Goal: Task Accomplishment & Management: Manage account settings

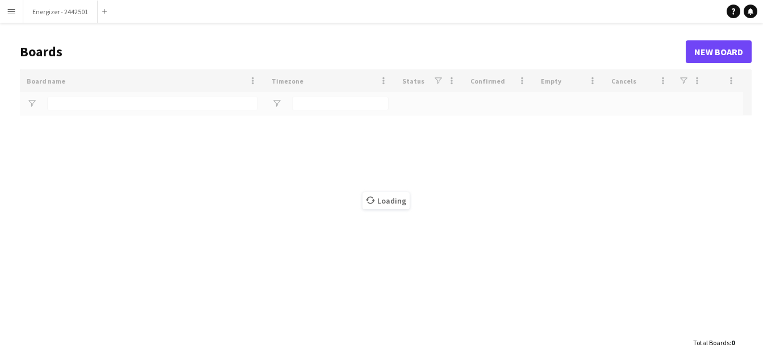
type input "****"
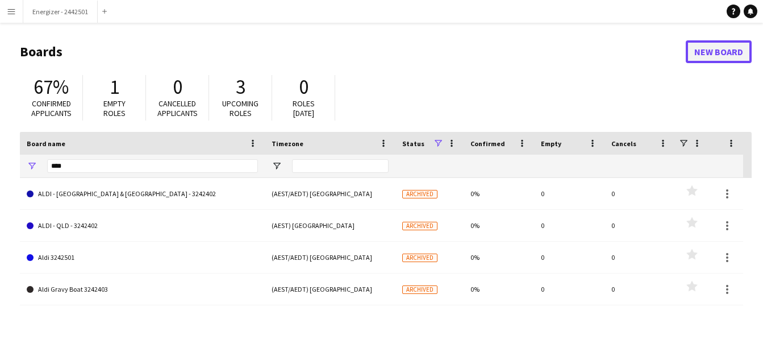
click at [726, 47] on link "New Board" at bounding box center [718, 51] width 66 height 23
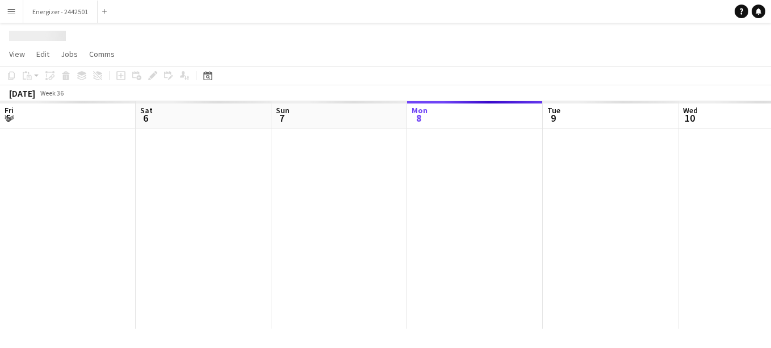
scroll to position [0, 271]
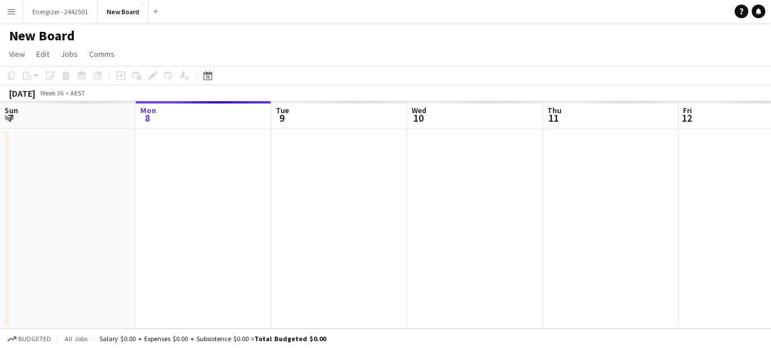
click at [24, 37] on h1 "New Board" at bounding box center [42, 35] width 66 height 17
click at [51, 36] on h1 "New Board" at bounding box center [42, 35] width 66 height 17
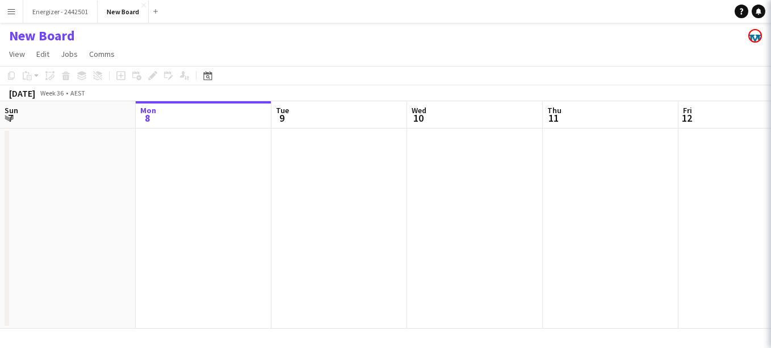
click at [51, 36] on h1 "New Board" at bounding box center [42, 35] width 66 height 17
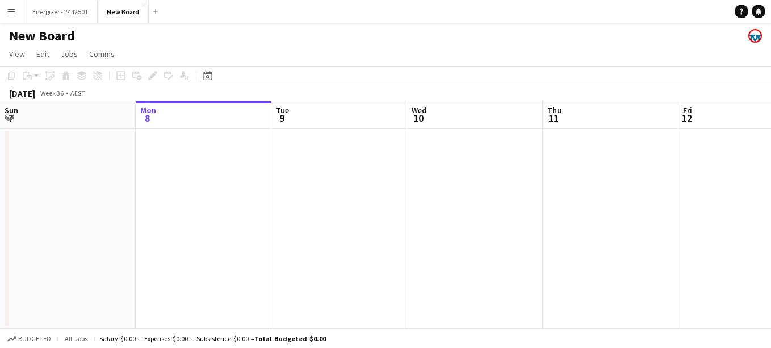
drag, startPoint x: 51, startPoint y: 36, endPoint x: 117, endPoint y: 27, distance: 67.0
click at [117, 27] on div "New Board" at bounding box center [385, 34] width 771 height 22
click at [52, 34] on h1 "New Board" at bounding box center [42, 35] width 66 height 17
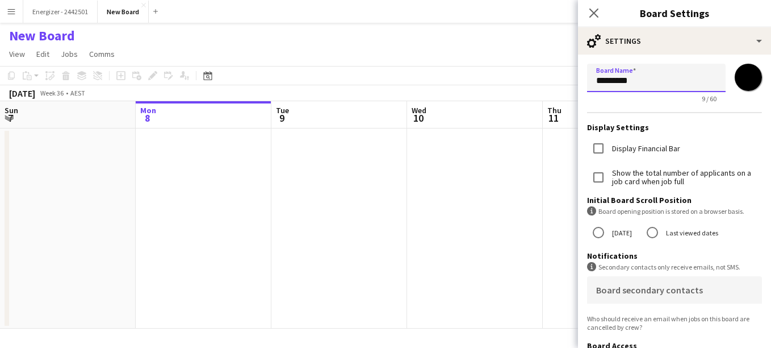
drag, startPoint x: 650, startPoint y: 86, endPoint x: 550, endPoint y: 65, distance: 102.6
click at [550, 65] on body "Menu Boards Boards Boards All jobs Status Workforce Workforce My Workforce Recr…" at bounding box center [385, 174] width 771 height 348
type input "**********"
click at [731, 80] on input "*******" at bounding box center [748, 77] width 41 height 41
type input "*******"
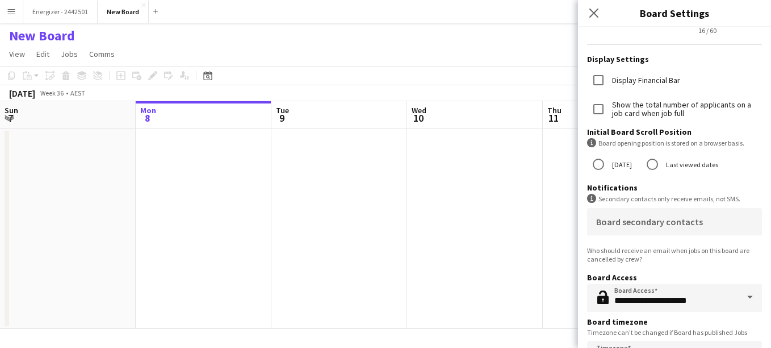
scroll to position [103, 0]
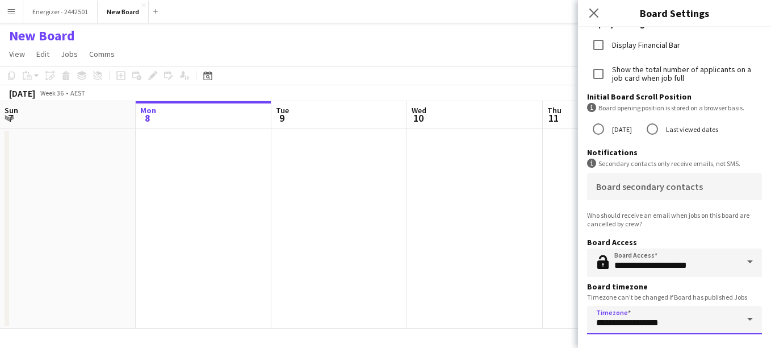
drag, startPoint x: 706, startPoint y: 324, endPoint x: 714, endPoint y: 325, distance: 8.7
click at [714, 325] on input "**********" at bounding box center [674, 320] width 175 height 28
drag, startPoint x: 687, startPoint y: 321, endPoint x: 646, endPoint y: 325, distance: 41.0
click at [646, 325] on input "**********" at bounding box center [674, 320] width 175 height 28
drag, startPoint x: 654, startPoint y: 324, endPoint x: 545, endPoint y: 320, distance: 109.1
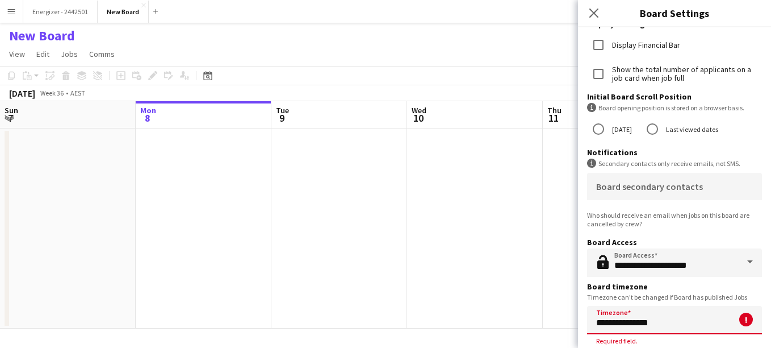
click at [545, 320] on body "Menu Boards Boards Boards All jobs Status Workforce Workforce My Workforce Recr…" at bounding box center [385, 174] width 771 height 348
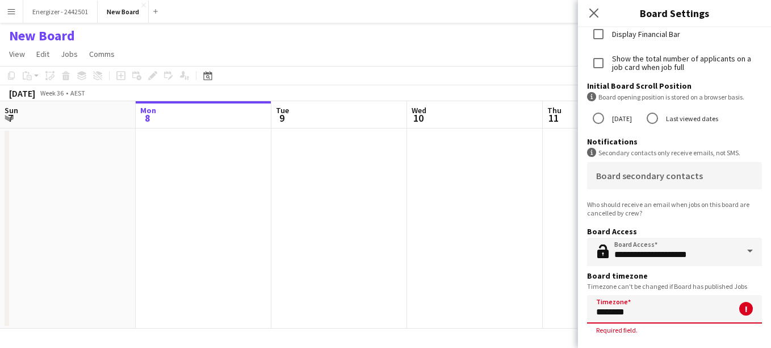
drag, startPoint x: 650, startPoint y: 312, endPoint x: 567, endPoint y: 307, distance: 83.1
click at [567, 307] on body "Menu Boards Boards Boards All jobs Status Workforce Workforce My Workforce Recr…" at bounding box center [385, 174] width 771 height 348
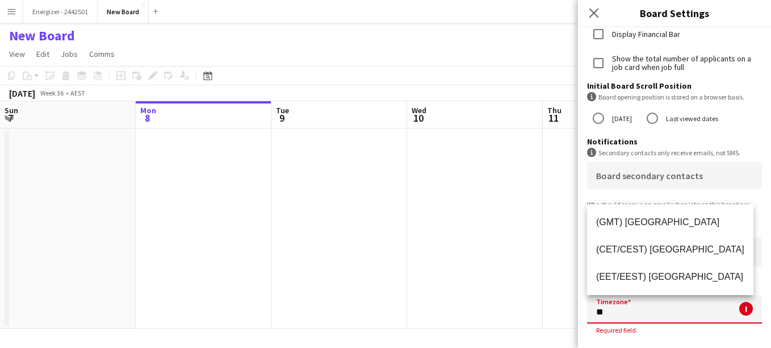
type input "*"
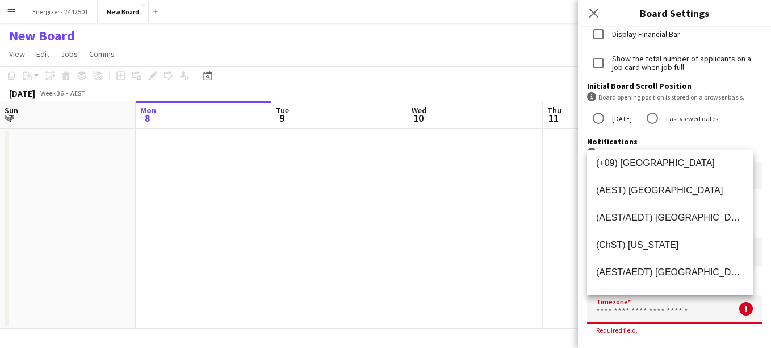
scroll to position [2874, 0]
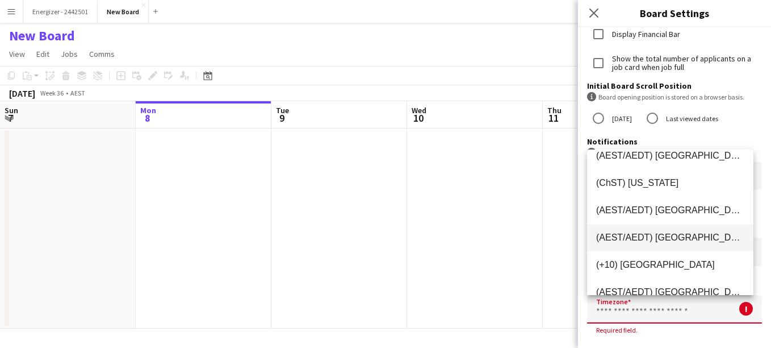
click at [687, 239] on span "(AEST/AEDT) [GEOGRAPHIC_DATA]" at bounding box center [670, 237] width 148 height 11
type input "**********"
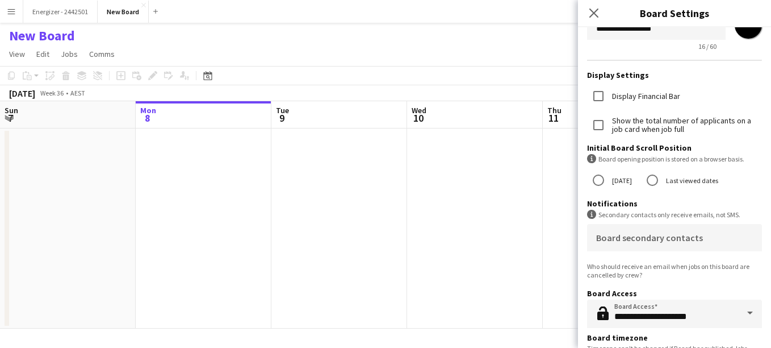
scroll to position [56, 0]
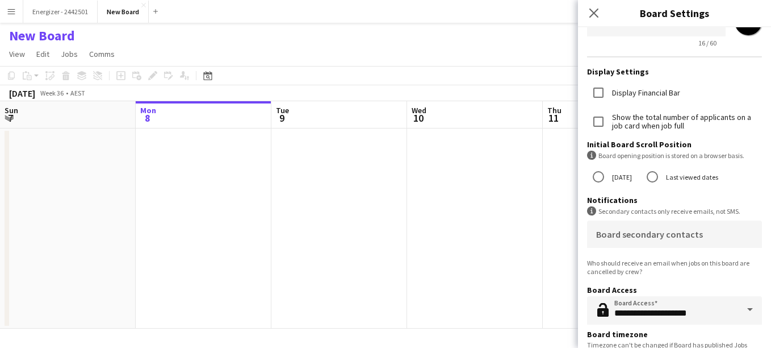
click at [738, 90] on div "Display Financial Bar" at bounding box center [674, 93] width 175 height 24
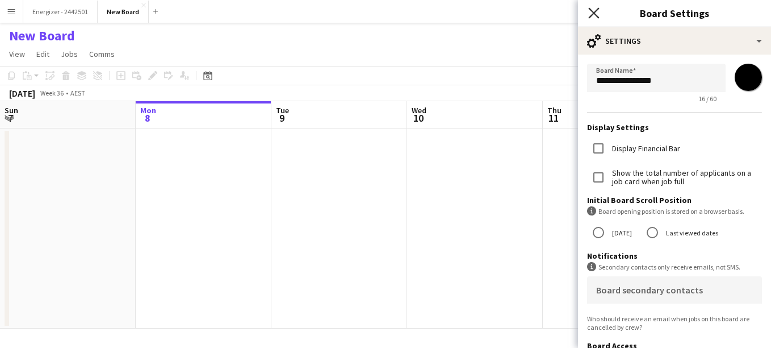
click at [596, 11] on icon at bounding box center [593, 12] width 11 height 11
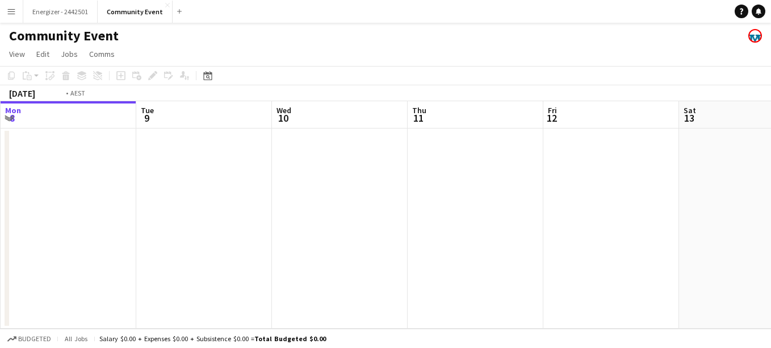
drag, startPoint x: 524, startPoint y: 203, endPoint x: 252, endPoint y: 168, distance: 274.4
click at [252, 168] on app-calendar-viewport "Fri 5 Sat 6 Sun 7 Mon 8 Tue 9 Wed 10 Thu 11 Fri 12 Sat 13 Sun 14 Mon 15" at bounding box center [385, 214] width 771 height 227
click at [203, 73] on icon "Date picker" at bounding box center [207, 75] width 9 height 9
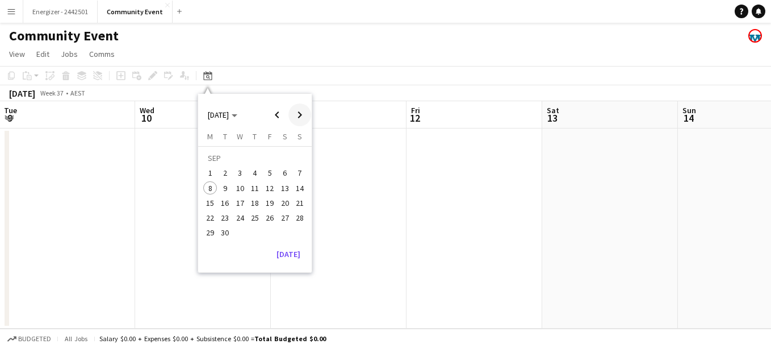
click at [298, 111] on span "Next month" at bounding box center [299, 114] width 23 height 23
click at [299, 111] on span "Next month" at bounding box center [299, 114] width 23 height 23
click at [300, 192] on span "16" at bounding box center [300, 191] width 14 height 14
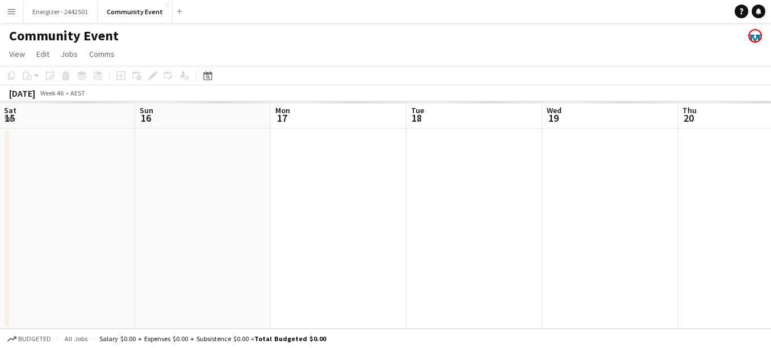
scroll to position [0, 391]
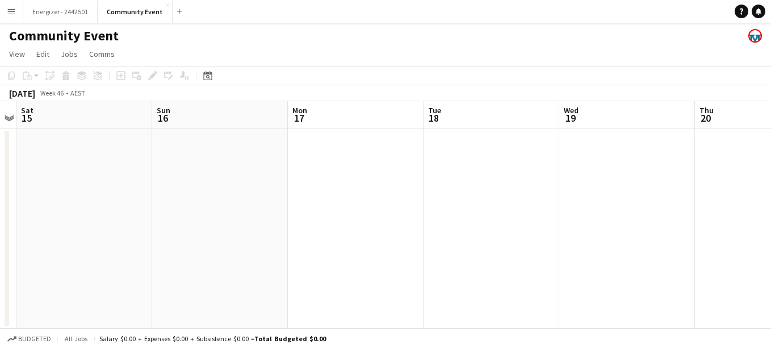
click at [212, 162] on app-date-cell at bounding box center [220, 228] width 136 height 200
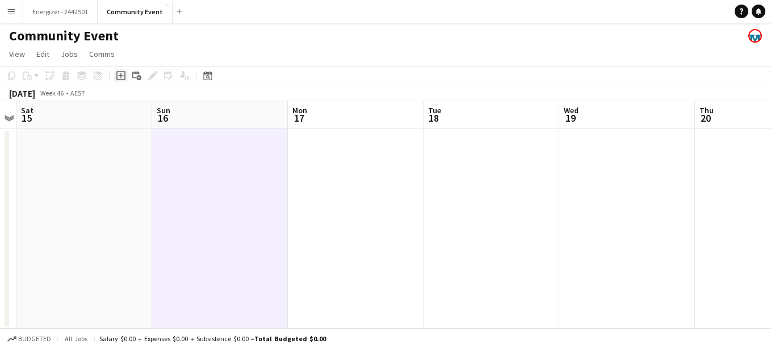
click at [124, 78] on icon "Add job" at bounding box center [120, 75] width 9 height 9
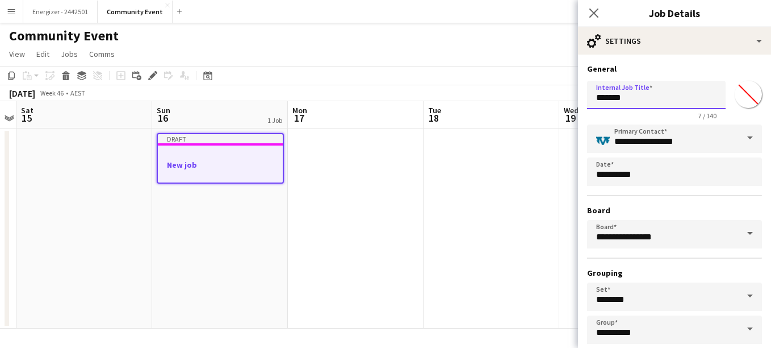
drag, startPoint x: 634, startPoint y: 97, endPoint x: 590, endPoint y: 95, distance: 44.3
click at [590, 95] on input "*******" at bounding box center [656, 95] width 139 height 28
type input "**********"
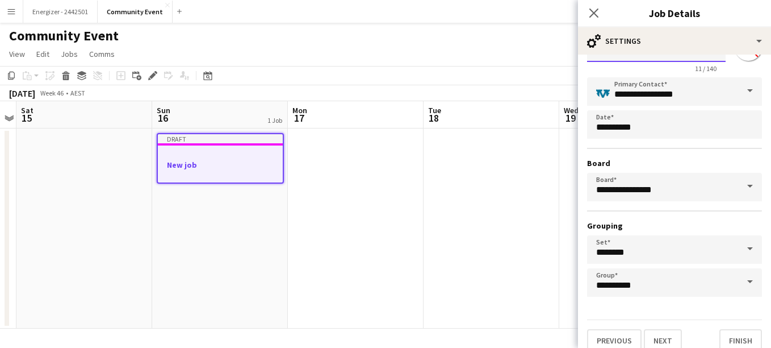
scroll to position [60, 0]
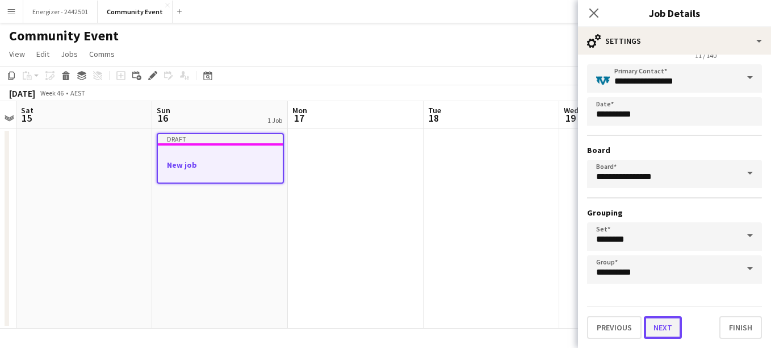
click at [657, 334] on button "Next" at bounding box center [663, 327] width 38 height 23
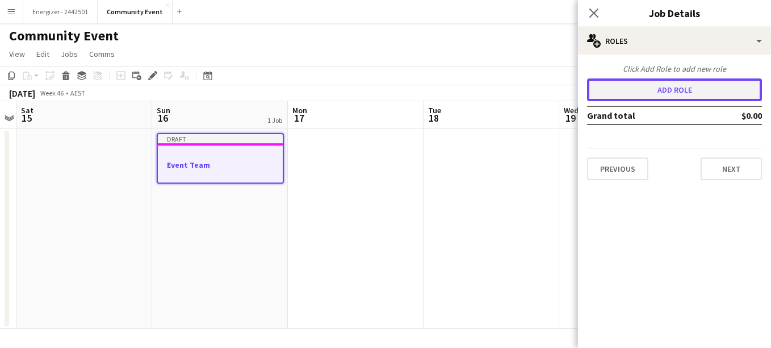
click at [684, 85] on button "Add role" at bounding box center [674, 89] width 175 height 23
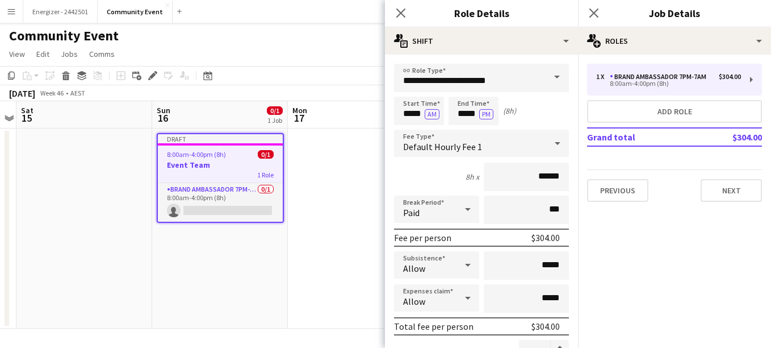
click at [545, 78] on span at bounding box center [557, 77] width 24 height 27
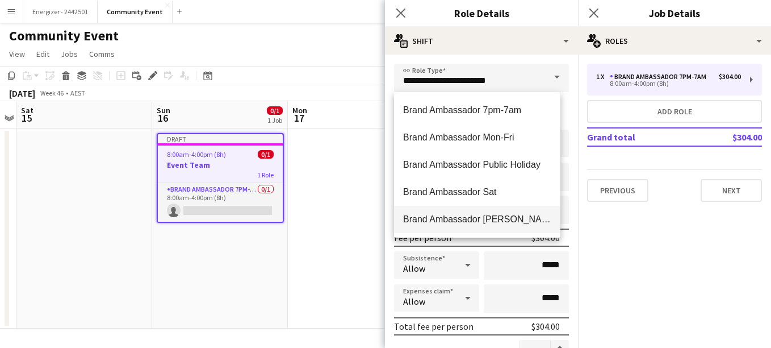
click at [489, 217] on span "Brand Ambassador [PERSON_NAME]" at bounding box center [477, 219] width 148 height 11
type input "**********"
type input "******"
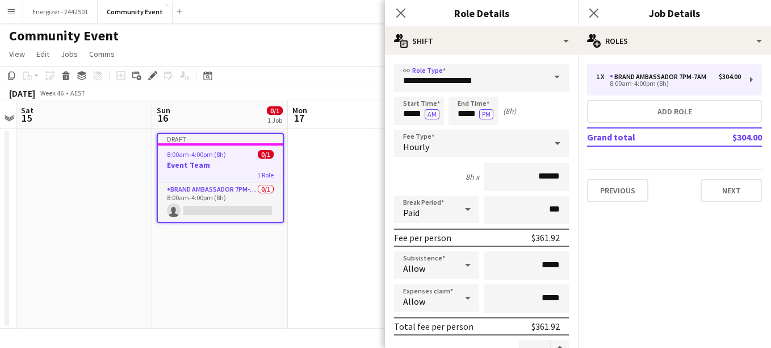
click at [461, 214] on icon at bounding box center [468, 209] width 14 height 23
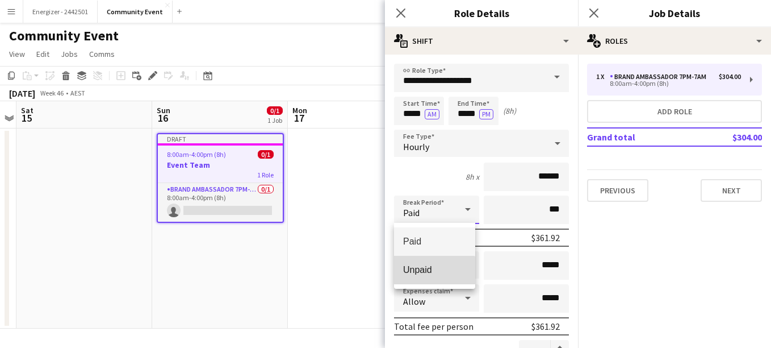
drag, startPoint x: 446, startPoint y: 270, endPoint x: 413, endPoint y: 274, distance: 33.2
click at [413, 274] on span "Unpaid" at bounding box center [434, 269] width 63 height 11
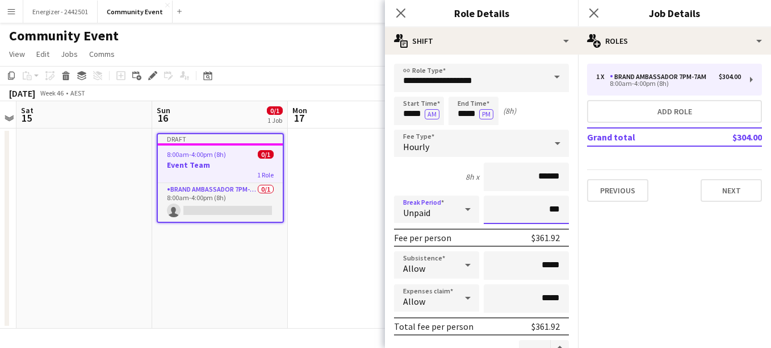
click at [519, 202] on input "***" at bounding box center [526, 209] width 85 height 28
type input "****"
click at [466, 300] on icon at bounding box center [468, 297] width 14 height 23
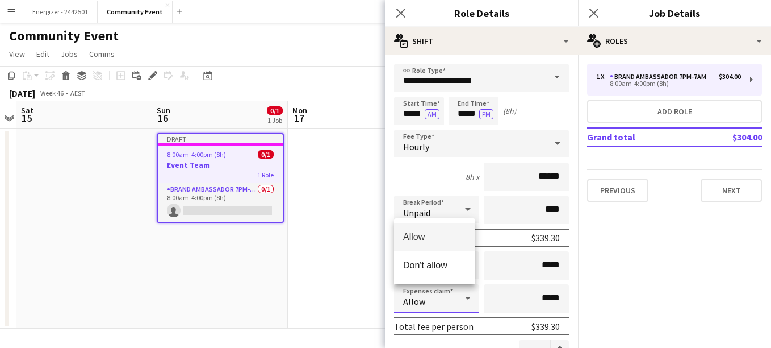
click at [570, 94] on div at bounding box center [385, 174] width 771 height 348
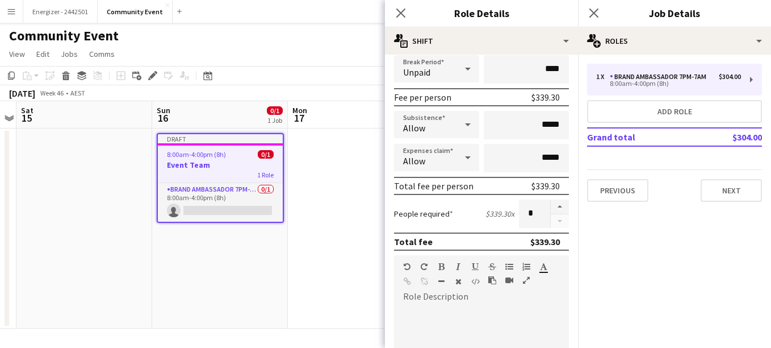
scroll to position [158, 0]
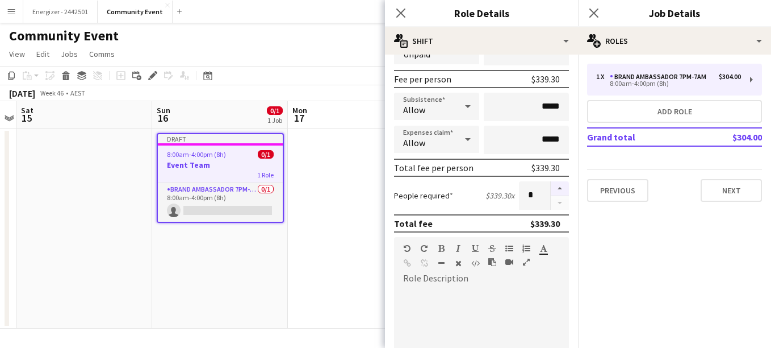
click at [551, 190] on button "button" at bounding box center [560, 188] width 18 height 15
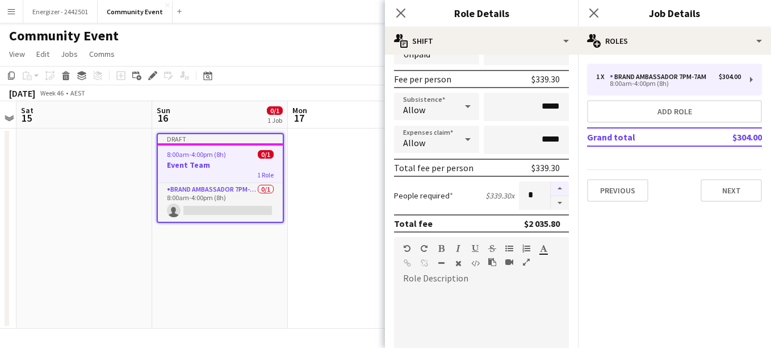
click at [551, 190] on button "button" at bounding box center [560, 188] width 18 height 15
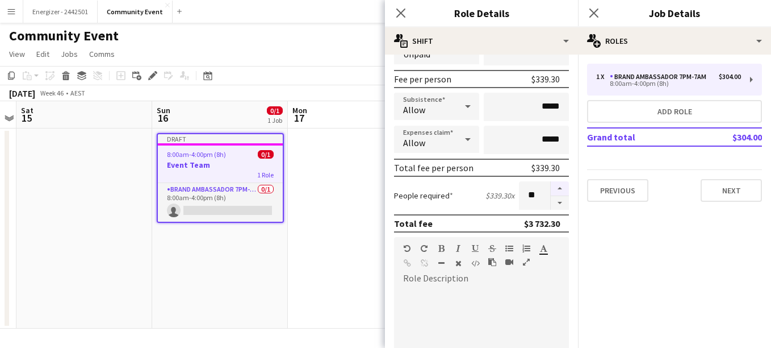
click at [551, 190] on button "button" at bounding box center [560, 188] width 18 height 15
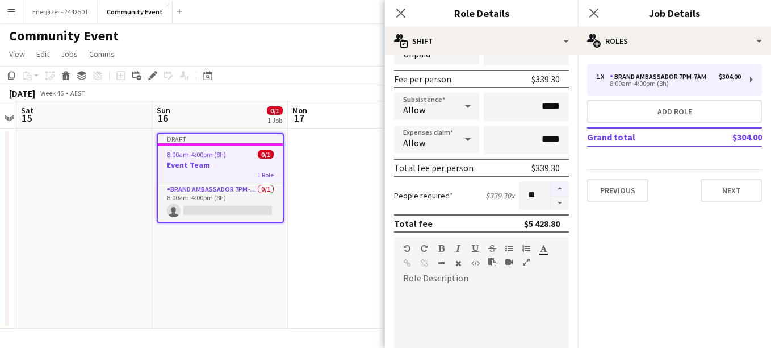
click at [551, 190] on button "button" at bounding box center [560, 188] width 18 height 15
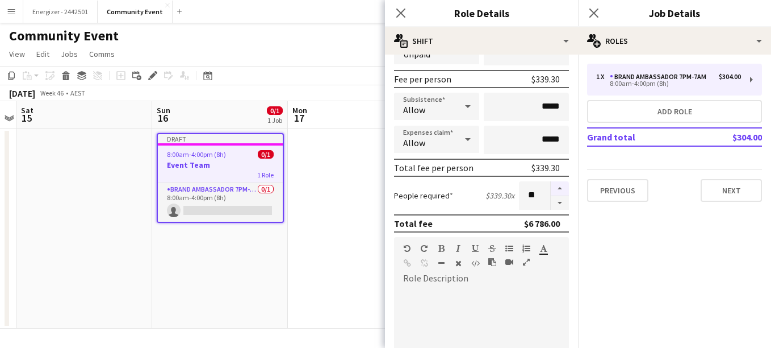
click at [551, 190] on button "button" at bounding box center [560, 188] width 18 height 15
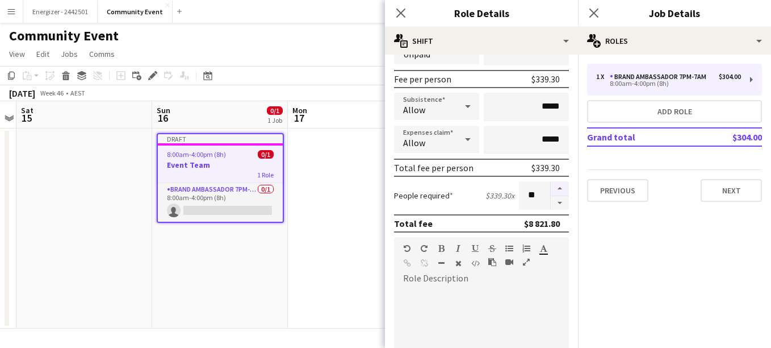
click at [551, 190] on button "button" at bounding box center [560, 188] width 18 height 15
click at [551, 200] on button "button" at bounding box center [560, 203] width 18 height 14
type input "**"
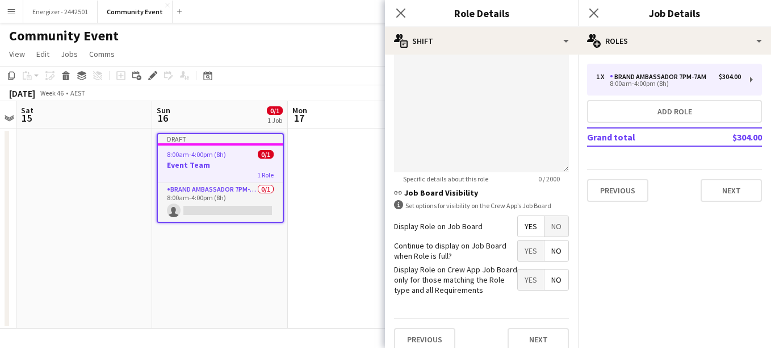
scroll to position [422, 0]
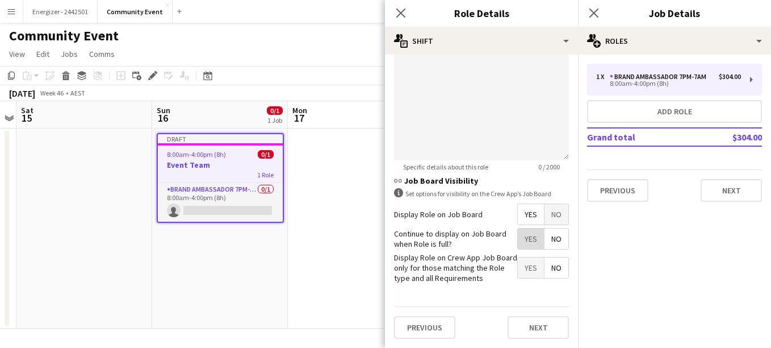
click at [520, 242] on span "Yes" at bounding box center [531, 238] width 26 height 20
click at [528, 321] on button "Next" at bounding box center [538, 327] width 61 height 23
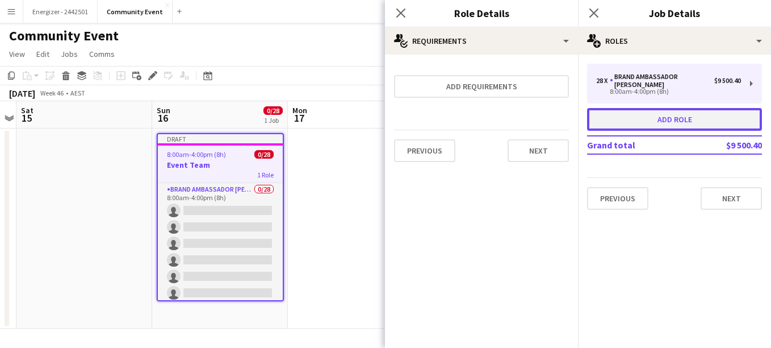
click at [693, 112] on button "Add role" at bounding box center [674, 119] width 175 height 23
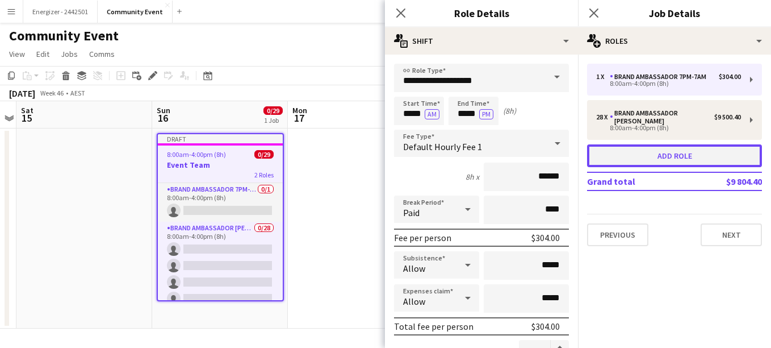
type input "**********"
type input "******"
type input "***"
type input "*"
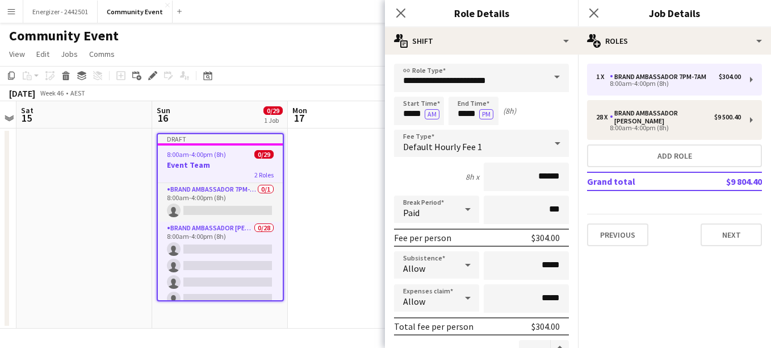
click at [545, 75] on span at bounding box center [557, 77] width 24 height 27
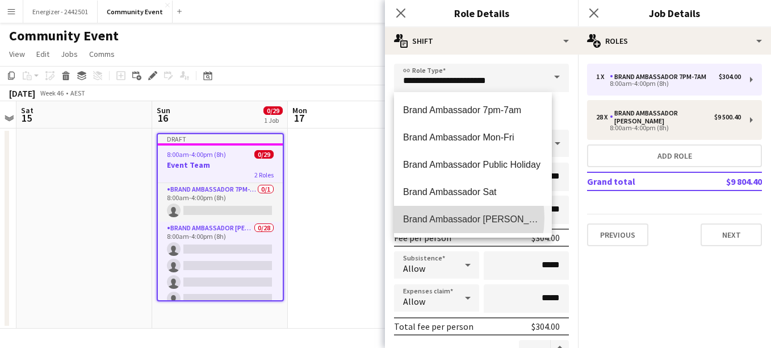
click at [441, 218] on span "Brand Ambassador [PERSON_NAME]" at bounding box center [473, 219] width 140 height 11
type input "**********"
type input "******"
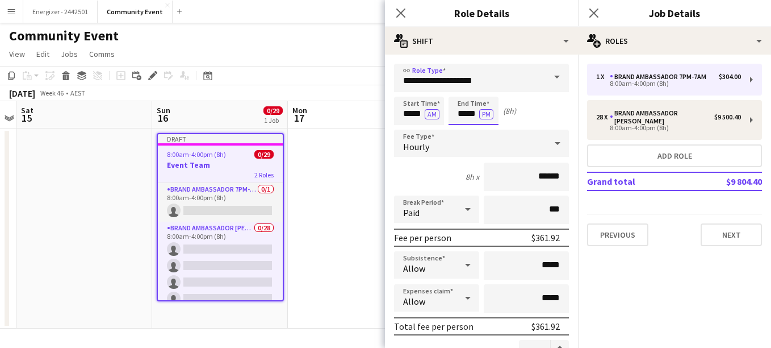
click at [471, 113] on input "*****" at bounding box center [474, 111] width 50 height 28
type input "*****"
click at [461, 91] on div at bounding box center [462, 90] width 23 height 11
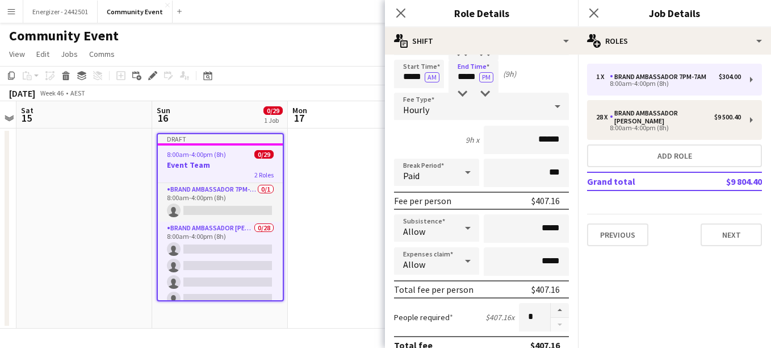
click at [461, 177] on icon at bounding box center [468, 172] width 14 height 23
click at [431, 228] on span "Unpaid" at bounding box center [434, 232] width 63 height 11
click at [518, 174] on input "***" at bounding box center [526, 172] width 85 height 28
type input "****"
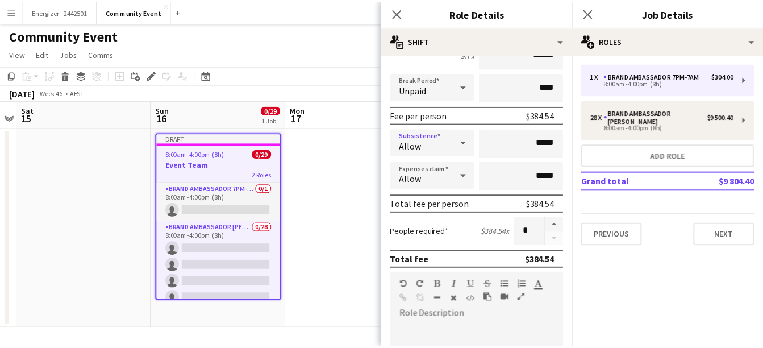
scroll to position [129, 0]
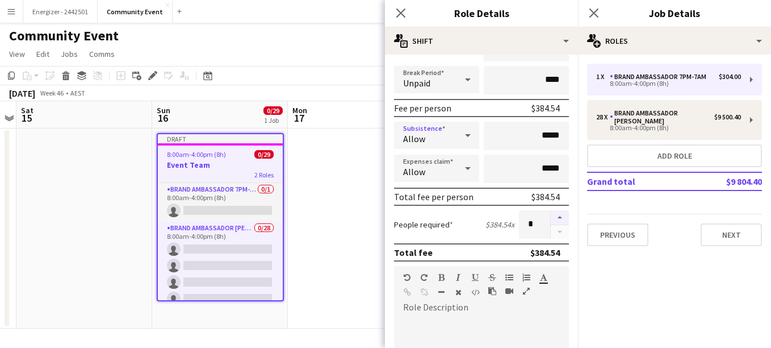
click at [551, 211] on button "button" at bounding box center [560, 217] width 18 height 15
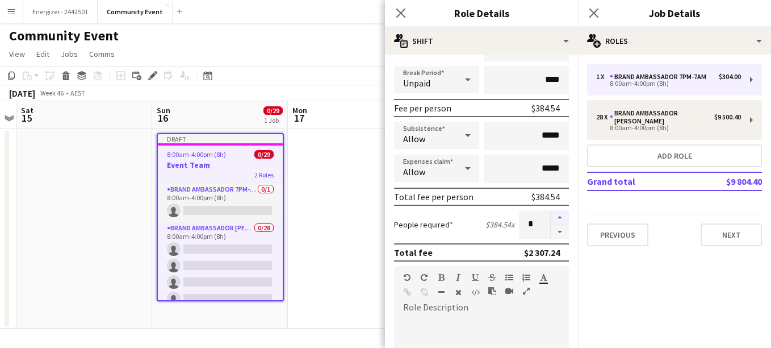
click at [551, 211] on button "button" at bounding box center [560, 217] width 18 height 15
type input "*"
click at [403, 14] on icon "Close pop-in" at bounding box center [400, 12] width 11 height 11
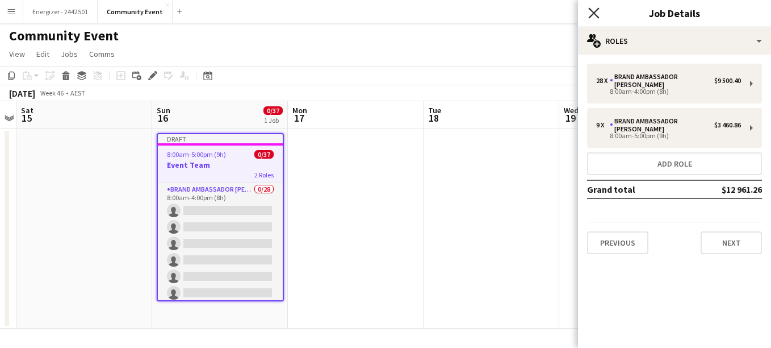
click at [593, 9] on icon "Close pop-in" at bounding box center [593, 12] width 11 height 11
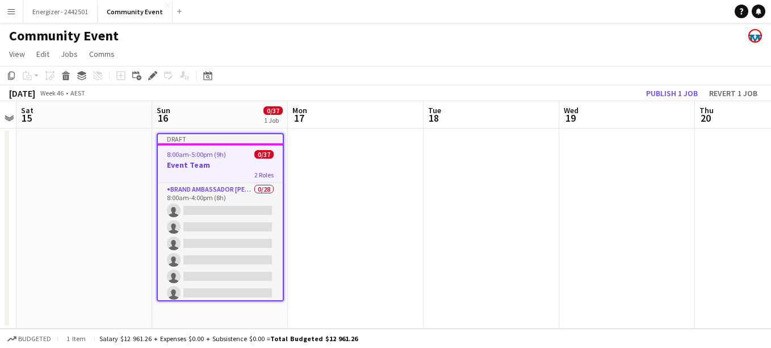
click at [340, 288] on app-date-cell at bounding box center [356, 228] width 136 height 200
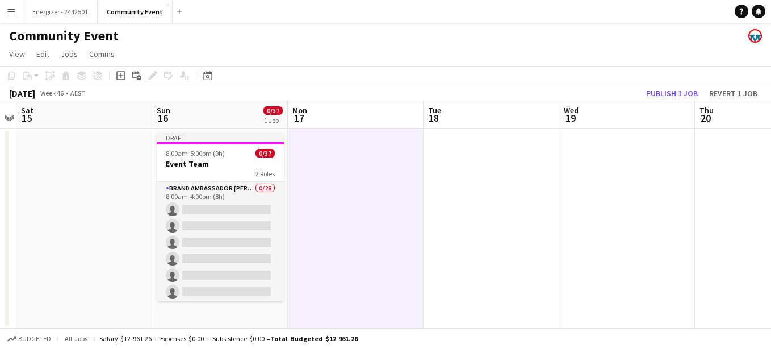
click at [208, 308] on app-date-cell "Draft 8:00am-5:00pm (9h) 0/37 Event Team 2 Roles Brand Ambassador Sun 0/28 8:00…" at bounding box center [220, 228] width 136 height 200
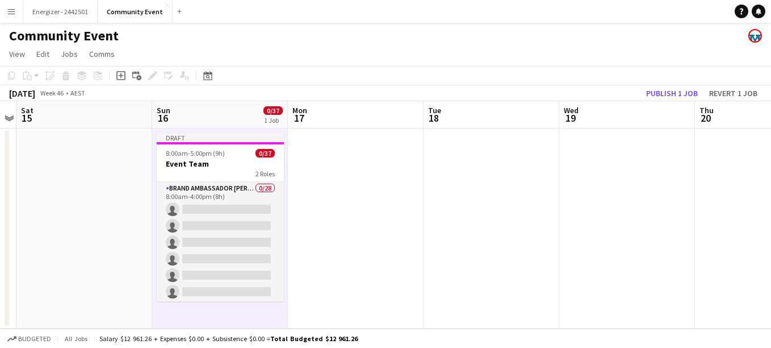
click at [189, 314] on app-date-cell "Draft 8:00am-5:00pm (9h) 0/37 Event Team 2 Roles Brand Ambassador Sun 0/28 8:00…" at bounding box center [220, 228] width 136 height 200
click at [195, 320] on app-date-cell "Draft 8:00am-5:00pm (9h) 0/37 Event Team 2 Roles Brand Ambassador Sun 0/28 8:00…" at bounding box center [220, 228] width 136 height 200
click at [203, 152] on span "8:00am-5:00pm (9h)" at bounding box center [195, 153] width 59 height 9
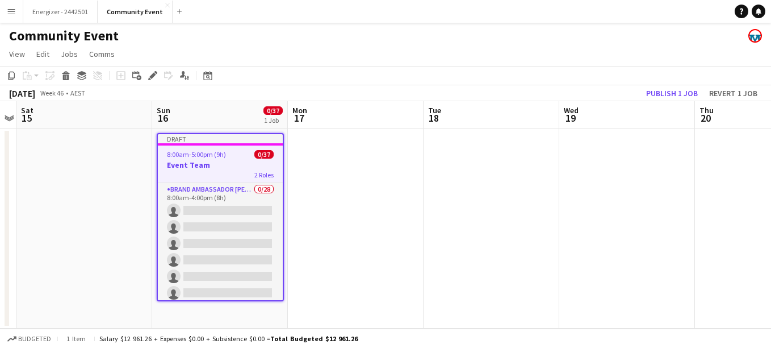
click at [175, 317] on app-date-cell "Draft 8:00am-5:00pm (9h) 0/37 Event Team 2 Roles Brand Ambassador Sun 0/28 8:00…" at bounding box center [220, 228] width 136 height 200
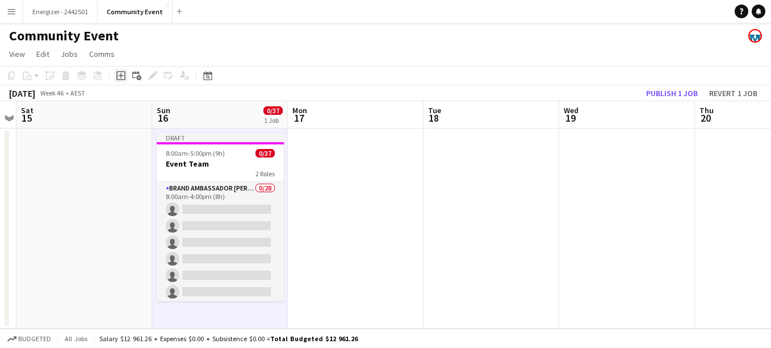
click at [121, 76] on icon at bounding box center [120, 75] width 5 height 5
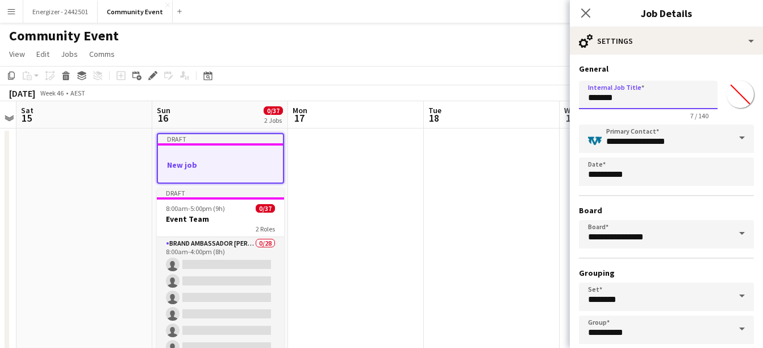
drag, startPoint x: 622, startPoint y: 95, endPoint x: 532, endPoint y: 97, distance: 90.3
click at [532, 97] on body "Menu Boards Boards Boards All jobs Status Workforce Workforce My Workforce Recr…" at bounding box center [381, 198] width 763 height 396
click at [585, 97] on input "*********" at bounding box center [648, 95] width 139 height 28
type input "**********"
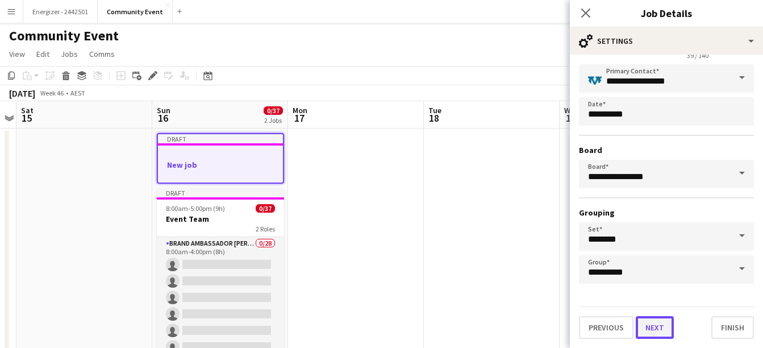
click at [644, 332] on button "Next" at bounding box center [654, 327] width 38 height 23
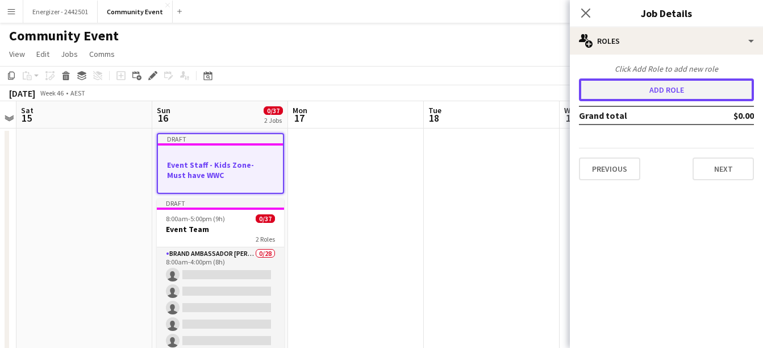
click at [656, 91] on button "Add role" at bounding box center [666, 89] width 175 height 23
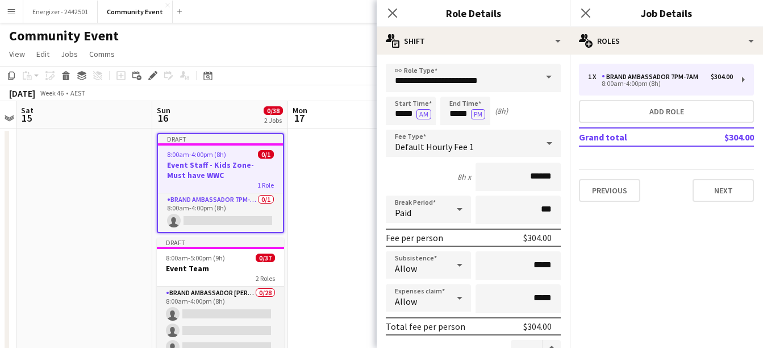
click at [538, 78] on span at bounding box center [549, 77] width 24 height 27
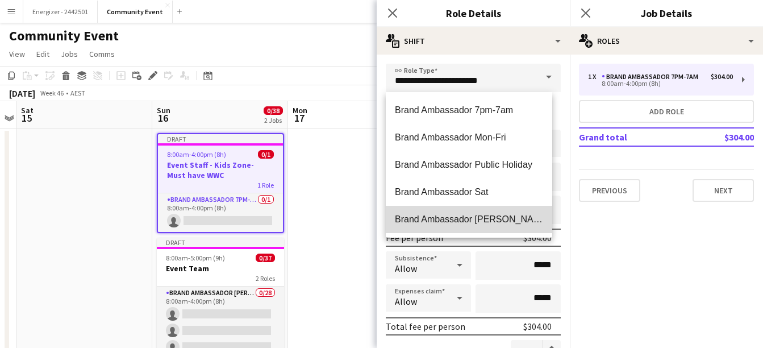
click at [477, 219] on span "Brand Ambassador [PERSON_NAME]" at bounding box center [469, 219] width 148 height 11
type input "**********"
type input "******"
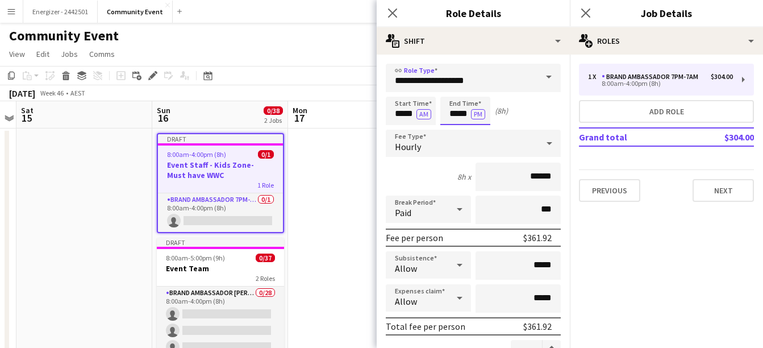
click at [459, 115] on input "*****" at bounding box center [465, 111] width 50 height 28
type input "*****"
click at [474, 89] on div at bounding box center [476, 90] width 23 height 11
click at [448, 210] on div at bounding box center [459, 209] width 23 height 23
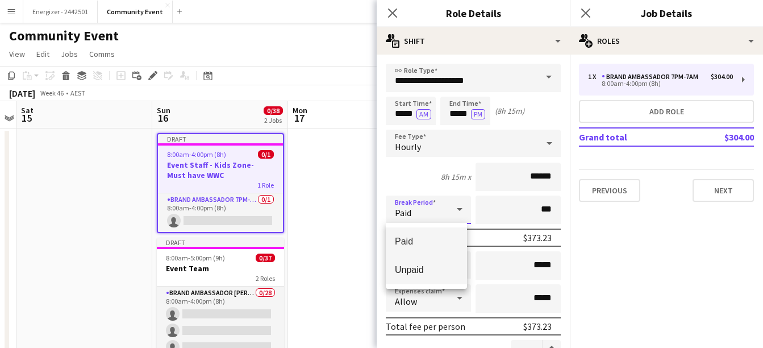
click at [420, 271] on span "Unpaid" at bounding box center [426, 269] width 63 height 11
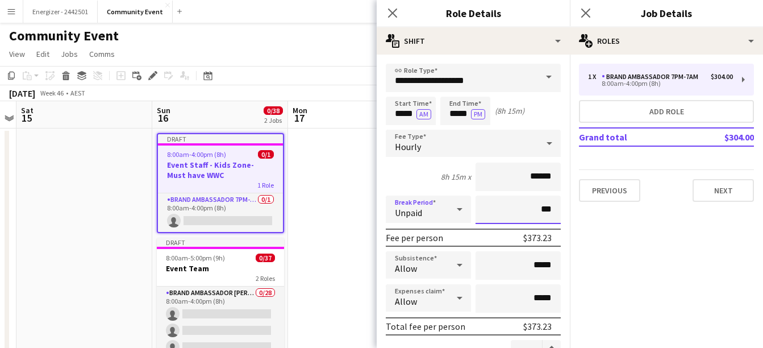
click at [518, 210] on input "***" at bounding box center [517, 209] width 85 height 28
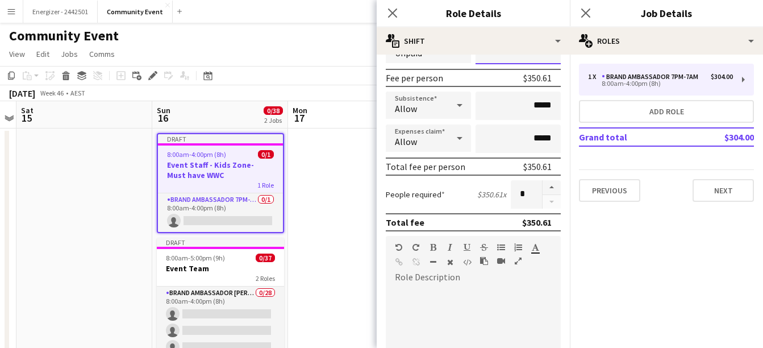
scroll to position [172, 0]
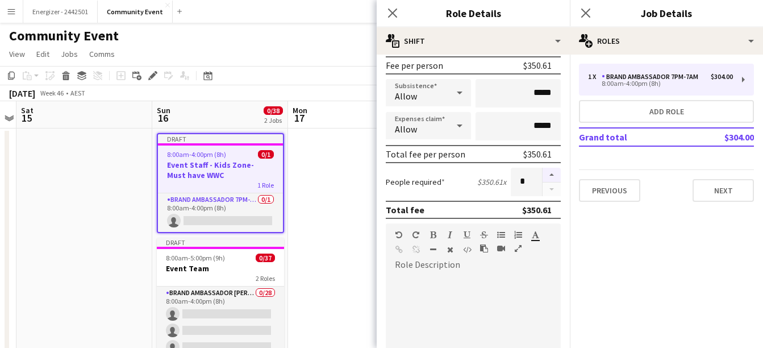
type input "****"
click at [543, 174] on button "button" at bounding box center [551, 175] width 18 height 15
type input "*"
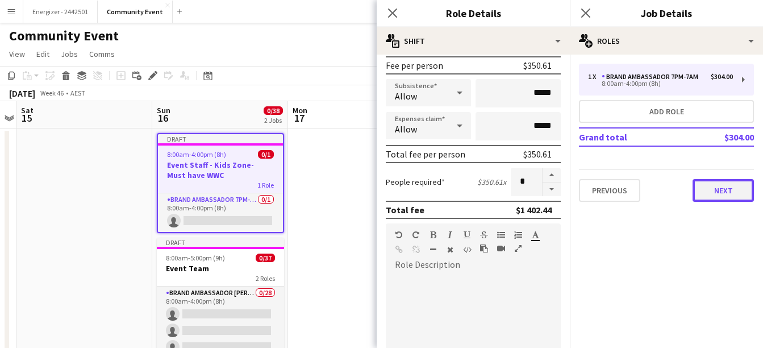
click at [734, 196] on button "Next" at bounding box center [722, 190] width 61 height 23
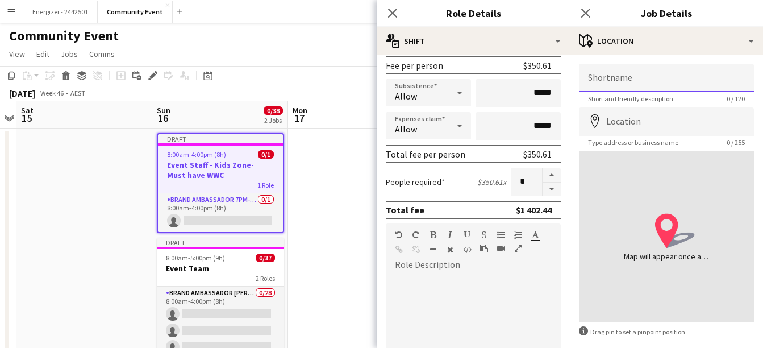
click at [613, 78] on input "Shortname" at bounding box center [666, 78] width 175 height 28
paste input "**********"
type input "**********"
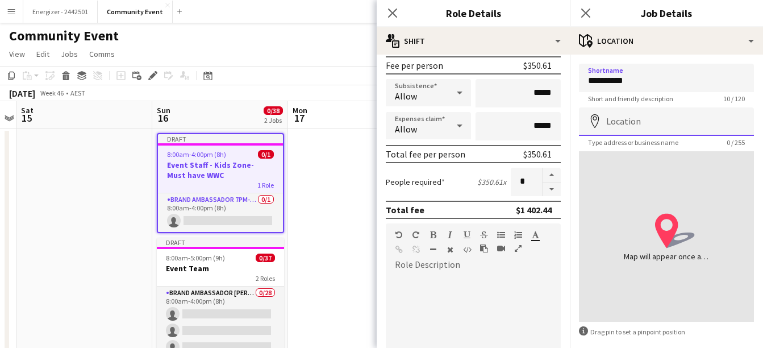
click at [621, 123] on input "Location" at bounding box center [666, 121] width 175 height 28
paste input "**********"
type input "*"
type input "**********"
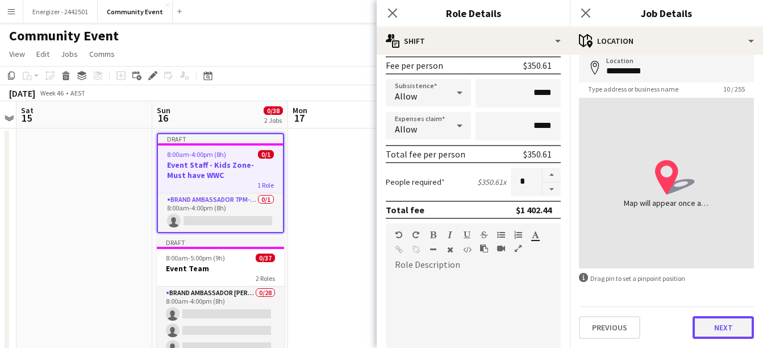
click at [711, 336] on button "Next" at bounding box center [722, 327] width 61 height 23
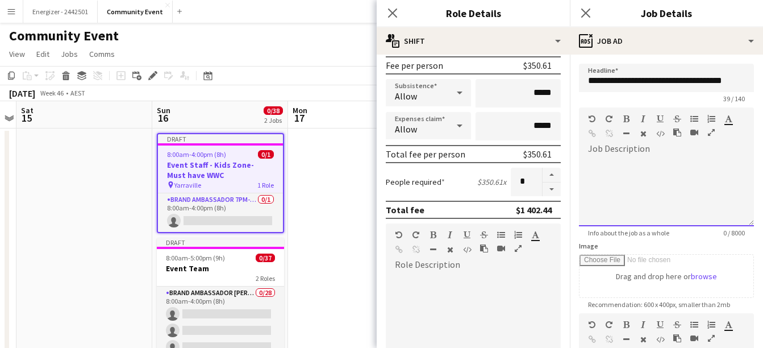
click at [609, 150] on div at bounding box center [666, 188] width 175 height 76
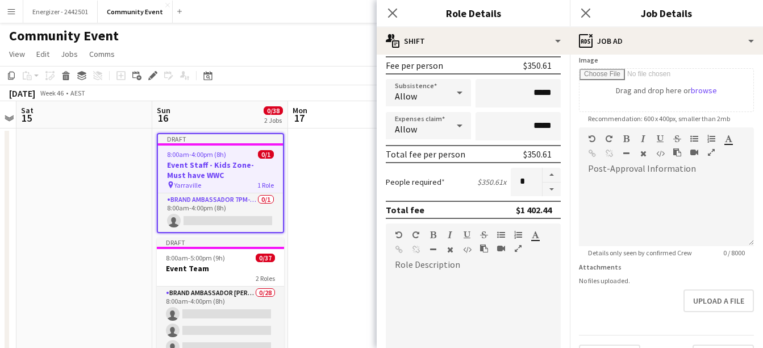
scroll to position [214, 0]
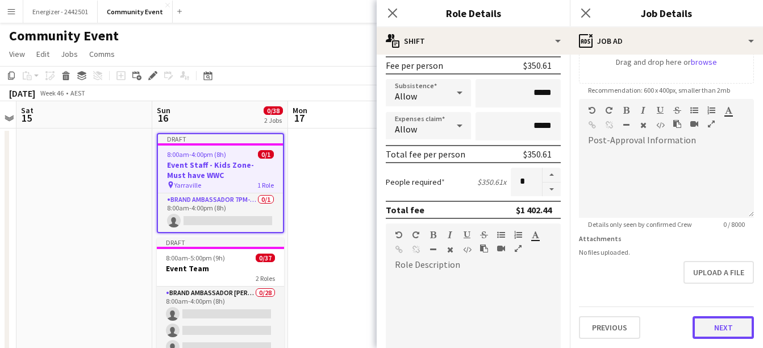
click at [710, 331] on button "Next" at bounding box center [722, 327] width 61 height 23
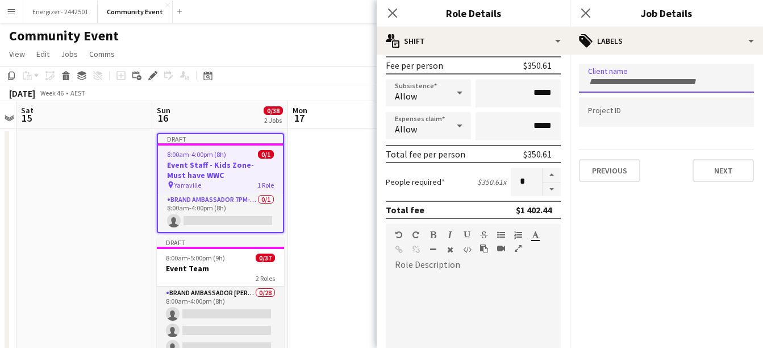
click at [602, 74] on div at bounding box center [666, 78] width 175 height 29
type input "**********"
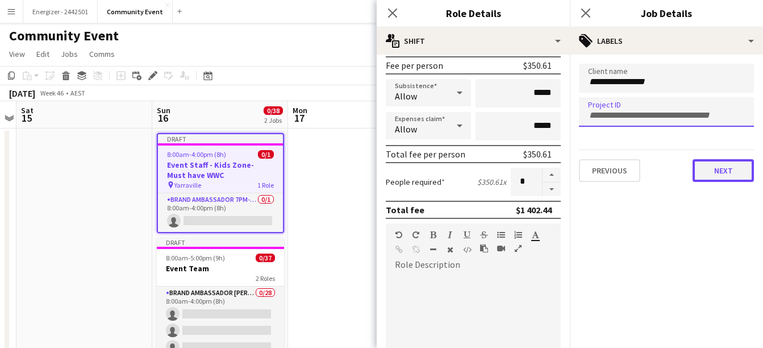
click at [727, 164] on button "Next" at bounding box center [722, 170] width 61 height 23
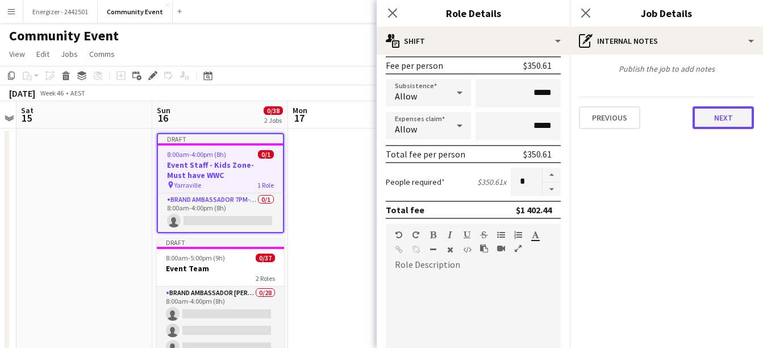
click at [722, 124] on button "Next" at bounding box center [722, 117] width 61 height 23
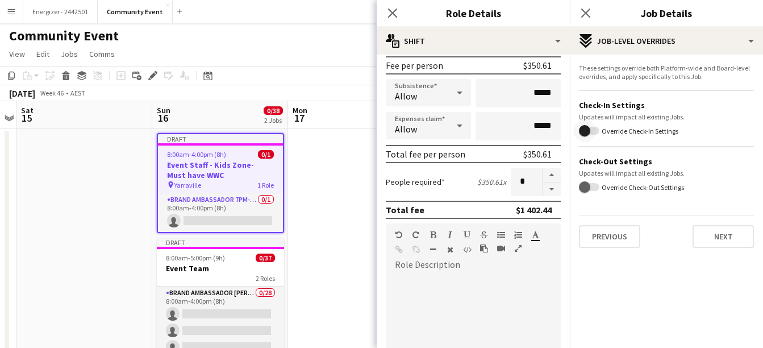
click at [597, 130] on span "button" at bounding box center [589, 131] width 20 height 8
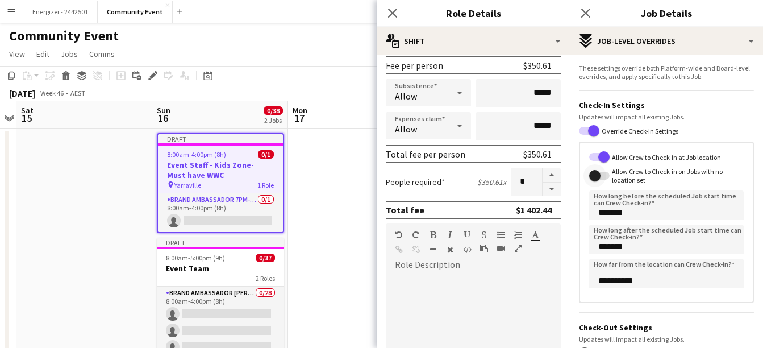
click at [599, 175] on span "button" at bounding box center [594, 175] width 11 height 11
click at [600, 154] on span "button" at bounding box center [603, 156] width 11 height 11
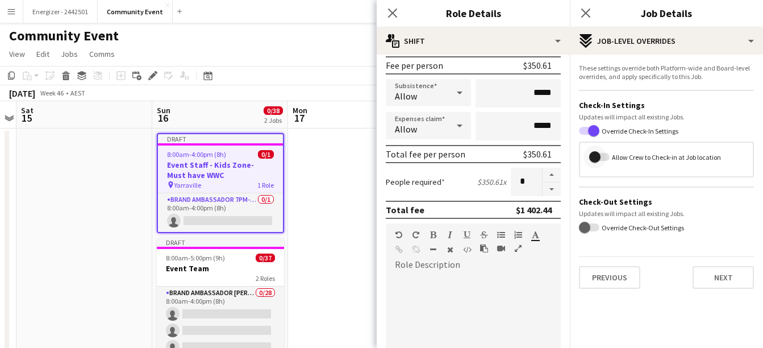
click at [600, 154] on span "button" at bounding box center [594, 156] width 23 height 23
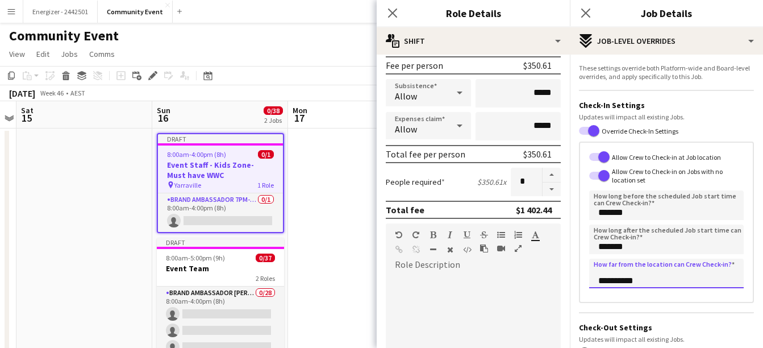
drag, startPoint x: 649, startPoint y: 280, endPoint x: 570, endPoint y: 273, distance: 78.7
click at [570, 273] on form "**********" at bounding box center [666, 239] width 193 height 350
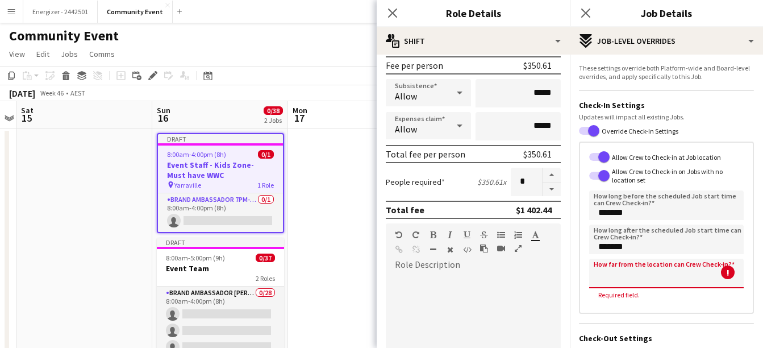
click at [608, 286] on input "How far from the location can Crew Check-in?" at bounding box center [666, 273] width 154 height 30
click at [599, 281] on input "How far from the location can Crew Check-in?" at bounding box center [666, 273] width 154 height 30
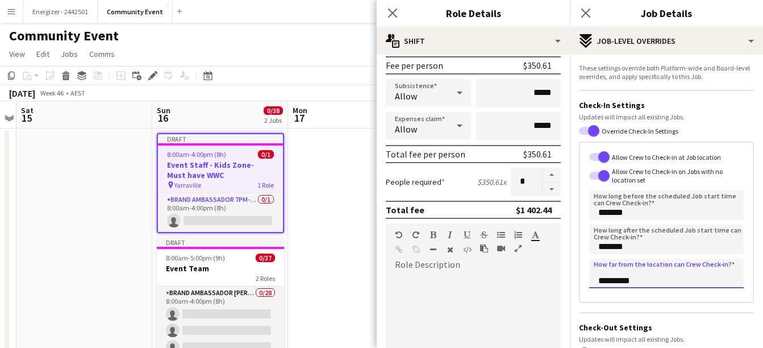
type input "********"
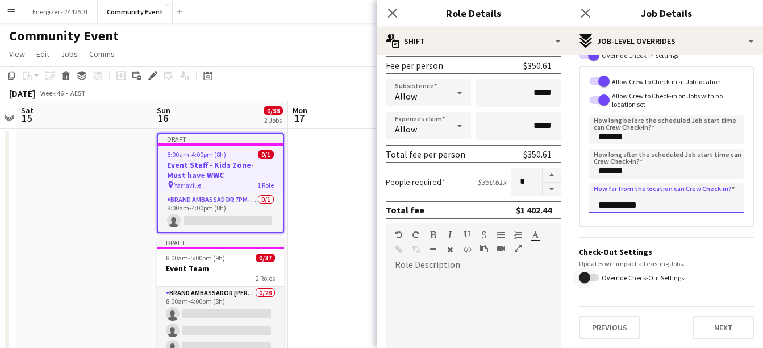
type input "**********"
click at [590, 274] on span "button" at bounding box center [584, 277] width 23 height 23
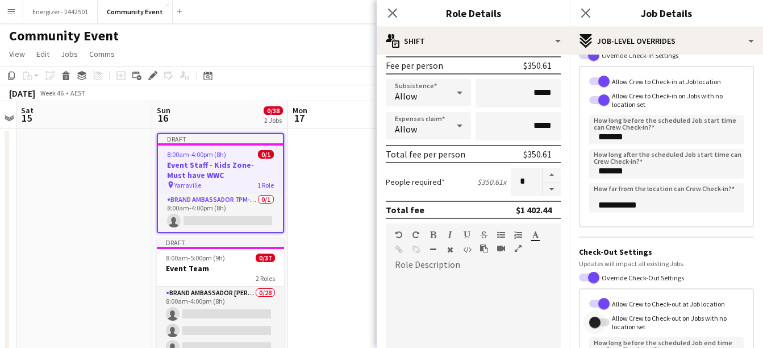
click at [596, 319] on span "button" at bounding box center [594, 321] width 11 height 11
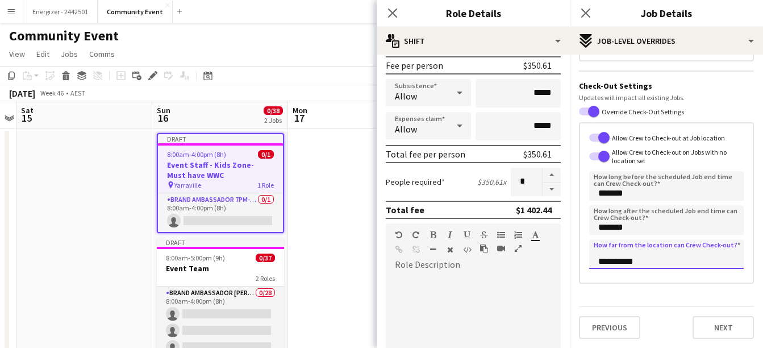
drag, startPoint x: 611, startPoint y: 261, endPoint x: 568, endPoint y: 261, distance: 42.6
click at [568, 261] on body "Menu Boards Boards Boards All jobs Status Workforce Workforce My Workforce Recr…" at bounding box center [381, 223] width 763 height 446
type input "********"
type input "**********"
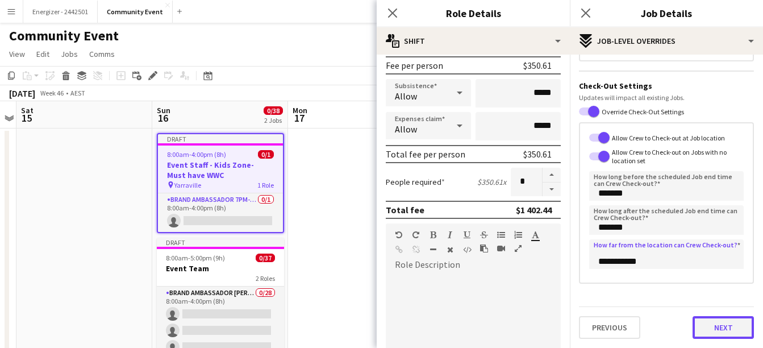
click at [722, 336] on button "Next" at bounding box center [722, 327] width 61 height 23
type input "*******"
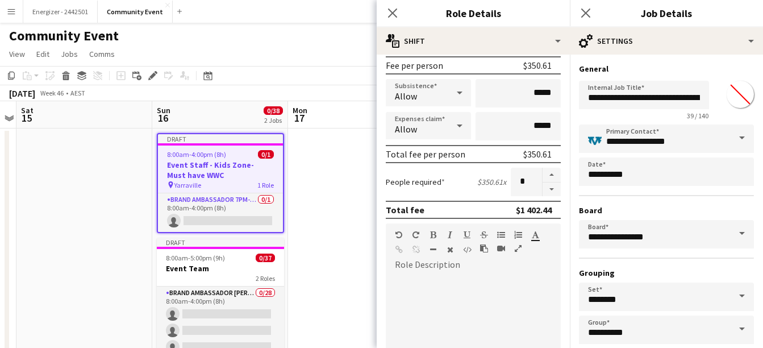
scroll to position [60, 0]
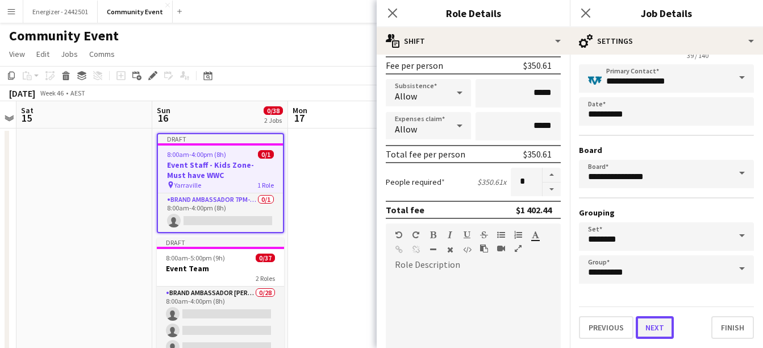
click at [669, 327] on button "Next" at bounding box center [654, 327] width 38 height 23
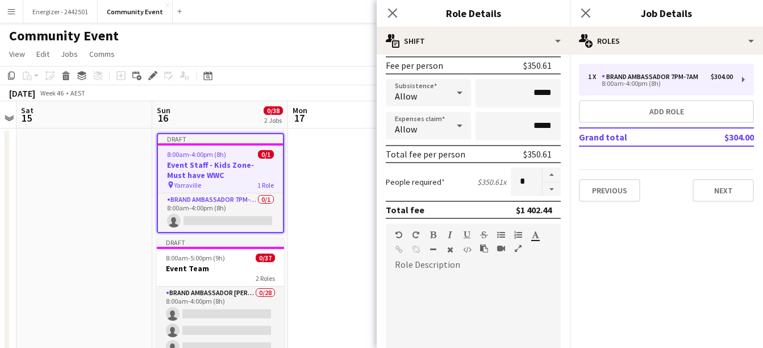
scroll to position [0, 0]
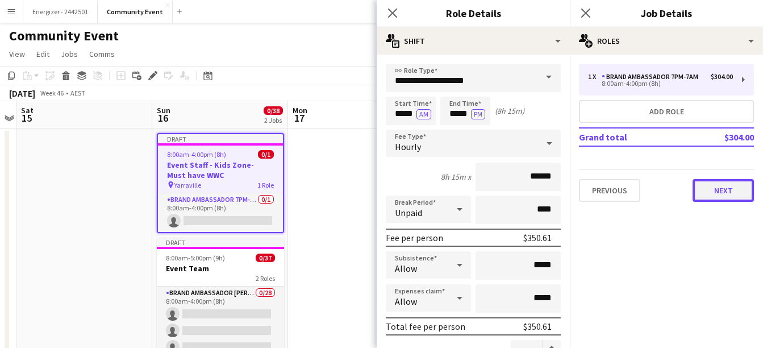
click at [727, 202] on div "1 x Brand Ambassador 7pm-7am $304.00 8:00am-4:00pm (8h) Add role Grand total $3…" at bounding box center [666, 133] width 193 height 156
click at [726, 194] on button "Next" at bounding box center [722, 190] width 61 height 23
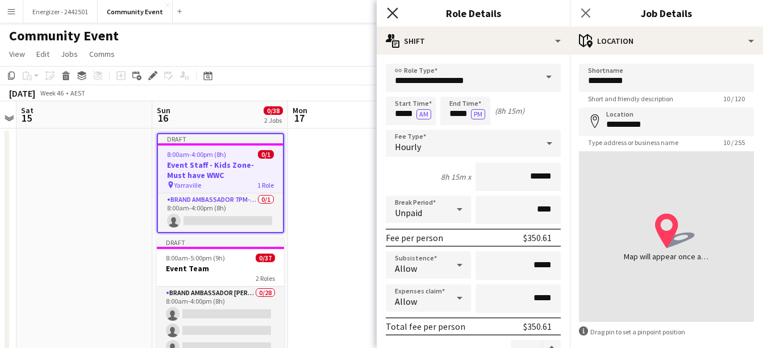
click at [394, 12] on icon at bounding box center [392, 12] width 11 height 11
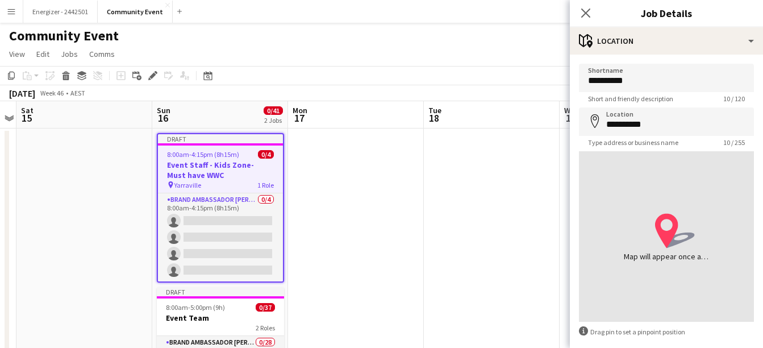
click at [405, 282] on app-date-cell at bounding box center [356, 302] width 136 height 348
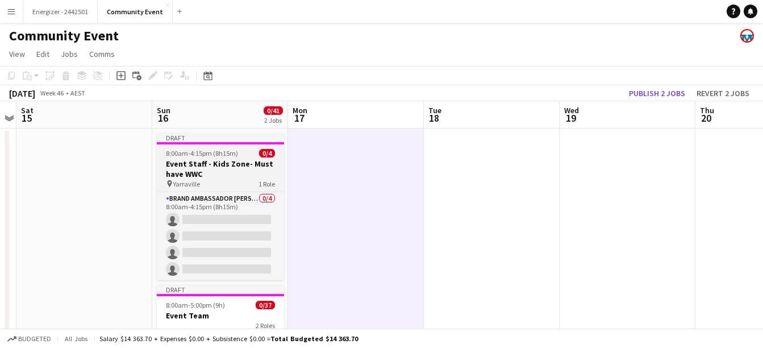
click at [231, 164] on h3 "Event Staff - Kids Zone- Must have WWC" at bounding box center [220, 168] width 127 height 20
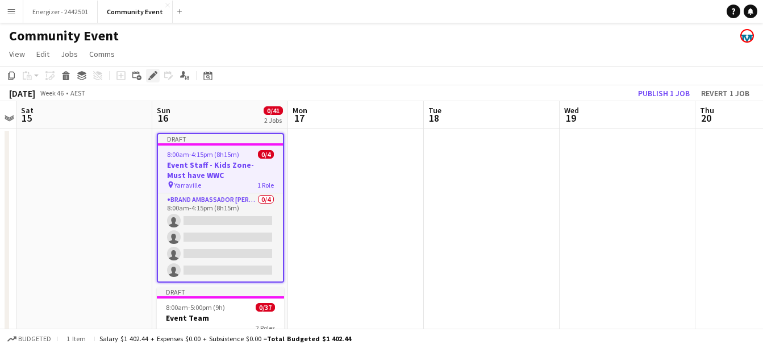
click at [153, 77] on icon at bounding box center [152, 76] width 6 height 6
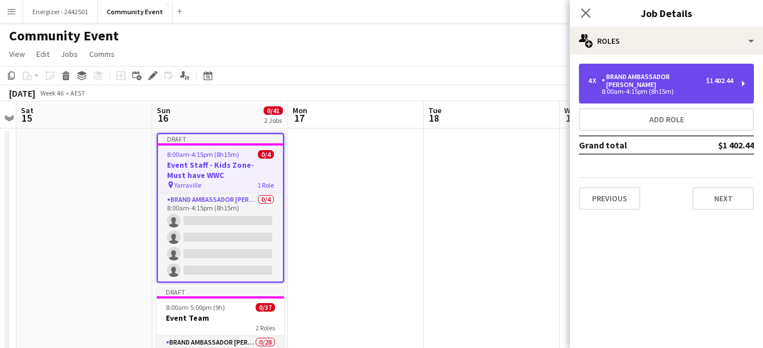
click at [640, 80] on div "Brand Ambassador [PERSON_NAME]" at bounding box center [653, 81] width 104 height 16
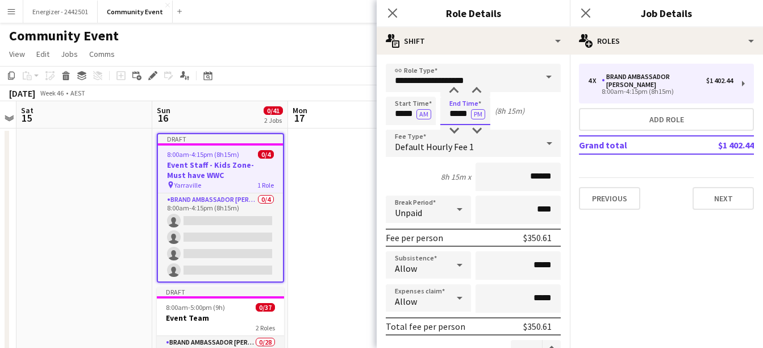
click at [459, 107] on input "*****" at bounding box center [465, 111] width 50 height 28
click at [451, 86] on div at bounding box center [453, 90] width 23 height 11
click at [478, 128] on div at bounding box center [476, 130] width 23 height 11
type input "*****"
click at [707, 168] on div "4 x Brand Ambassador Sun $1 402.44 8:00am-4:15pm (8h15m) Add role Grand total $…" at bounding box center [666, 137] width 193 height 146
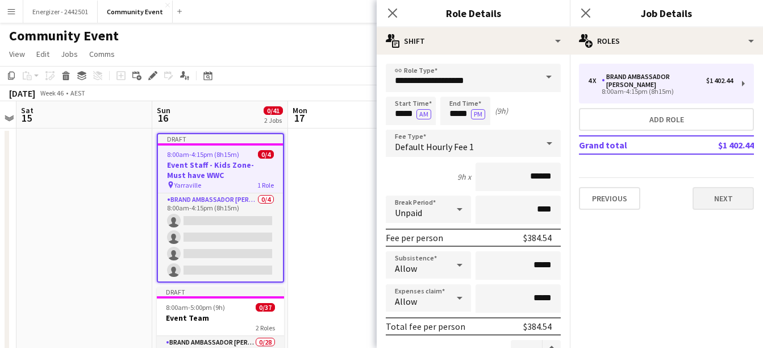
drag, startPoint x: 707, startPoint y: 168, endPoint x: 721, endPoint y: 188, distance: 24.1
click at [721, 188] on div "4 x Brand Ambassador Sun $1 402.44 8:00am-4:15pm (8h15m) Add role Grand total $…" at bounding box center [666, 137] width 193 height 146
click at [721, 188] on button "Next" at bounding box center [722, 198] width 61 height 23
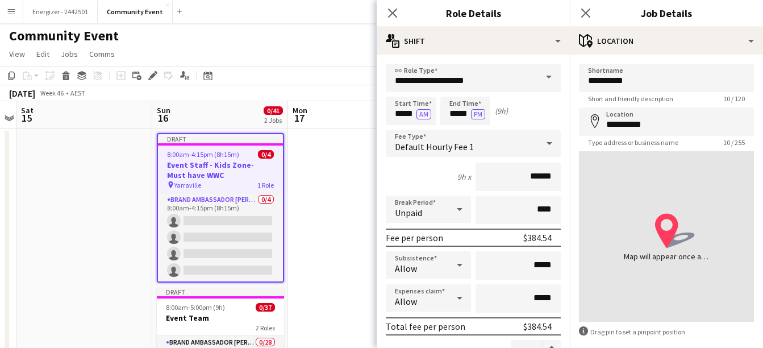
scroll to position [53, 0]
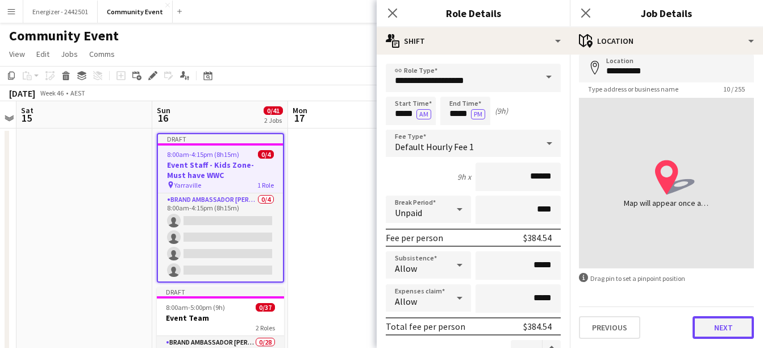
click at [712, 332] on button "Next" at bounding box center [722, 327] width 61 height 23
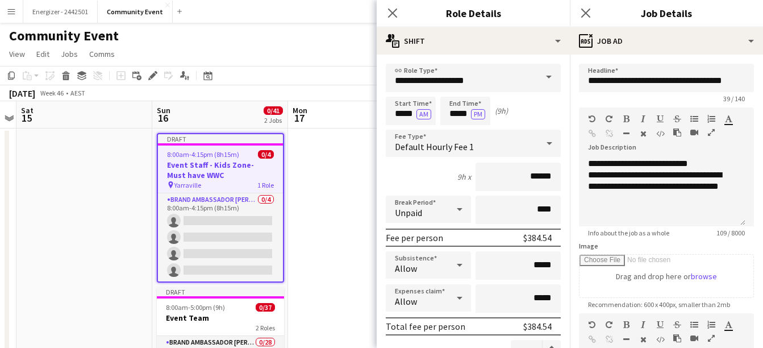
click at [344, 95] on div "[DATE] Week 46 • AEST Publish 1 job Revert 1 job" at bounding box center [381, 93] width 763 height 16
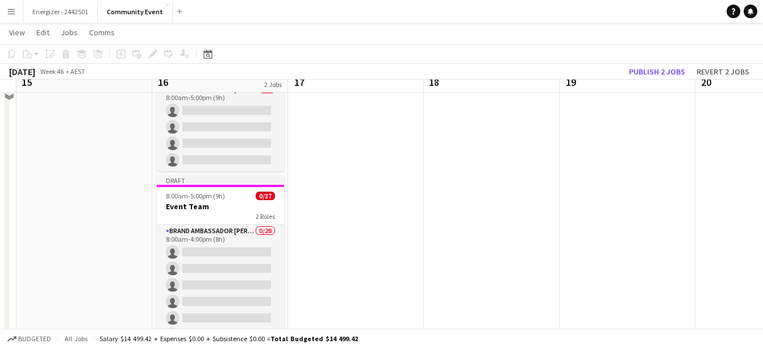
scroll to position [147, 0]
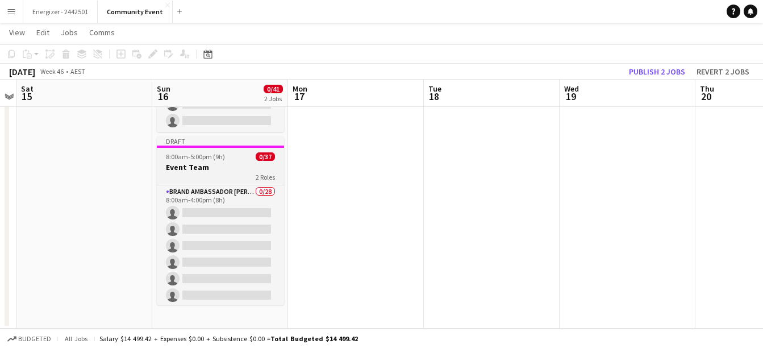
click at [181, 152] on span "8:00am-5:00pm (9h)" at bounding box center [195, 156] width 59 height 9
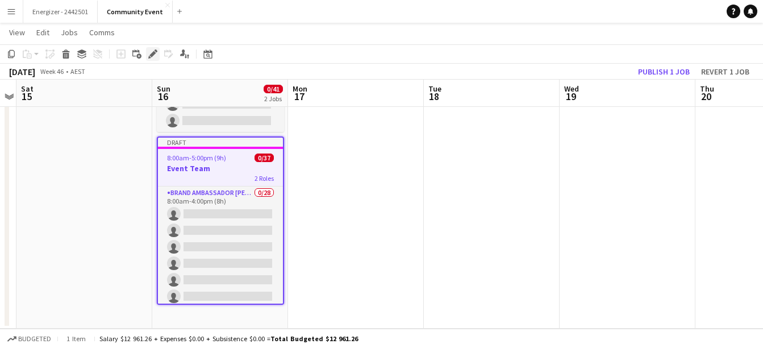
click at [147, 51] on div "Edit" at bounding box center [153, 54] width 14 height 14
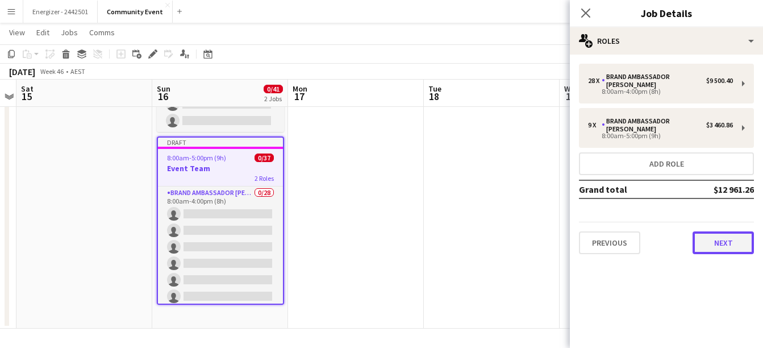
click at [733, 231] on button "Next" at bounding box center [722, 242] width 61 height 23
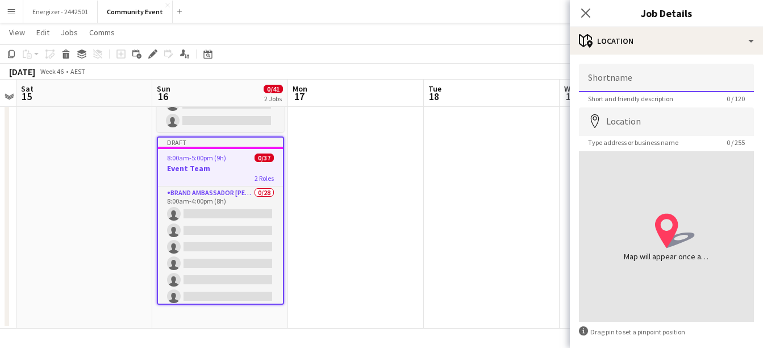
click at [619, 66] on input "Shortname" at bounding box center [666, 78] width 175 height 28
type input "**********"
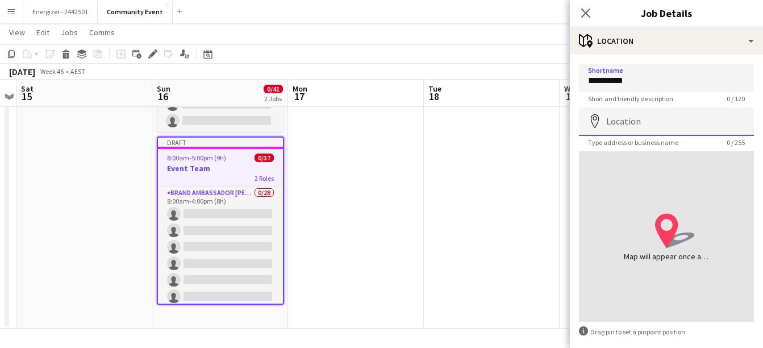
type input "**********"
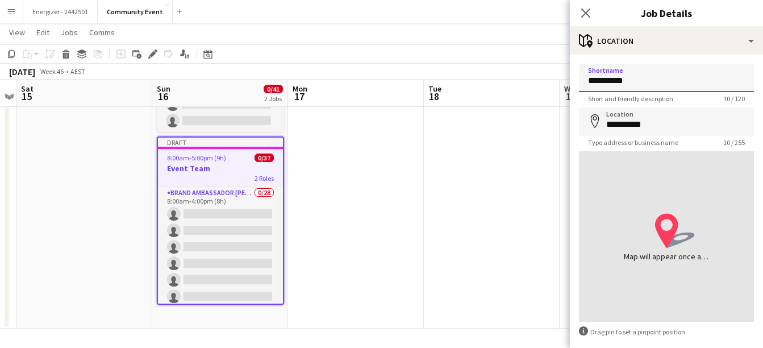
scroll to position [53, 0]
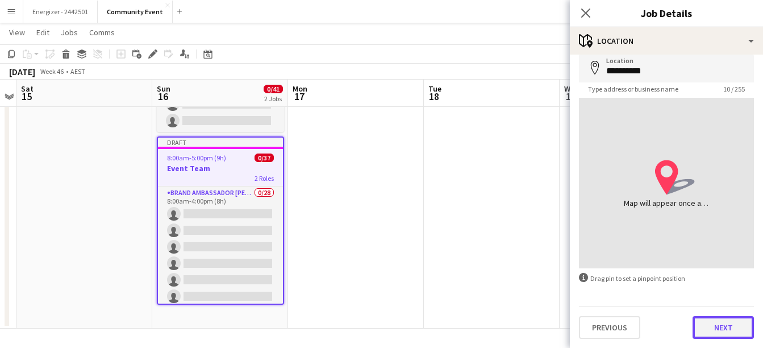
click at [717, 336] on button "Next" at bounding box center [722, 327] width 61 height 23
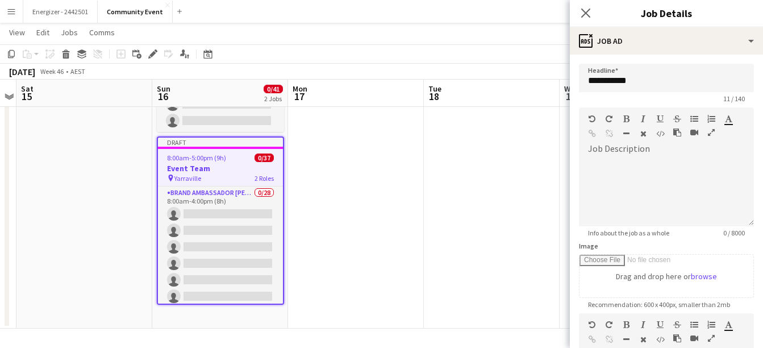
scroll to position [0, 0]
click at [595, 156] on span at bounding box center [588, 158] width 18 height 16
click at [599, 157] on div at bounding box center [666, 188] width 175 height 76
click at [599, 164] on div at bounding box center [666, 192] width 175 height 68
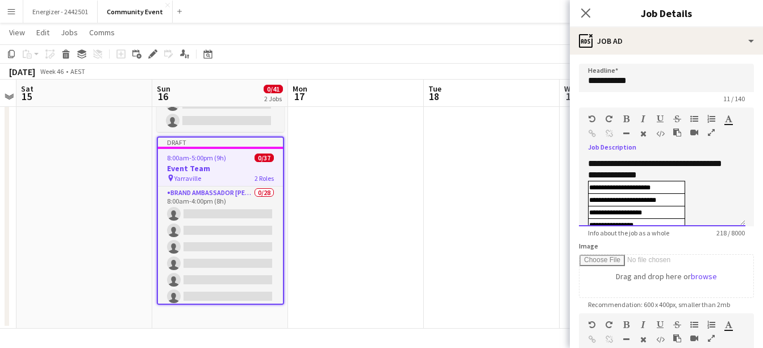
click at [661, 175] on div "**********" at bounding box center [662, 192] width 166 height 68
click at [625, 173] on div "**********" at bounding box center [662, 192] width 166 height 68
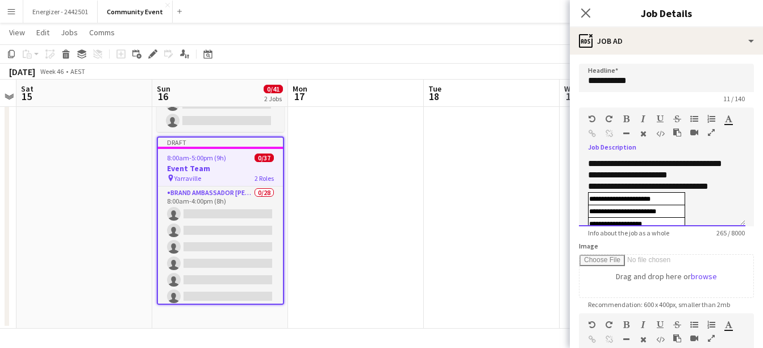
click at [632, 195] on div "**********" at bounding box center [658, 249] width 140 height 137
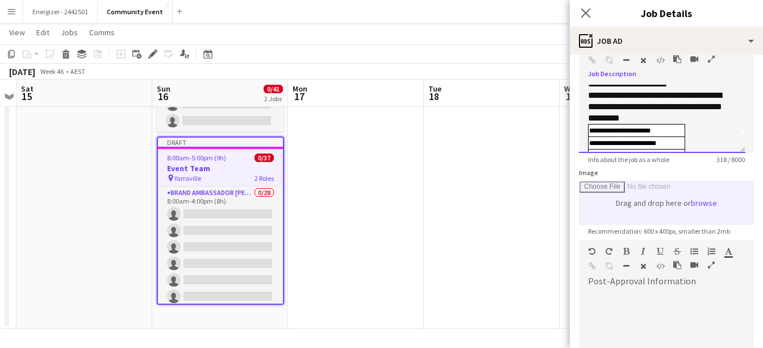
scroll to position [112, 0]
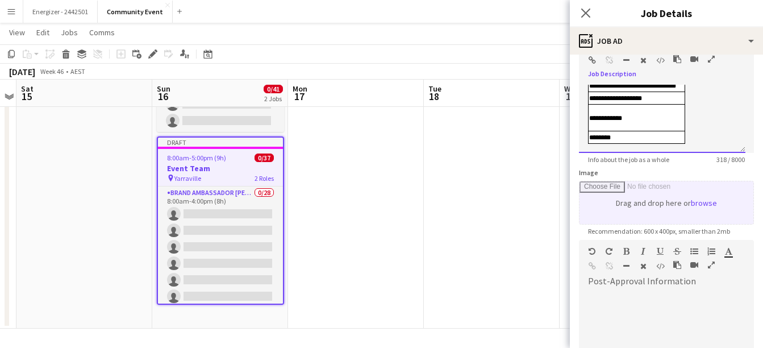
drag, startPoint x: 664, startPoint y: 118, endPoint x: 671, endPoint y: 195, distance: 77.6
click at [671, 195] on form "**********" at bounding box center [666, 234] width 193 height 489
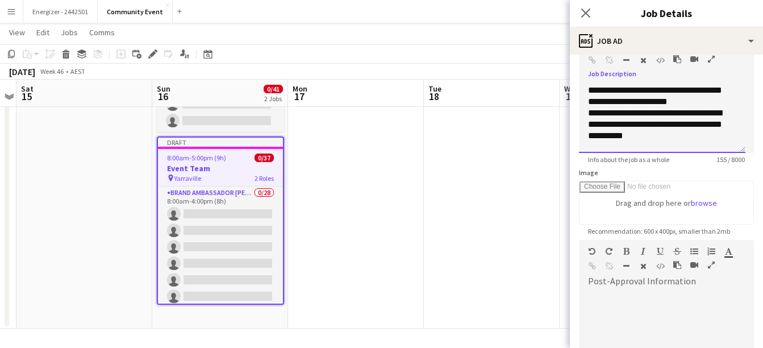
scroll to position [0, 0]
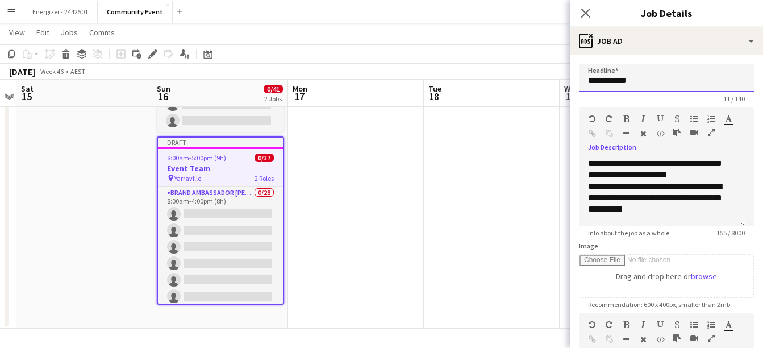
click at [587, 81] on input "**********" at bounding box center [666, 78] width 175 height 28
click at [656, 209] on div "**********" at bounding box center [662, 198] width 148 height 34
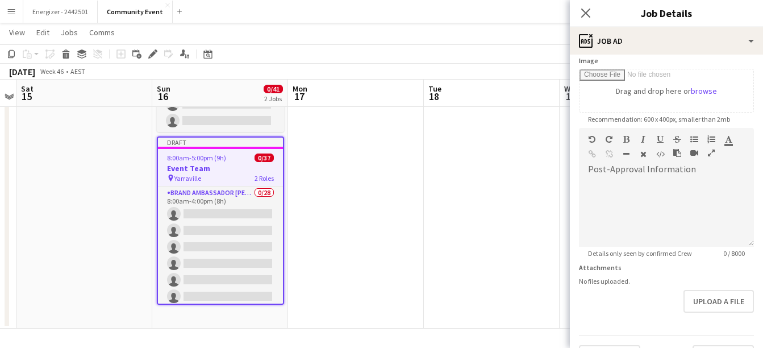
scroll to position [214, 0]
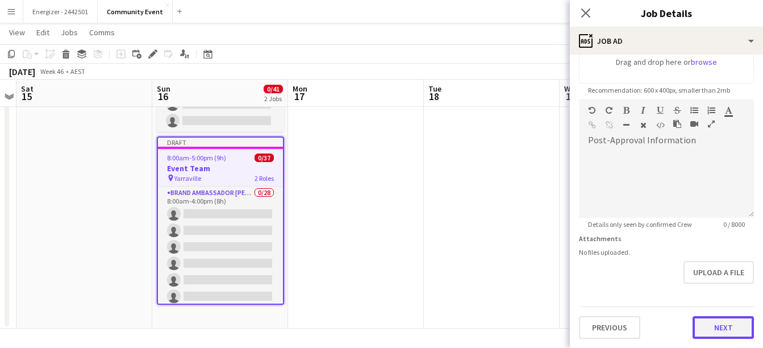
click at [716, 324] on button "Next" at bounding box center [722, 327] width 61 height 23
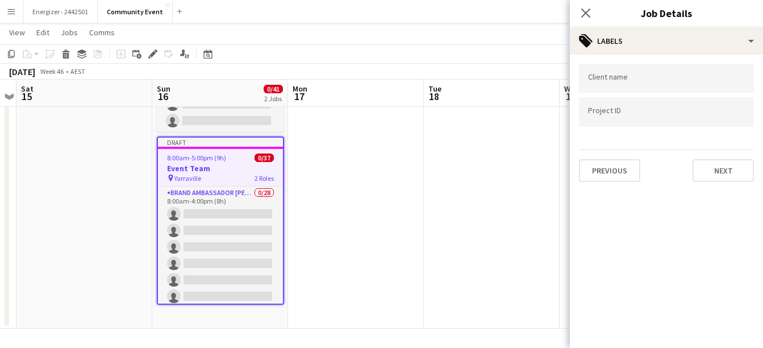
click at [647, 70] on div at bounding box center [666, 78] width 175 height 29
type input "**********"
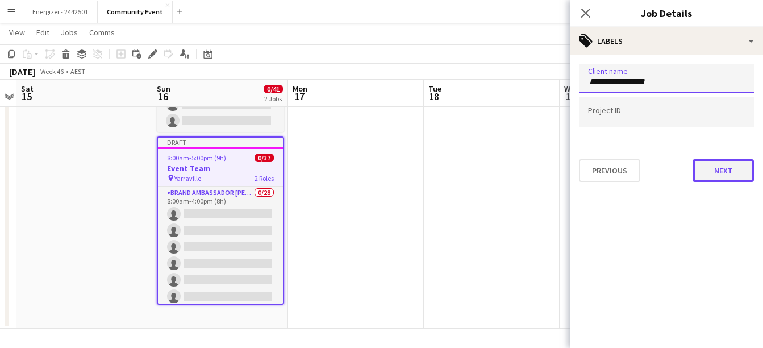
click at [725, 176] on button "Next" at bounding box center [722, 170] width 61 height 23
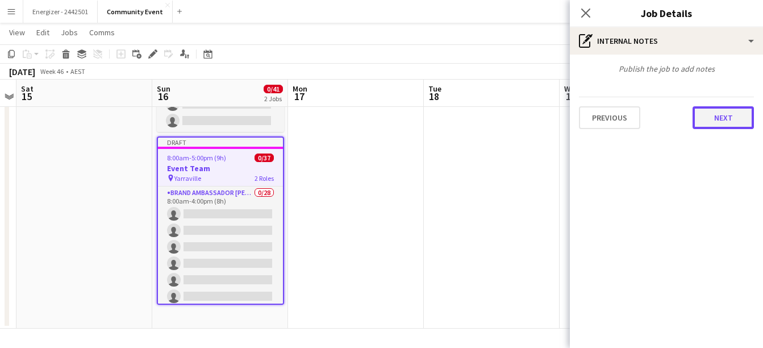
click at [729, 123] on button "Next" at bounding box center [722, 117] width 61 height 23
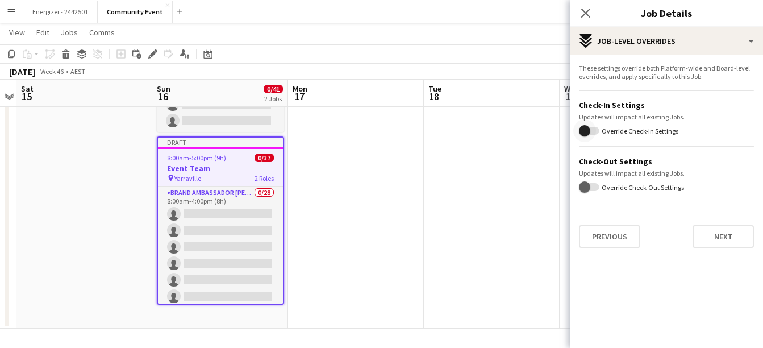
click at [592, 132] on span "button" at bounding box center [584, 130] width 23 height 23
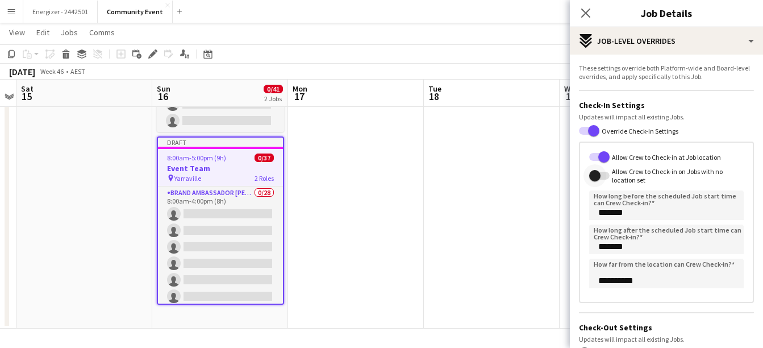
click at [598, 174] on span "button" at bounding box center [594, 175] width 11 height 11
drag, startPoint x: 610, startPoint y: 282, endPoint x: 555, endPoint y: 283, distance: 55.1
click at [555, 283] on body "Menu Boards Boards Boards All jobs Status Workforce Workforce My Workforce Recr…" at bounding box center [381, 100] width 763 height 495
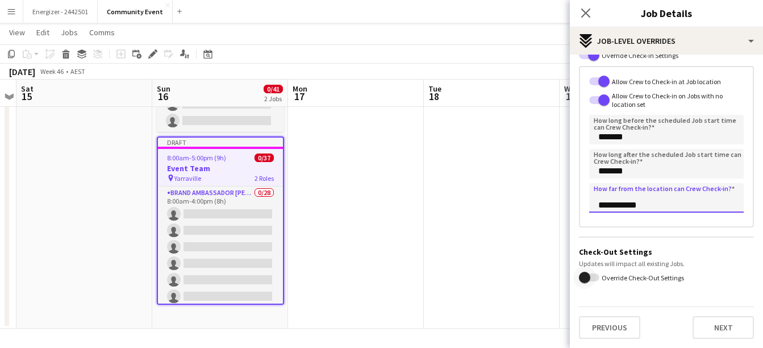
type input "**********"
click at [589, 273] on span "button" at bounding box center [584, 277] width 23 height 23
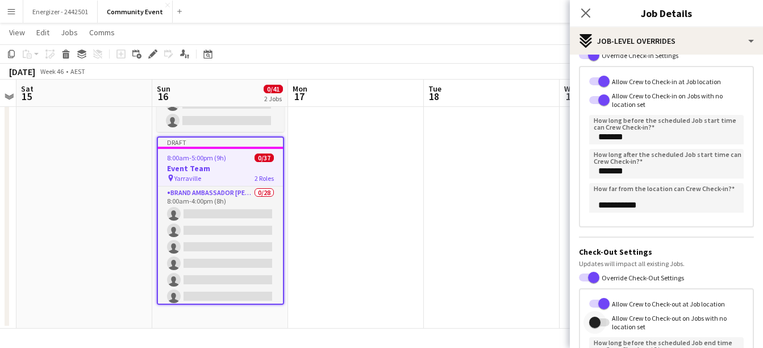
click at [596, 326] on span "button" at bounding box center [594, 321] width 11 height 11
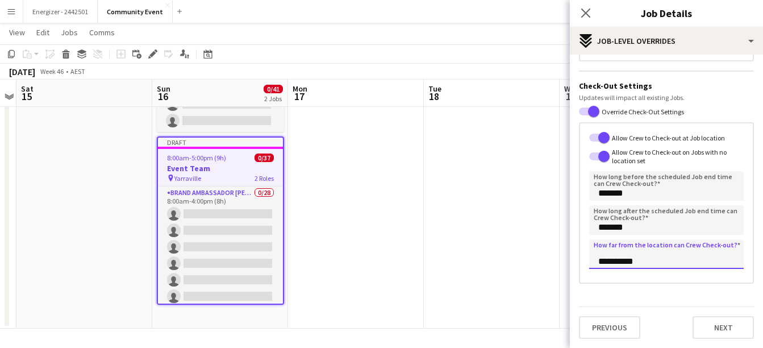
drag, startPoint x: 610, startPoint y: 259, endPoint x: 568, endPoint y: 274, distance: 45.3
click at [568, 274] on body "Menu Boards Boards Boards All jobs Status Workforce Workforce My Workforce Recr…" at bounding box center [381, 100] width 763 height 495
type input "**********"
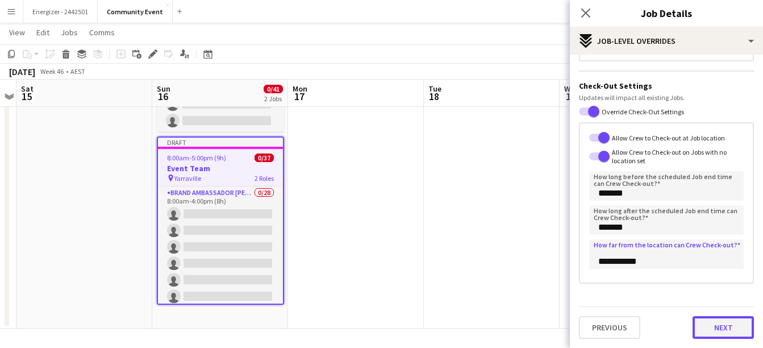
click at [726, 332] on button "Next" at bounding box center [722, 327] width 61 height 23
type input "*******"
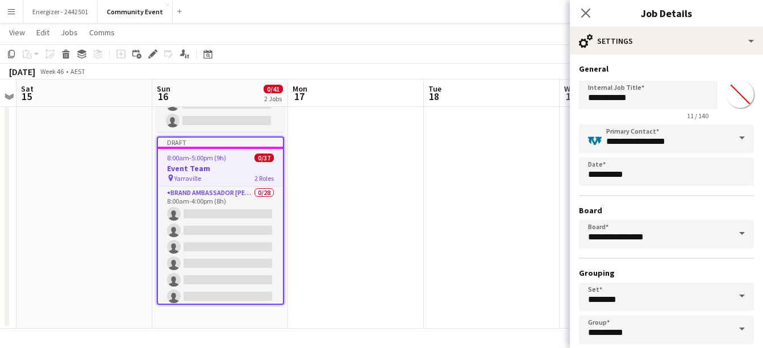
click at [508, 179] on app-date-cell at bounding box center [492, 154] width 136 height 348
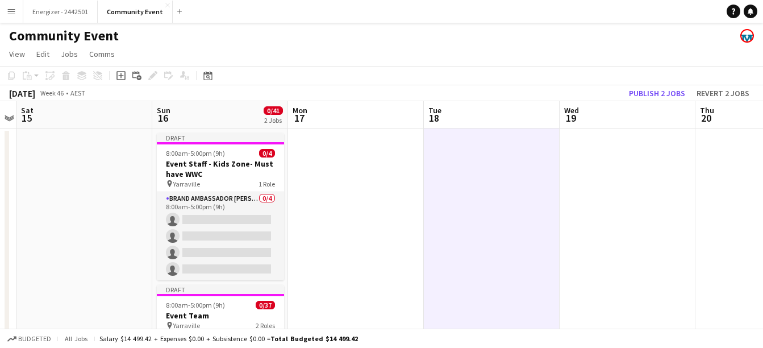
click at [51, 33] on h1 "Community Event" at bounding box center [64, 35] width 110 height 17
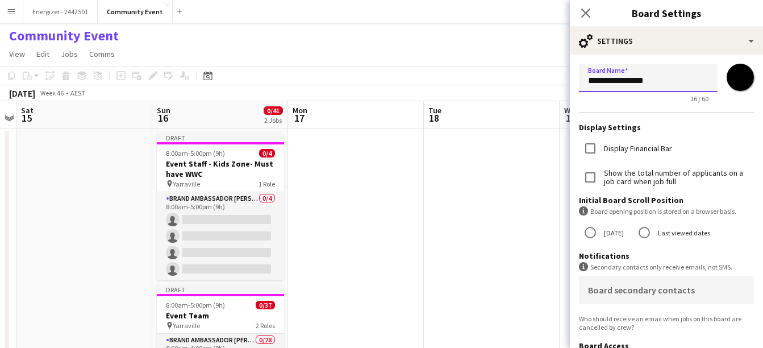
drag, startPoint x: 661, startPoint y: 82, endPoint x: 586, endPoint y: 90, distance: 75.4
click at [586, 90] on input "**********" at bounding box center [648, 78] width 139 height 28
paste input "*****"
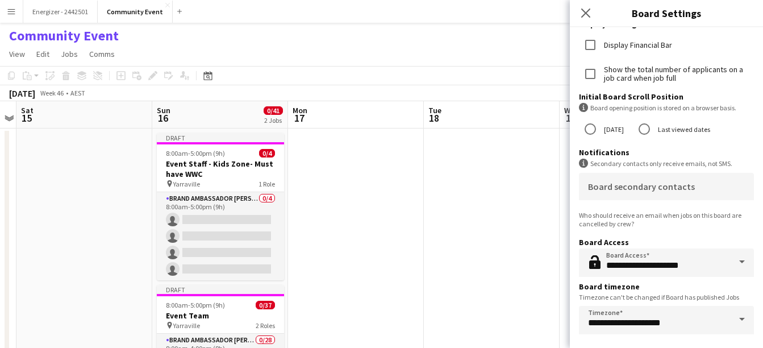
type input "**********"
click at [489, 204] on app-date-cell at bounding box center [492, 302] width 136 height 348
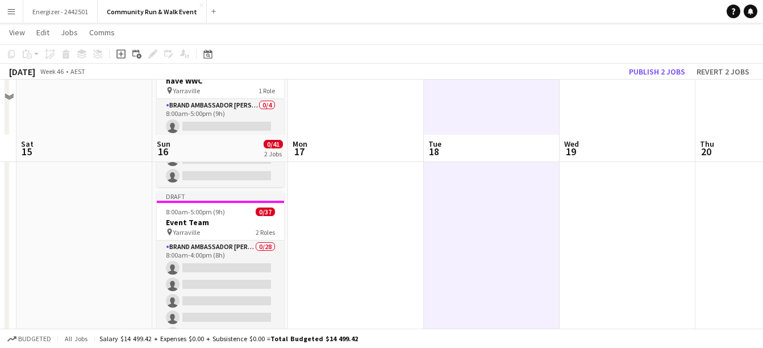
scroll to position [147, 0]
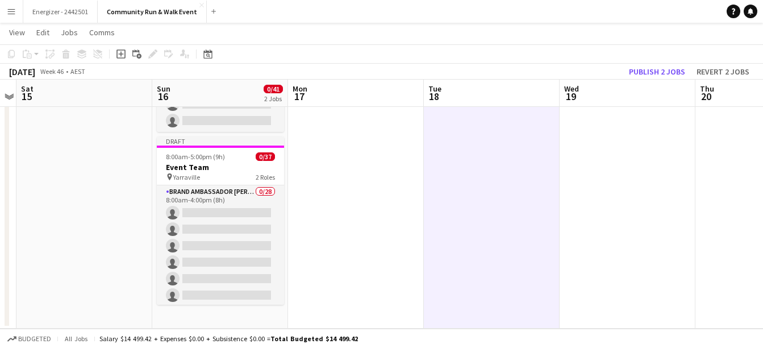
click at [179, 316] on app-date-cell "Draft 8:00am-5:00pm (9h) 0/4 Event Staff - Kids Zone- Must have WWC pin Yarravi…" at bounding box center [220, 154] width 136 height 348
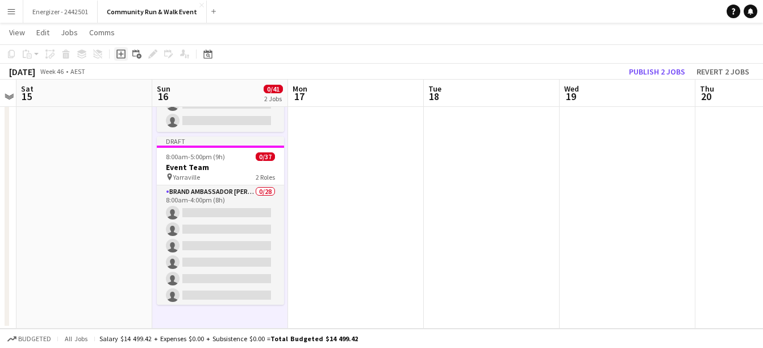
click at [119, 58] on div "Add job" at bounding box center [121, 54] width 14 height 14
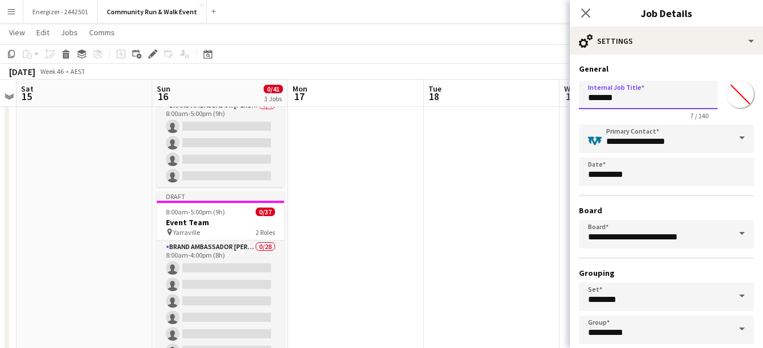
drag, startPoint x: 630, startPoint y: 102, endPoint x: 574, endPoint y: 102, distance: 56.8
click at [574, 102] on form "**********" at bounding box center [666, 231] width 193 height 335
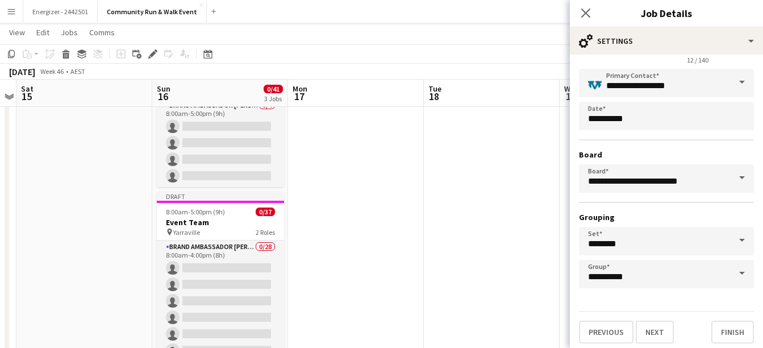
scroll to position [60, 0]
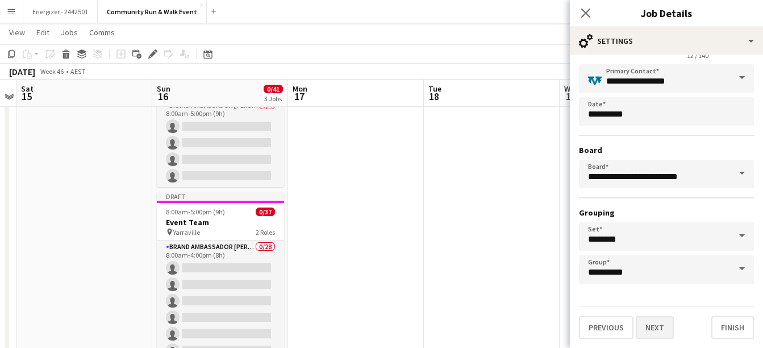
type input "**********"
click at [662, 329] on button "Next" at bounding box center [654, 327] width 38 height 23
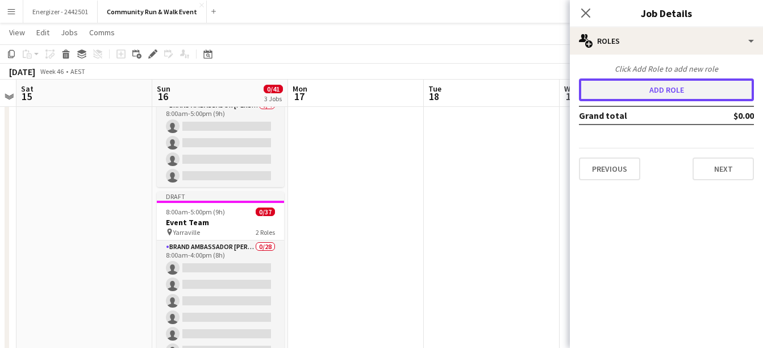
click at [671, 90] on button "Add role" at bounding box center [666, 89] width 175 height 23
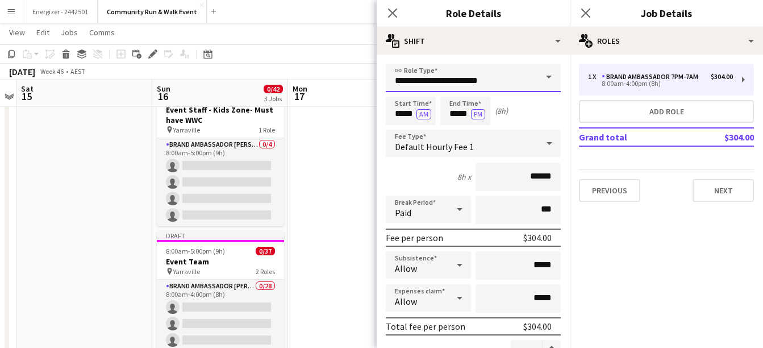
click at [513, 77] on input "**********" at bounding box center [473, 78] width 175 height 28
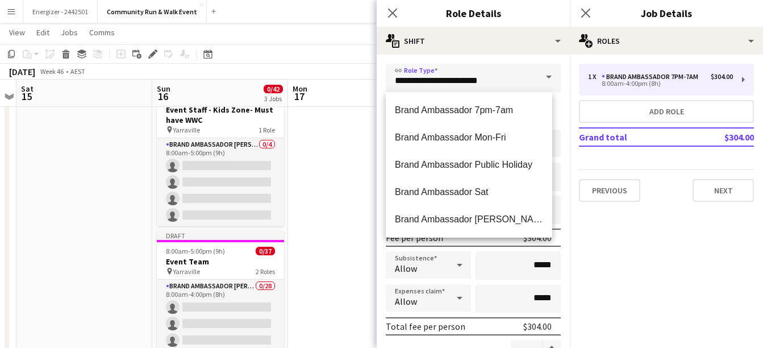
click at [538, 78] on span at bounding box center [549, 77] width 24 height 27
click at [541, 78] on span at bounding box center [549, 77] width 24 height 27
click at [477, 212] on mat-option "Brand Ambassador [PERSON_NAME]" at bounding box center [469, 219] width 166 height 27
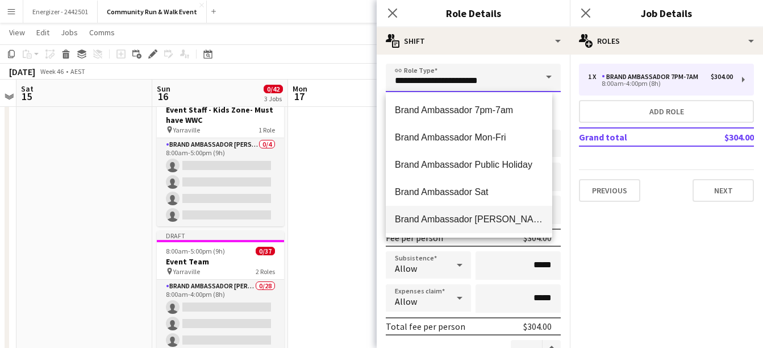
type input "**********"
type input "******"
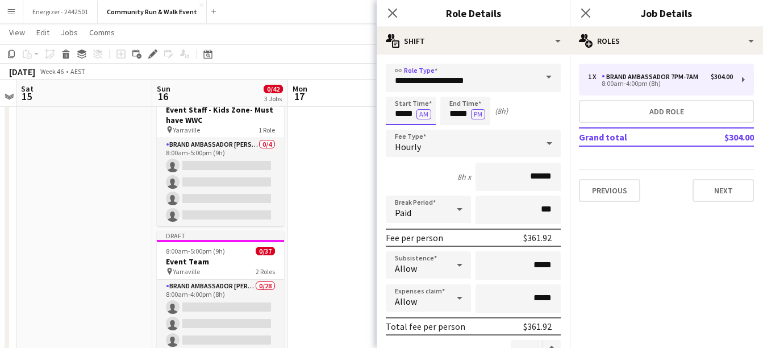
click at [402, 116] on input "*****" at bounding box center [411, 111] width 50 height 28
click at [402, 130] on div at bounding box center [399, 130] width 23 height 11
type input "*****"
click at [402, 130] on div at bounding box center [399, 130] width 23 height 11
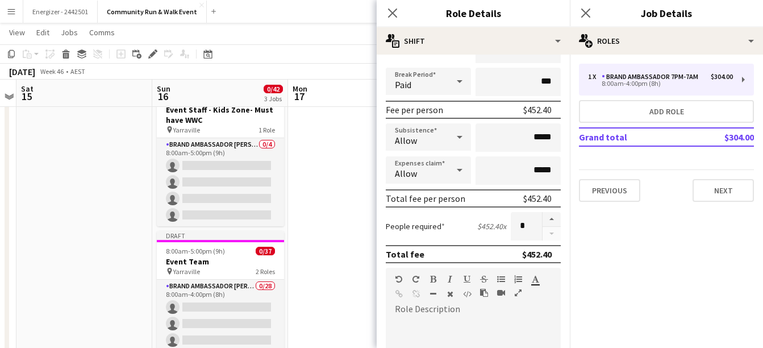
scroll to position [145, 0]
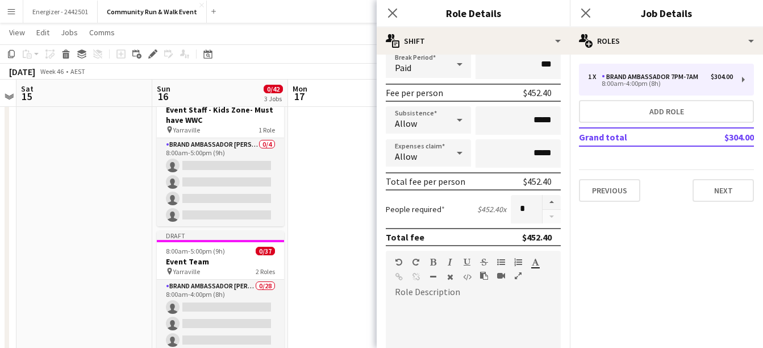
click at [448, 67] on div at bounding box center [459, 64] width 23 height 23
click at [436, 91] on span "Paid" at bounding box center [426, 96] width 63 height 11
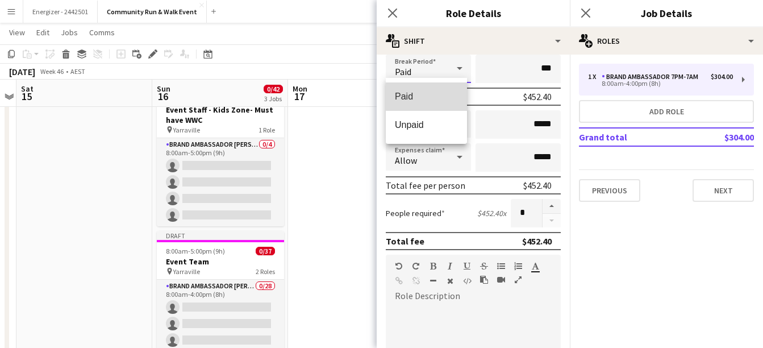
click at [436, 91] on div "Fee per person" at bounding box center [414, 96] width 57 height 11
drag, startPoint x: 436, startPoint y: 91, endPoint x: 440, endPoint y: 72, distance: 19.7
click at [440, 72] on div "Paid" at bounding box center [417, 68] width 62 height 27
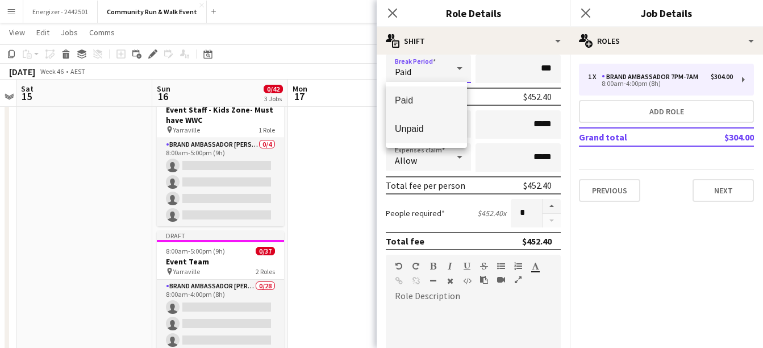
click at [425, 131] on span "Unpaid" at bounding box center [426, 128] width 63 height 11
click at [526, 70] on input "***" at bounding box center [517, 69] width 85 height 28
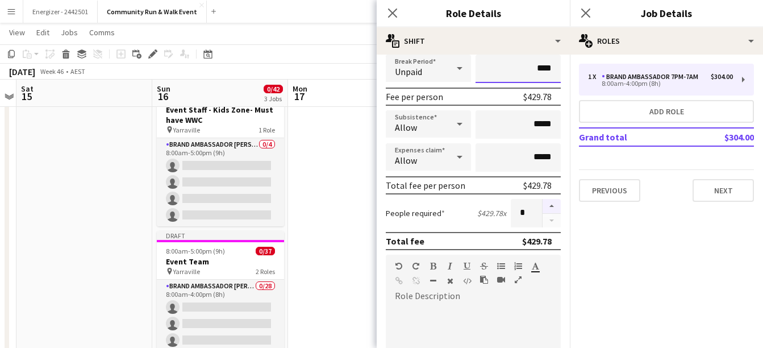
type input "****"
click at [542, 206] on button "button" at bounding box center [551, 206] width 18 height 15
click at [545, 222] on button "button" at bounding box center [551, 221] width 18 height 14
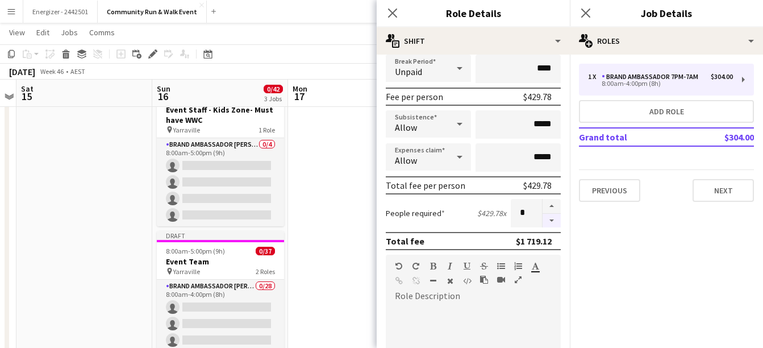
click at [545, 222] on button "button" at bounding box center [551, 221] width 18 height 14
type input "*"
click at [733, 185] on button "Next" at bounding box center [722, 190] width 61 height 23
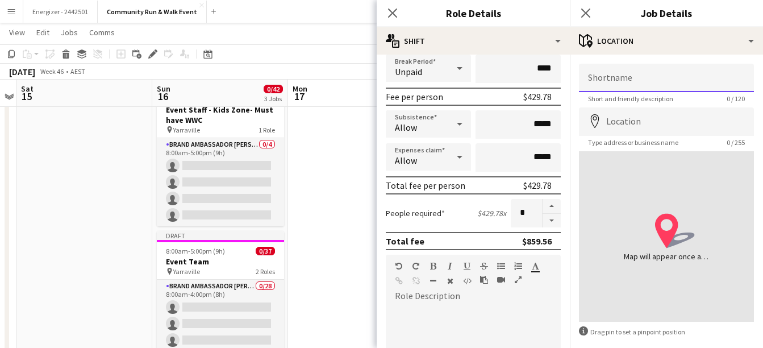
click at [629, 77] on input "Shortname" at bounding box center [666, 78] width 175 height 28
type input "**********"
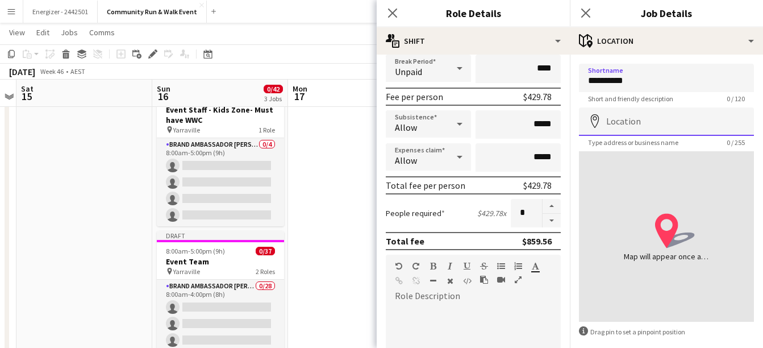
type input "**********"
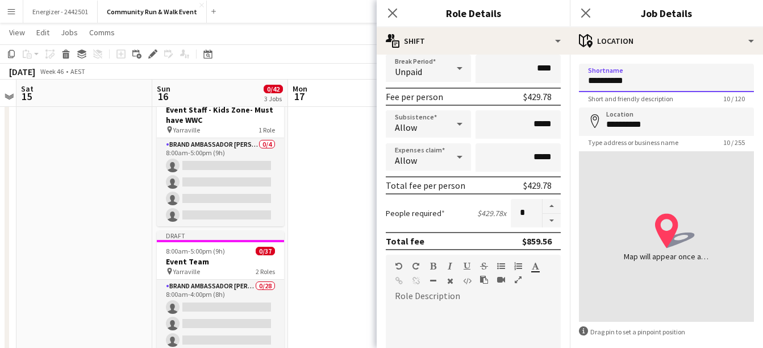
scroll to position [53, 0]
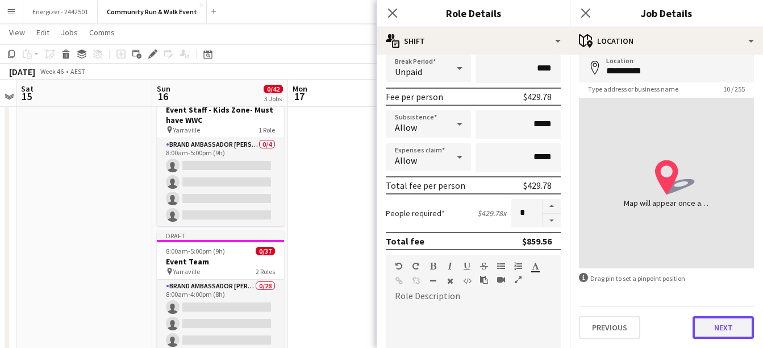
click at [716, 329] on button "Next" at bounding box center [722, 327] width 61 height 23
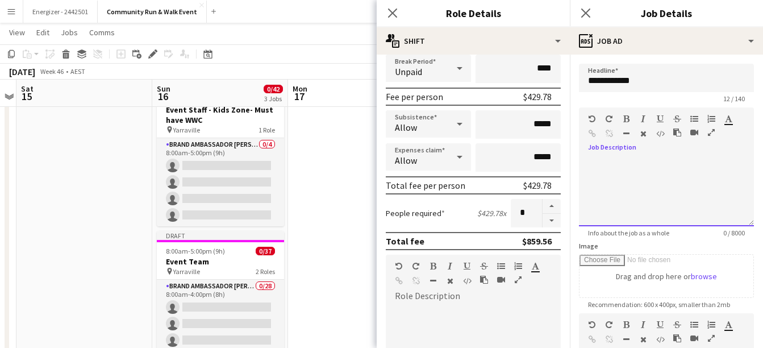
click at [608, 153] on div at bounding box center [666, 188] width 175 height 76
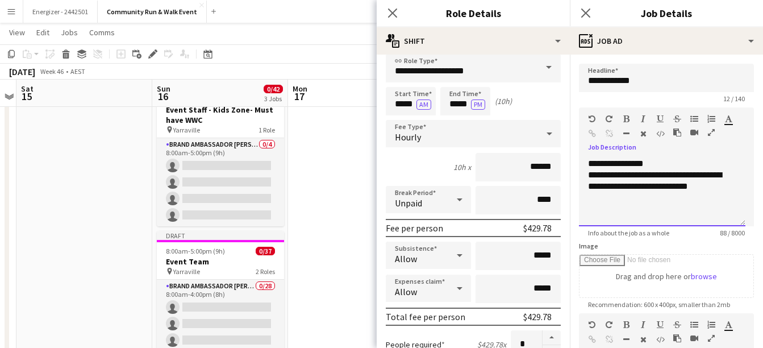
scroll to position [1, 0]
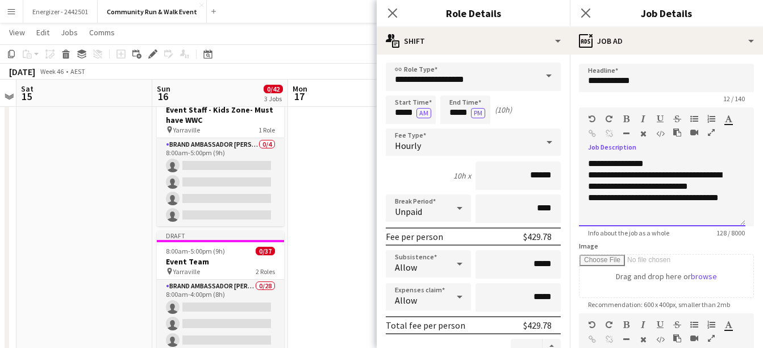
click at [628, 200] on div "**********" at bounding box center [662, 203] width 148 height 23
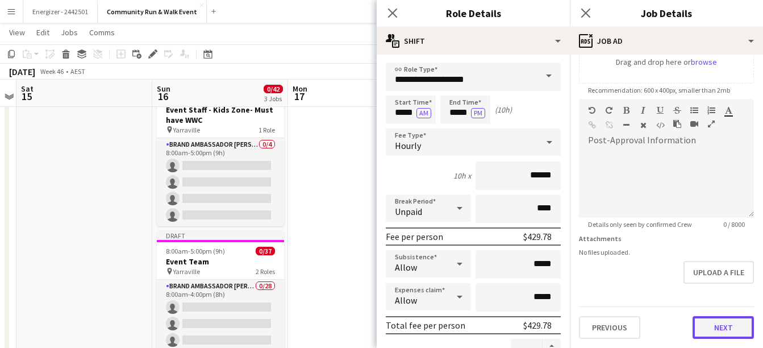
click at [724, 334] on button "Next" at bounding box center [722, 327] width 61 height 23
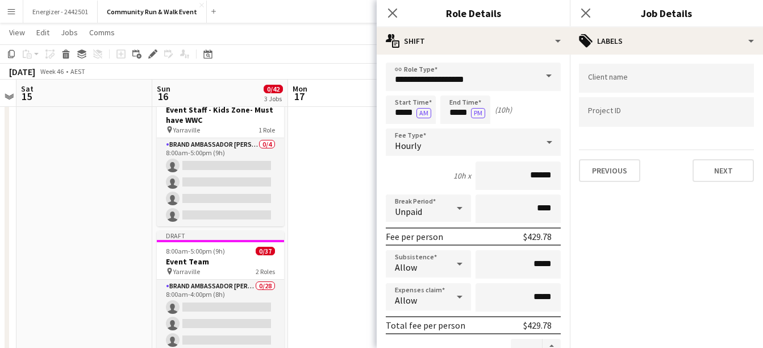
click at [622, 77] on input "Type to search client labels..." at bounding box center [666, 78] width 157 height 10
type input "**********"
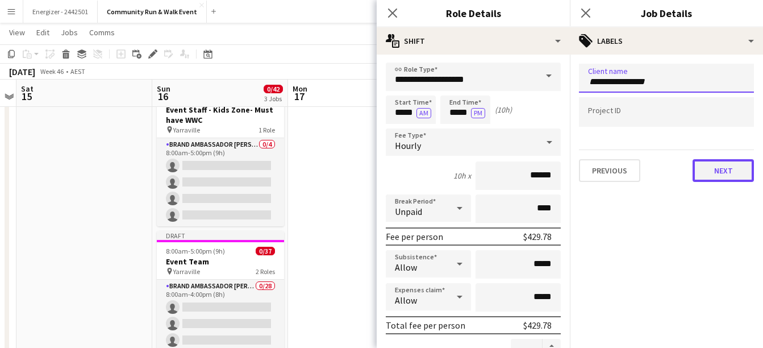
click at [726, 178] on button "Next" at bounding box center [722, 170] width 61 height 23
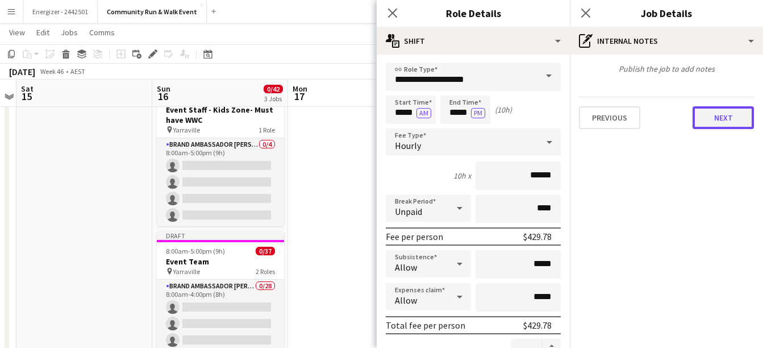
click at [723, 129] on button "Next" at bounding box center [722, 117] width 61 height 23
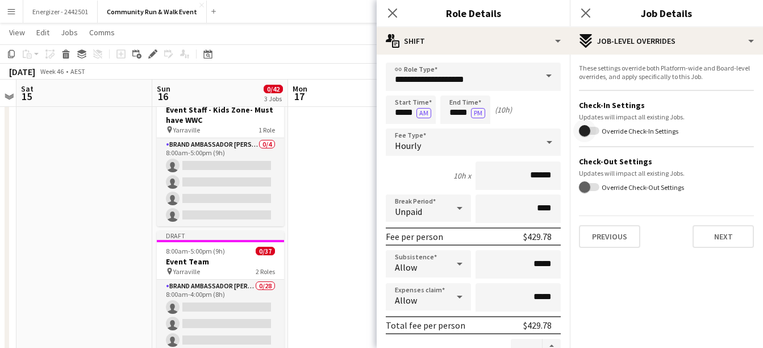
click at [588, 131] on span "button" at bounding box center [584, 130] width 11 height 11
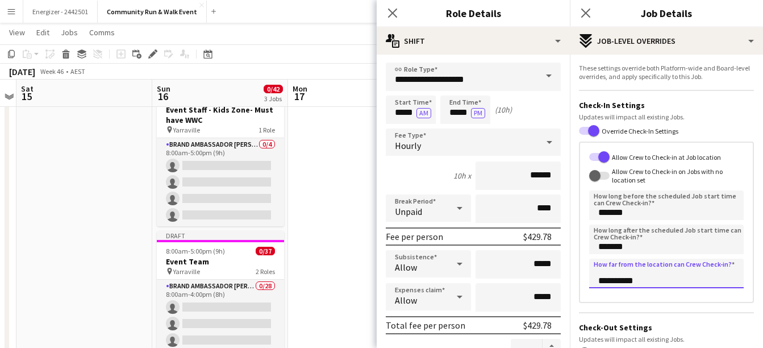
drag, startPoint x: 612, startPoint y: 279, endPoint x: 580, endPoint y: 291, distance: 33.4
drag, startPoint x: 580, startPoint y: 291, endPoint x: 605, endPoint y: 303, distance: 27.7
click at [605, 303] on div "**********" at bounding box center [666, 222] width 175 height 162
drag, startPoint x: 611, startPoint y: 279, endPoint x: 601, endPoint y: 280, distance: 10.2
click at [601, 280] on input "**********" at bounding box center [666, 273] width 154 height 30
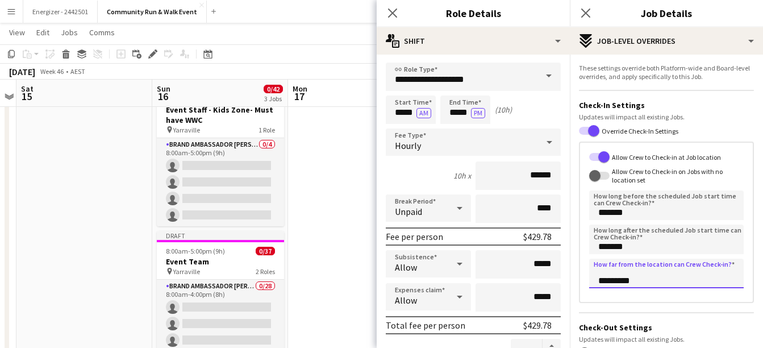
type input "********"
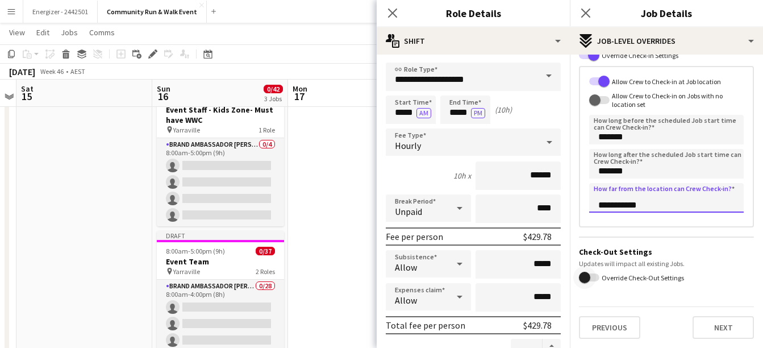
type input "**********"
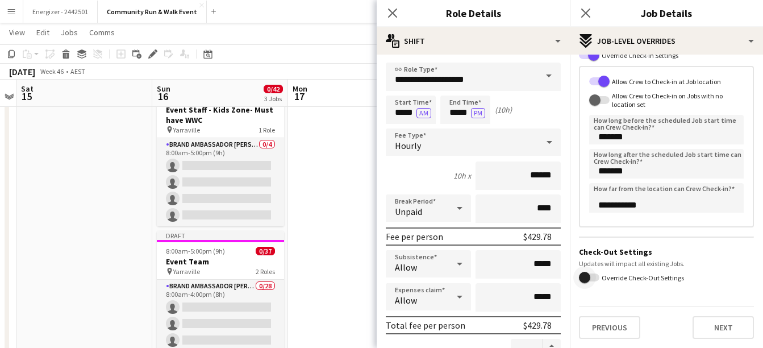
click at [588, 274] on span "button" at bounding box center [584, 276] width 11 height 11
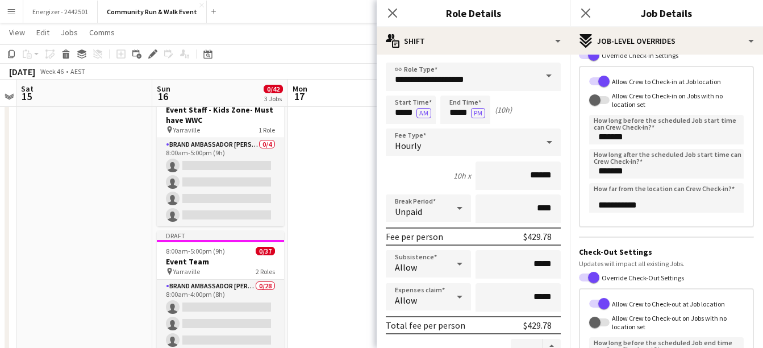
scroll to position [241, 0]
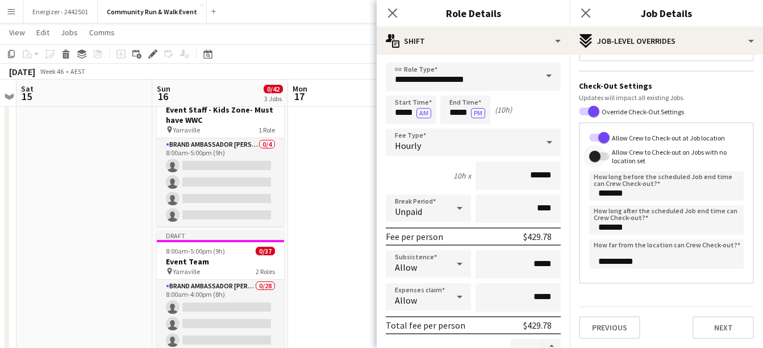
click at [598, 153] on span "button" at bounding box center [594, 155] width 11 height 11
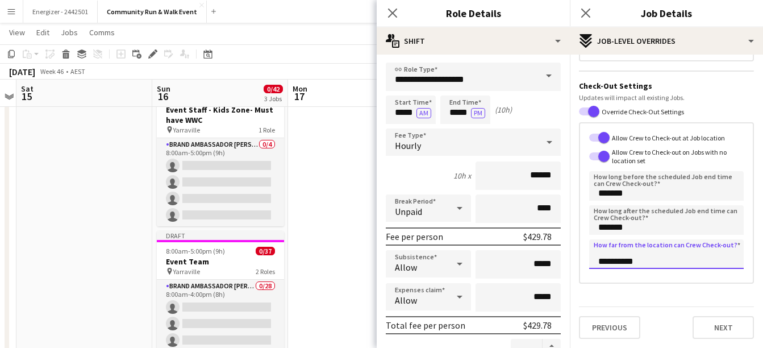
drag, startPoint x: 610, startPoint y: 262, endPoint x: 569, endPoint y: 267, distance: 41.2
click at [569, 267] on body "Menu Boards Boards Boards All jobs Status Workforce Workforce My Workforce Recr…" at bounding box center [381, 146] width 763 height 587
type input "********"
type input "**********"
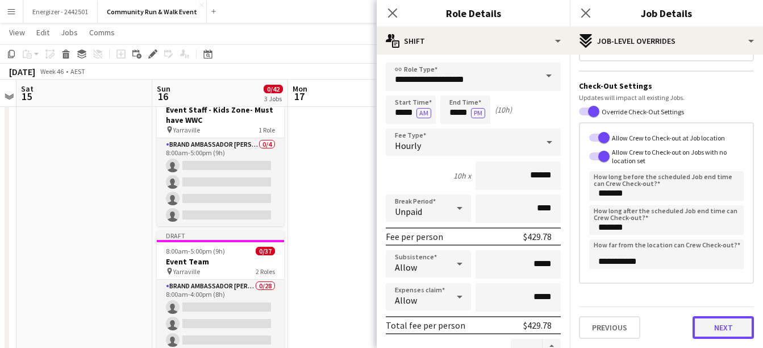
click at [730, 329] on button "Next" at bounding box center [722, 327] width 61 height 23
type input "*******"
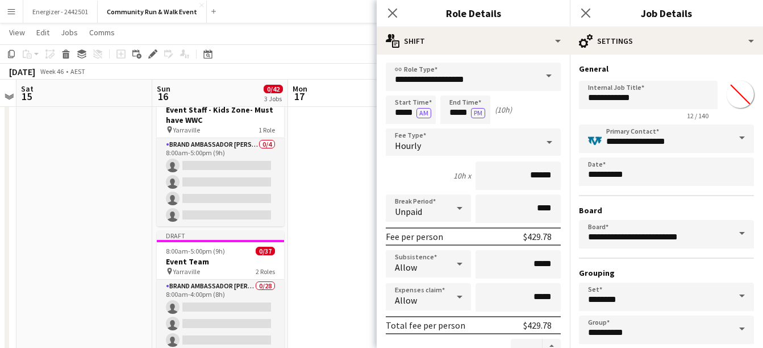
scroll to position [60, 0]
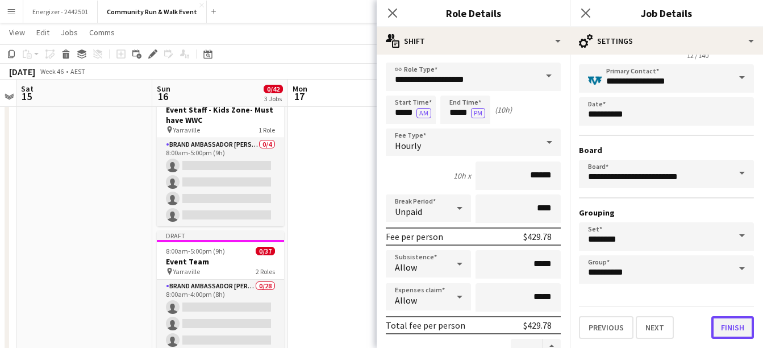
click at [724, 323] on button "Finish" at bounding box center [732, 327] width 43 height 23
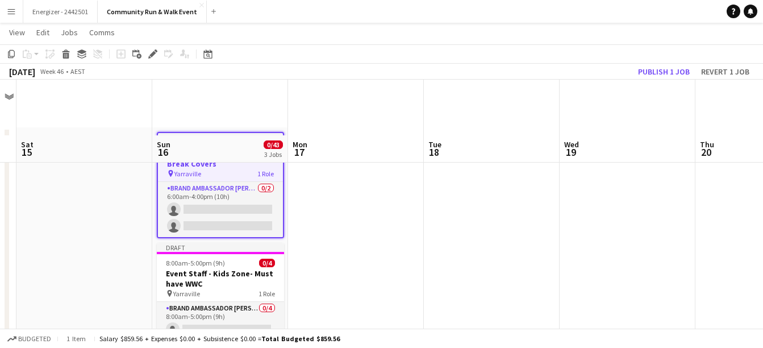
scroll to position [73, 0]
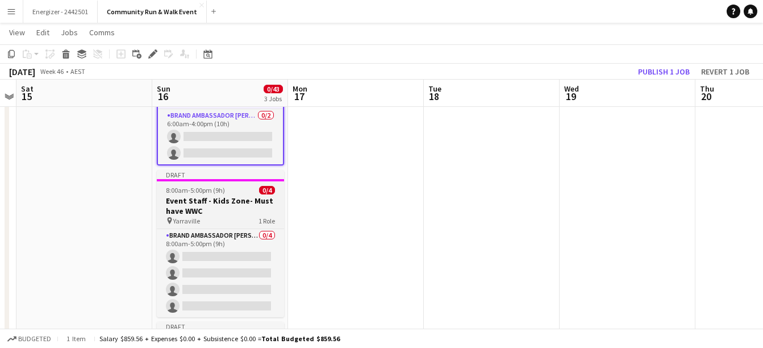
click at [212, 204] on h3 "Event Staff - Kids Zone- Must have WWC" at bounding box center [220, 205] width 127 height 20
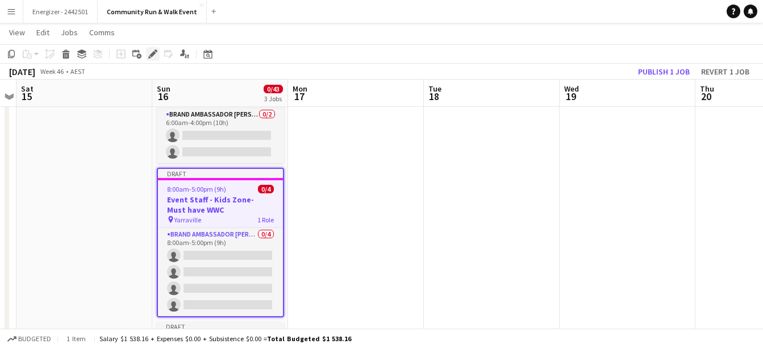
click at [149, 56] on icon "Edit" at bounding box center [152, 53] width 9 height 9
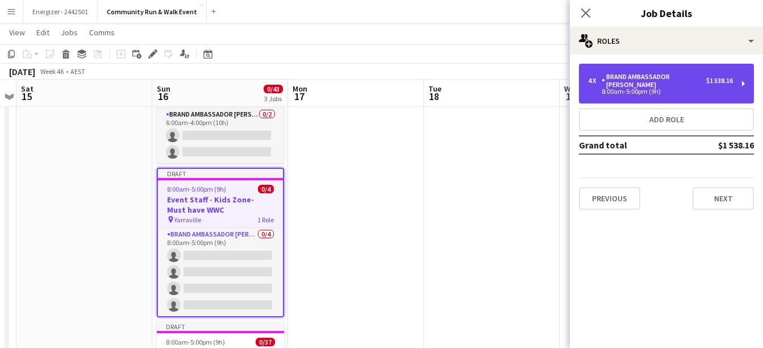
click at [619, 79] on div "Brand Ambassador [PERSON_NAME]" at bounding box center [653, 81] width 104 height 16
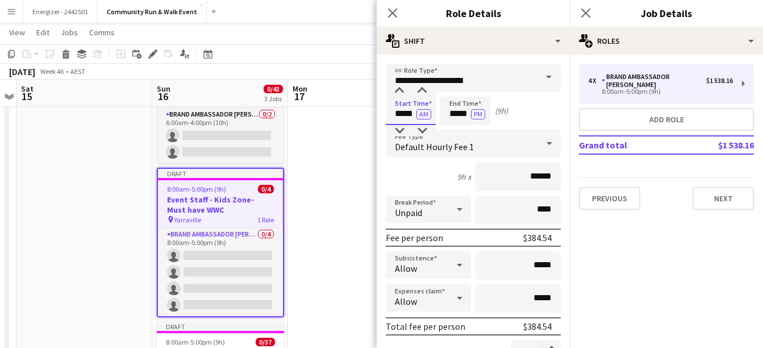
click at [399, 117] on input "*****" at bounding box center [411, 111] width 50 height 28
click at [403, 135] on div at bounding box center [399, 130] width 23 height 11
type input "*****"
click at [403, 135] on div at bounding box center [399, 130] width 23 height 11
click at [730, 202] on div "4 x Brand Ambassador Sun $1 538.16 8:00am-5:00pm (9h) Add role Grand total $1 5…" at bounding box center [666, 137] width 193 height 164
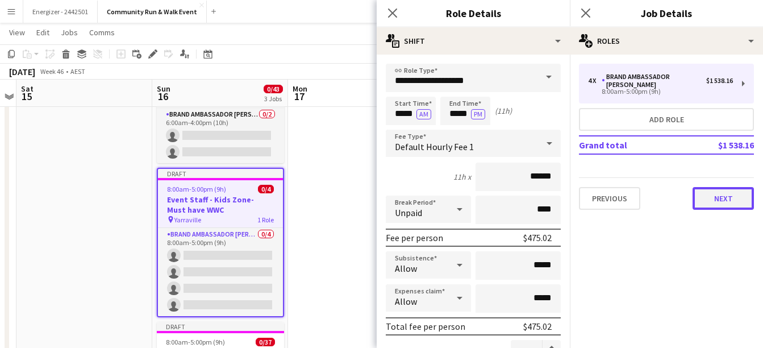
click at [715, 190] on button "Next" at bounding box center [722, 198] width 61 height 23
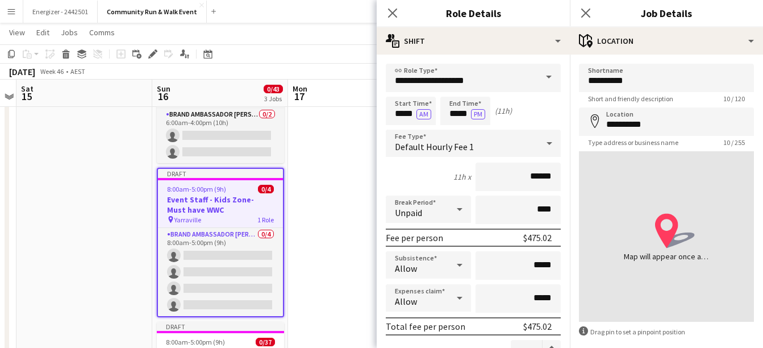
click at [350, 202] on app-date-cell at bounding box center [356, 283] width 136 height 457
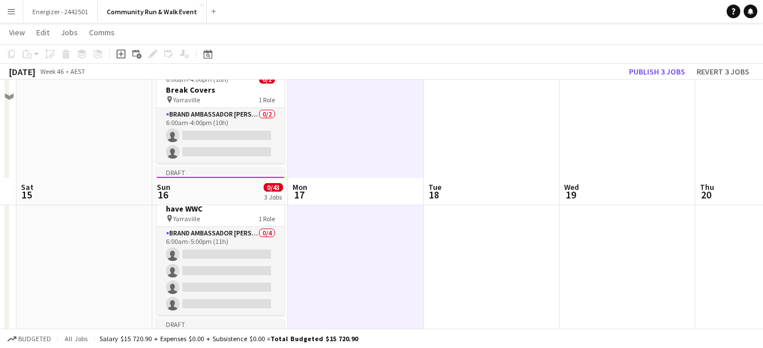
scroll to position [256, 0]
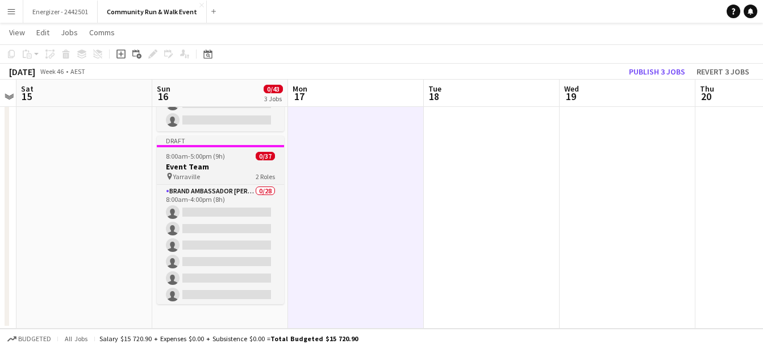
click at [223, 183] on app-job-card "Draft 8:00am-5:00pm (9h) 0/37 Event Team pin Yarraville 2 Roles Brand Ambassado…" at bounding box center [220, 220] width 127 height 168
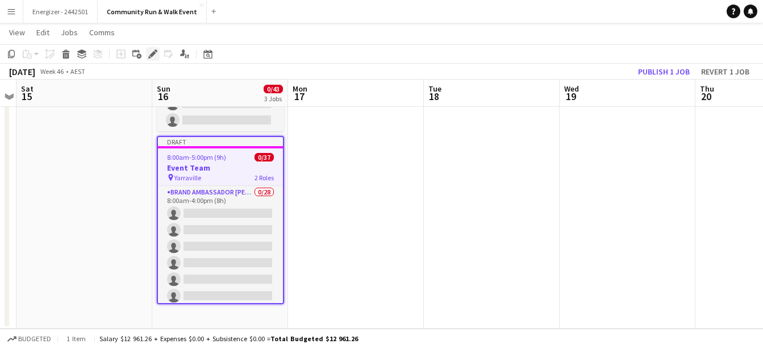
click at [153, 56] on icon at bounding box center [152, 54] width 6 height 6
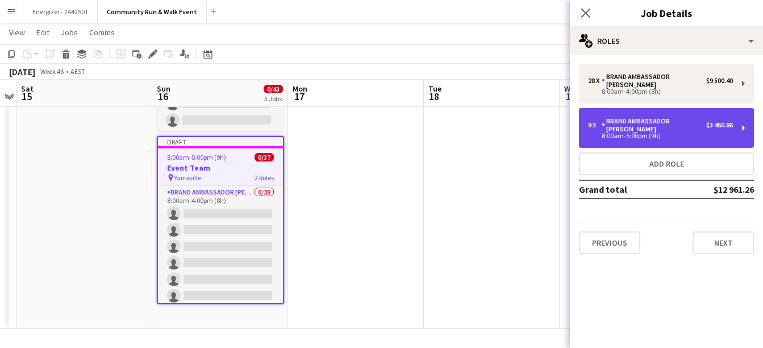
click at [655, 125] on div "9 x Brand Ambassador Sun $3 460.86 8:00am-5:00pm (9h)" at bounding box center [666, 128] width 175 height 40
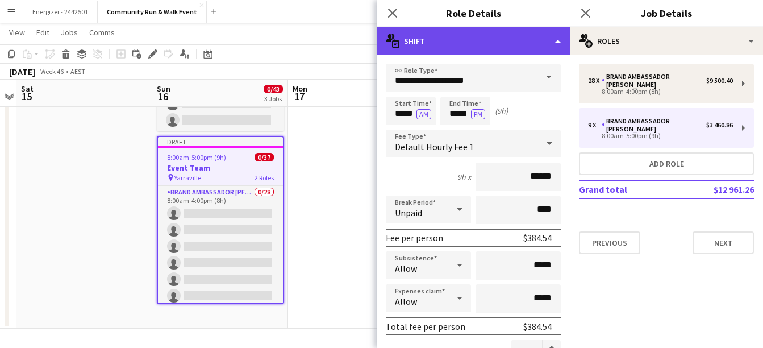
click at [496, 37] on div "multiple-actions-text Shift" at bounding box center [473, 40] width 193 height 27
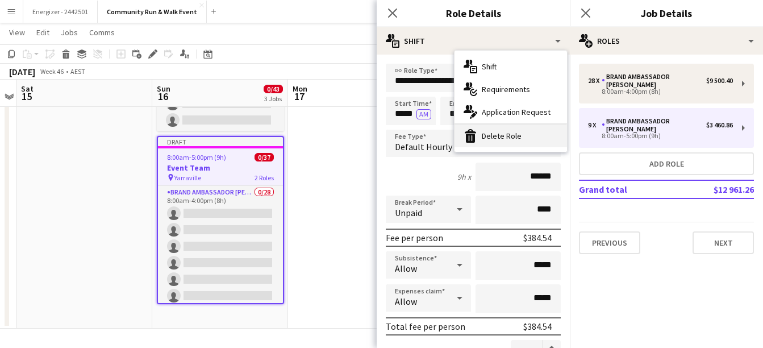
click at [490, 136] on div "bin-2 Delete Role" at bounding box center [510, 135] width 112 height 23
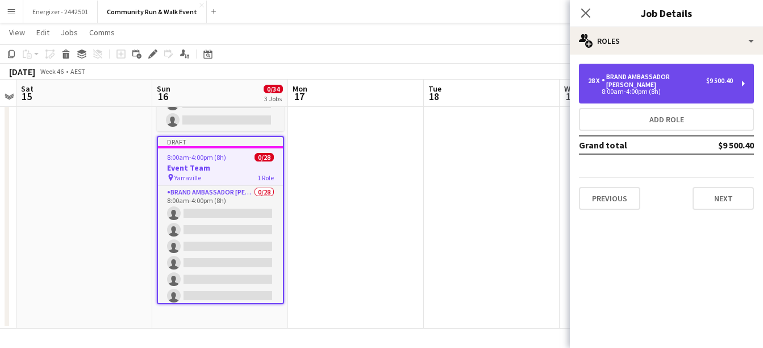
click at [634, 77] on div "Brand Ambassador [PERSON_NAME]" at bounding box center [653, 81] width 104 height 16
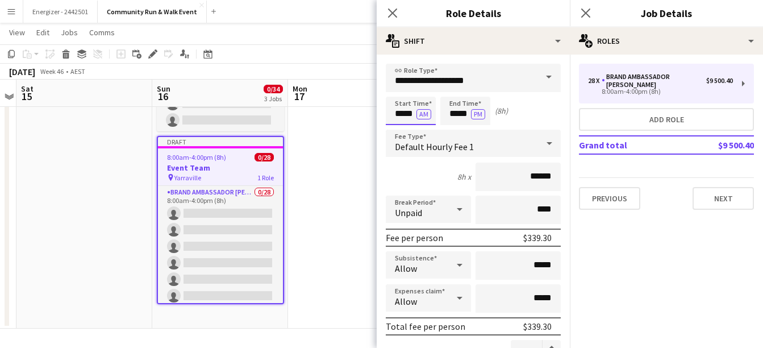
click at [403, 113] on input "*****" at bounding box center [411, 111] width 50 height 28
click at [400, 128] on div at bounding box center [399, 130] width 23 height 11
type input "*****"
click at [400, 128] on div at bounding box center [399, 130] width 23 height 11
click at [711, 191] on button "Next" at bounding box center [722, 198] width 61 height 23
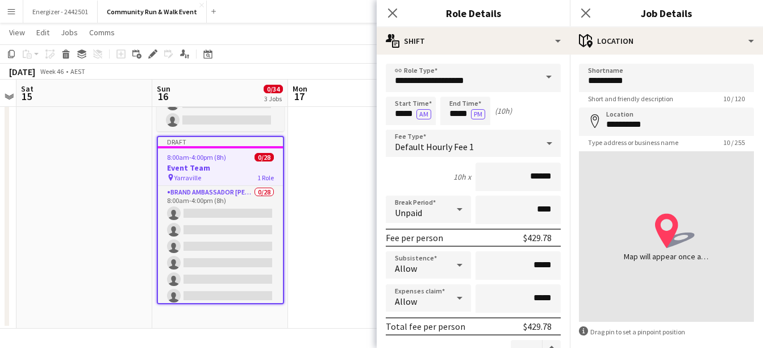
click at [343, 82] on app-board-header-date "Mon 17" at bounding box center [356, 93] width 136 height 27
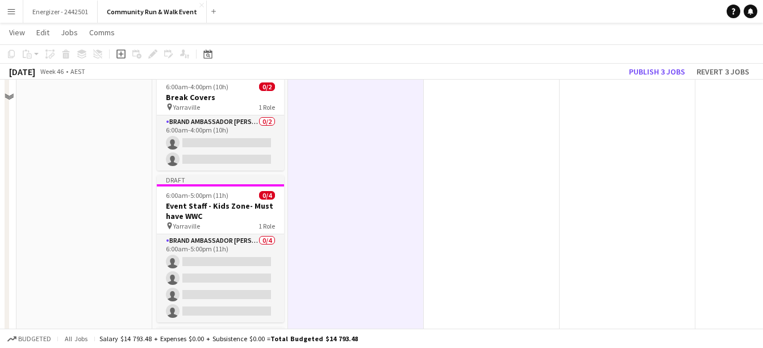
scroll to position [0, 0]
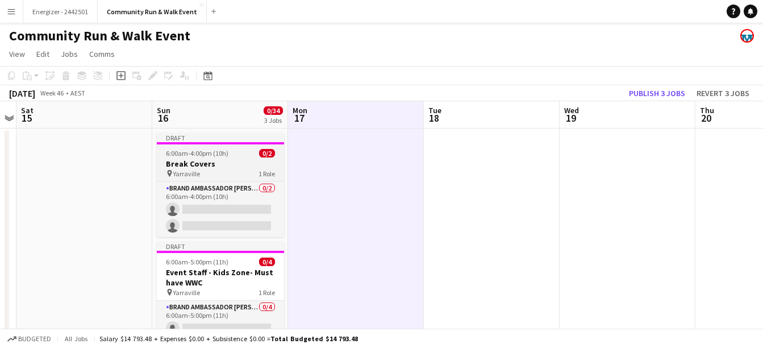
click at [204, 153] on span "6:00am-4:00pm (10h)" at bounding box center [197, 153] width 62 height 9
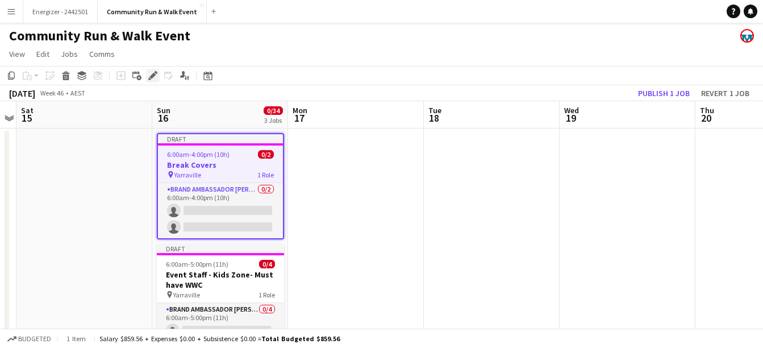
click at [153, 77] on icon at bounding box center [152, 76] width 6 height 6
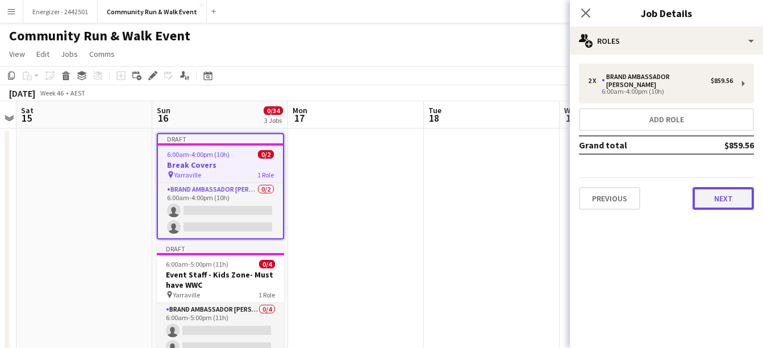
click at [724, 190] on button "Next" at bounding box center [722, 198] width 61 height 23
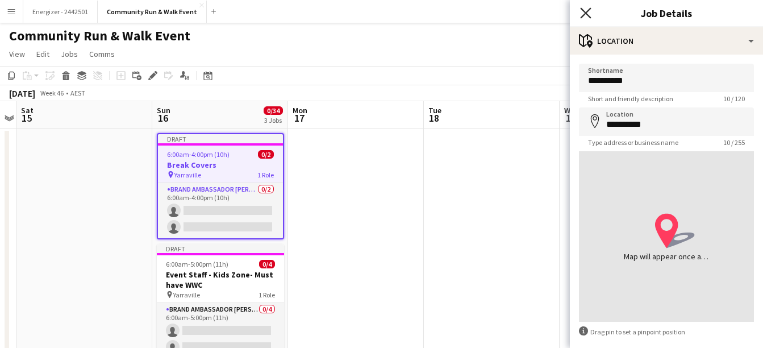
click at [585, 10] on icon "Close pop-in" at bounding box center [585, 12] width 11 height 11
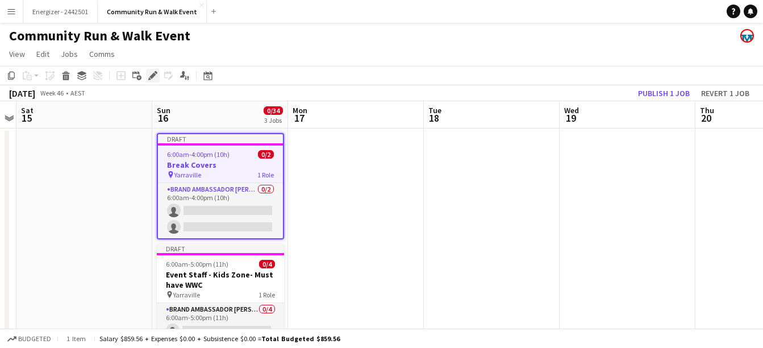
click at [156, 76] on icon "Edit" at bounding box center [152, 75] width 9 height 9
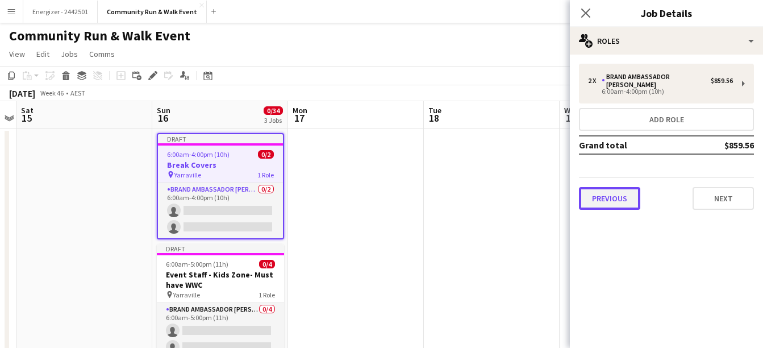
click at [609, 193] on button "Previous" at bounding box center [609, 198] width 61 height 23
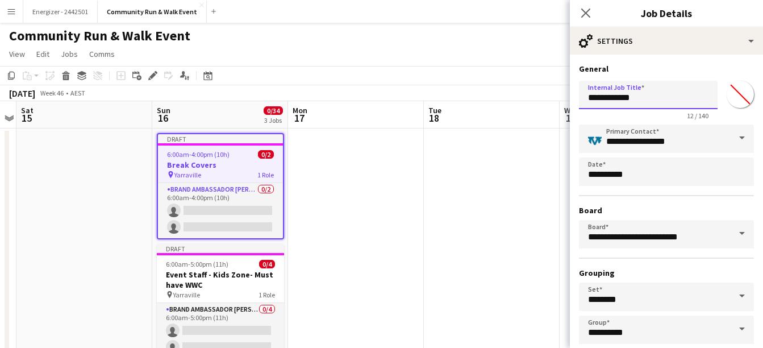
click at [587, 98] on input "**********" at bounding box center [648, 95] width 139 height 28
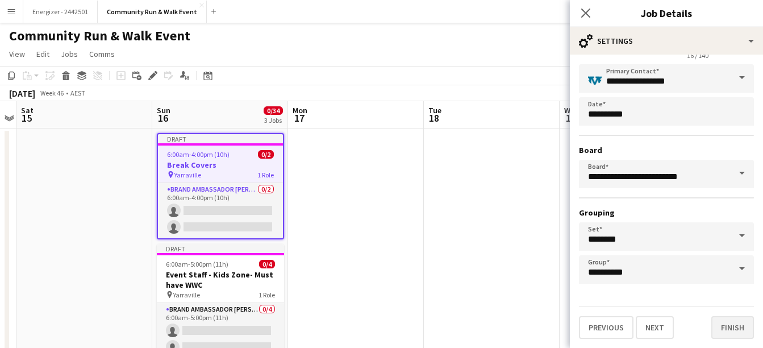
type input "**********"
click at [724, 321] on button "Finish" at bounding box center [732, 327] width 43 height 23
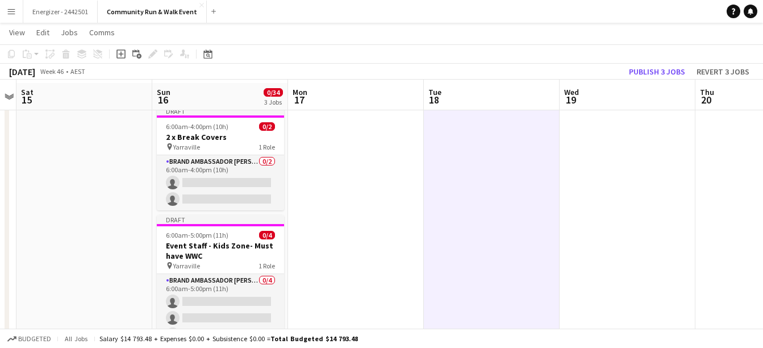
scroll to position [29, 0]
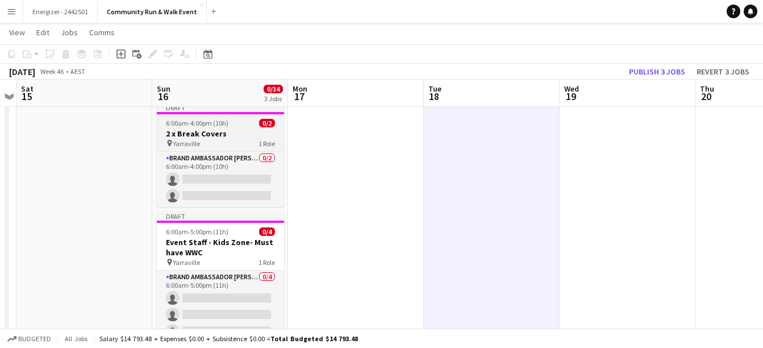
click at [201, 139] on div "pin Yarraville 1 Role" at bounding box center [220, 143] width 127 height 9
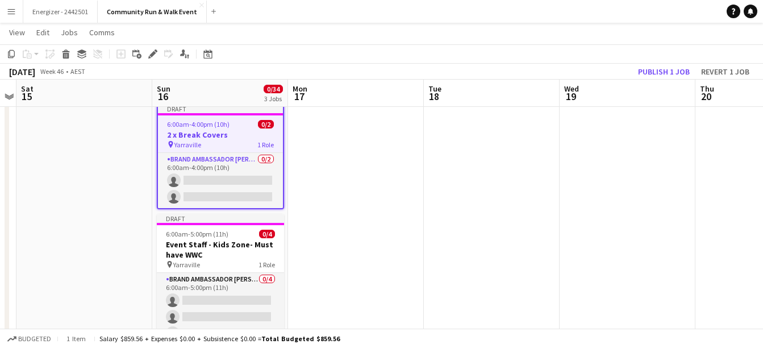
click at [187, 141] on span "Yarraville" at bounding box center [187, 144] width 27 height 9
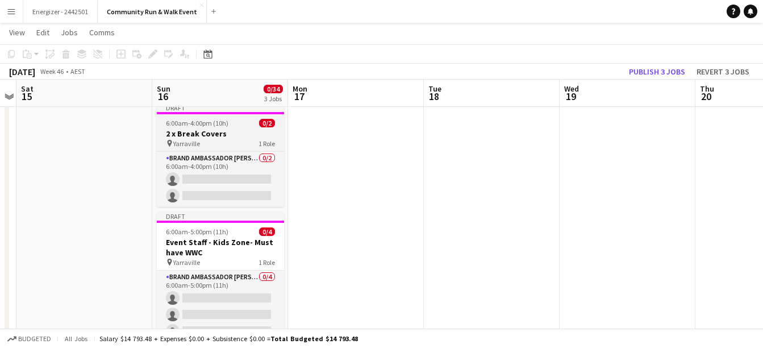
click at [187, 141] on span "Yarraville" at bounding box center [186, 143] width 27 height 9
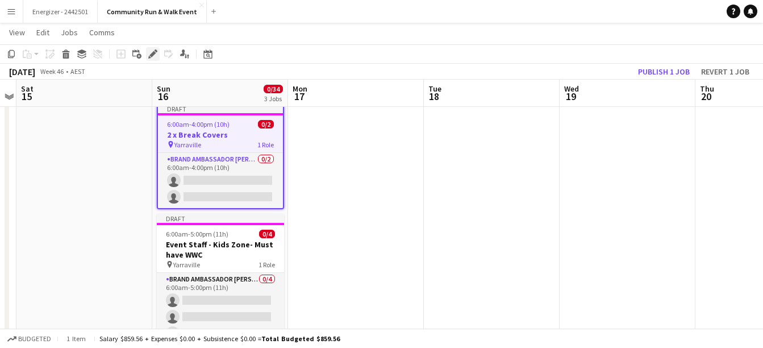
click at [154, 56] on icon "Edit" at bounding box center [152, 53] width 9 height 9
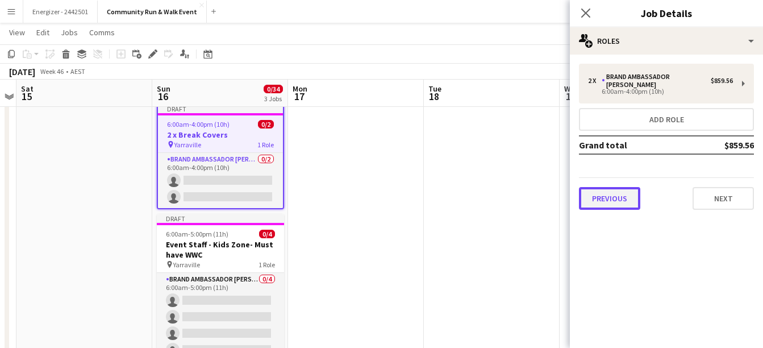
click at [604, 191] on button "Previous" at bounding box center [609, 198] width 61 height 23
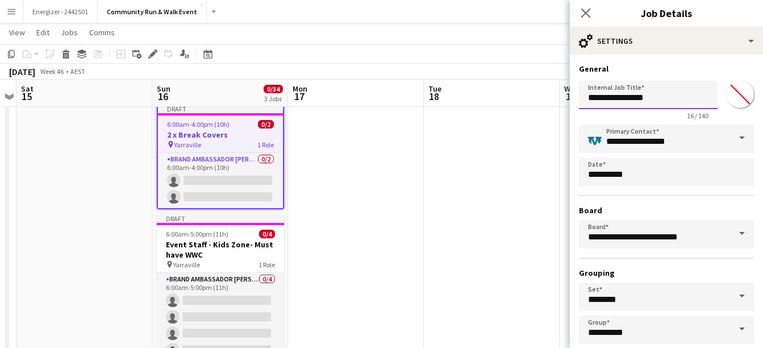
click at [599, 99] on input "**********" at bounding box center [648, 95] width 139 height 28
click at [639, 98] on input "**********" at bounding box center [644, 95] width 130 height 28
type input "**********"
click at [517, 113] on app-date-cell at bounding box center [492, 326] width 136 height 457
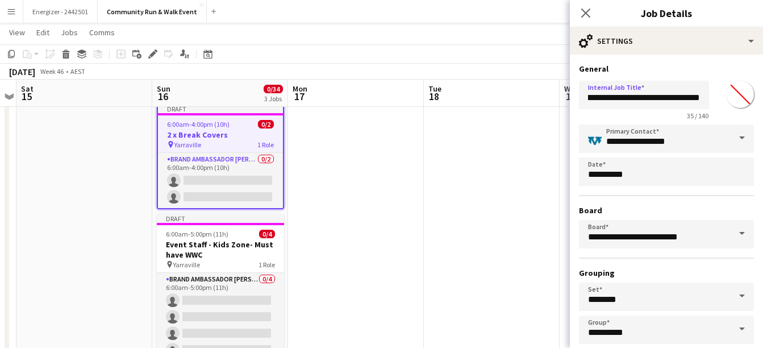
scroll to position [0, 0]
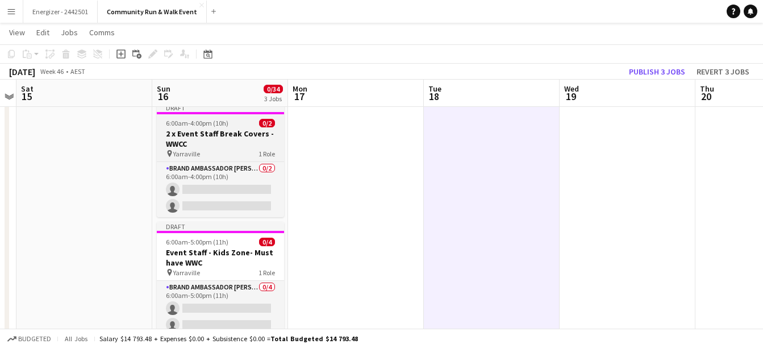
click at [199, 125] on span "6:00am-4:00pm (10h)" at bounding box center [197, 123] width 62 height 9
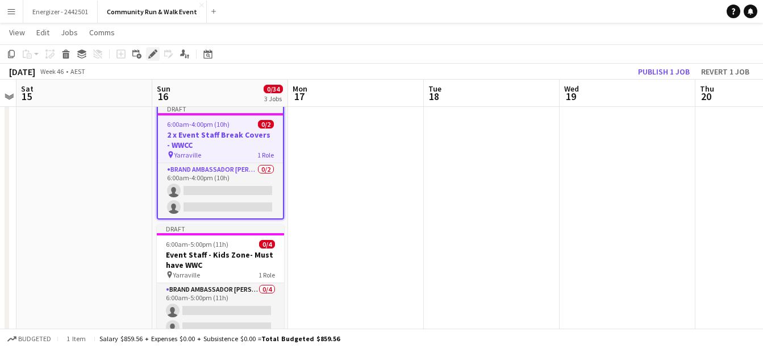
click at [149, 49] on icon "Edit" at bounding box center [152, 53] width 9 height 9
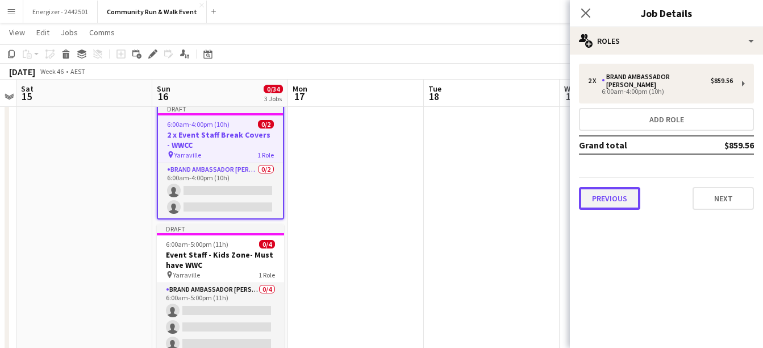
click at [627, 191] on button "Previous" at bounding box center [609, 198] width 61 height 23
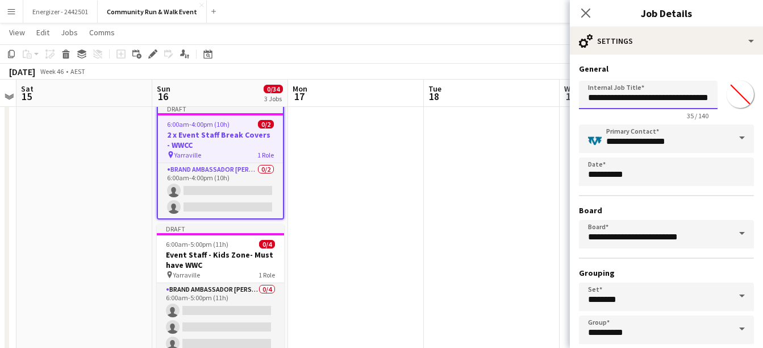
click at [697, 98] on input "**********" at bounding box center [648, 95] width 139 height 28
type input "**********"
click at [394, 108] on app-date-cell at bounding box center [356, 326] width 136 height 457
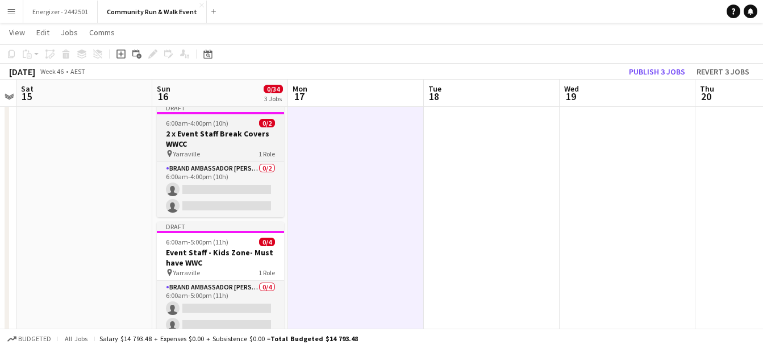
click at [227, 126] on div "6:00am-4:00pm (10h) 0/2" at bounding box center [220, 123] width 127 height 9
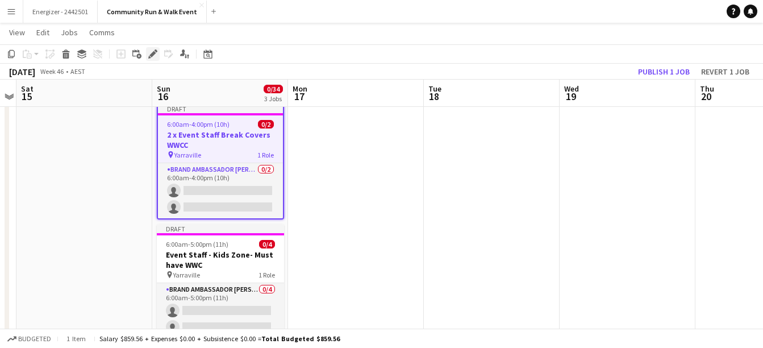
click at [150, 55] on icon at bounding box center [152, 54] width 6 height 6
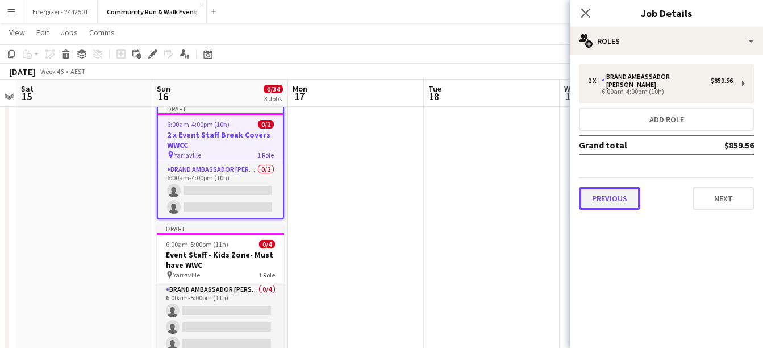
click at [609, 191] on button "Previous" at bounding box center [609, 198] width 61 height 23
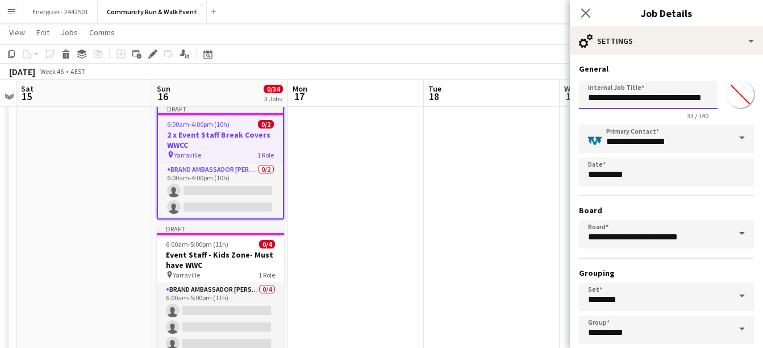
click at [662, 90] on input "**********" at bounding box center [648, 95] width 139 height 28
type input "**********"
click at [505, 114] on app-date-cell at bounding box center [492, 326] width 136 height 457
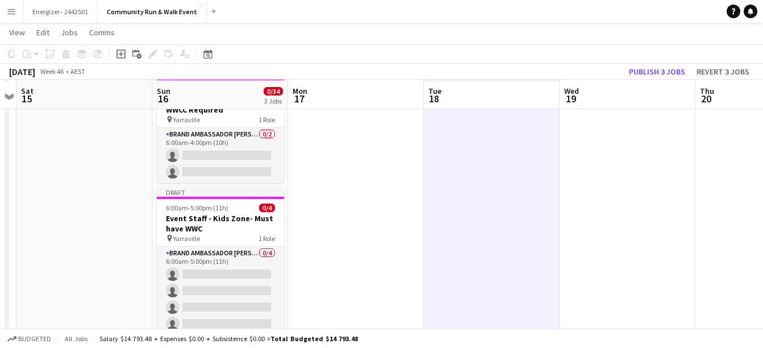
scroll to position [67, 0]
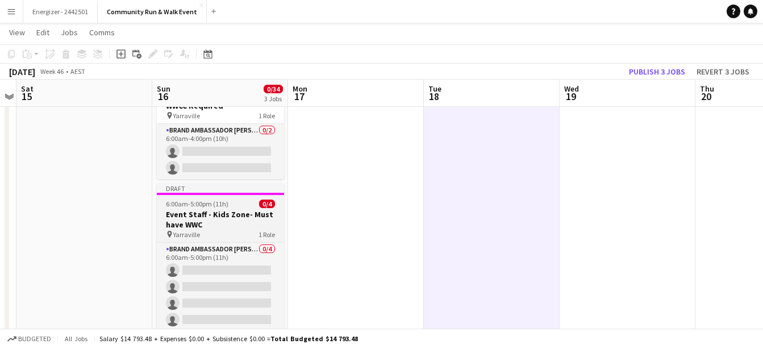
click at [199, 217] on h3 "Event Staff - Kids Zone- Must have WWC" at bounding box center [220, 219] width 127 height 20
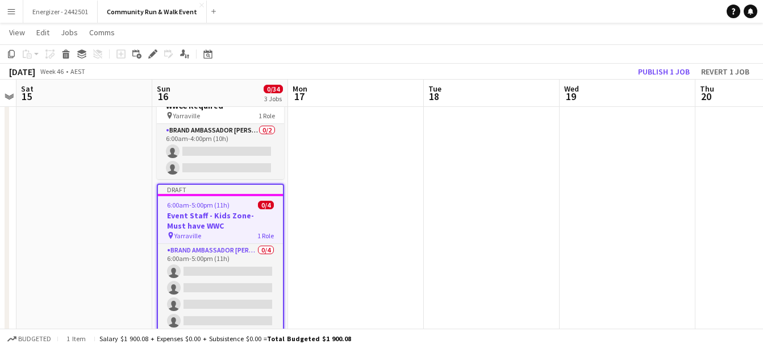
click at [156, 61] on app-toolbar "Copy Paste Paste Ctrl+V Paste with crew Ctrl+Shift+V Paste linked Job [GEOGRAPH…" at bounding box center [381, 53] width 763 height 19
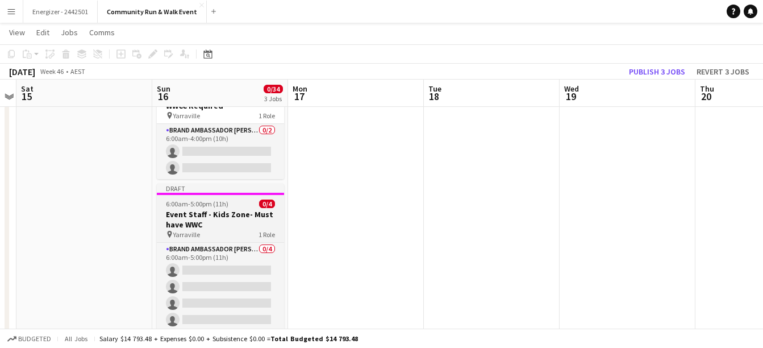
click at [184, 211] on h3 "Event Staff - Kids Zone- Must have WWC" at bounding box center [220, 219] width 127 height 20
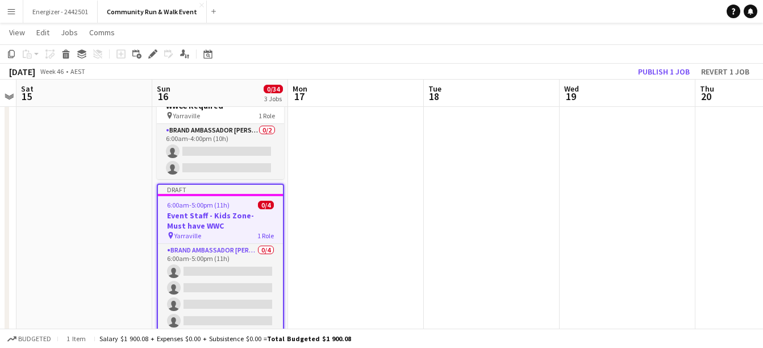
click at [147, 43] on app-page-menu "View Day view expanded Day view collapsed Month view Date picker Jump to [DATE]…" at bounding box center [381, 34] width 763 height 22
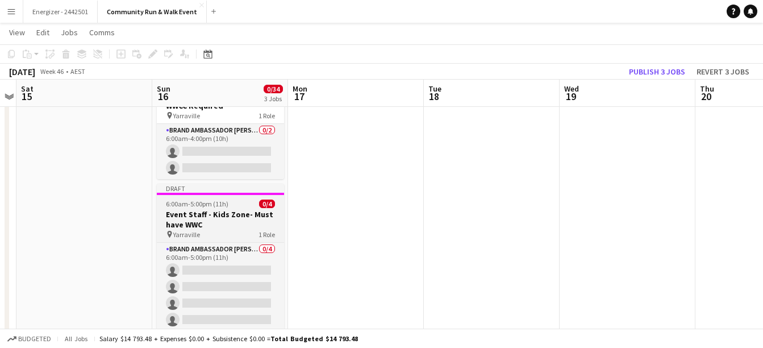
click at [200, 212] on h3 "Event Staff - Kids Zone- Must have WWC" at bounding box center [220, 219] width 127 height 20
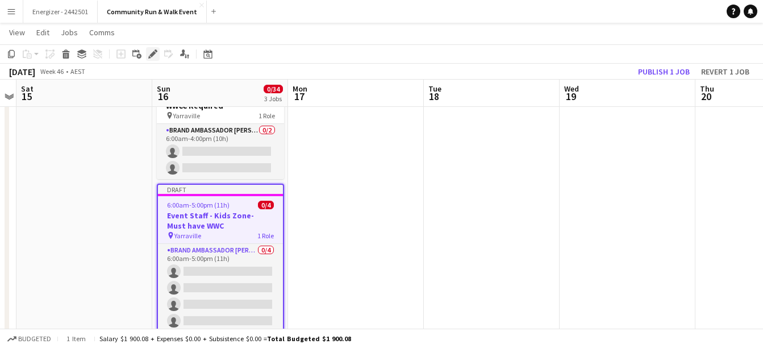
click at [152, 49] on div "Edit" at bounding box center [153, 54] width 14 height 14
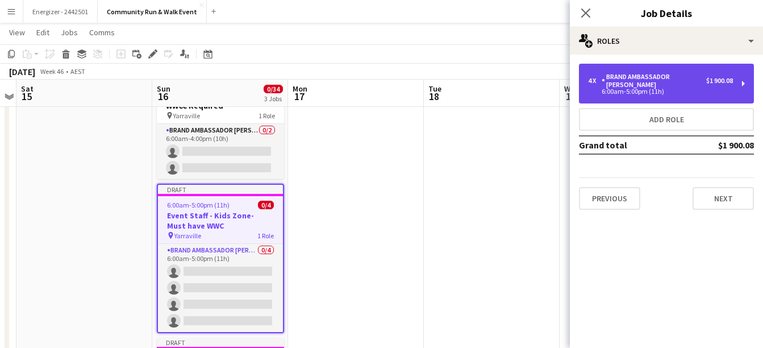
click at [685, 89] on div "6:00am-5:00pm (11h)" at bounding box center [660, 92] width 145 height 6
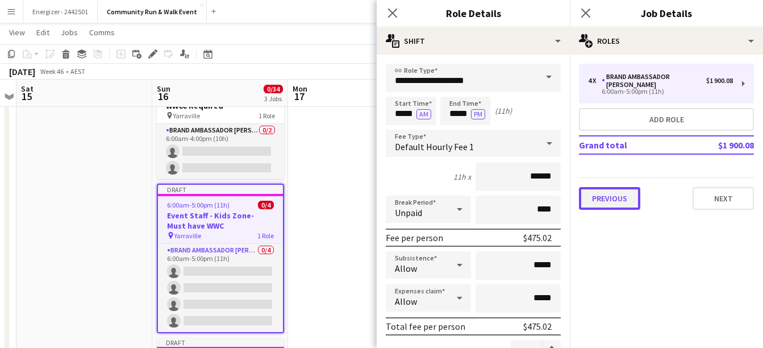
click at [603, 187] on button "Previous" at bounding box center [609, 198] width 61 height 23
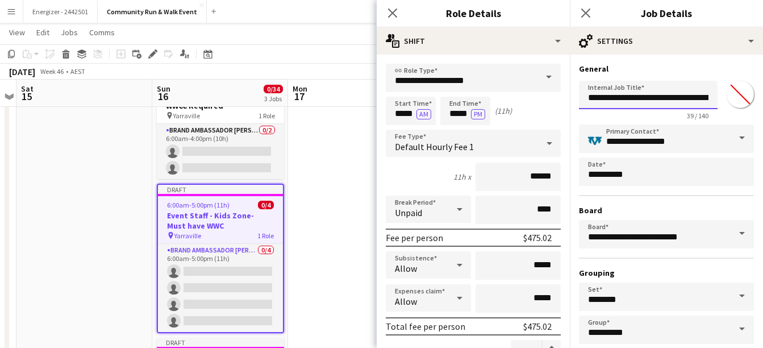
click at [588, 99] on input "**********" at bounding box center [648, 95] width 139 height 28
type input "**********"
click at [349, 115] on app-date-cell at bounding box center [356, 288] width 136 height 457
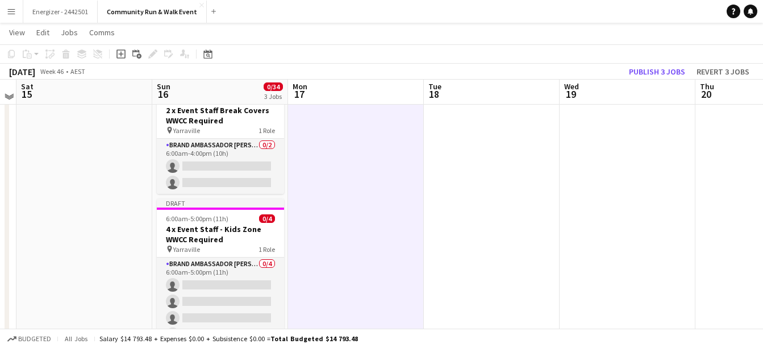
scroll to position [49, 0]
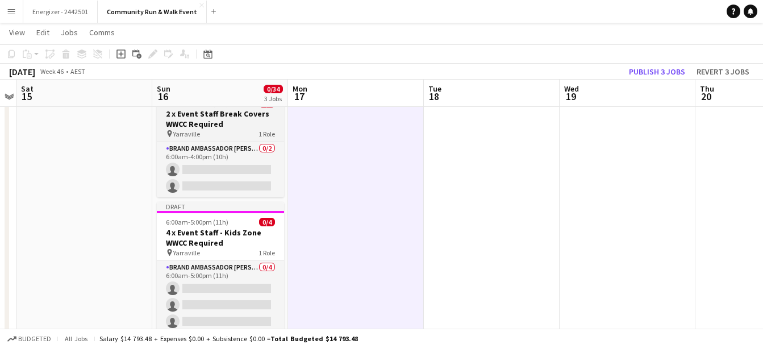
click at [216, 119] on h3 "2 x Event Staff Break Covers WWCC Required" at bounding box center [220, 118] width 127 height 20
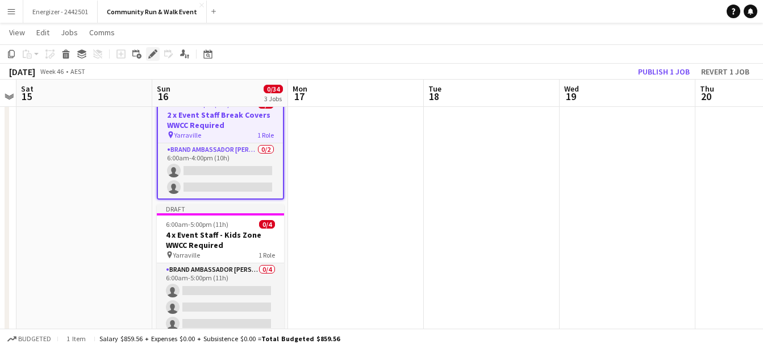
click at [153, 51] on icon "Edit" at bounding box center [152, 53] width 9 height 9
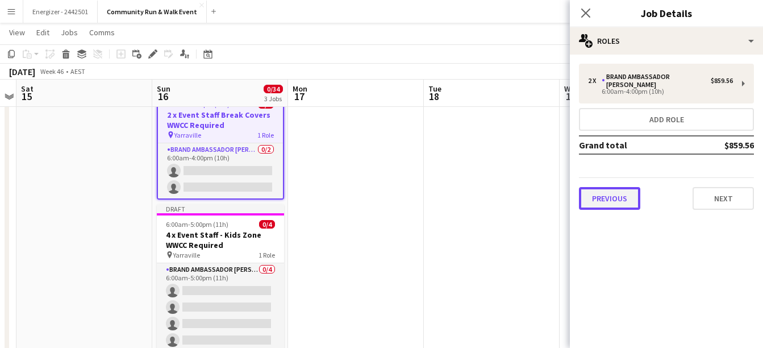
click at [603, 190] on button "Previous" at bounding box center [609, 198] width 61 height 23
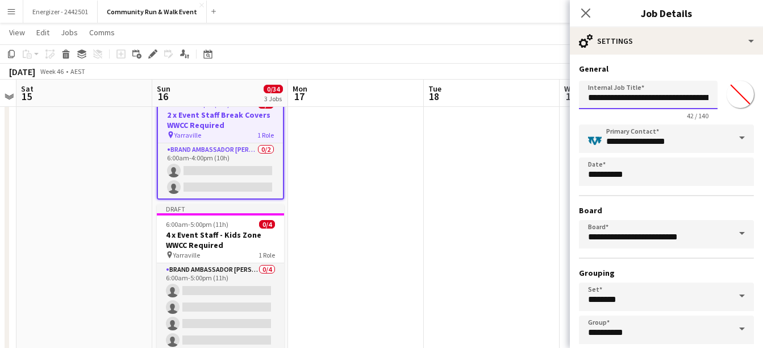
click at [641, 99] on input "**********" at bounding box center [648, 95] width 139 height 28
type input "**********"
click at [461, 153] on app-date-cell at bounding box center [492, 306] width 136 height 457
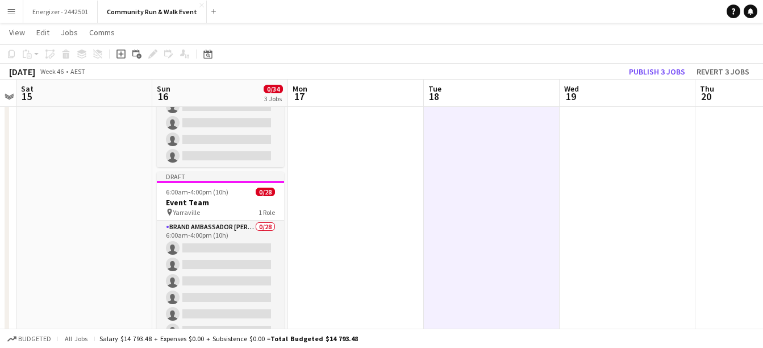
scroll to position [239, 0]
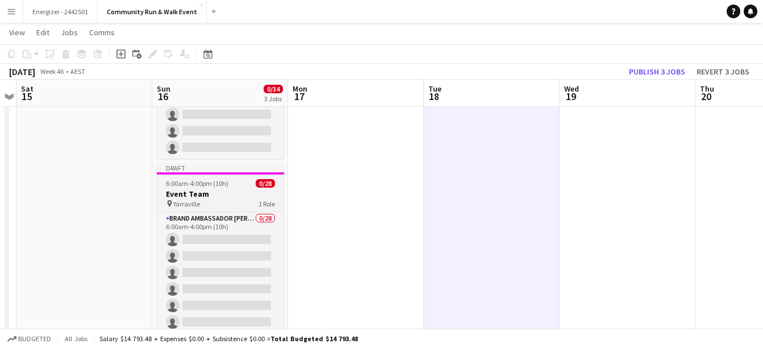
click at [224, 185] on span "6:00am-4:00pm (10h)" at bounding box center [197, 183] width 62 height 9
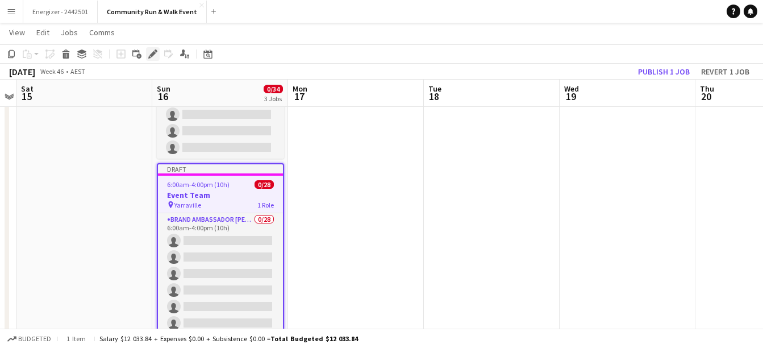
click at [157, 57] on div "Edit" at bounding box center [153, 54] width 14 height 14
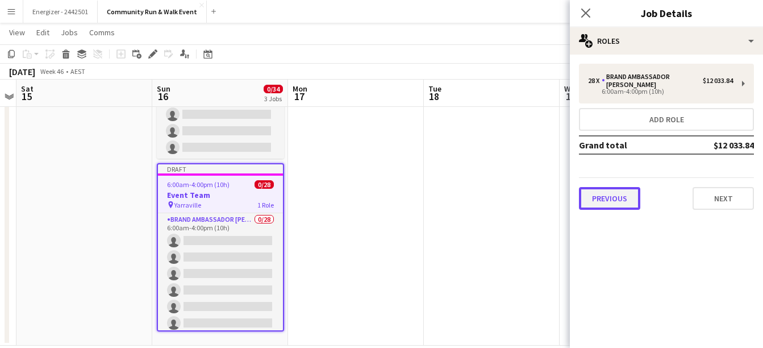
click at [625, 201] on button "Previous" at bounding box center [609, 198] width 61 height 23
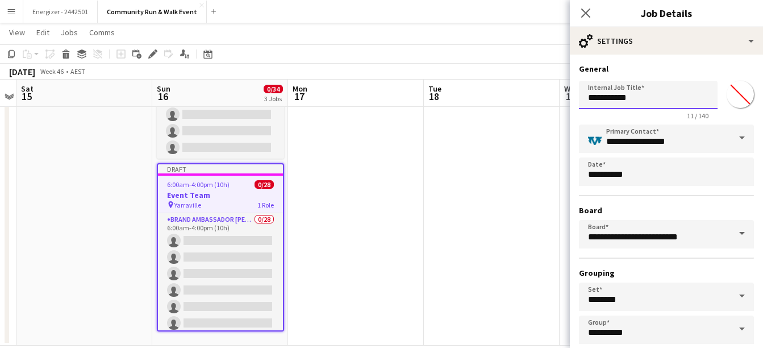
click at [588, 97] on input "**********" at bounding box center [648, 95] width 139 height 28
type input "**********"
click at [419, 165] on app-date-cell at bounding box center [356, 116] width 136 height 457
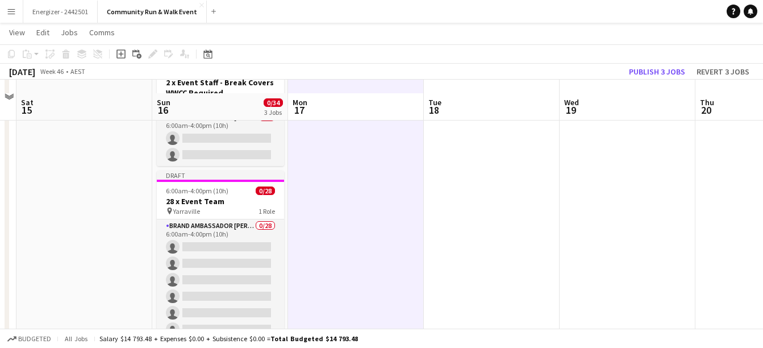
scroll to position [94, 0]
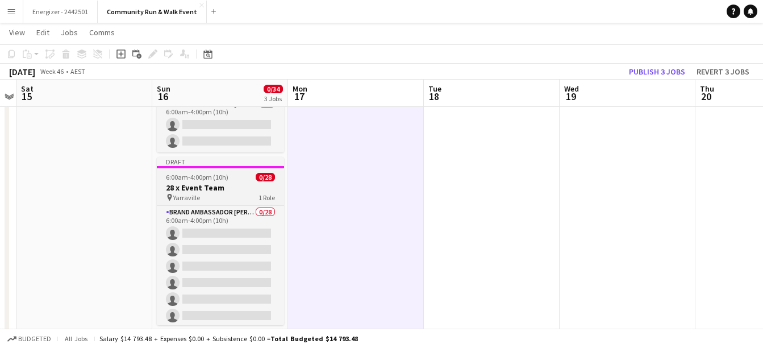
click at [211, 185] on h3 "28 x Event Team" at bounding box center [220, 187] width 127 height 10
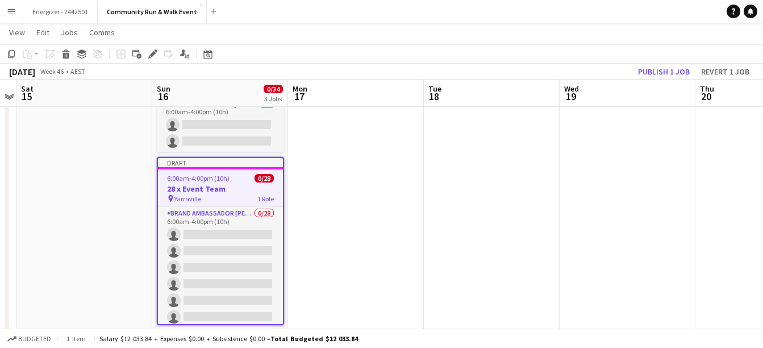
click at [153, 44] on app-page-menu "View Day view expanded Day view collapsed Month view Date picker Jump to [DATE]…" at bounding box center [381, 34] width 763 height 22
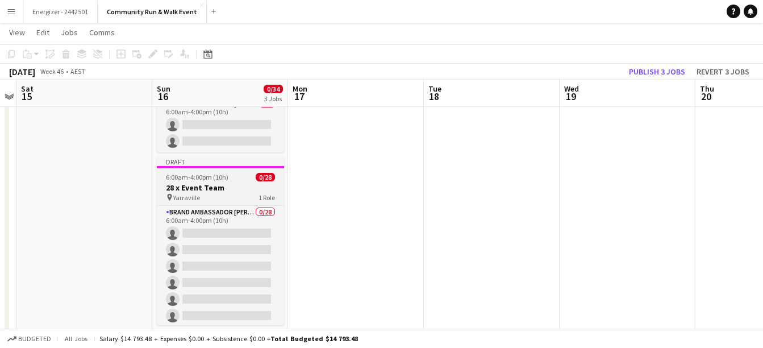
click at [191, 195] on span "Yarraville" at bounding box center [186, 197] width 27 height 9
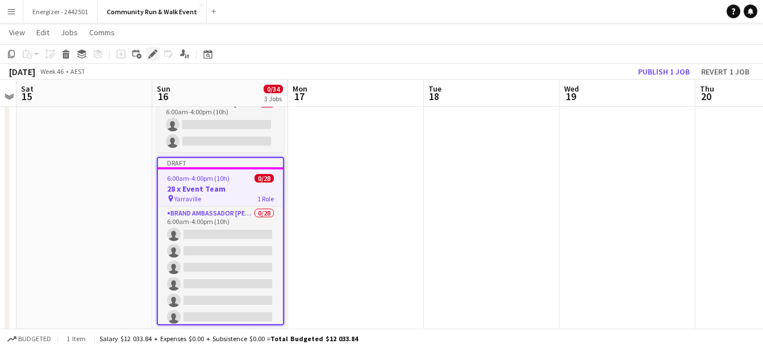
click at [152, 56] on icon at bounding box center [152, 54] width 6 height 6
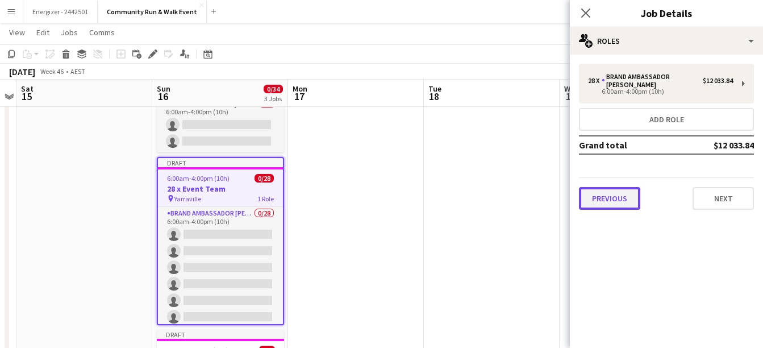
click at [609, 187] on button "Previous" at bounding box center [609, 198] width 61 height 23
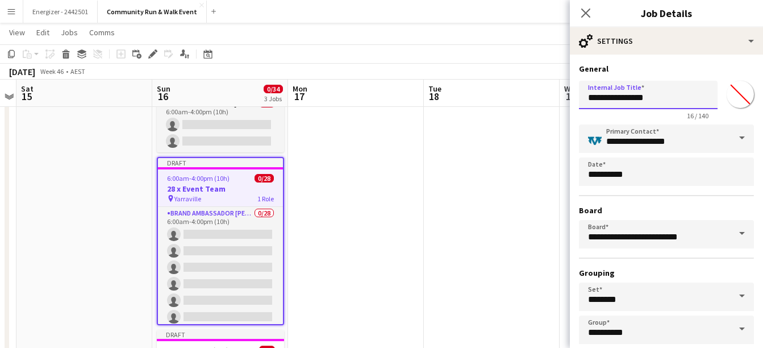
drag, startPoint x: 651, startPoint y: 95, endPoint x: 628, endPoint y: 101, distance: 23.4
click at [628, 101] on input "**********" at bounding box center [648, 95] width 139 height 28
type input "**********"
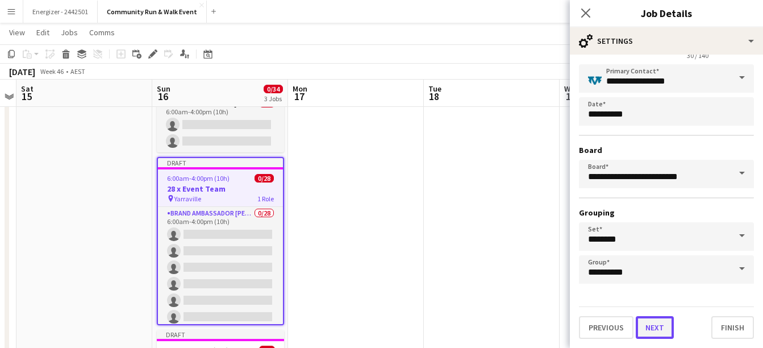
click at [654, 330] on button "Next" at bounding box center [654, 327] width 38 height 23
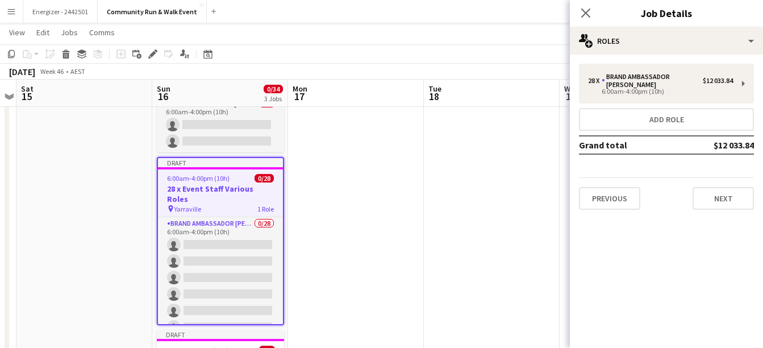
scroll to position [0, 0]
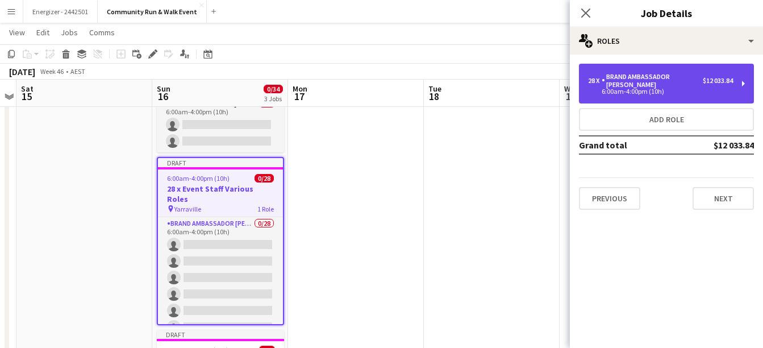
click at [646, 74] on div "Brand Ambassador [PERSON_NAME]" at bounding box center [651, 81] width 101 height 16
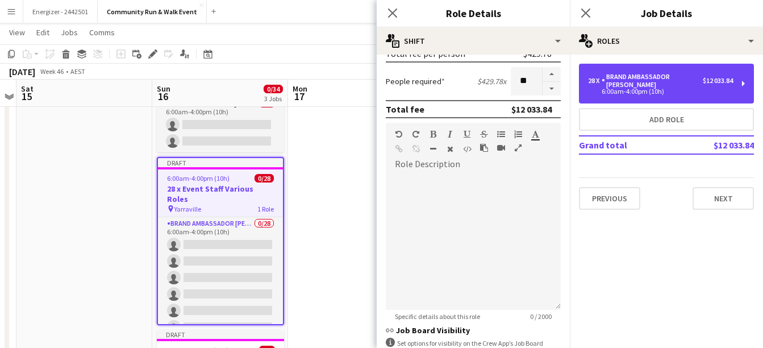
scroll to position [268, 0]
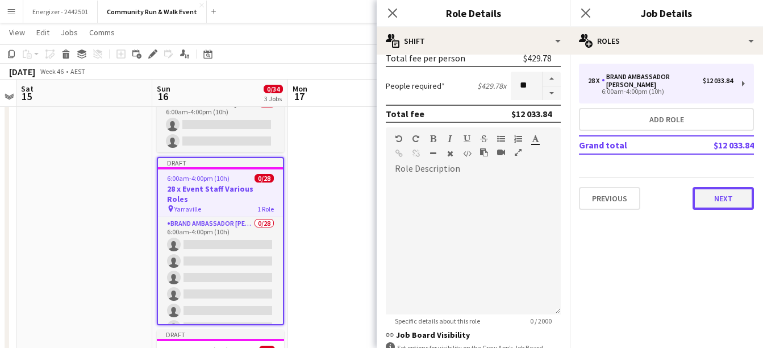
click at [739, 195] on button "Next" at bounding box center [722, 198] width 61 height 23
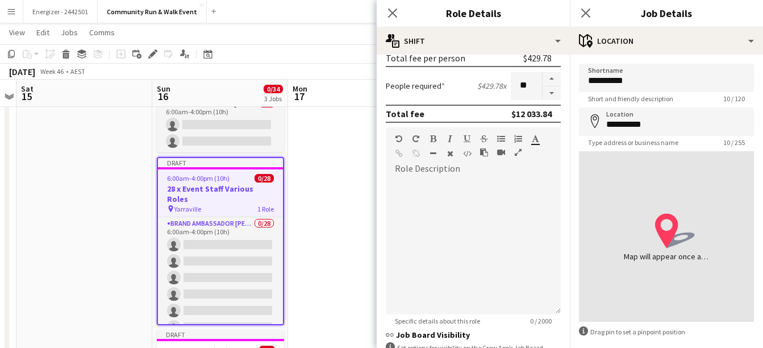
scroll to position [53, 0]
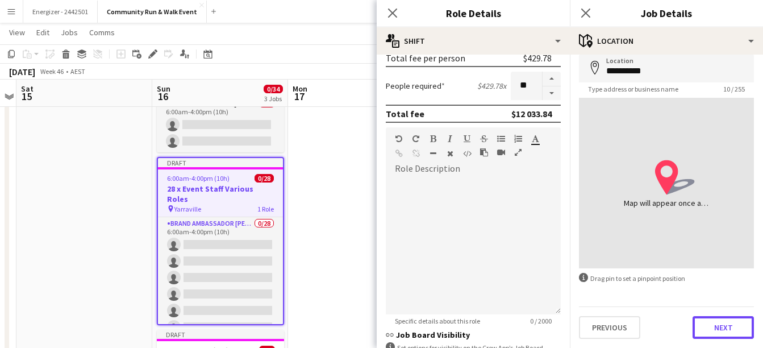
click at [709, 326] on button "Next" at bounding box center [722, 327] width 61 height 23
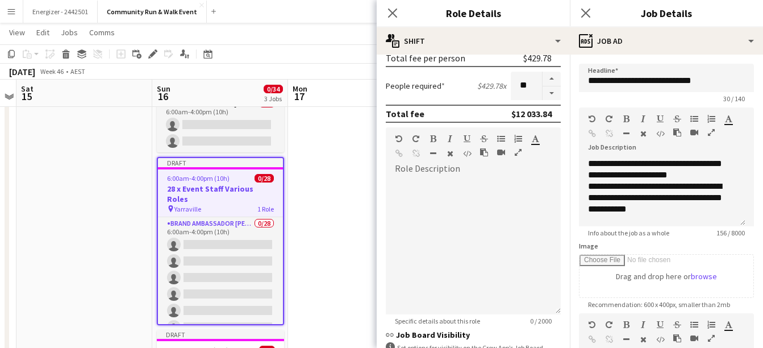
scroll to position [0, 0]
click at [667, 214] on div "**********" at bounding box center [662, 198] width 148 height 34
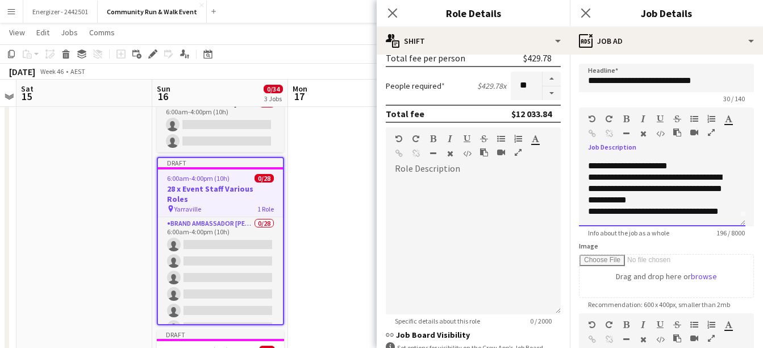
scroll to position [12, 0]
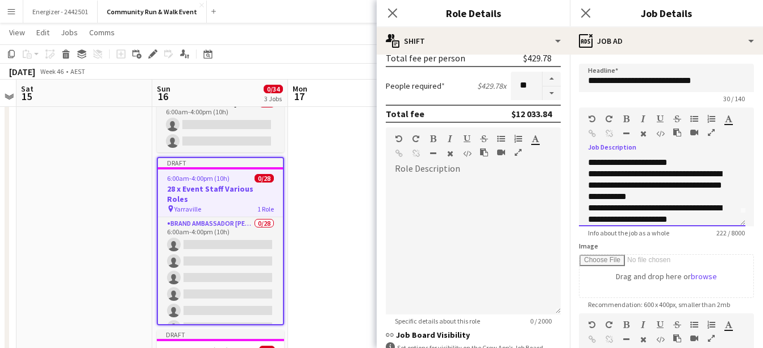
click at [720, 208] on div "**********" at bounding box center [658, 213] width 140 height 23
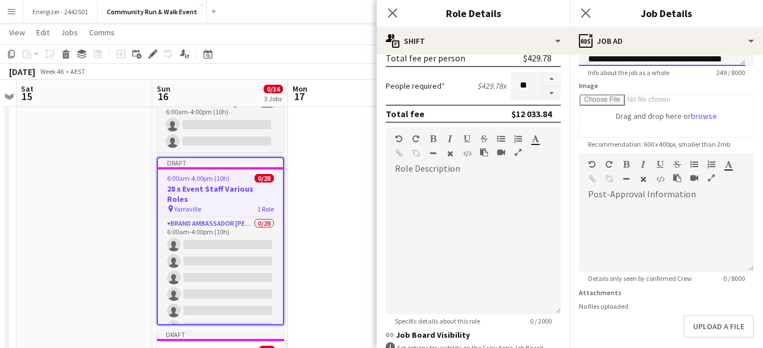
scroll to position [214, 0]
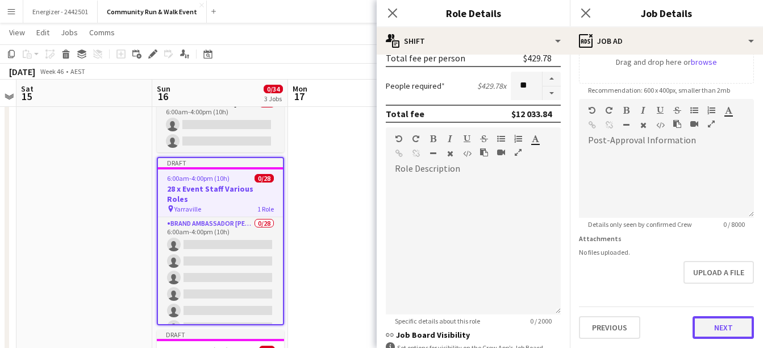
click at [728, 324] on button "Next" at bounding box center [722, 327] width 61 height 23
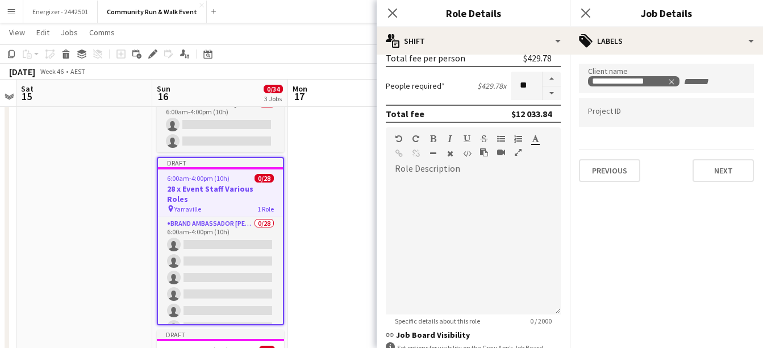
click at [350, 219] on app-date-cell at bounding box center [356, 262] width 136 height 457
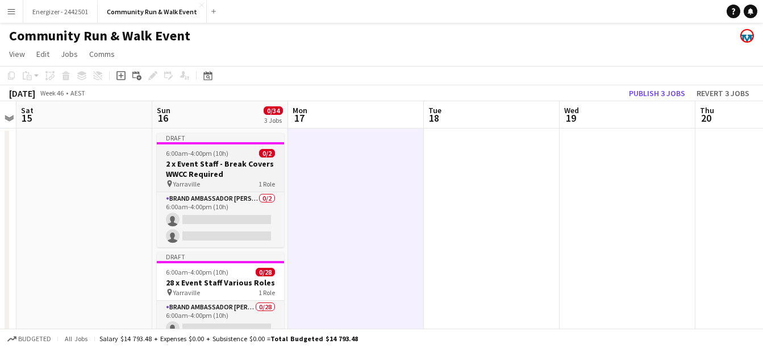
click at [212, 150] on span "6:00am-4:00pm (10h)" at bounding box center [197, 153] width 62 height 9
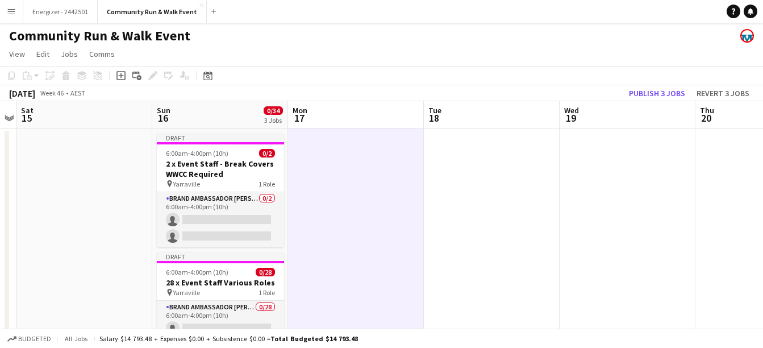
click at [762, 122] on app-board-header-date "Thu 20" at bounding box center [763, 114] width 136 height 27
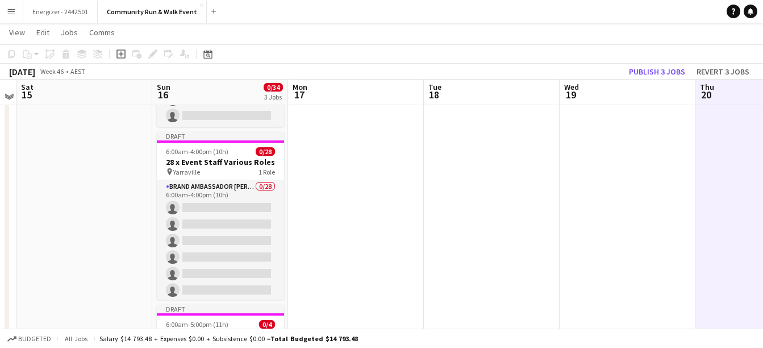
scroll to position [118, 0]
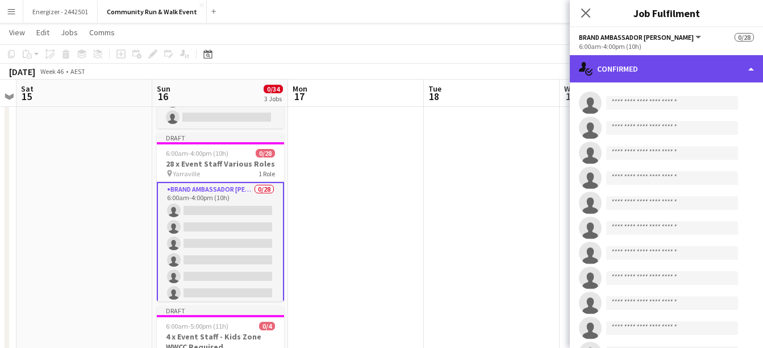
click at [594, 68] on div "single-neutral-actions-check-2 Confirmed" at bounding box center [666, 68] width 193 height 27
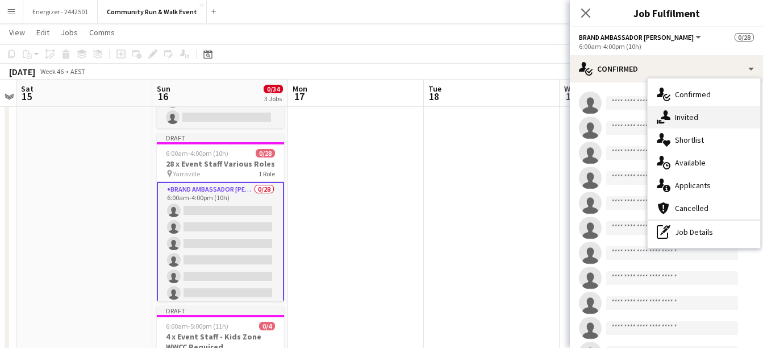
click at [691, 116] on span "Invited" at bounding box center [686, 117] width 23 height 10
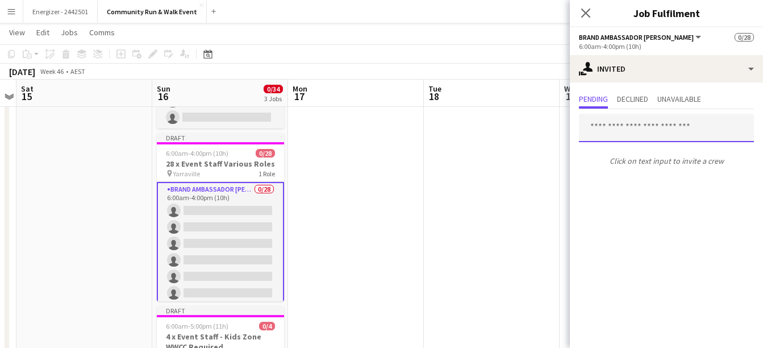
click at [632, 126] on input "text" at bounding box center [666, 128] width 175 height 28
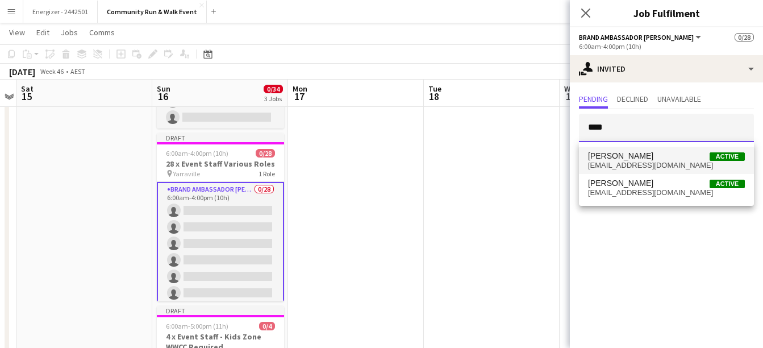
type input "****"
click at [638, 164] on span "[EMAIL_ADDRESS][DOMAIN_NAME]" at bounding box center [666, 165] width 157 height 9
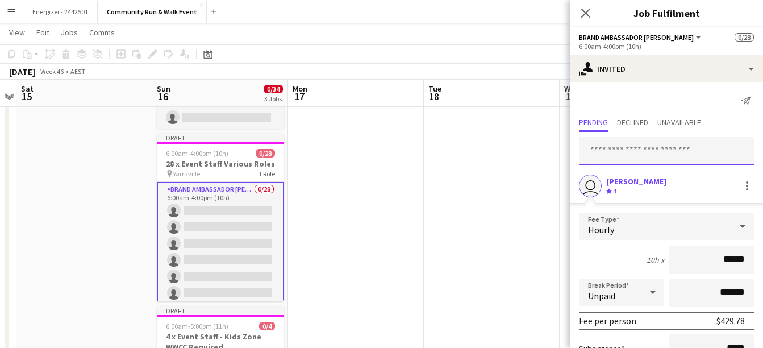
click at [660, 155] on input "text" at bounding box center [666, 151] width 175 height 28
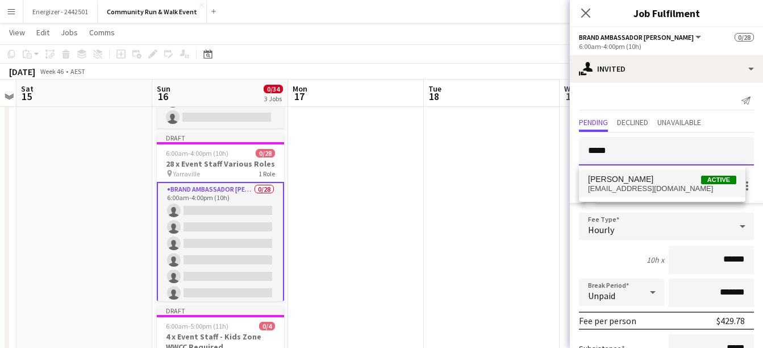
type input "*****"
click at [654, 186] on span "[EMAIL_ADDRESS][DOMAIN_NAME]" at bounding box center [662, 188] width 148 height 9
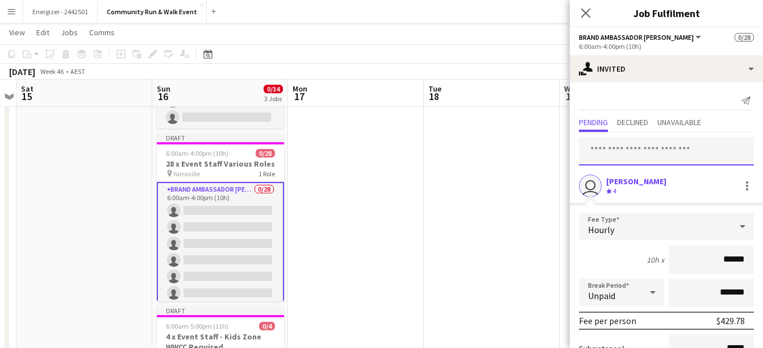
scroll to position [0, 0]
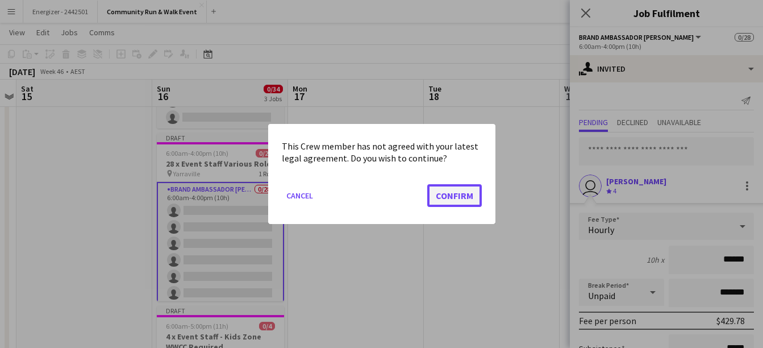
click at [463, 195] on button "Confirm" at bounding box center [454, 195] width 55 height 23
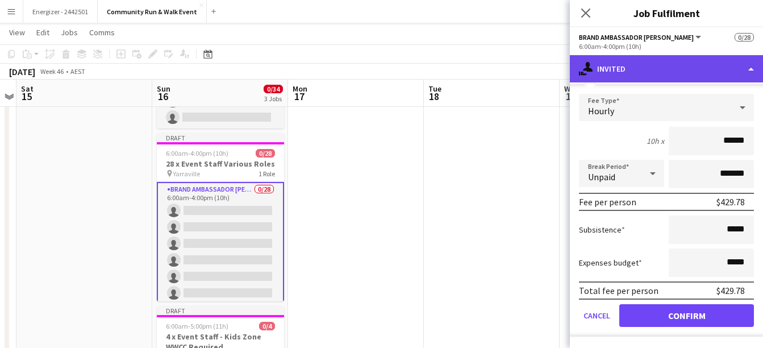
click at [690, 62] on div "single-neutral-actions-share-1 Invited" at bounding box center [666, 68] width 193 height 27
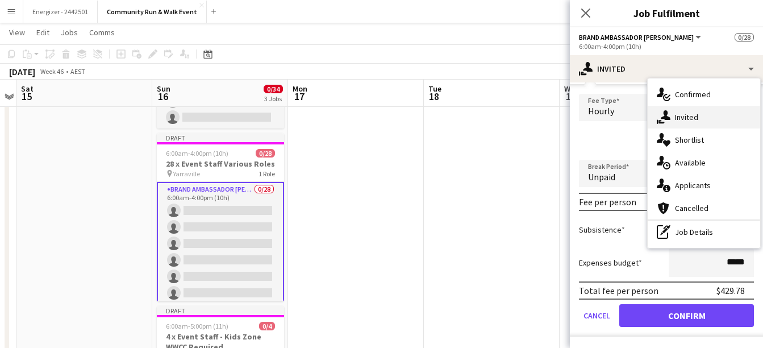
click at [696, 124] on div "single-neutral-actions-share-1 Invited" at bounding box center [703, 117] width 112 height 23
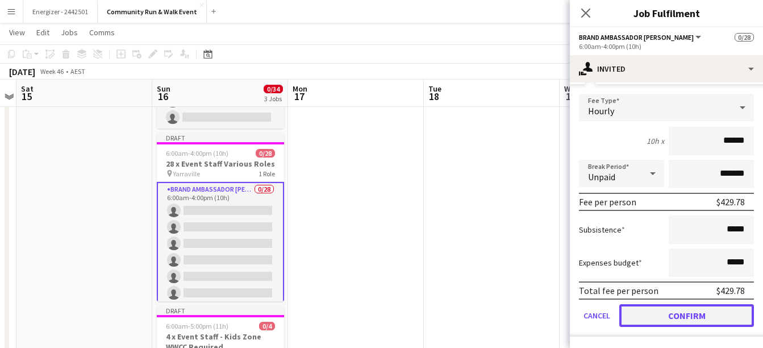
click at [693, 313] on button "Confirm" at bounding box center [686, 315] width 135 height 23
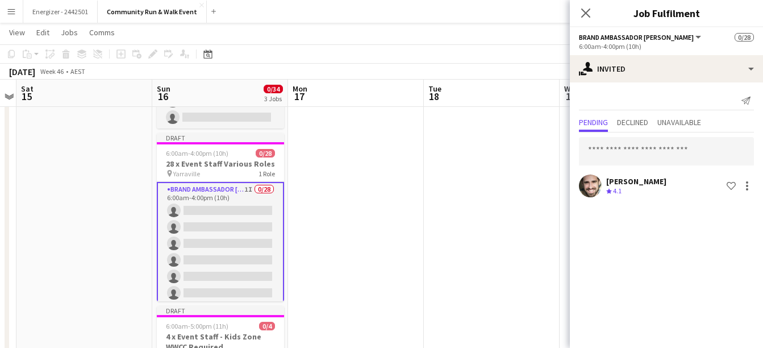
scroll to position [0, 0]
click at [636, 156] on input "text" at bounding box center [666, 151] width 175 height 28
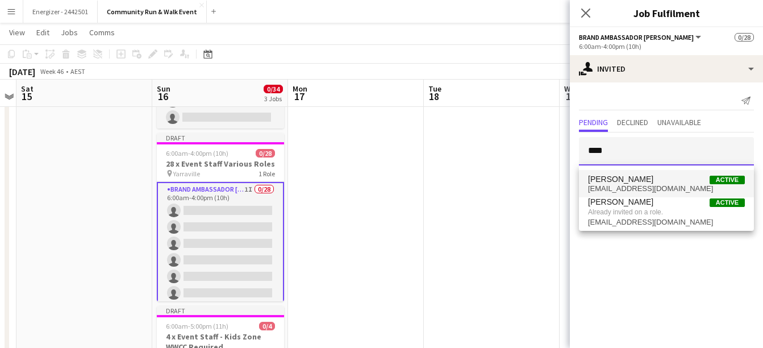
type input "****"
click at [636, 176] on span "[PERSON_NAME]" at bounding box center [620, 179] width 65 height 10
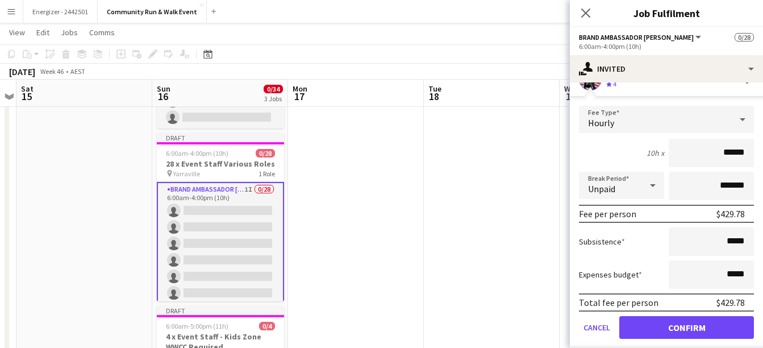
scroll to position [144, 0]
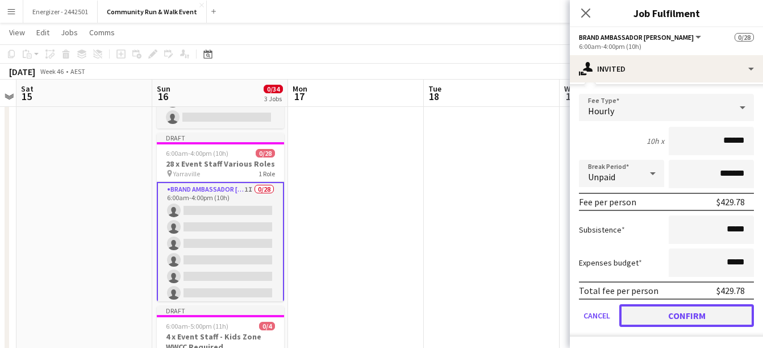
click at [681, 313] on button "Confirm" at bounding box center [686, 315] width 135 height 23
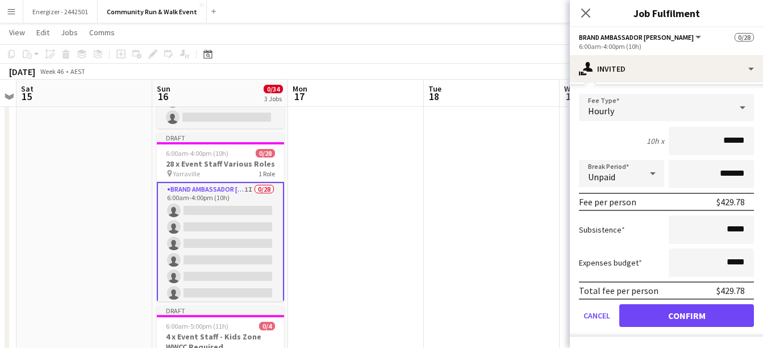
scroll to position [0, 0]
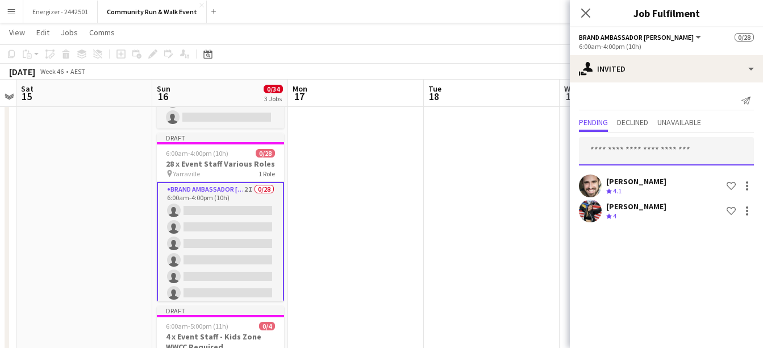
click at [622, 152] on input "text" at bounding box center [666, 151] width 175 height 28
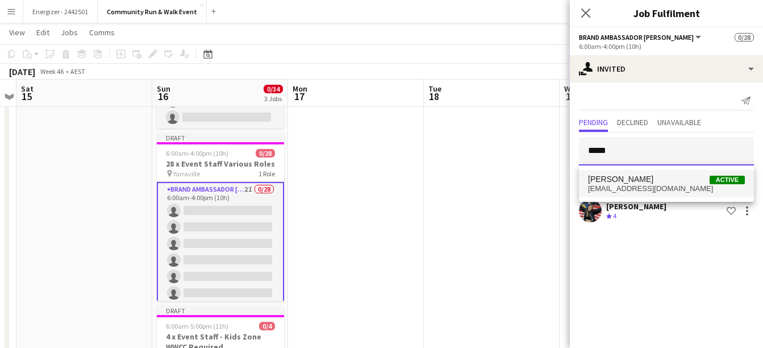
type input "*****"
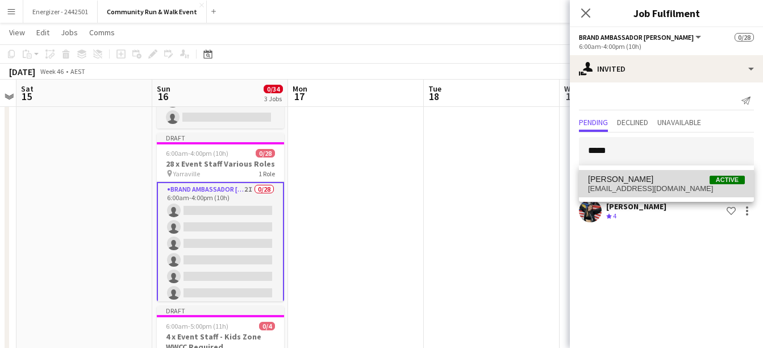
click at [626, 181] on span "[PERSON_NAME]" at bounding box center [620, 179] width 65 height 10
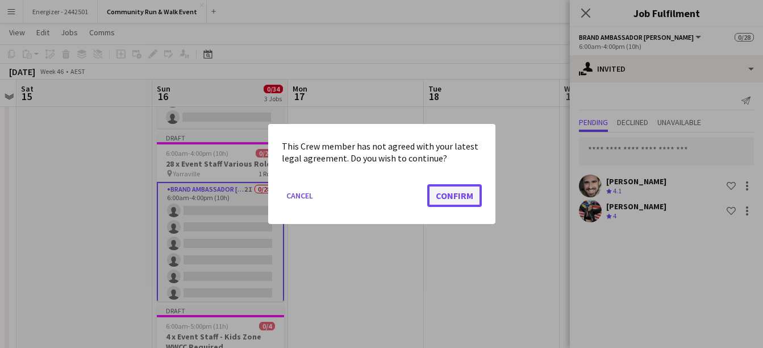
click at [471, 198] on button "Confirm" at bounding box center [454, 195] width 55 height 23
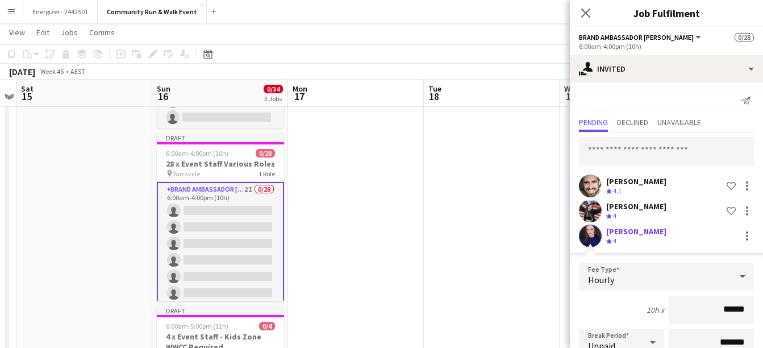
scroll to position [169, 0]
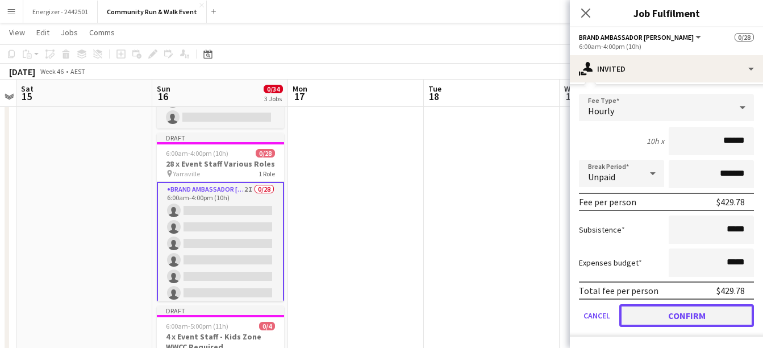
click at [688, 325] on button "Confirm" at bounding box center [686, 315] width 135 height 23
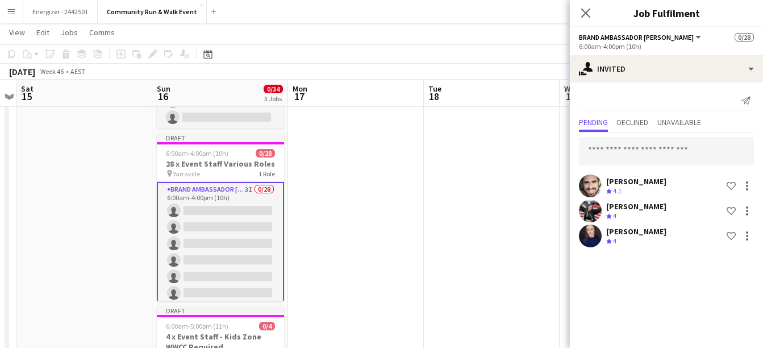
scroll to position [0, 0]
click at [678, 152] on input "text" at bounding box center [666, 151] width 175 height 28
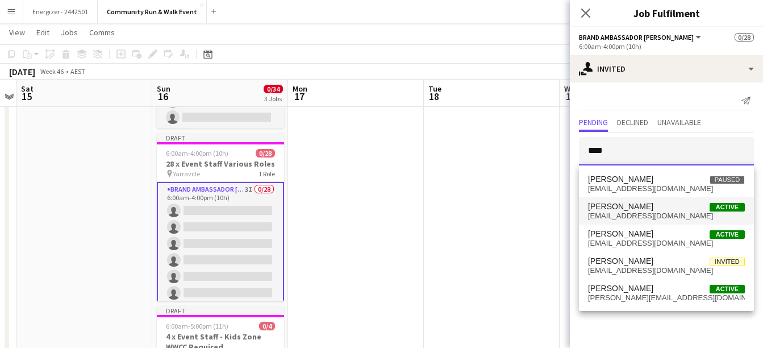
type input "****"
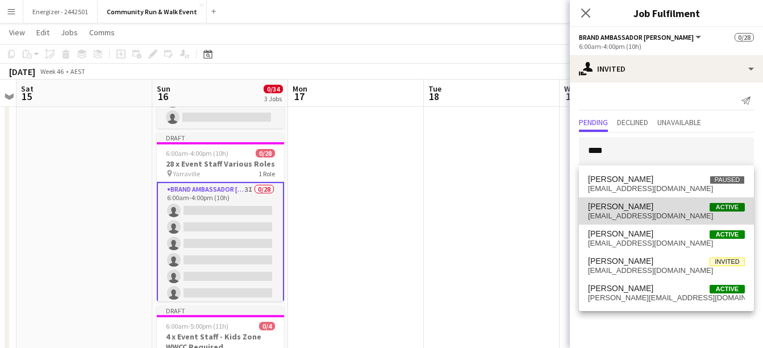
click at [642, 202] on span "[PERSON_NAME] Active" at bounding box center [666, 207] width 157 height 10
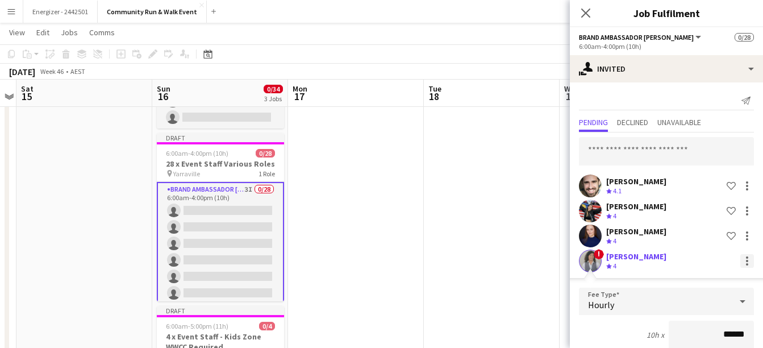
click at [746, 258] on div at bounding box center [747, 257] width 2 height 2
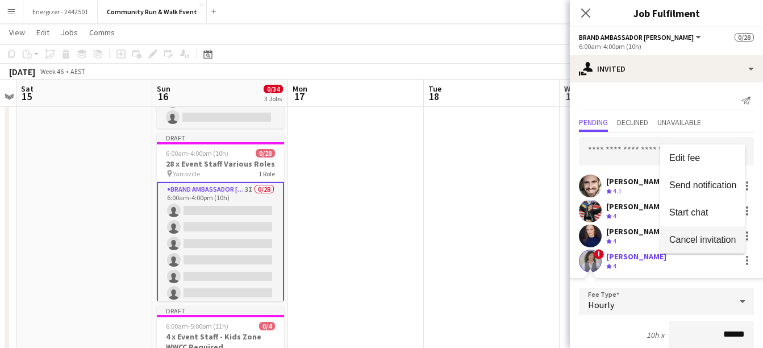
click at [706, 242] on span "Cancel invitation" at bounding box center [702, 240] width 66 height 10
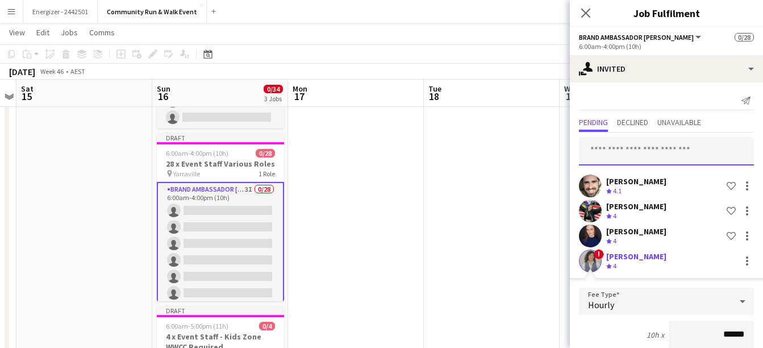
click at [613, 147] on input "text" at bounding box center [666, 151] width 175 height 28
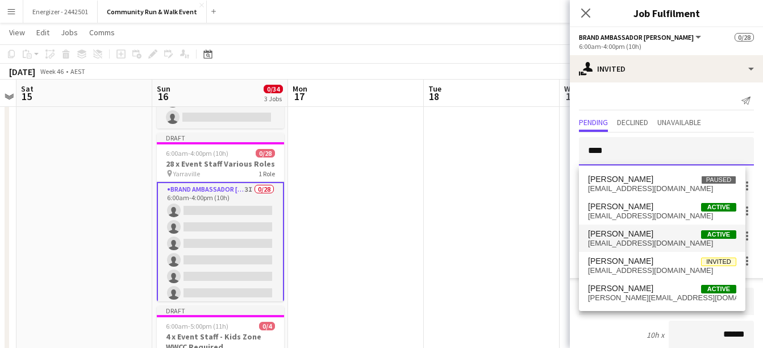
type input "****"
click at [621, 235] on span "[PERSON_NAME]" at bounding box center [620, 234] width 65 height 10
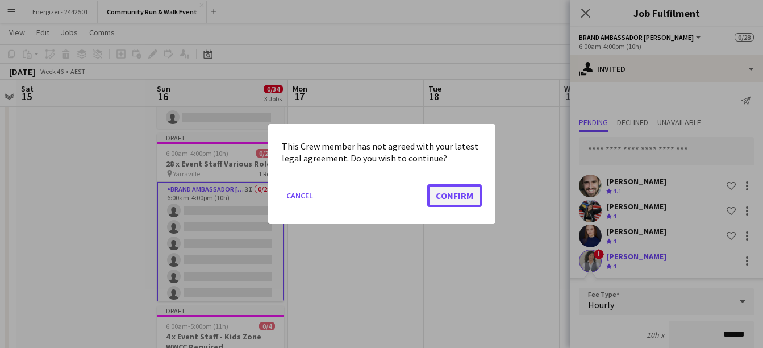
click at [454, 200] on button "Confirm" at bounding box center [454, 195] width 55 height 23
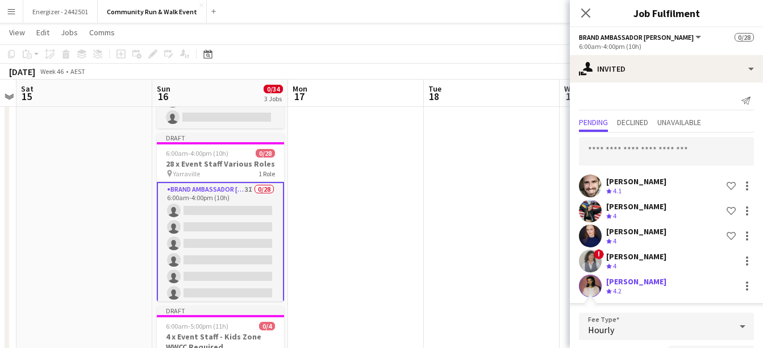
scroll to position [219, 0]
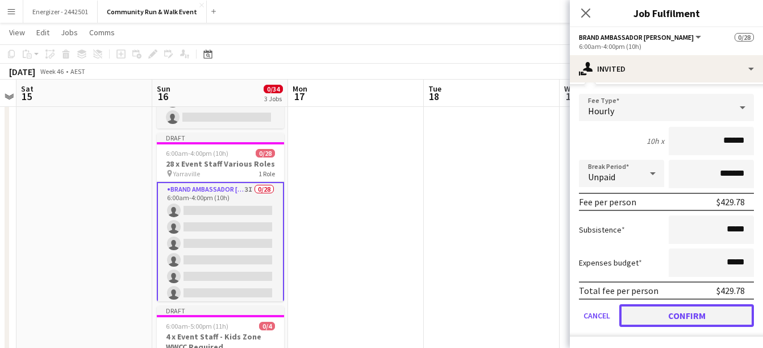
click at [674, 319] on button "Confirm" at bounding box center [686, 315] width 135 height 23
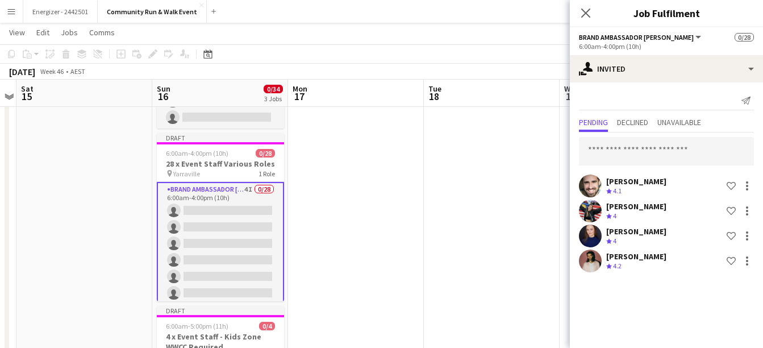
scroll to position [0, 0]
click at [646, 152] on input "text" at bounding box center [666, 151] width 175 height 28
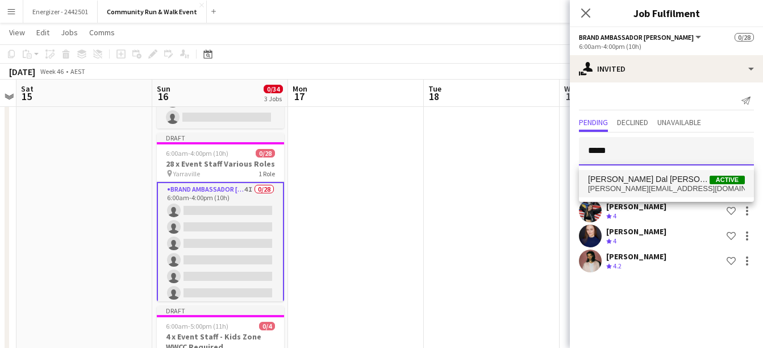
type input "*****"
click at [645, 180] on span "[PERSON_NAME] Dal [PERSON_NAME]" at bounding box center [649, 179] width 122 height 10
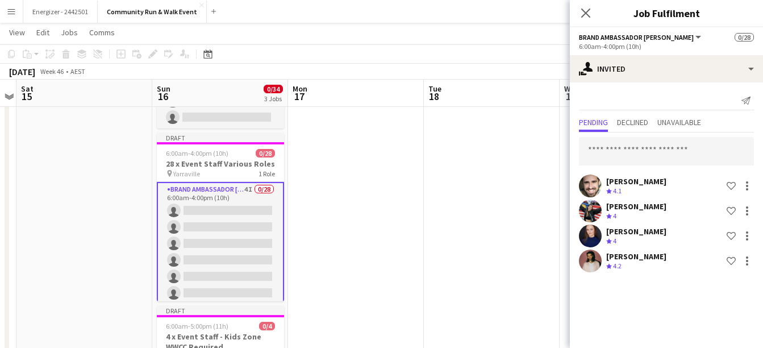
scroll to position [23, 0]
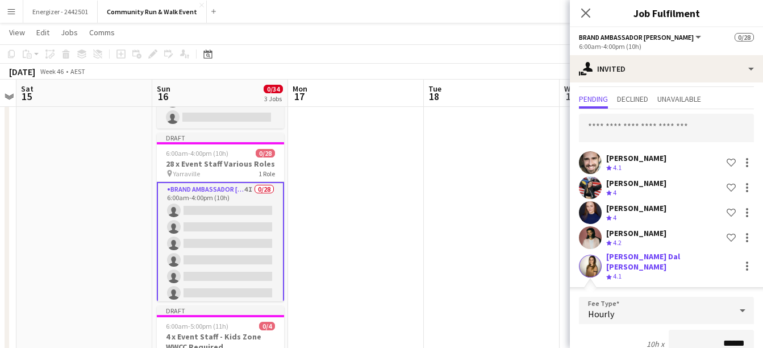
drag, startPoint x: 752, startPoint y: 135, endPoint x: 748, endPoint y: 228, distance: 93.2
click at [748, 228] on div "[PERSON_NAME] Crew rating 4.1 Shortlist crew [PERSON_NAME] Crew rating 4 Shortl…" at bounding box center [666, 325] width 193 height 432
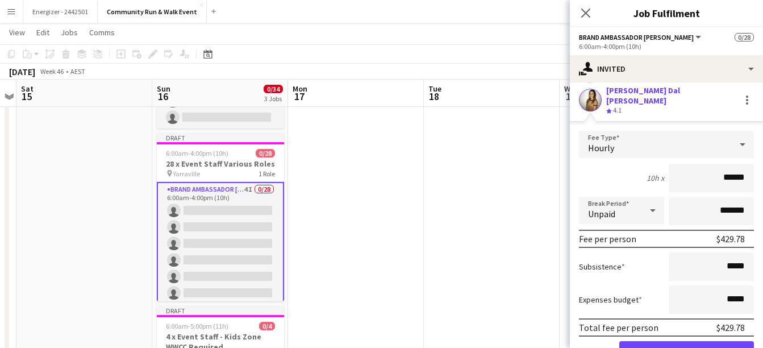
scroll to position [202, 0]
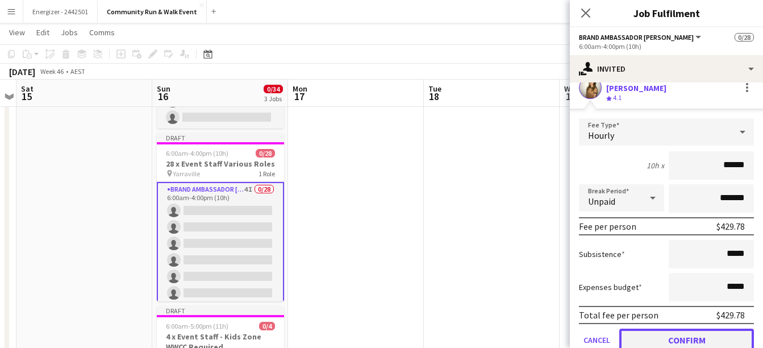
click at [721, 339] on button "Confirm" at bounding box center [686, 339] width 135 height 23
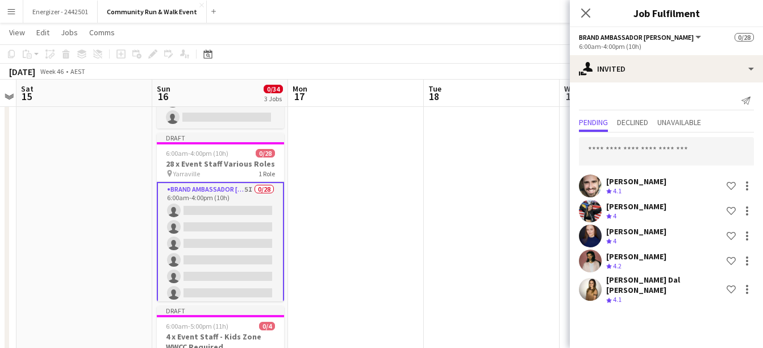
scroll to position [0, 0]
click at [643, 157] on input "text" at bounding box center [666, 151] width 175 height 28
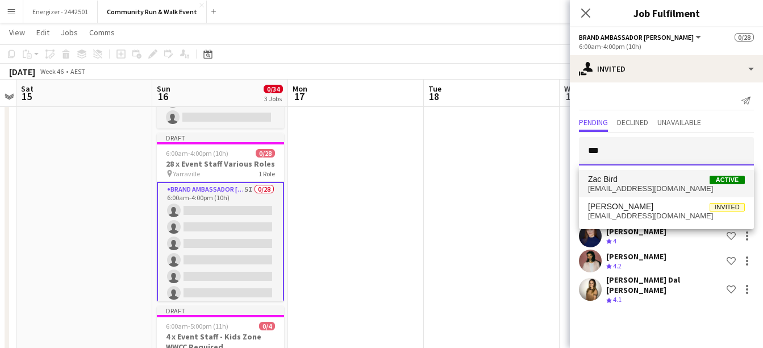
type input "***"
click at [639, 190] on span "[EMAIL_ADDRESS][DOMAIN_NAME]" at bounding box center [666, 188] width 157 height 9
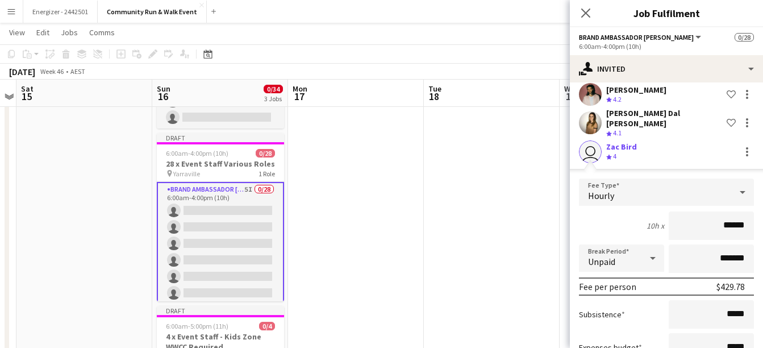
scroll to position [244, 0]
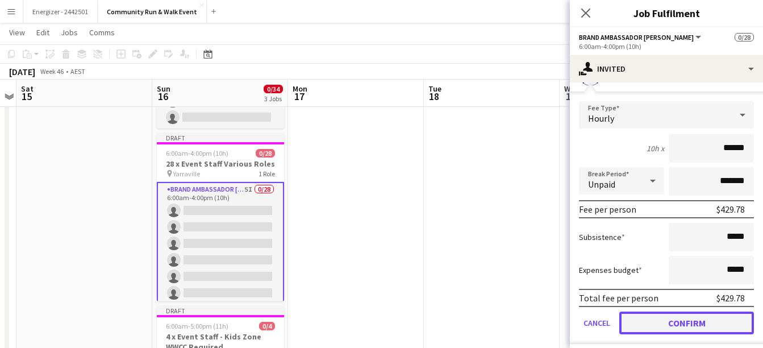
click at [702, 317] on button "Confirm" at bounding box center [686, 322] width 135 height 23
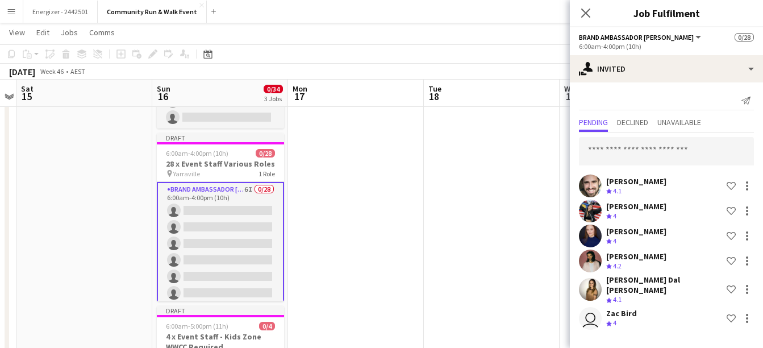
scroll to position [0, 0]
click at [654, 152] on input "text" at bounding box center [666, 151] width 175 height 28
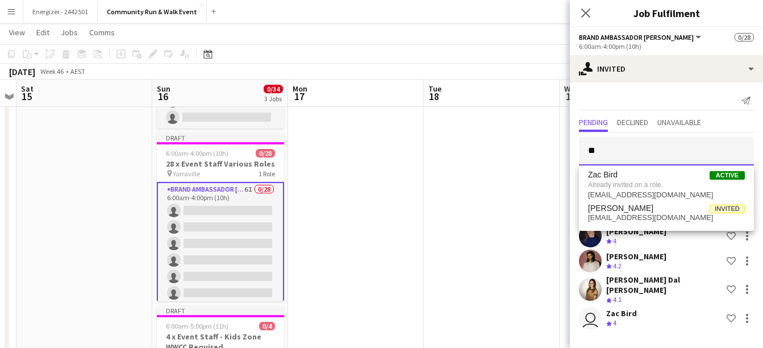
type input "*"
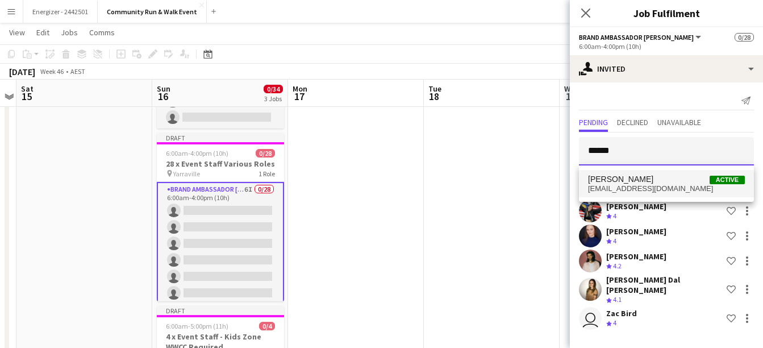
type input "******"
click at [641, 189] on span "[EMAIL_ADDRESS][DOMAIN_NAME]" at bounding box center [666, 188] width 157 height 9
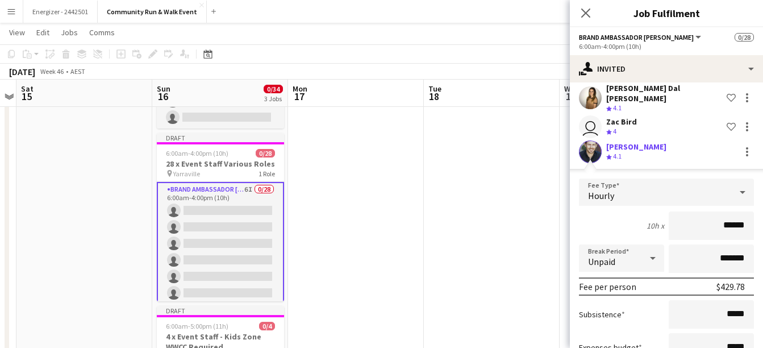
scroll to position [269, 0]
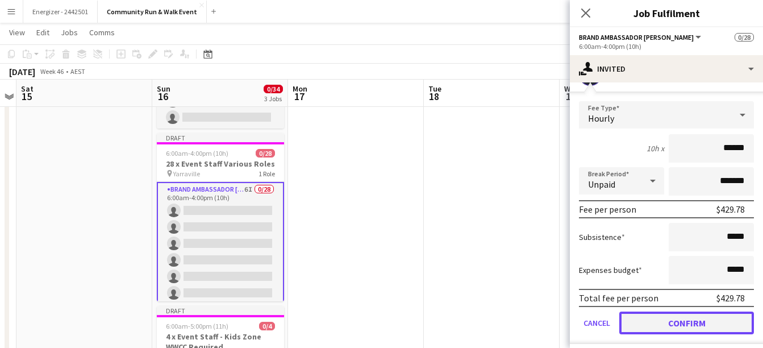
click at [689, 322] on button "Confirm" at bounding box center [686, 322] width 135 height 23
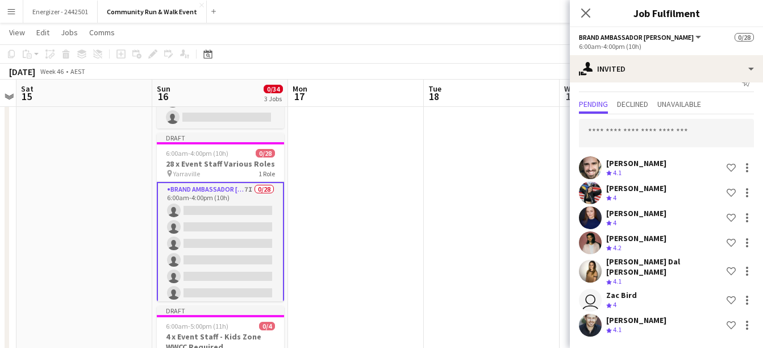
scroll to position [11, 0]
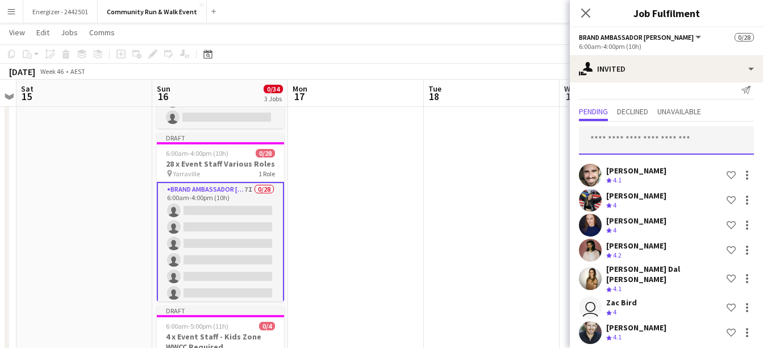
click at [647, 146] on input "text" at bounding box center [666, 140] width 175 height 28
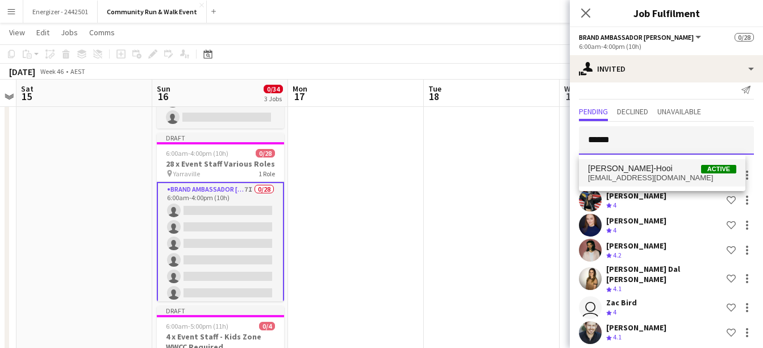
type input "******"
click at [647, 167] on span "[PERSON_NAME]-Hooi" at bounding box center [630, 169] width 85 height 10
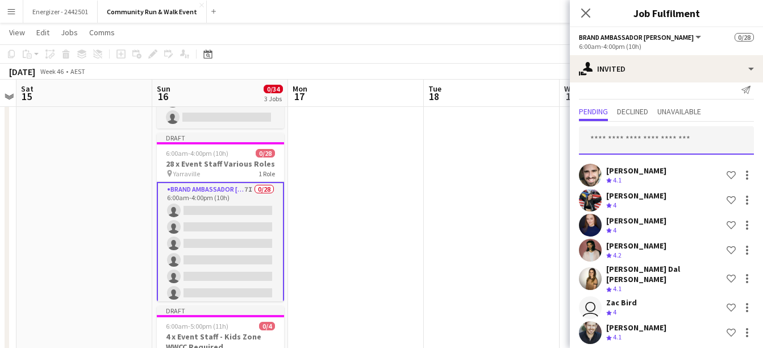
scroll to position [0, 0]
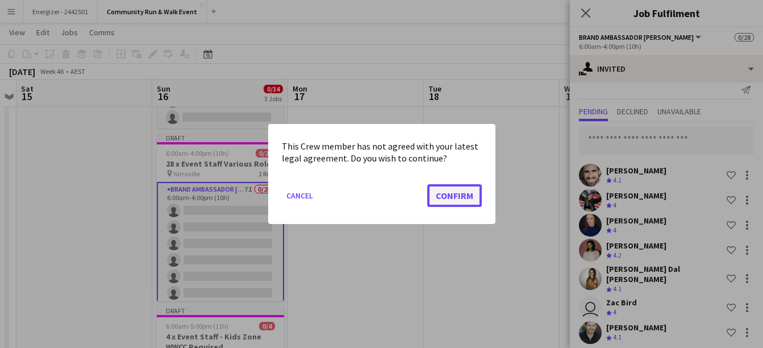
click at [461, 197] on button "Confirm" at bounding box center [454, 195] width 55 height 23
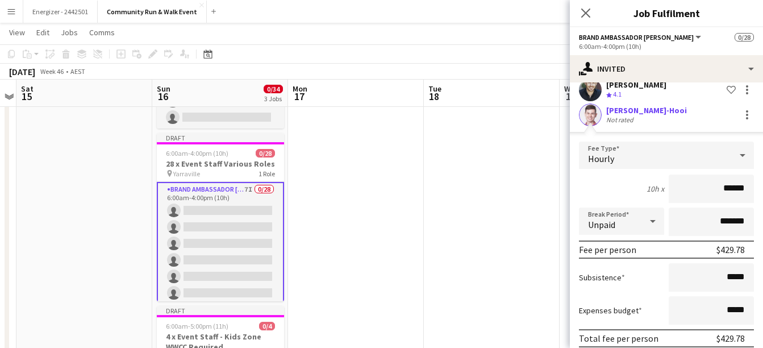
scroll to position [294, 0]
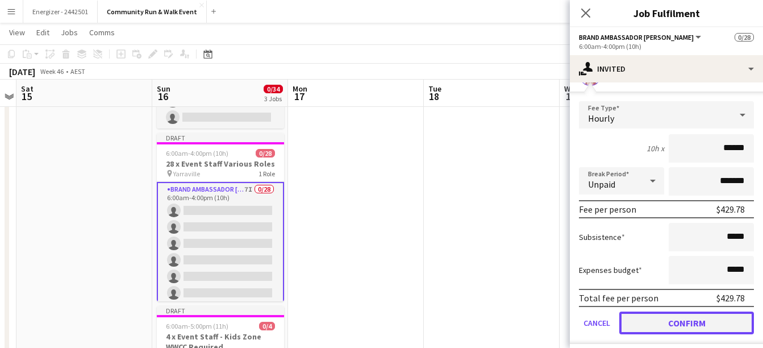
click at [717, 320] on button "Confirm" at bounding box center [686, 322] width 135 height 23
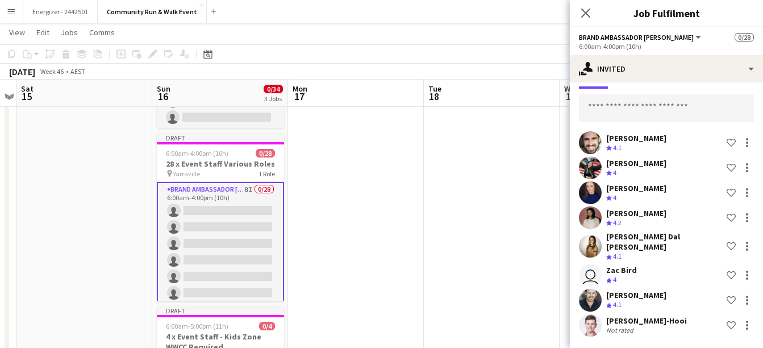
scroll to position [36, 0]
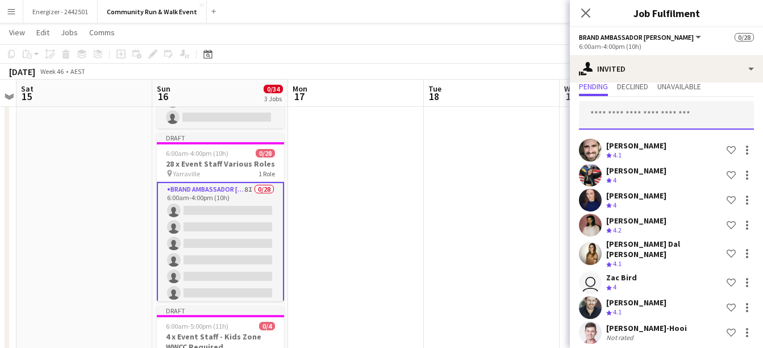
click at [657, 115] on input "text" at bounding box center [666, 115] width 175 height 28
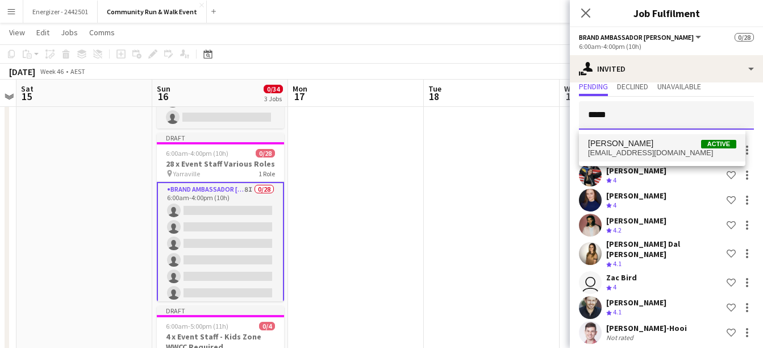
type input "*****"
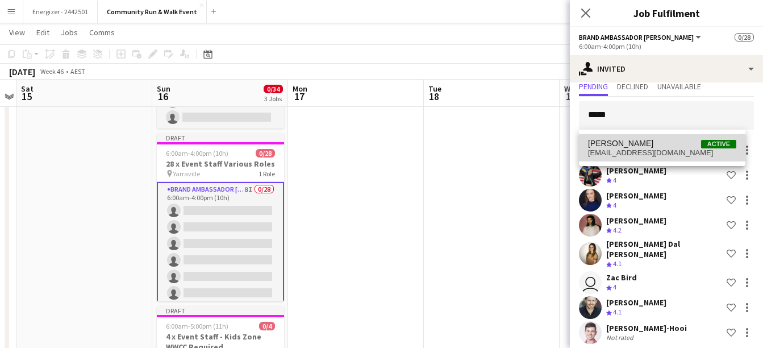
click at [648, 153] on span "[EMAIL_ADDRESS][DOMAIN_NAME]" at bounding box center [662, 152] width 148 height 9
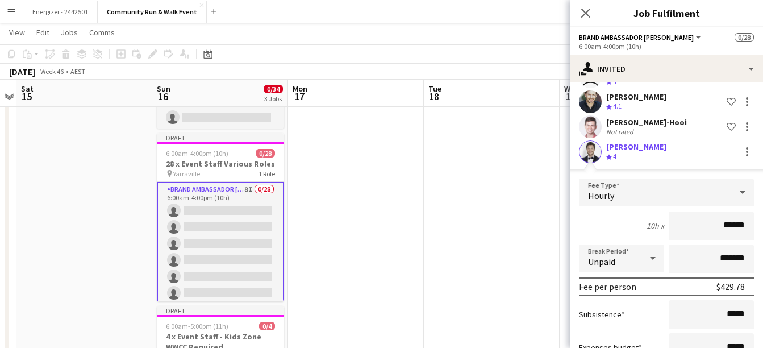
scroll to position [319, 0]
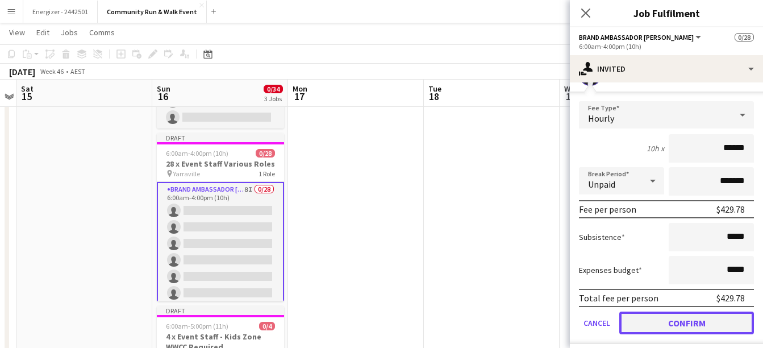
click at [689, 315] on button "Confirm" at bounding box center [686, 322] width 135 height 23
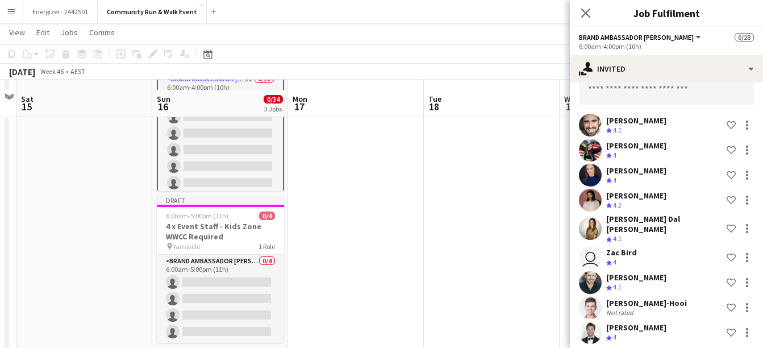
scroll to position [178, 0]
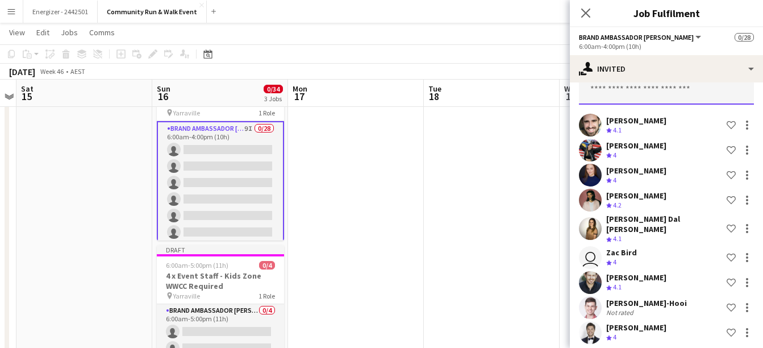
click at [626, 95] on input "text" at bounding box center [666, 90] width 175 height 28
type input "****"
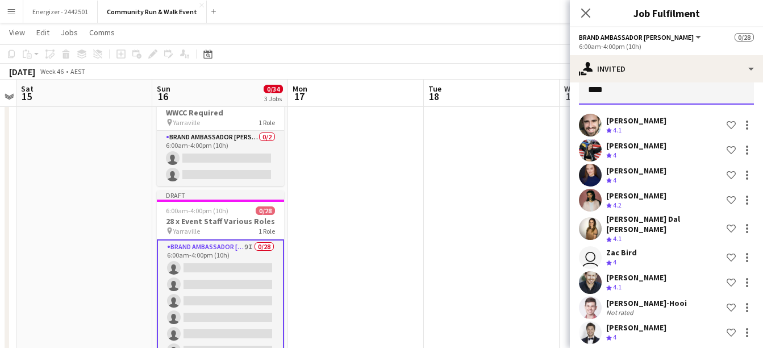
scroll to position [0, 0]
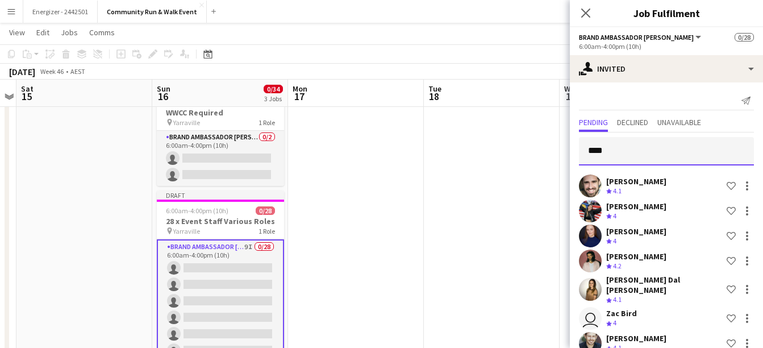
drag, startPoint x: 611, startPoint y: 156, endPoint x: 553, endPoint y: 146, distance: 58.8
click at [553, 146] on body "Menu Boards Boards Boards All jobs Status Workforce Workforce My Workforce Recr…" at bounding box center [381, 247] width 763 height 614
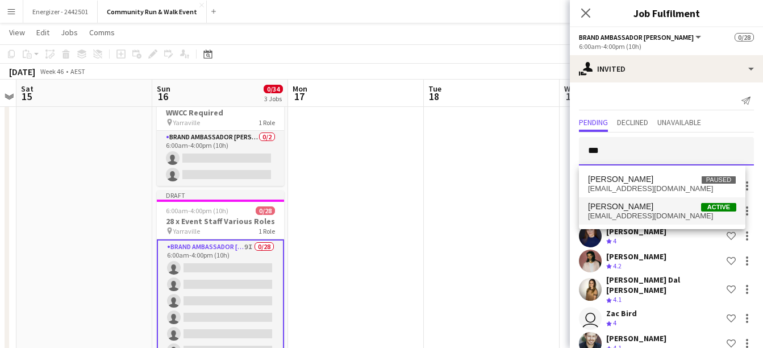
type input "***"
click at [642, 206] on span "[PERSON_NAME] Active" at bounding box center [662, 207] width 148 height 10
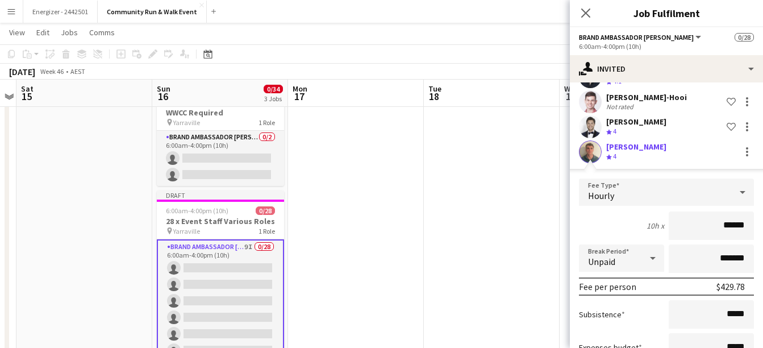
scroll to position [344, 0]
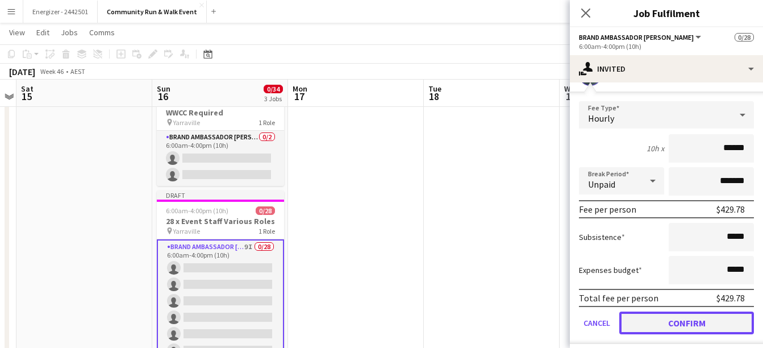
click at [692, 319] on button "Confirm" at bounding box center [686, 322] width 135 height 23
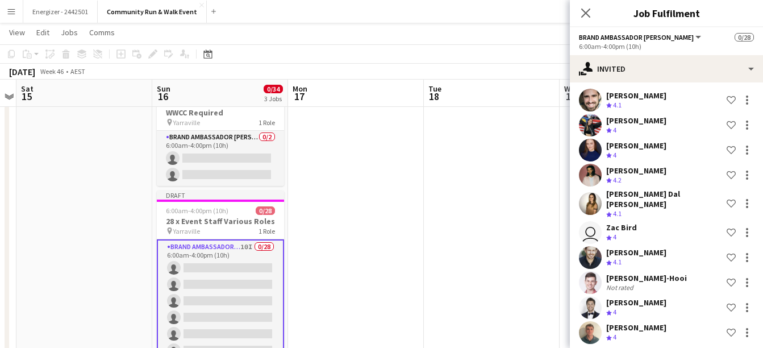
scroll to position [0, 0]
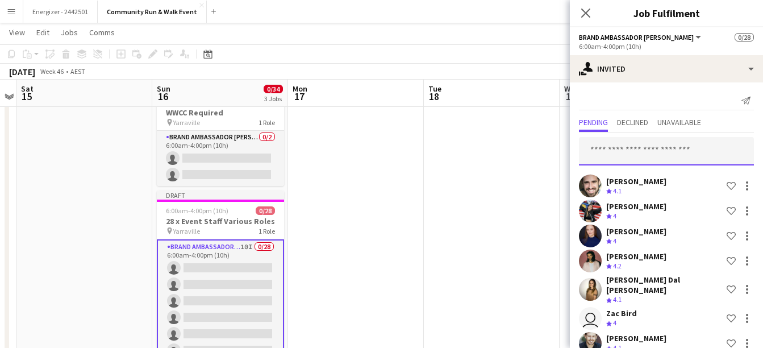
click at [593, 160] on input "text" at bounding box center [666, 151] width 175 height 28
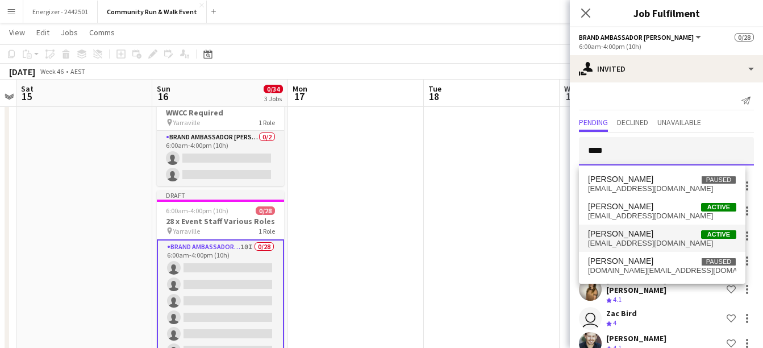
type input "****"
click at [645, 237] on span "[PERSON_NAME] Active" at bounding box center [662, 234] width 148 height 10
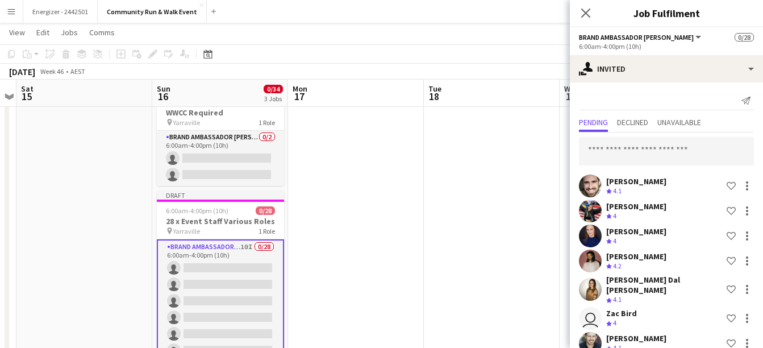
scroll to position [291, 0]
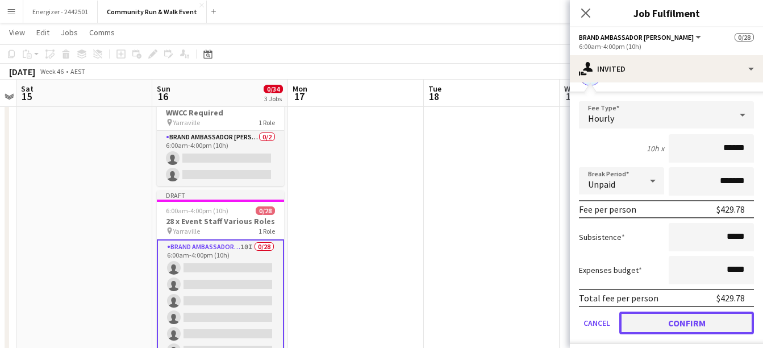
click at [678, 311] on button "Confirm" at bounding box center [686, 322] width 135 height 23
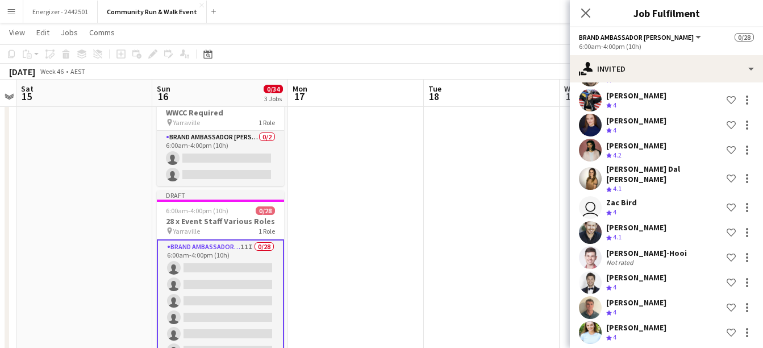
scroll to position [0, 0]
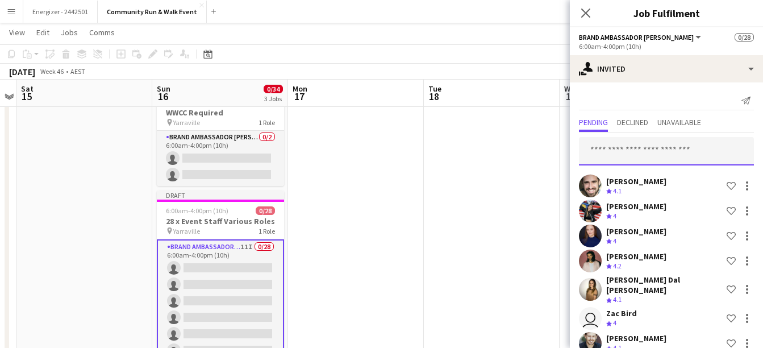
click at [647, 149] on input "text" at bounding box center [666, 151] width 175 height 28
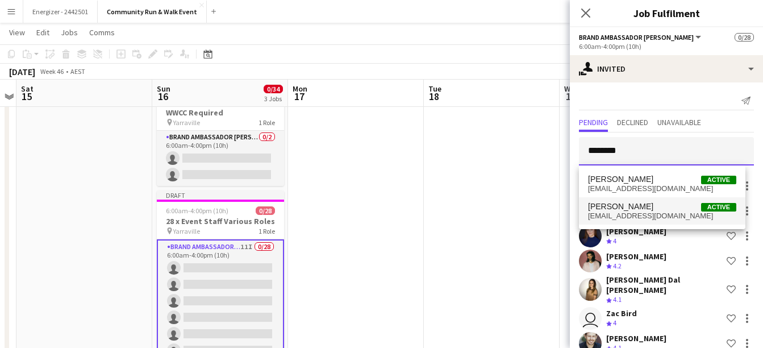
type input "********"
click at [643, 212] on span "[EMAIL_ADDRESS][DOMAIN_NAME]" at bounding box center [662, 215] width 148 height 9
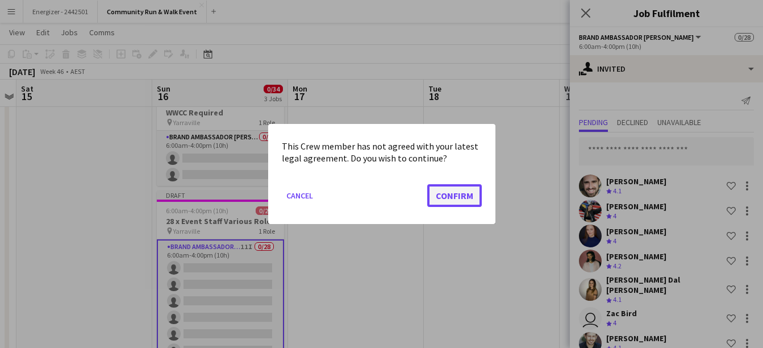
click at [461, 194] on button "Confirm" at bounding box center [454, 195] width 55 height 23
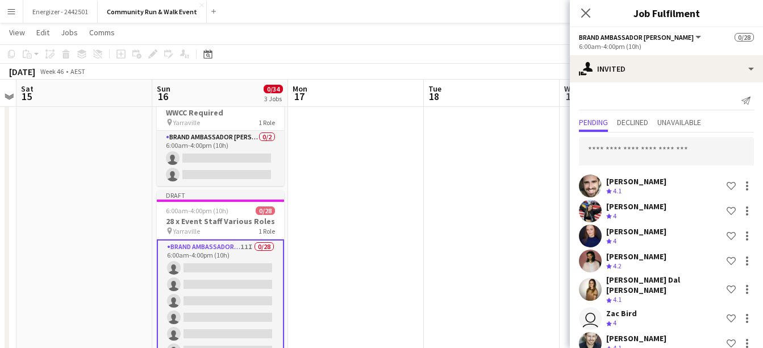
scroll to position [316, 0]
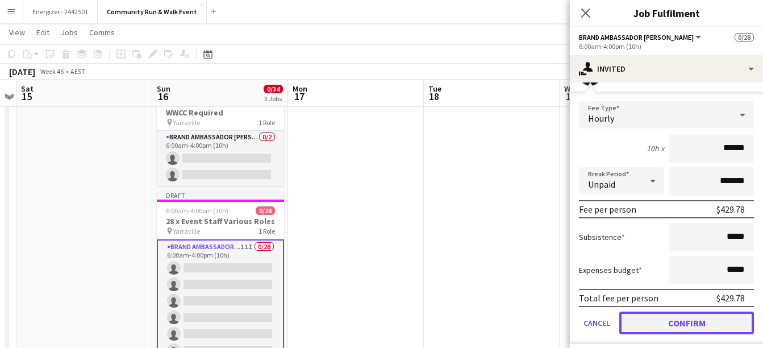
click at [705, 320] on button "Confirm" at bounding box center [686, 322] width 135 height 23
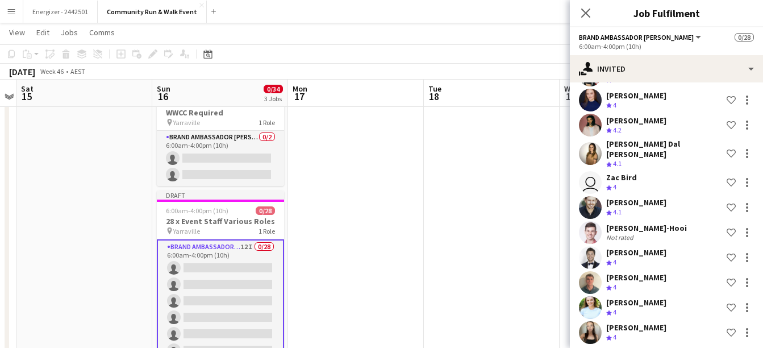
scroll to position [0, 0]
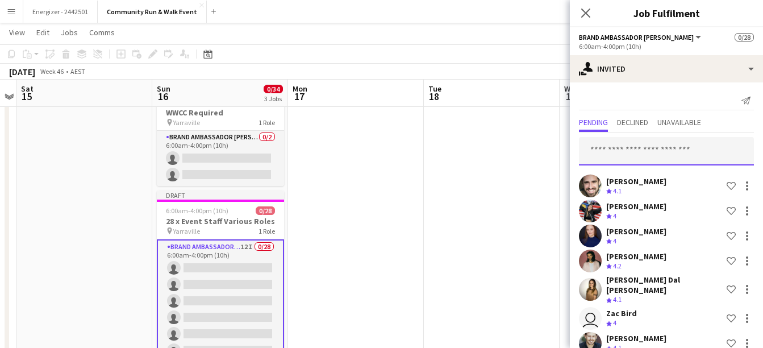
click at [641, 143] on input "text" at bounding box center [666, 151] width 175 height 28
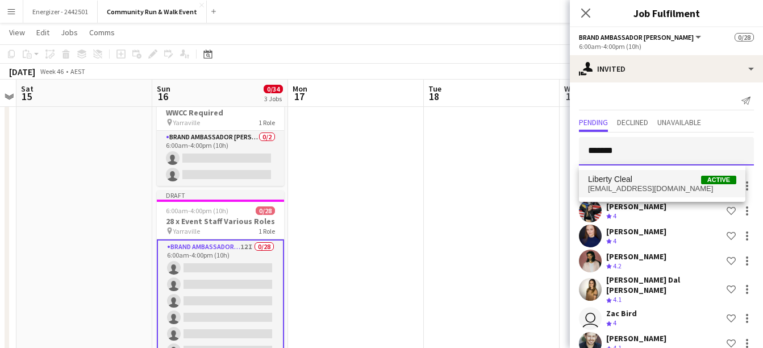
type input "*******"
click at [640, 189] on span "[EMAIL_ADDRESS][DOMAIN_NAME]" at bounding box center [662, 188] width 148 height 9
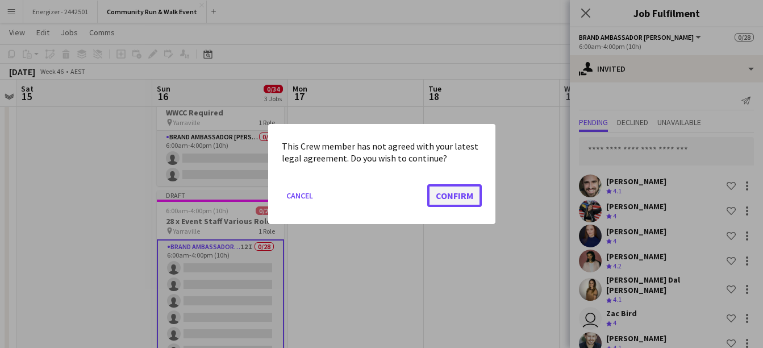
click at [452, 202] on button "Confirm" at bounding box center [454, 195] width 55 height 23
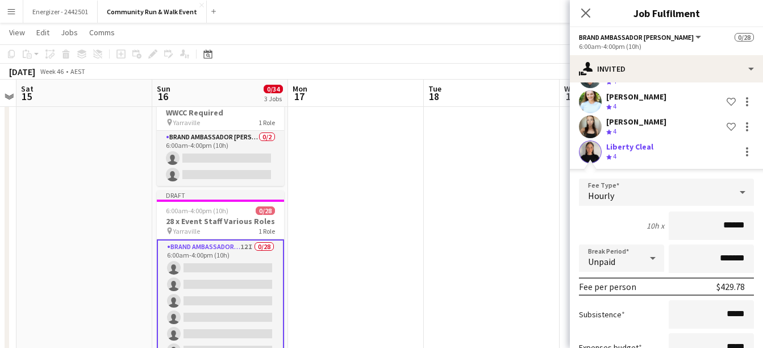
scroll to position [419, 0]
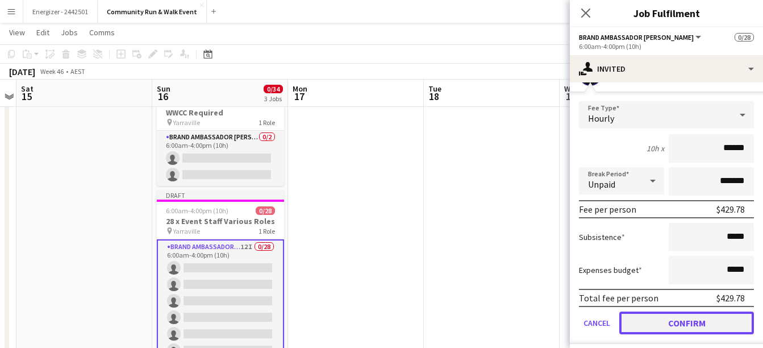
click at [681, 319] on button "Confirm" at bounding box center [686, 322] width 135 height 23
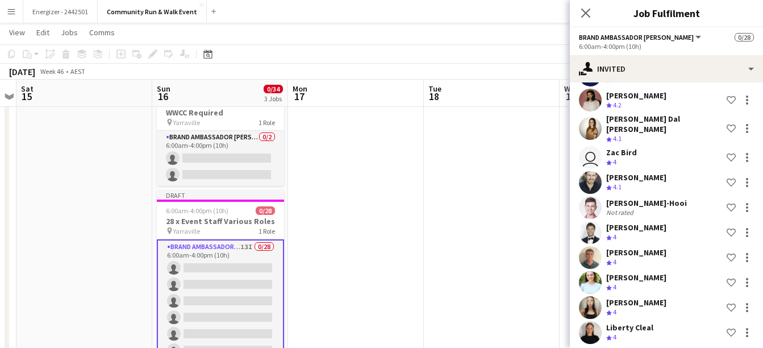
scroll to position [0, 0]
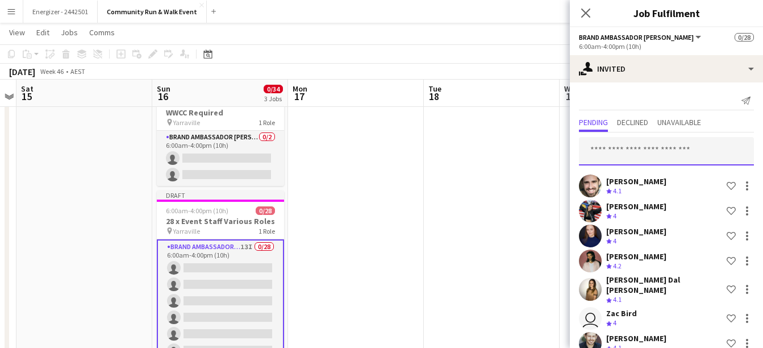
click at [610, 152] on input "text" at bounding box center [666, 151] width 175 height 28
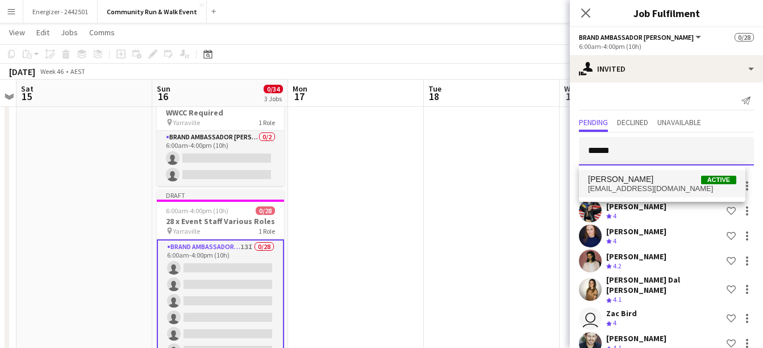
type input "******"
click at [628, 191] on span "[EMAIL_ADDRESS][DOMAIN_NAME]" at bounding box center [662, 188] width 148 height 9
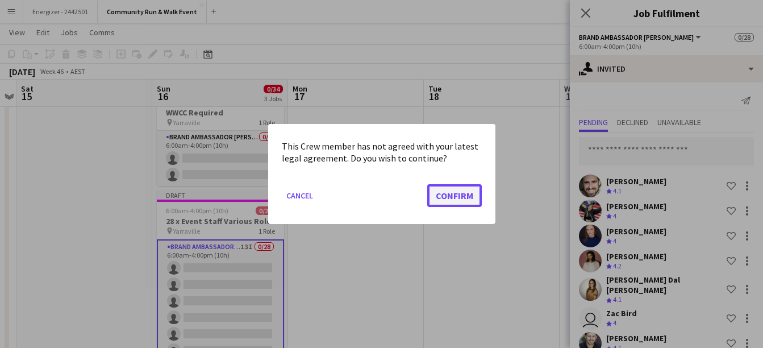
click at [472, 202] on button "Confirm" at bounding box center [454, 195] width 55 height 23
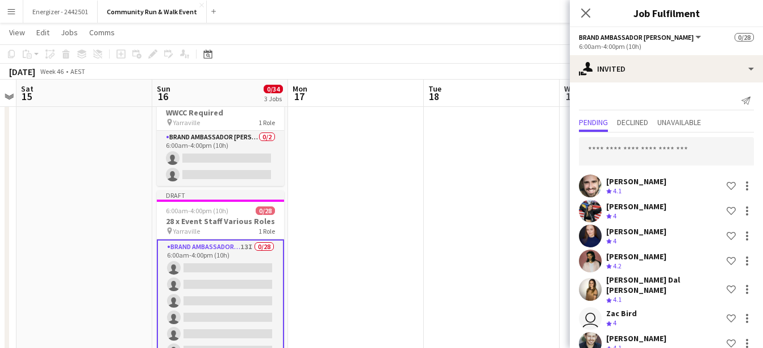
scroll to position [366, 0]
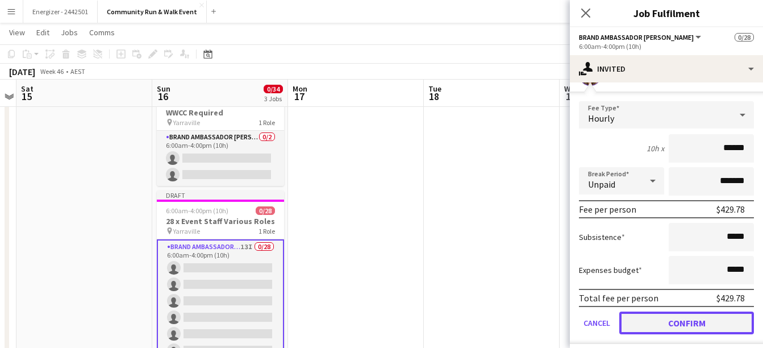
click at [693, 311] on button "Confirm" at bounding box center [686, 322] width 135 height 23
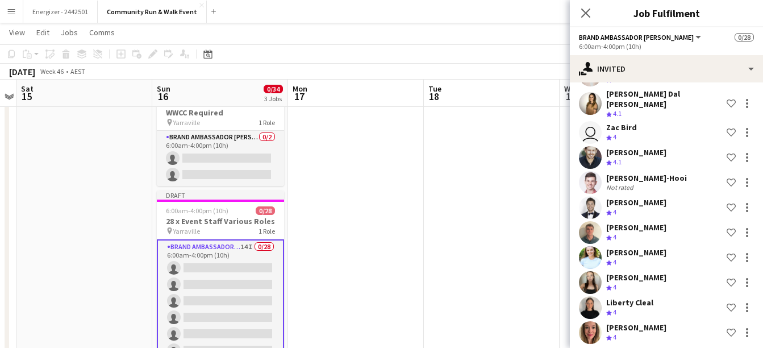
scroll to position [0, 0]
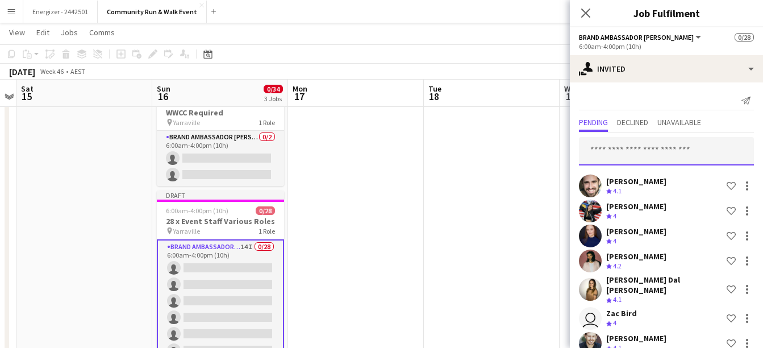
click at [631, 154] on input "text" at bounding box center [666, 151] width 175 height 28
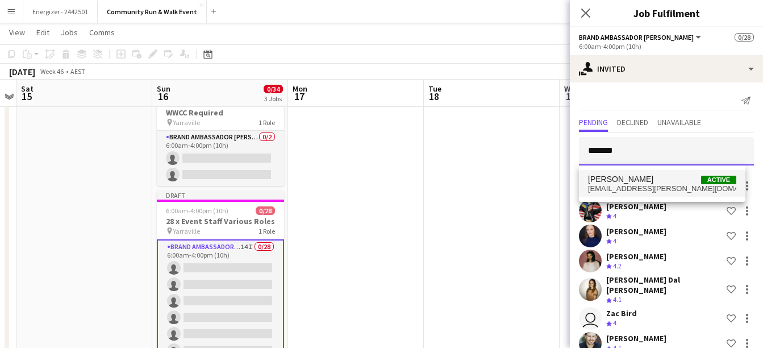
type input "*******"
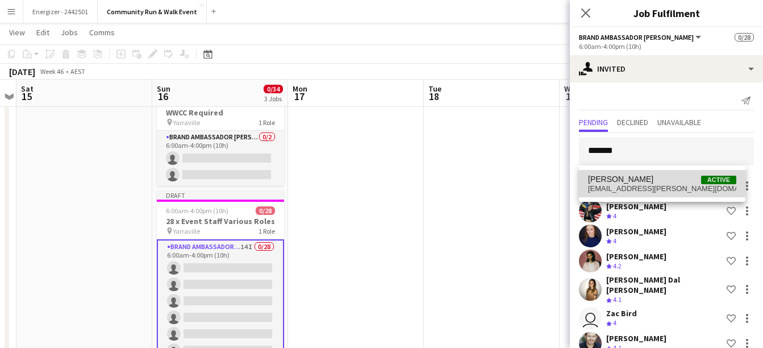
click at [628, 185] on span "[EMAIL_ADDRESS][PERSON_NAME][DOMAIN_NAME]" at bounding box center [662, 188] width 148 height 9
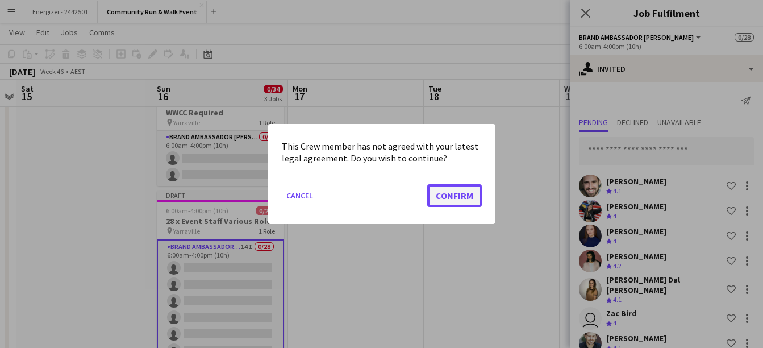
click at [467, 195] on button "Confirm" at bounding box center [454, 195] width 55 height 23
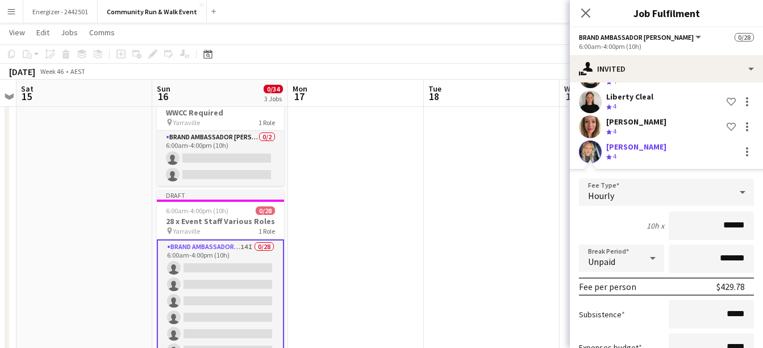
scroll to position [469, 0]
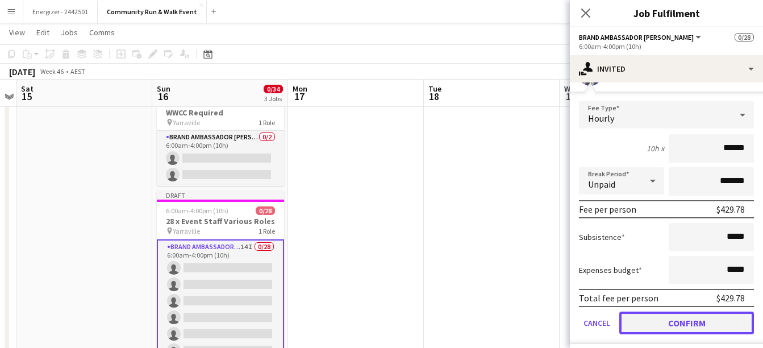
click at [676, 323] on button "Confirm" at bounding box center [686, 322] width 135 height 23
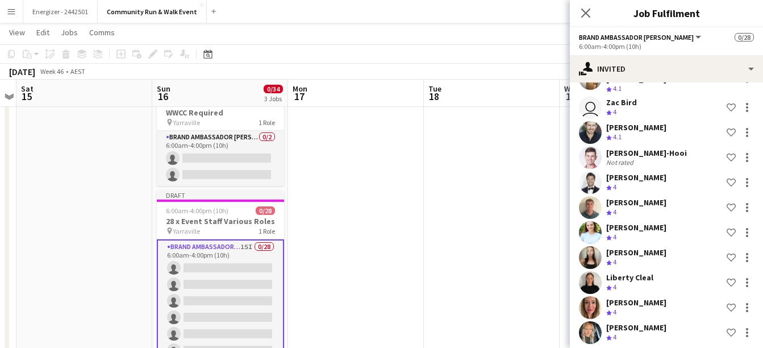
scroll to position [0, 0]
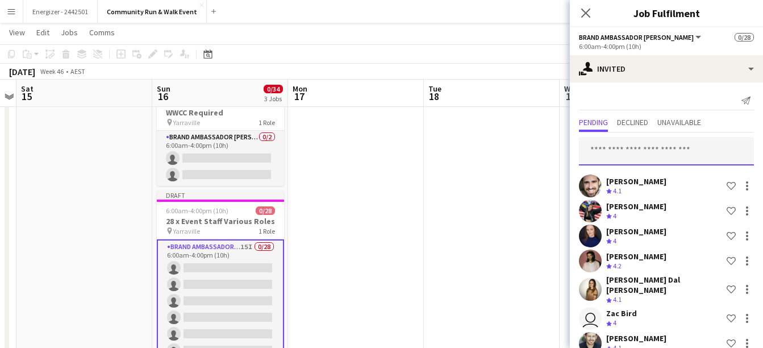
click at [619, 147] on input "text" at bounding box center [666, 151] width 175 height 28
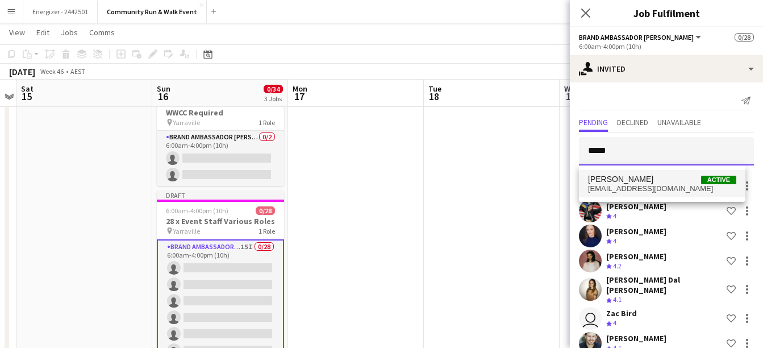
type input "*****"
click at [639, 176] on span "[PERSON_NAME]" at bounding box center [620, 179] width 65 height 10
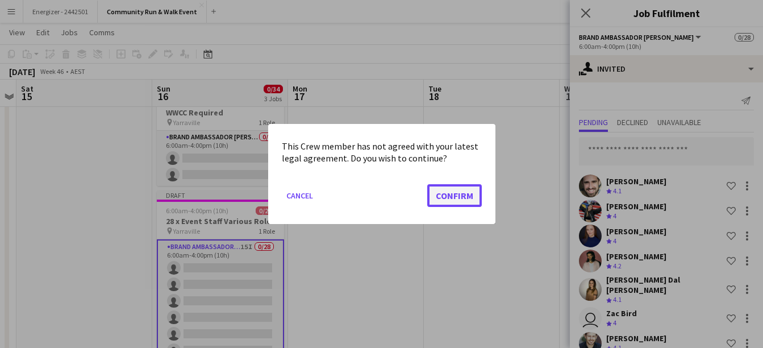
click at [469, 196] on button "Confirm" at bounding box center [454, 195] width 55 height 23
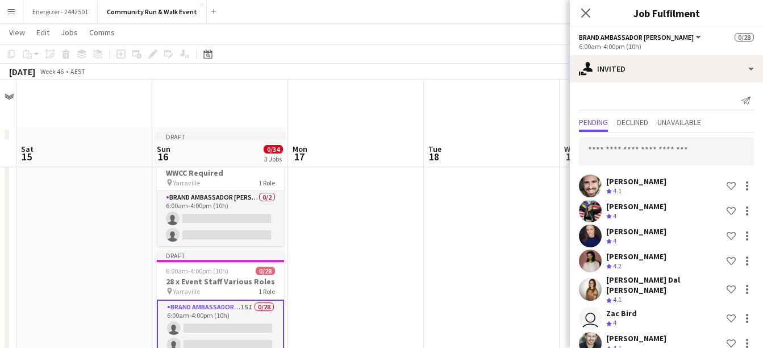
scroll to position [416, 0]
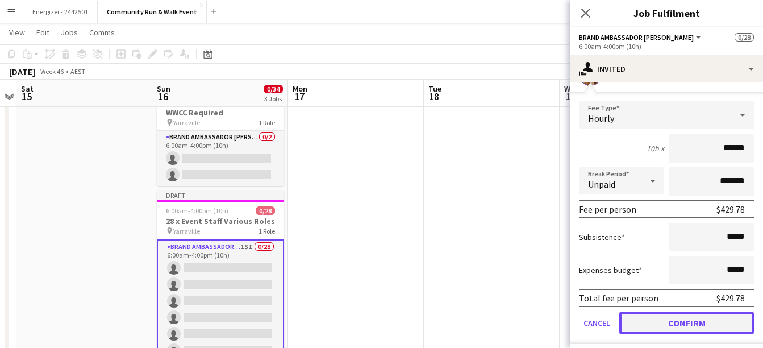
click at [718, 325] on button "Confirm" at bounding box center [686, 322] width 135 height 23
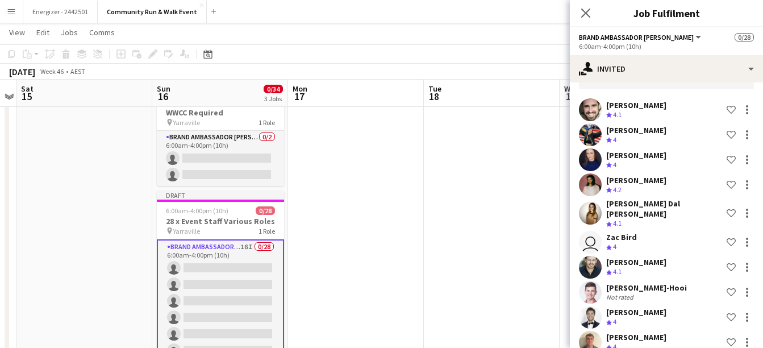
scroll to position [0, 0]
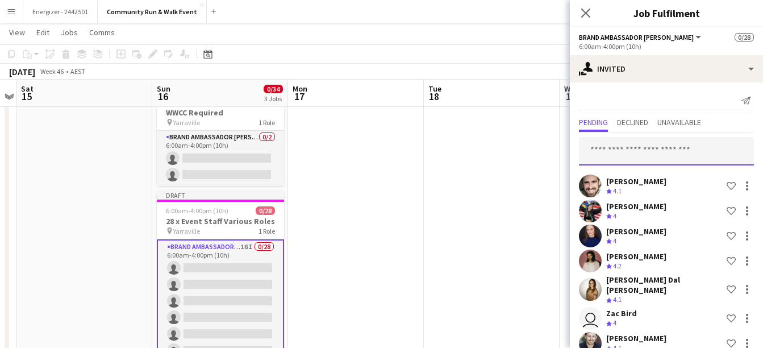
click at [639, 149] on input "text" at bounding box center [666, 151] width 175 height 28
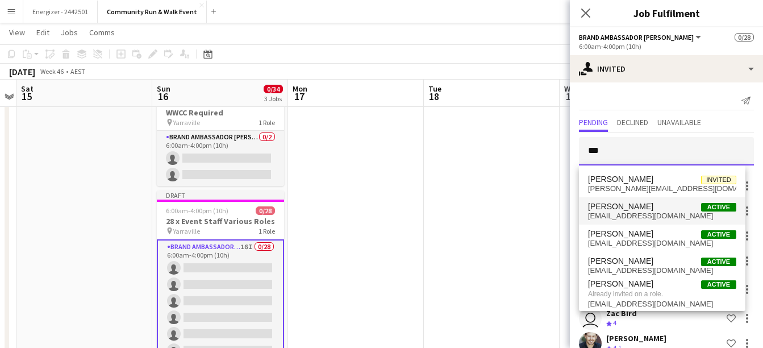
type input "***"
click at [641, 210] on span "[PERSON_NAME]" at bounding box center [620, 207] width 65 height 10
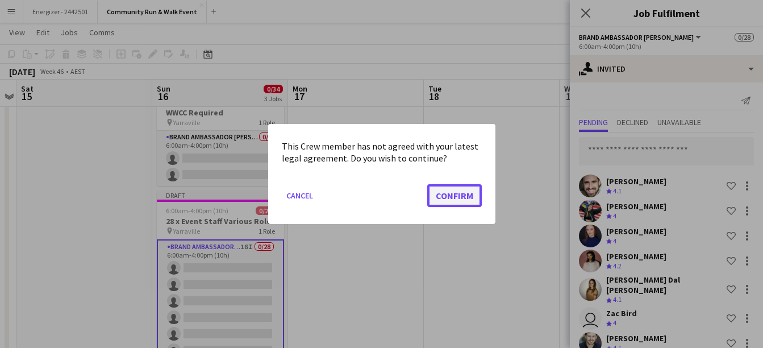
click at [461, 199] on button "Confirm" at bounding box center [454, 195] width 55 height 23
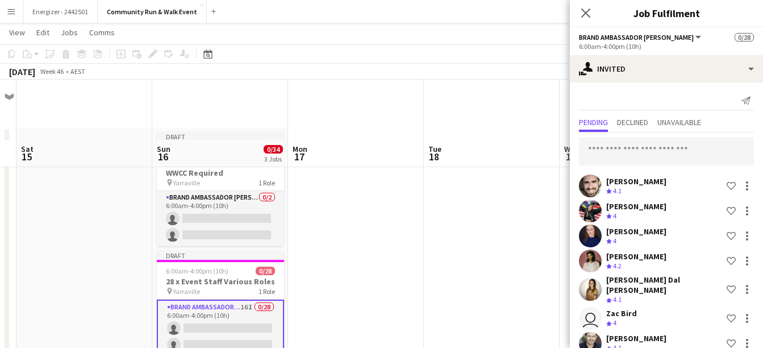
scroll to position [441, 0]
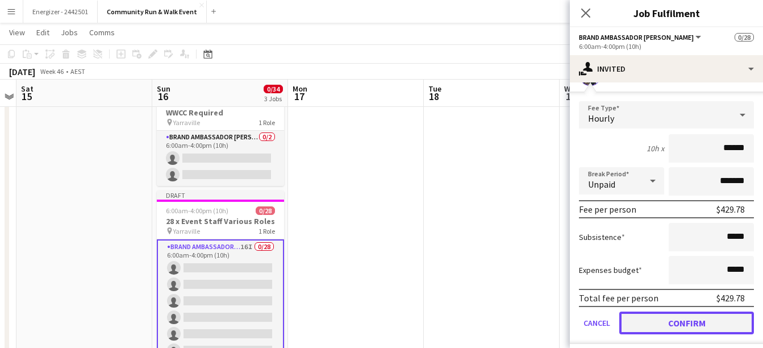
click at [709, 312] on button "Confirm" at bounding box center [686, 322] width 135 height 23
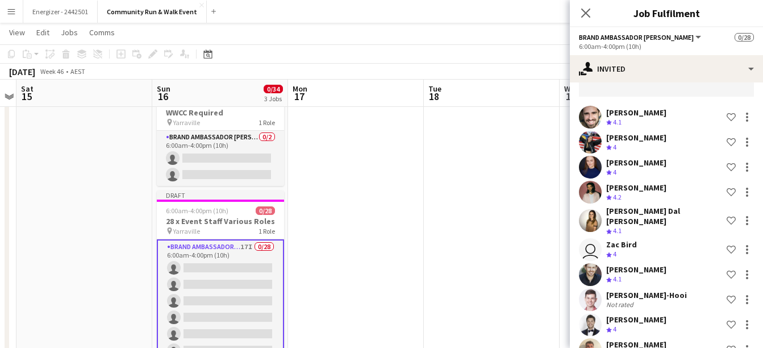
scroll to position [0, 0]
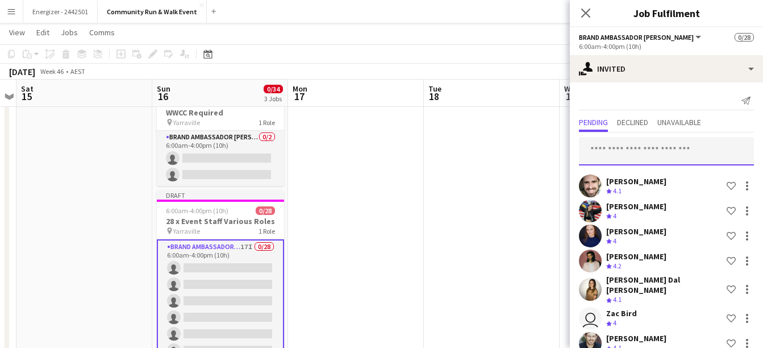
click at [624, 143] on input "text" at bounding box center [666, 151] width 175 height 28
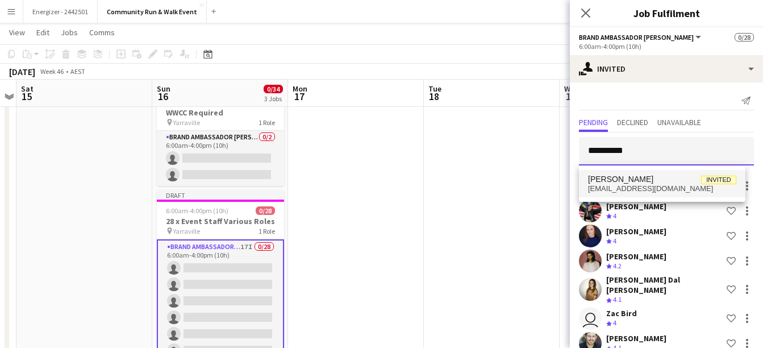
type input "**********"
click at [668, 185] on span "[EMAIL_ADDRESS][DOMAIN_NAME]" at bounding box center [662, 188] width 148 height 9
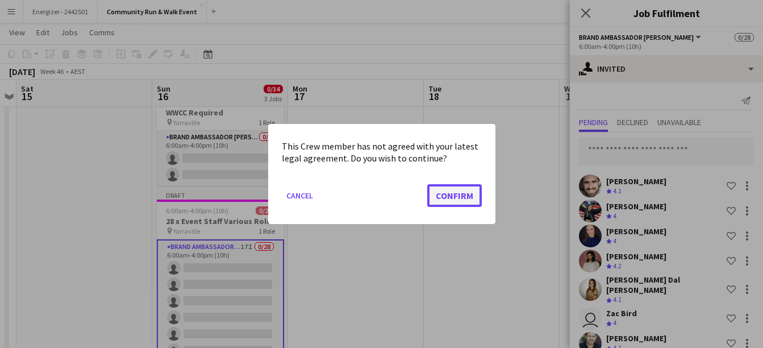
click at [459, 189] on button "Confirm" at bounding box center [454, 195] width 55 height 23
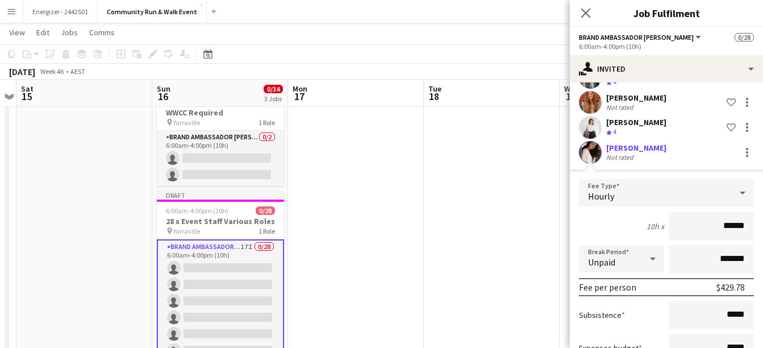
scroll to position [543, 0]
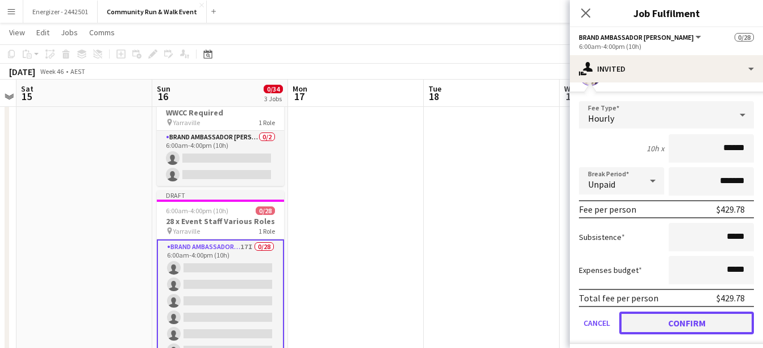
click at [689, 312] on button "Confirm" at bounding box center [686, 322] width 135 height 23
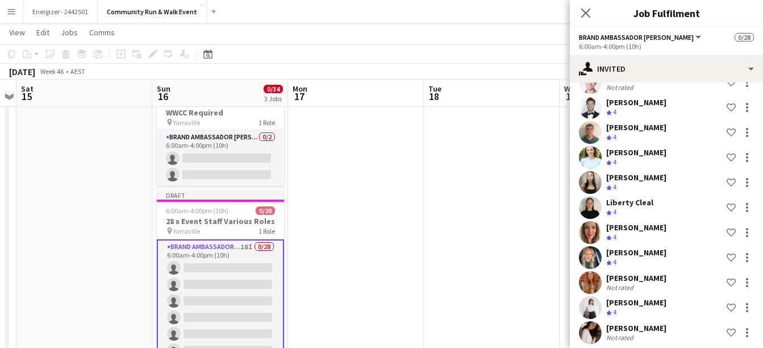
scroll to position [0, 0]
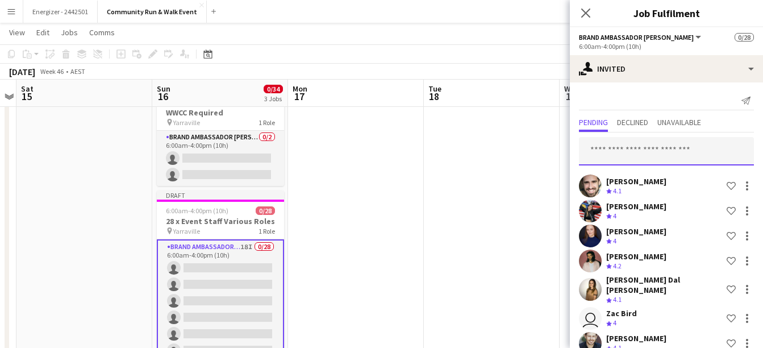
click at [633, 160] on input "text" at bounding box center [666, 151] width 175 height 28
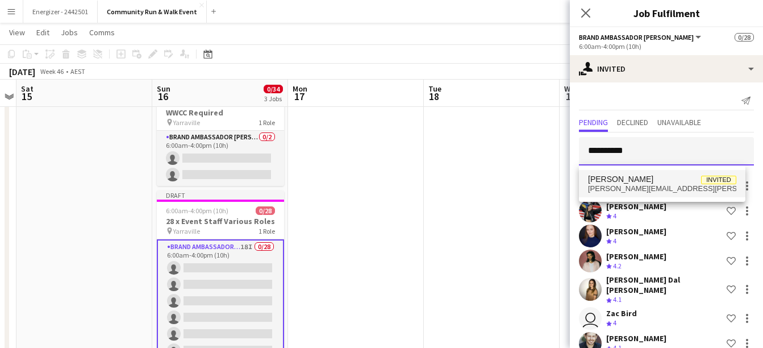
type input "**********"
click at [632, 172] on mat-option "[PERSON_NAME] Invited [PERSON_NAME][EMAIL_ADDRESS][PERSON_NAME][DOMAIN_NAME]" at bounding box center [662, 183] width 166 height 27
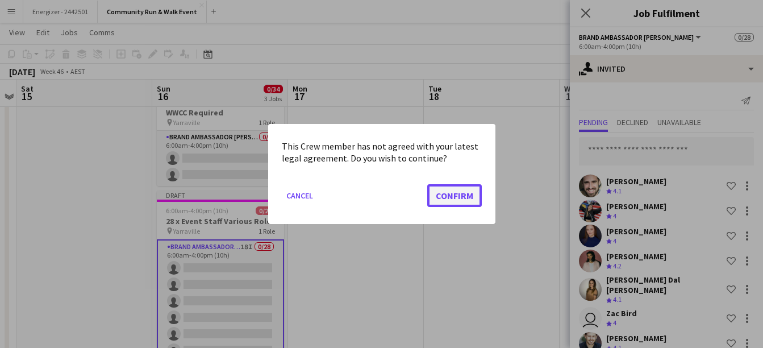
click at [461, 195] on button "Confirm" at bounding box center [454, 195] width 55 height 23
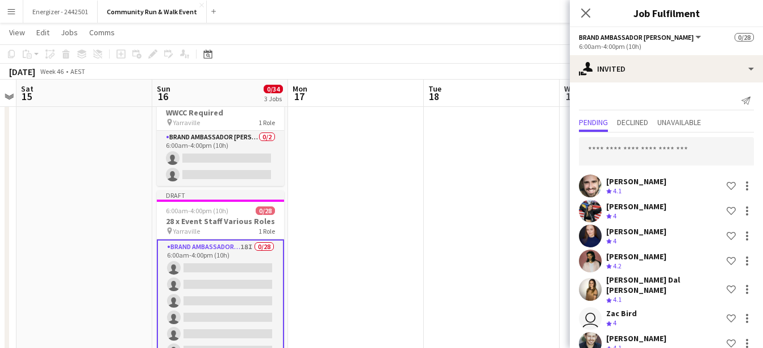
scroll to position [491, 0]
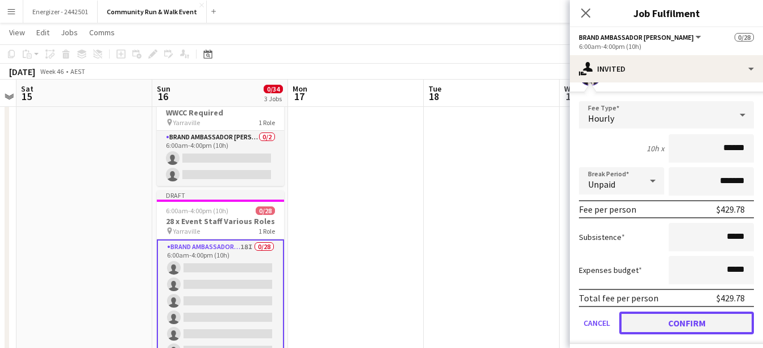
click at [683, 317] on button "Confirm" at bounding box center [686, 322] width 135 height 23
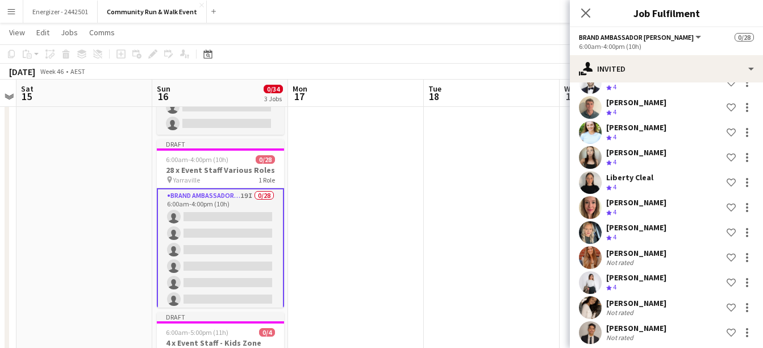
scroll to position [266, 0]
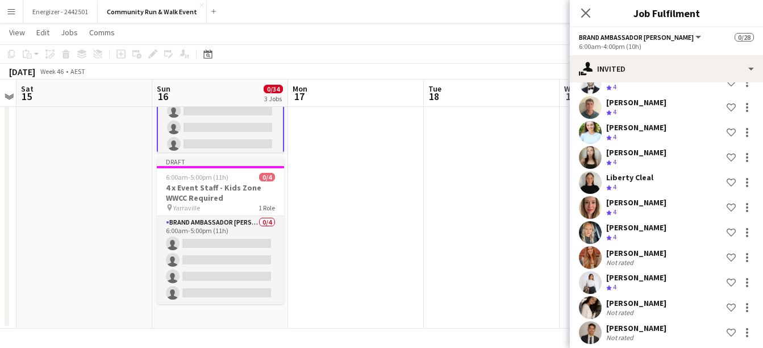
click at [424, 234] on app-date-cell at bounding box center [492, 94] width 136 height 467
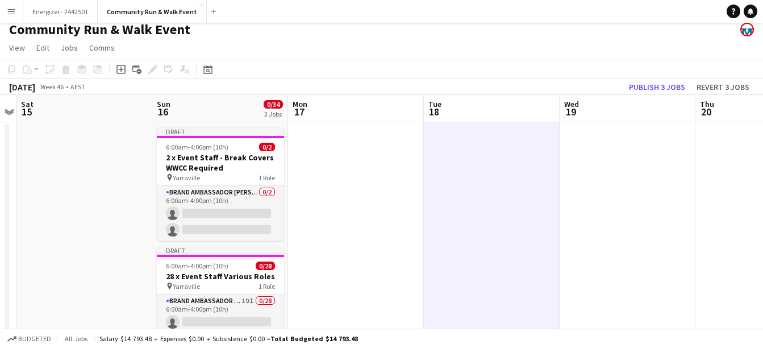
scroll to position [9, 0]
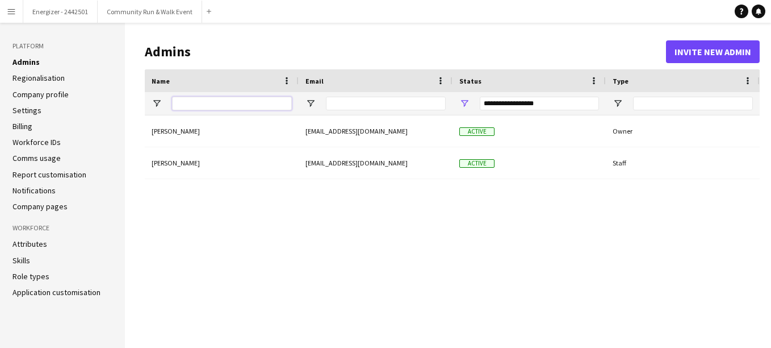
click at [194, 99] on input "Name Filter Input" at bounding box center [232, 104] width 120 height 14
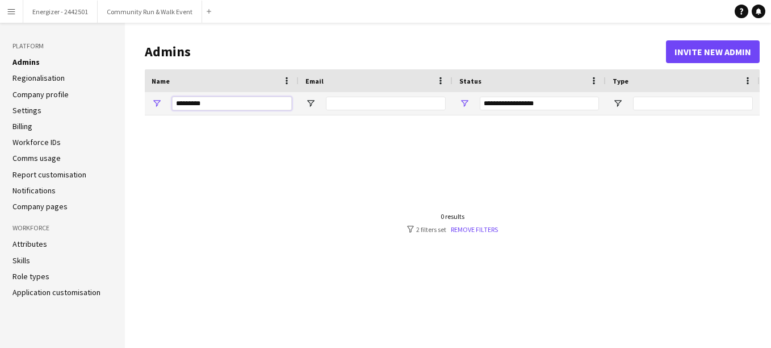
type input "*********"
drag, startPoint x: 215, startPoint y: 103, endPoint x: 148, endPoint y: 118, distance: 68.2
click at [148, 118] on div "Name Email Status Type" at bounding box center [452, 199] width 615 height 261
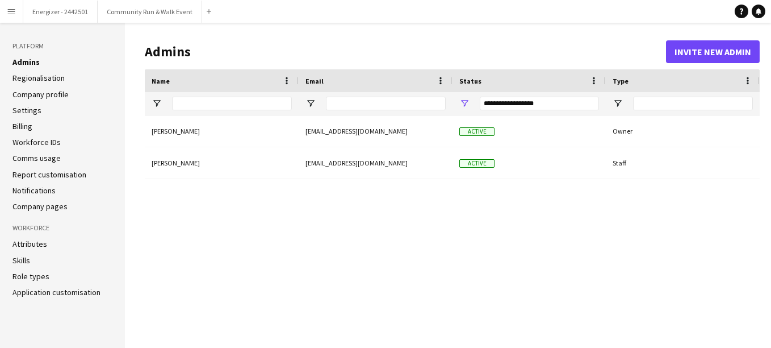
click at [0, 12] on button "Menu" at bounding box center [11, 11] width 23 height 23
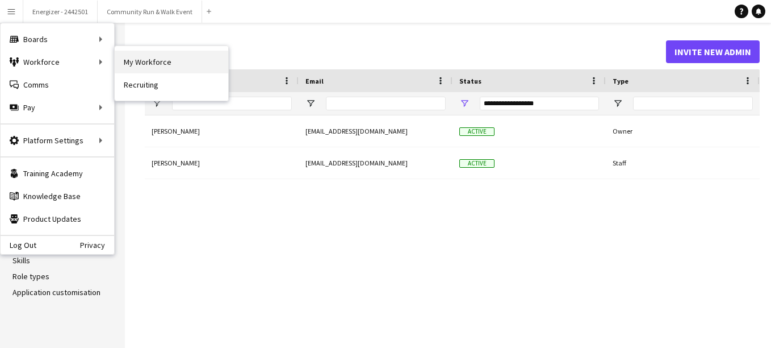
click at [147, 57] on link "My Workforce" at bounding box center [172, 62] width 114 height 23
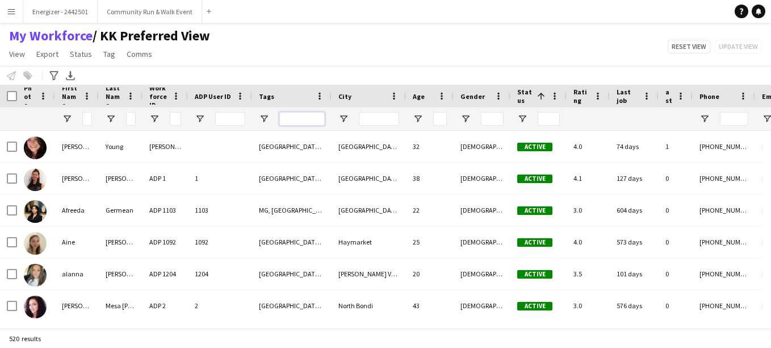
click at [297, 118] on input "Tags Filter Input" at bounding box center [301, 119] width 45 height 14
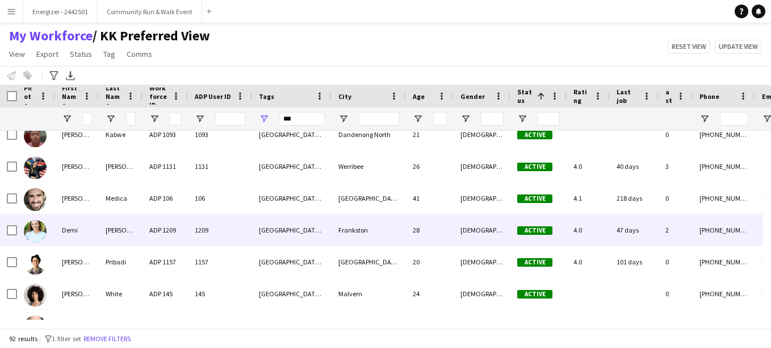
click at [143, 218] on div "ADP 1209" at bounding box center [165, 229] width 45 height 31
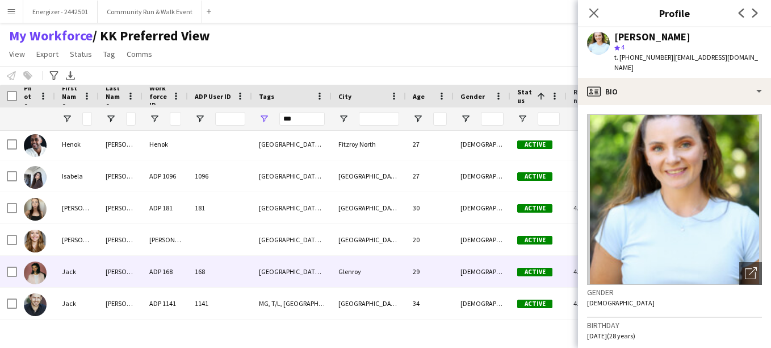
click at [101, 276] on div "Norris" at bounding box center [121, 271] width 44 height 31
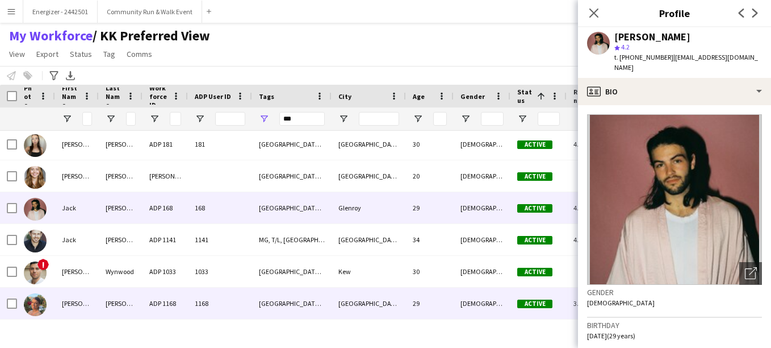
scroll to position [988, 0]
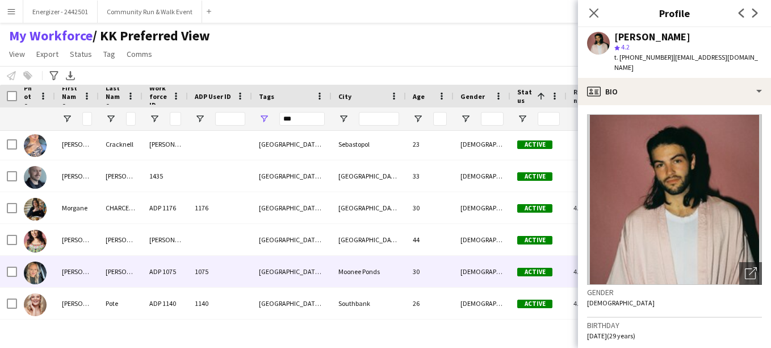
click at [141, 265] on div "Giles" at bounding box center [121, 271] width 44 height 31
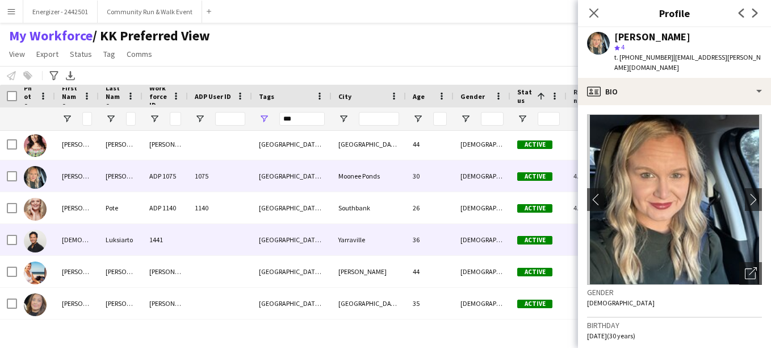
click at [118, 240] on div "Luksiarto" at bounding box center [121, 239] width 44 height 31
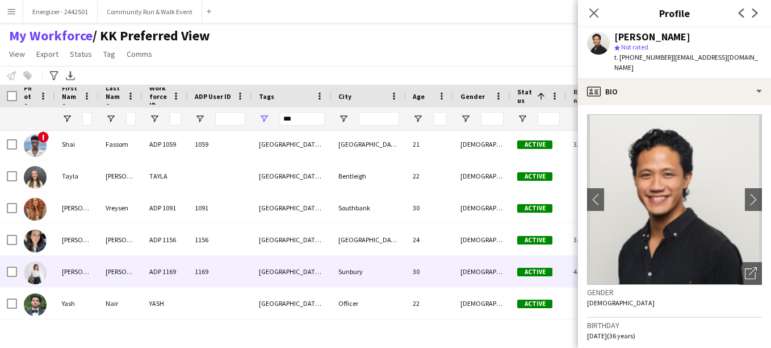
click at [123, 271] on div "Grover" at bounding box center [121, 271] width 44 height 31
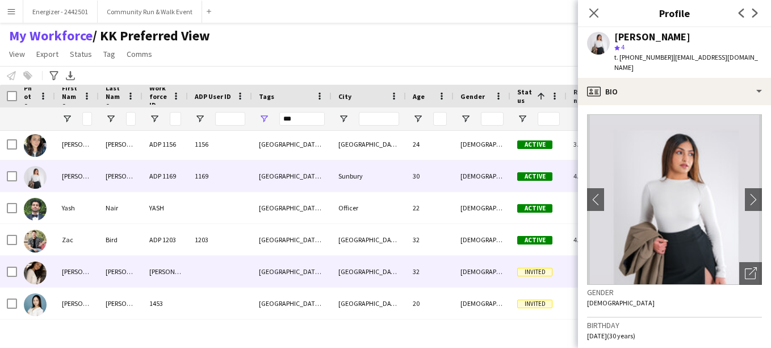
scroll to position [2197, 0]
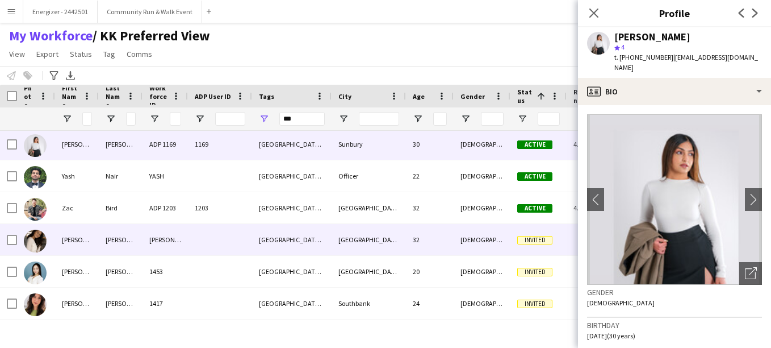
click at [33, 241] on img at bounding box center [35, 240] width 23 height 23
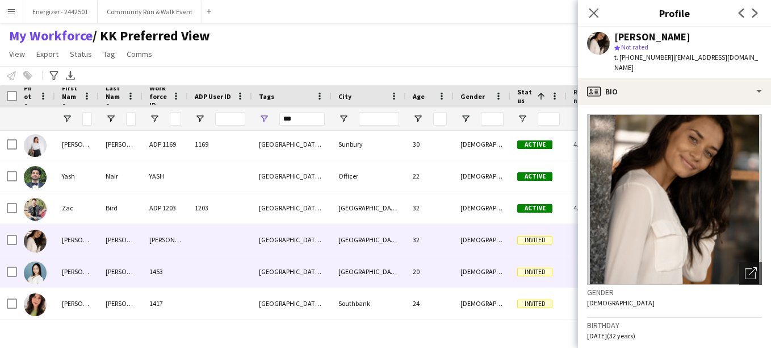
click at [114, 265] on div "Yang" at bounding box center [121, 271] width 44 height 31
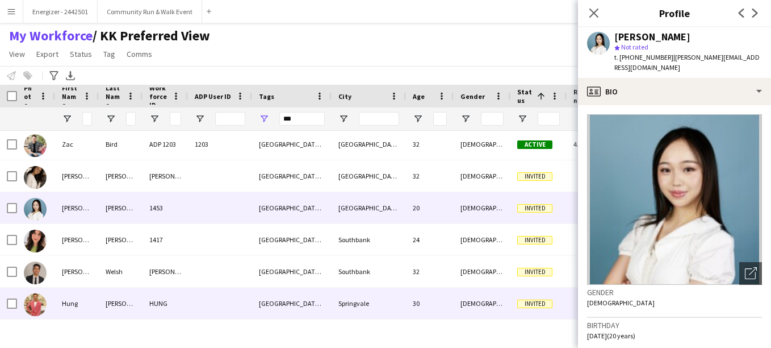
scroll to position [2292, 0]
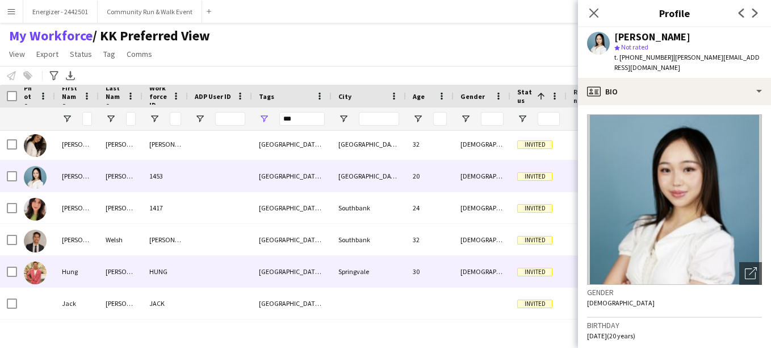
click at [116, 264] on div "Pham" at bounding box center [121, 271] width 44 height 31
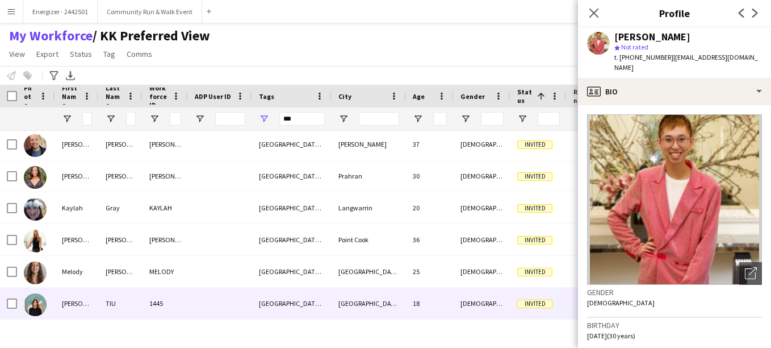
scroll to position [2515, 0]
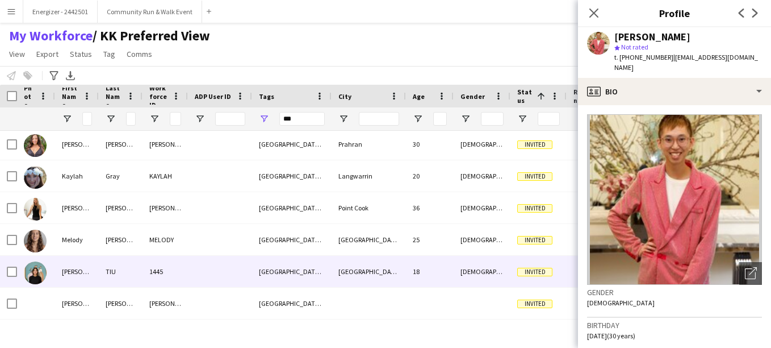
click at [40, 273] on img at bounding box center [35, 272] width 23 height 23
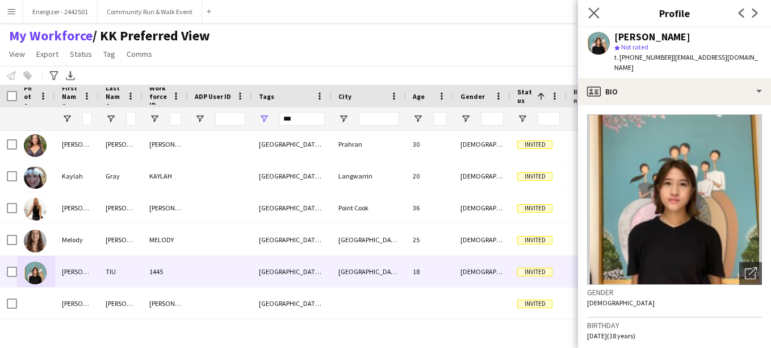
click at [597, 18] on icon "Close pop-in" at bounding box center [593, 12] width 11 height 11
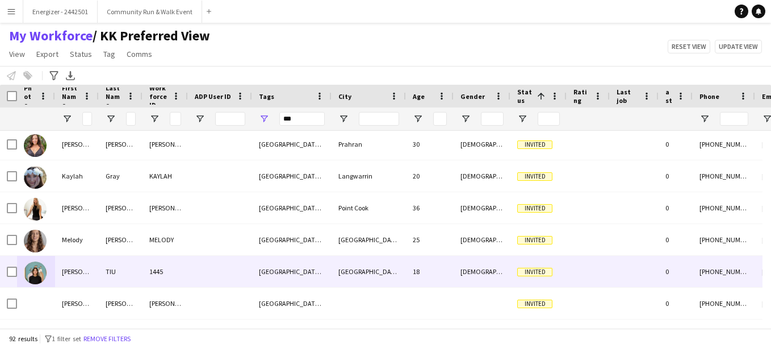
click at [182, 282] on div "1445" at bounding box center [165, 271] width 45 height 31
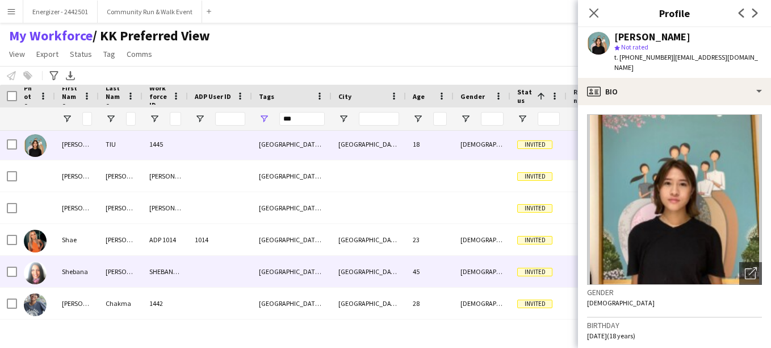
scroll to position [2674, 0]
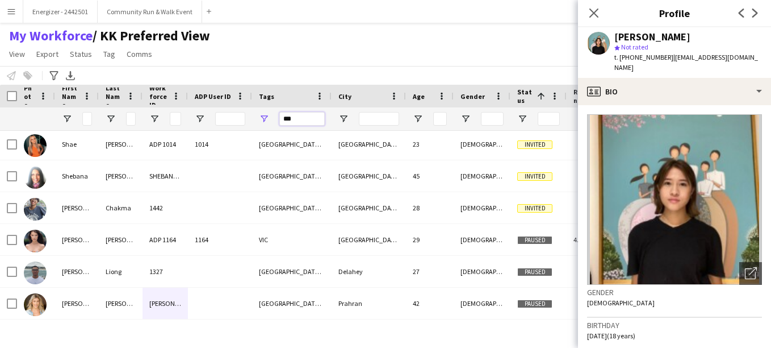
drag, startPoint x: 302, startPoint y: 122, endPoint x: 267, endPoint y: 119, distance: 35.3
click at [267, 119] on div "***" at bounding box center [292, 118] width 80 height 23
type input "***"
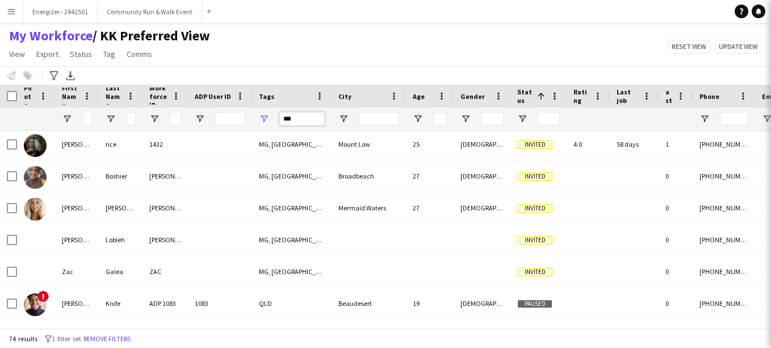
scroll to position [2165, 0]
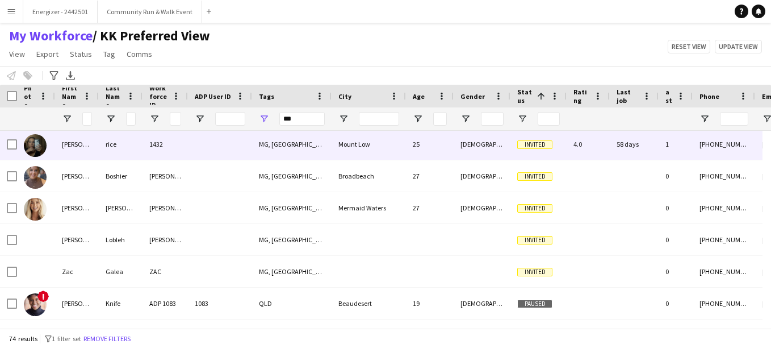
click at [125, 135] on div "rice" at bounding box center [121, 143] width 44 height 31
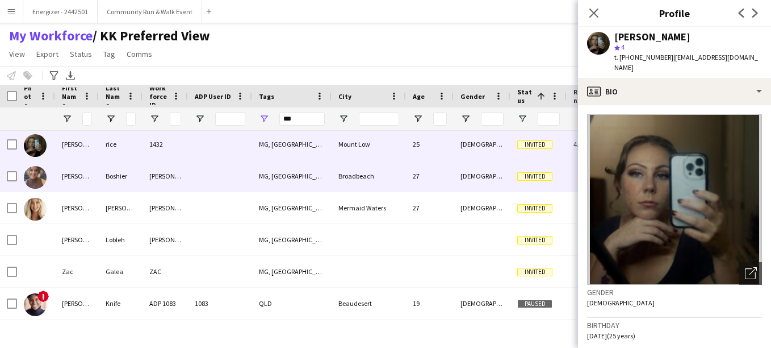
click at [124, 160] on div "Boshier" at bounding box center [121, 175] width 44 height 31
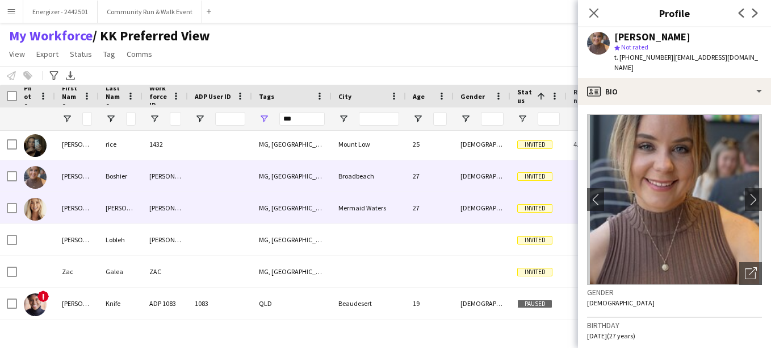
click at [148, 202] on div "OLIVIA" at bounding box center [165, 207] width 45 height 31
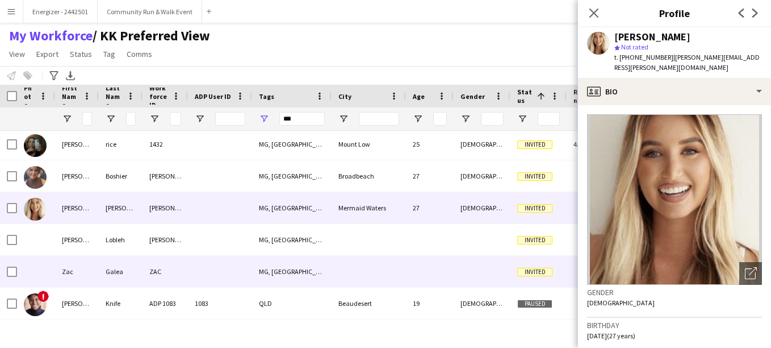
click at [154, 247] on div "REBECCA" at bounding box center [165, 239] width 45 height 31
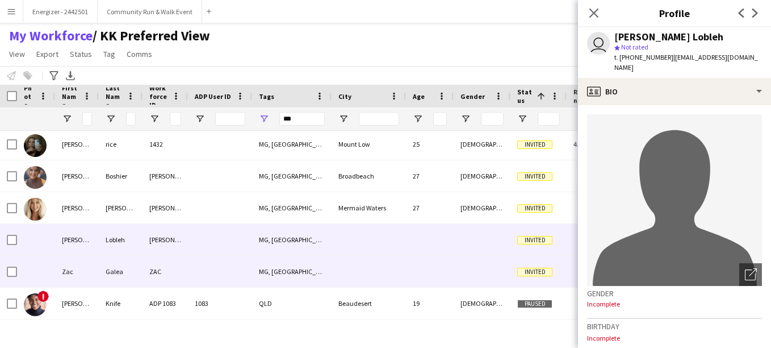
click at [160, 257] on div "ZAC" at bounding box center [165, 271] width 45 height 31
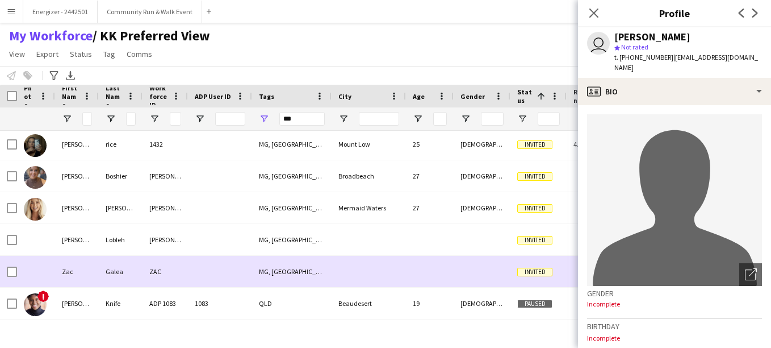
click at [154, 286] on div "ZAC" at bounding box center [165, 271] width 45 height 31
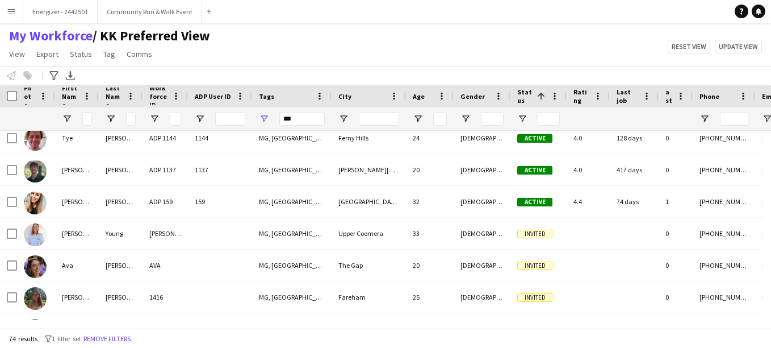
scroll to position [1877, 0]
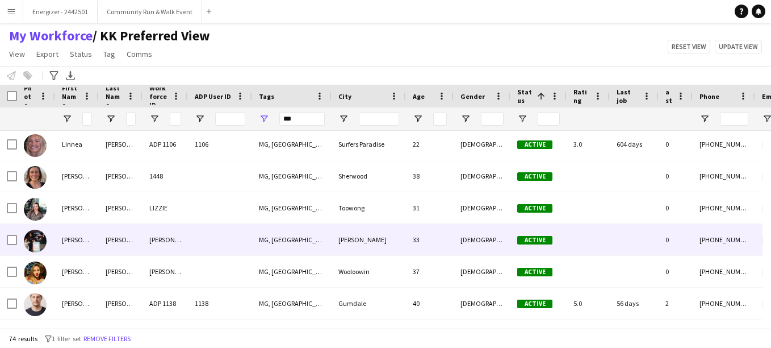
click at [39, 242] on img at bounding box center [35, 240] width 23 height 23
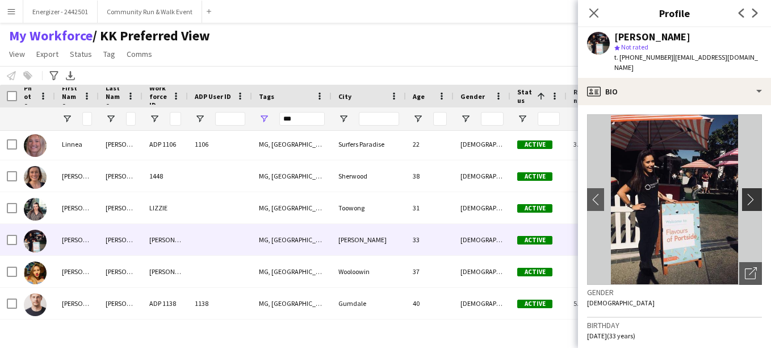
click at [745, 193] on app-icon "chevron-right" at bounding box center [754, 199] width 18 height 12
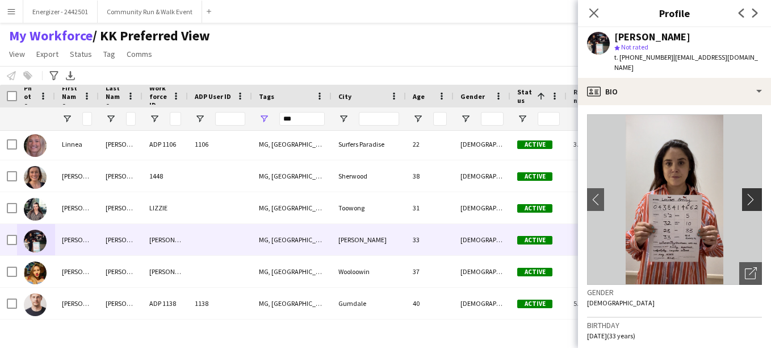
click at [745, 193] on app-icon "chevron-right" at bounding box center [754, 199] width 18 height 12
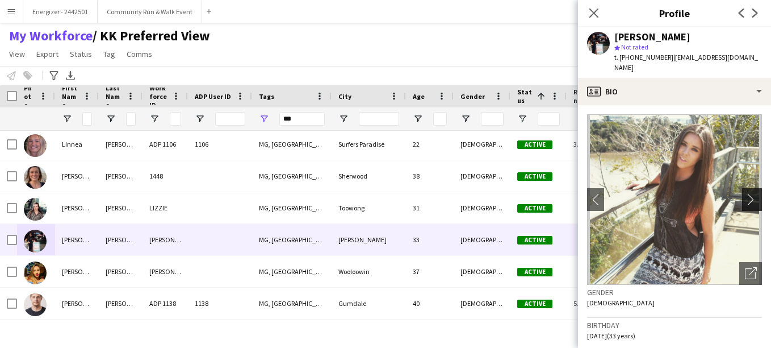
click at [745, 193] on app-icon "chevron-right" at bounding box center [754, 199] width 18 height 12
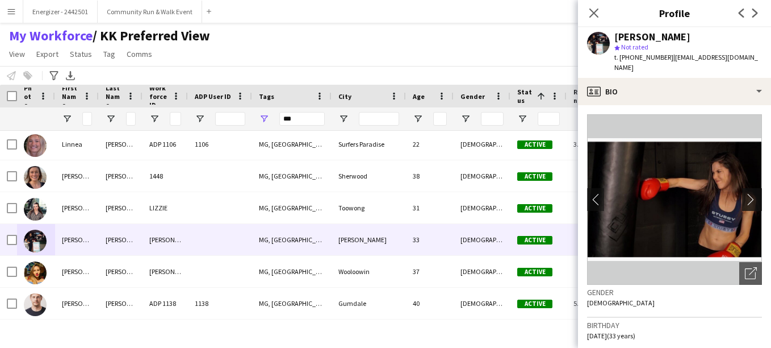
click at [745, 193] on app-icon "chevron-right" at bounding box center [754, 199] width 18 height 12
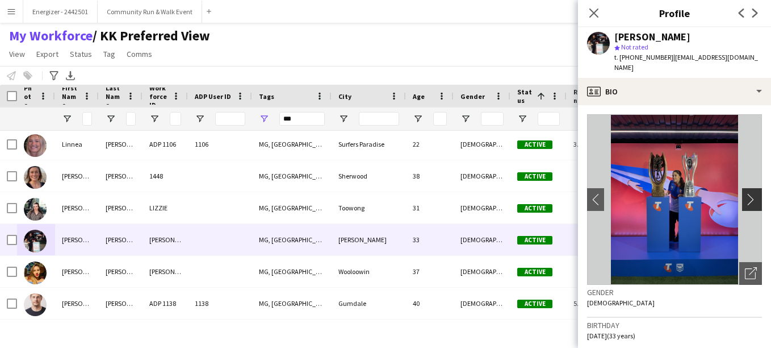
click at [745, 193] on app-icon "chevron-right" at bounding box center [754, 199] width 18 height 12
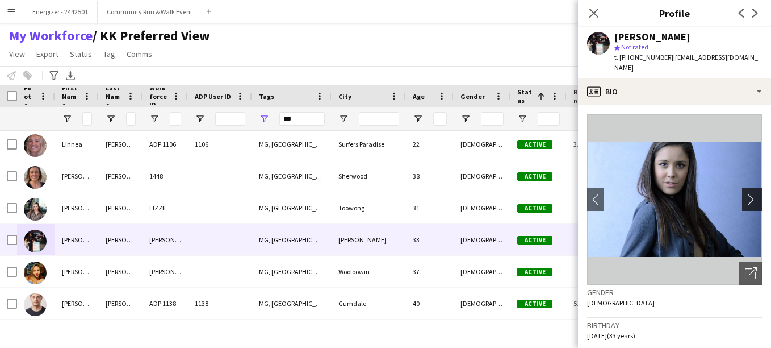
click at [745, 193] on app-icon "chevron-right" at bounding box center [754, 199] width 18 height 12
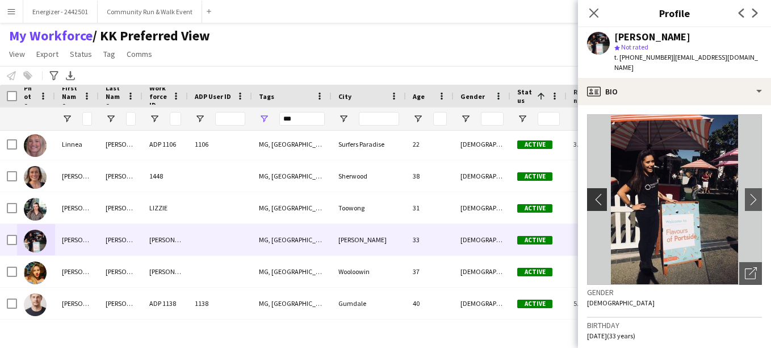
click at [595, 193] on app-icon "chevron-left" at bounding box center [596, 199] width 18 height 12
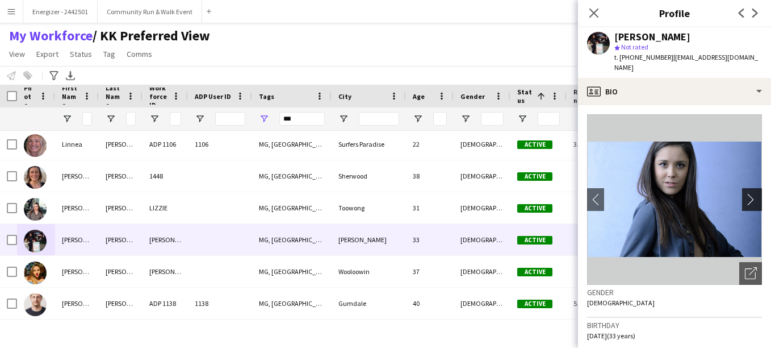
click at [745, 193] on app-icon "chevron-right" at bounding box center [754, 199] width 18 height 12
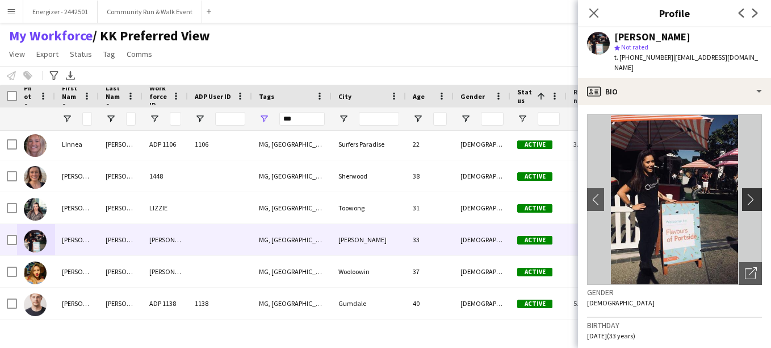
click at [745, 193] on app-icon "chevron-right" at bounding box center [754, 199] width 18 height 12
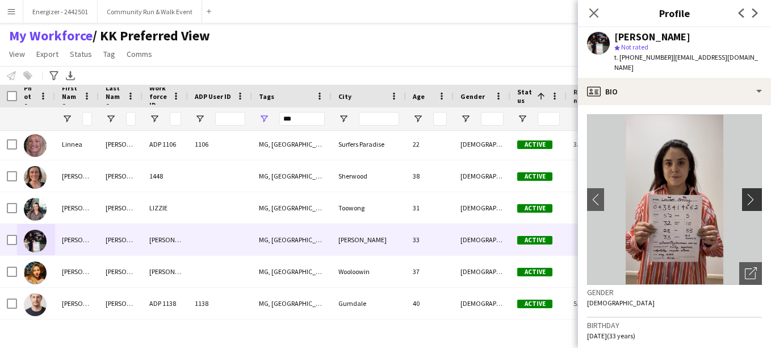
click at [745, 193] on app-icon "chevron-right" at bounding box center [754, 199] width 18 height 12
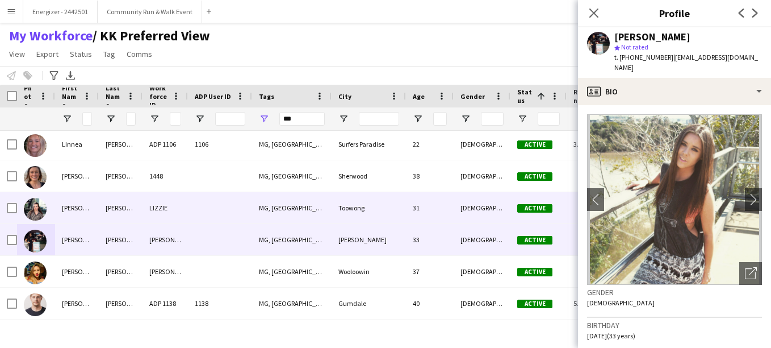
click at [147, 219] on div "LIZZIE" at bounding box center [165, 207] width 45 height 31
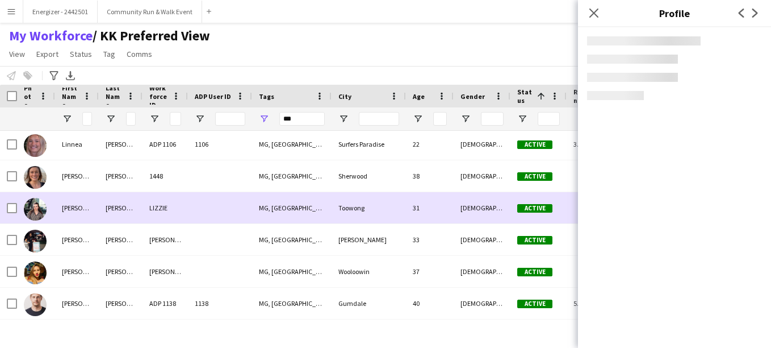
click at [150, 188] on div "1448" at bounding box center [165, 175] width 45 height 31
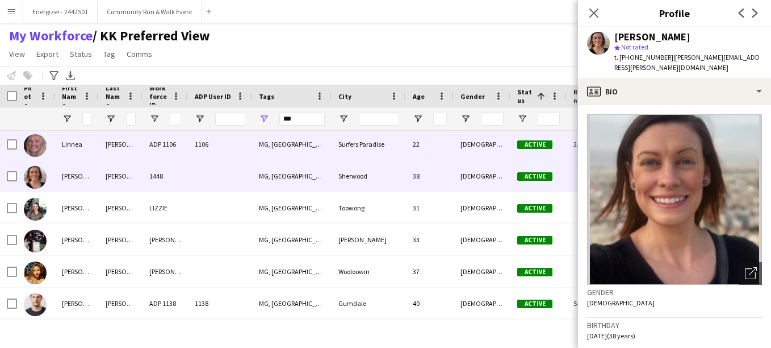
click at [152, 154] on div "ADP 1106" at bounding box center [165, 143] width 45 height 31
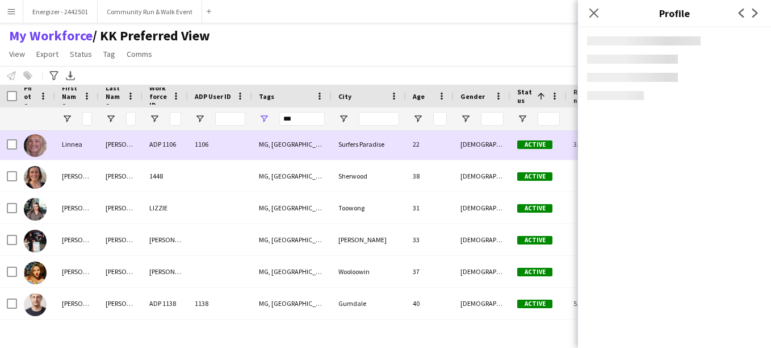
click at [152, 154] on div "ADP 1106" at bounding box center [165, 143] width 45 height 31
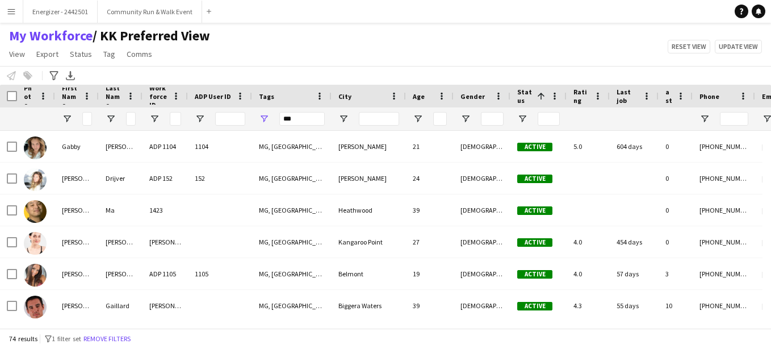
scroll to position [509, 0]
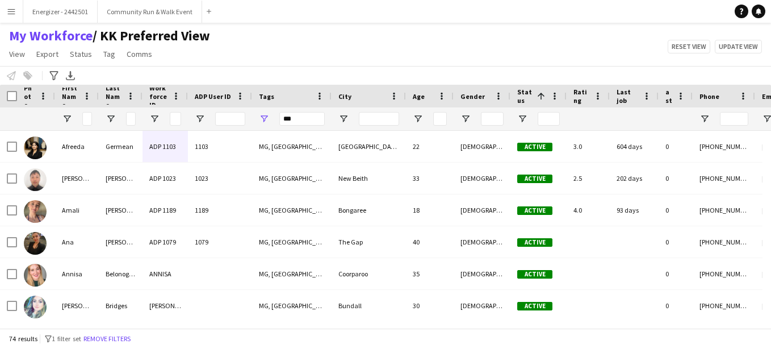
click at [7, 7] on app-icon "Menu" at bounding box center [11, 11] width 9 height 9
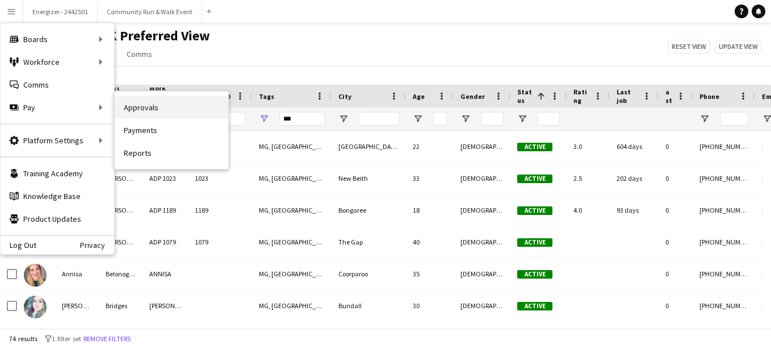
click at [126, 115] on link "Approvals" at bounding box center [172, 107] width 114 height 23
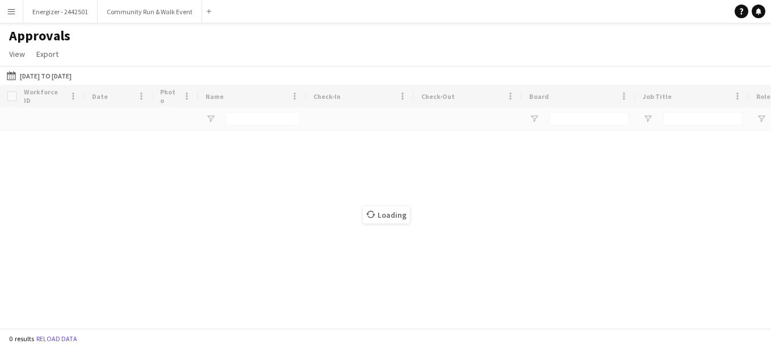
click at [38, 68] on div "25-08-2025 to 14-09-2025 25-08-2025 to 14-09-2025 Today This Week This Month Ye…" at bounding box center [385, 75] width 771 height 19
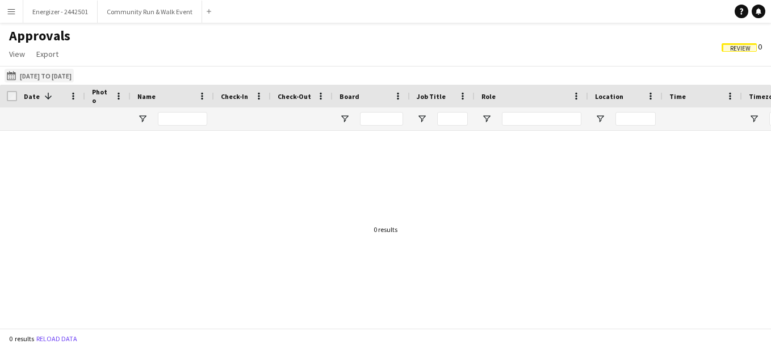
click at [42, 73] on button "25-08-2025 to 14-09-2025 25-08-2025 to 14-09-2025" at bounding box center [39, 76] width 69 height 14
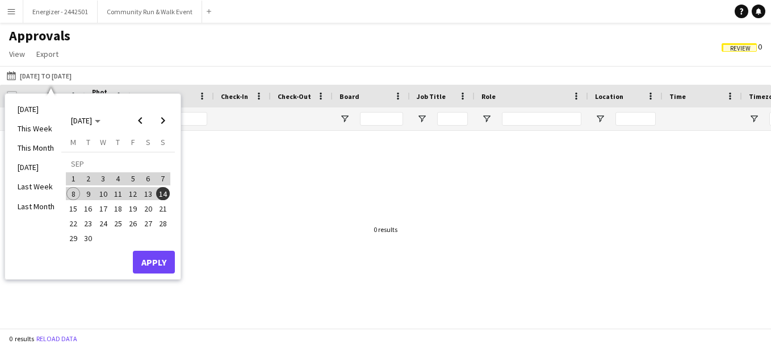
click at [76, 193] on span "8" at bounding box center [73, 194] width 14 height 14
click at [163, 179] on span "7" at bounding box center [163, 179] width 14 height 14
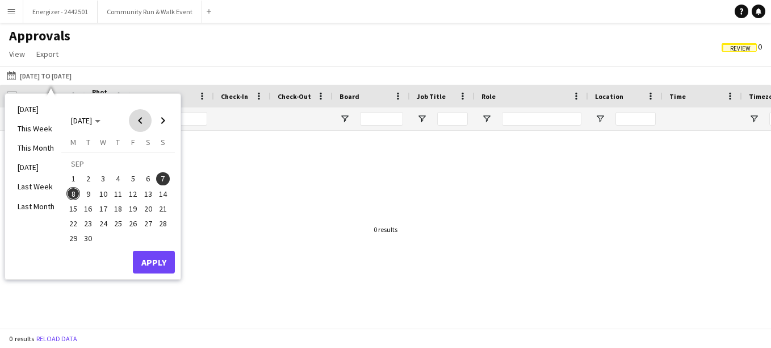
click at [137, 119] on span "Previous month" at bounding box center [140, 120] width 23 height 23
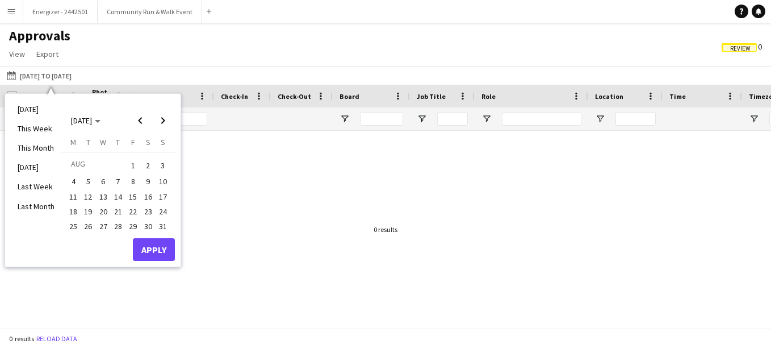
click at [71, 224] on span "25" at bounding box center [73, 226] width 14 height 14
click at [160, 123] on span "Next month" at bounding box center [163, 120] width 23 height 23
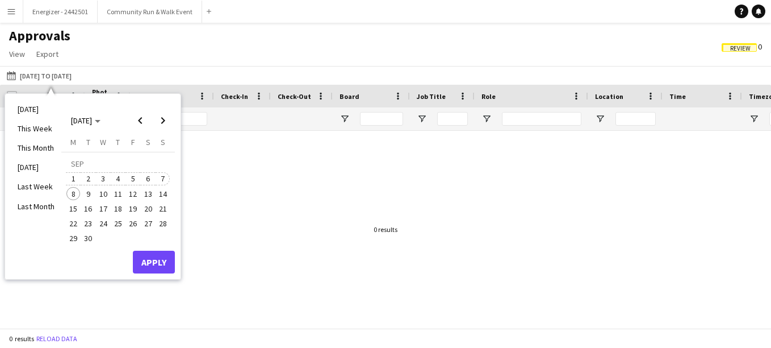
click at [165, 176] on span "7" at bounding box center [163, 179] width 14 height 14
click at [161, 264] on button "Apply" at bounding box center [154, 261] width 42 height 23
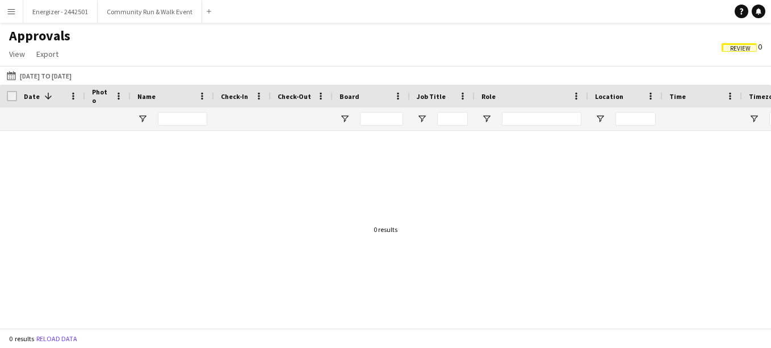
click at [731, 52] on div "Review 0" at bounding box center [742, 46] width 58 height 17
click at [735, 47] on span "Review" at bounding box center [740, 48] width 20 height 7
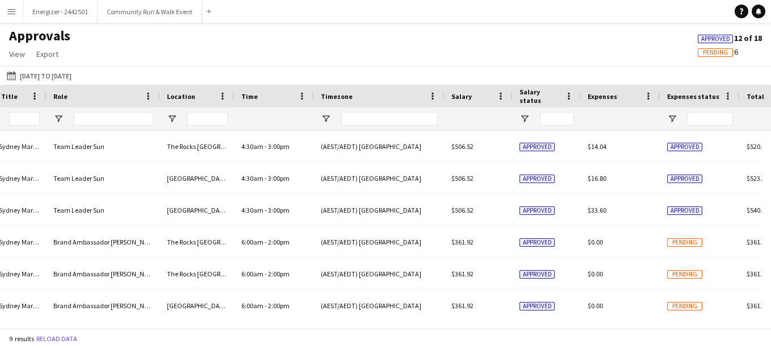
scroll to position [0, 693]
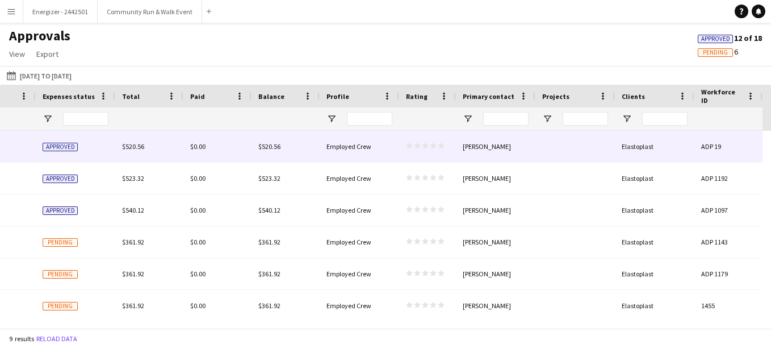
click at [294, 155] on div "$520.56" at bounding box center [286, 146] width 68 height 31
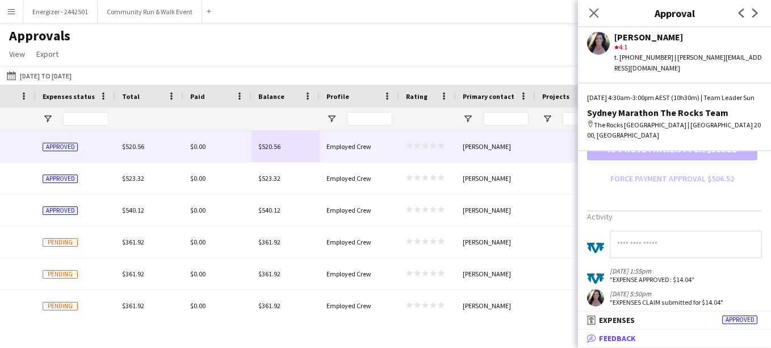
click at [622, 337] on span "Feedback" at bounding box center [617, 338] width 37 height 10
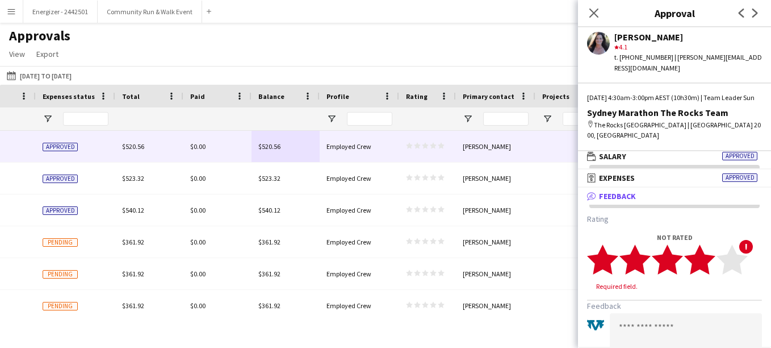
click at [703, 249] on polygon at bounding box center [699, 259] width 31 height 30
click at [643, 314] on textarea at bounding box center [686, 334] width 152 height 65
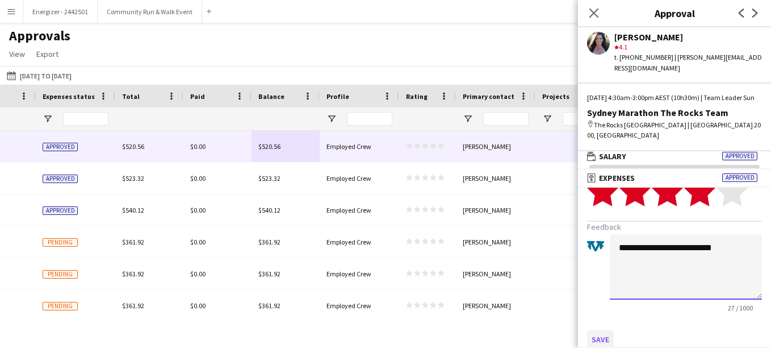
type textarea "**********"
click at [607, 330] on button "Save" at bounding box center [600, 339] width 27 height 18
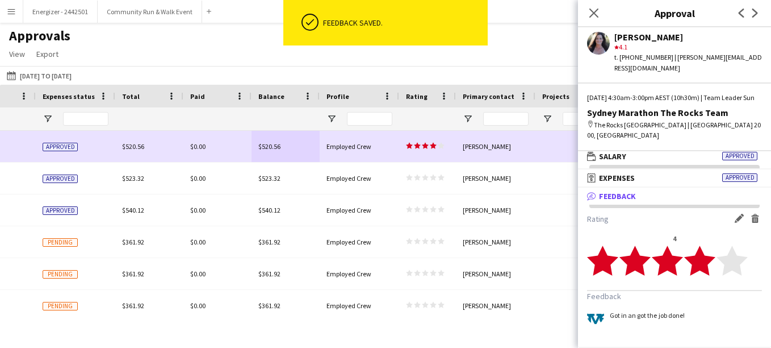
click at [253, 149] on div "$520.56" at bounding box center [286, 146] width 68 height 31
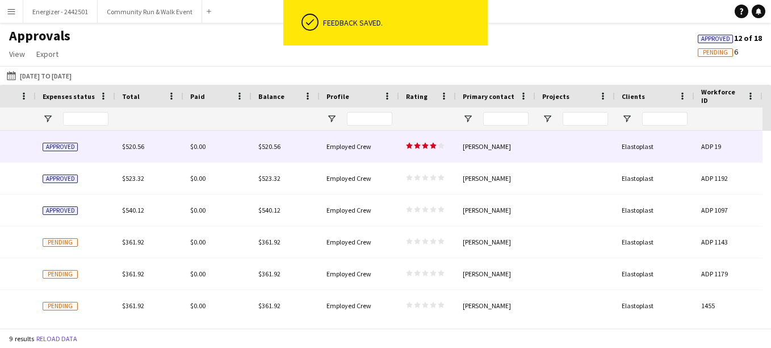
click at [287, 153] on div "$520.56" at bounding box center [286, 146] width 68 height 31
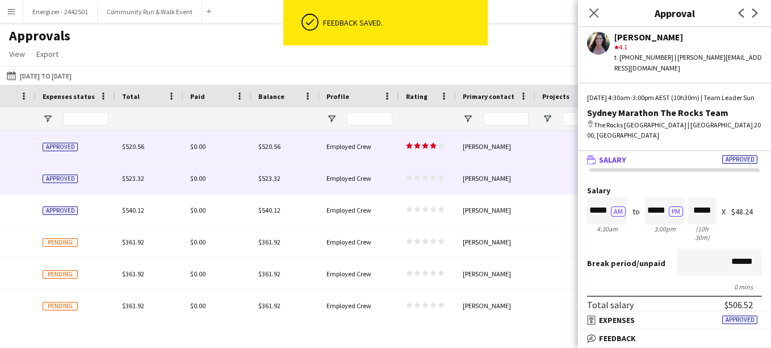
click at [288, 174] on div "$523.32" at bounding box center [286, 177] width 68 height 31
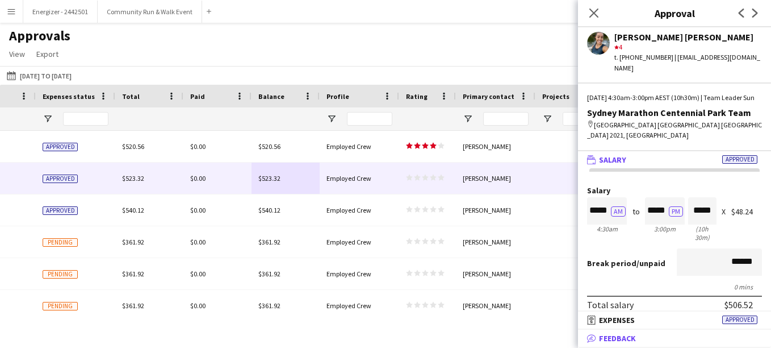
click at [603, 345] on mat-expansion-panel-header "bubble-pencil Feedback" at bounding box center [674, 337] width 193 height 17
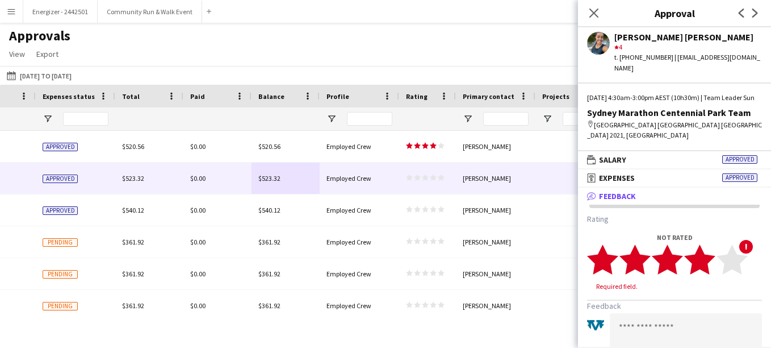
click at [703, 256] on polygon at bounding box center [699, 259] width 31 height 30
click at [653, 316] on textarea at bounding box center [686, 334] width 152 height 65
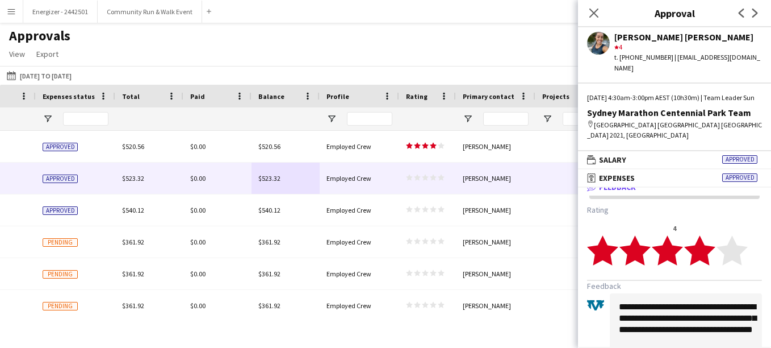
scroll to position [79, 0]
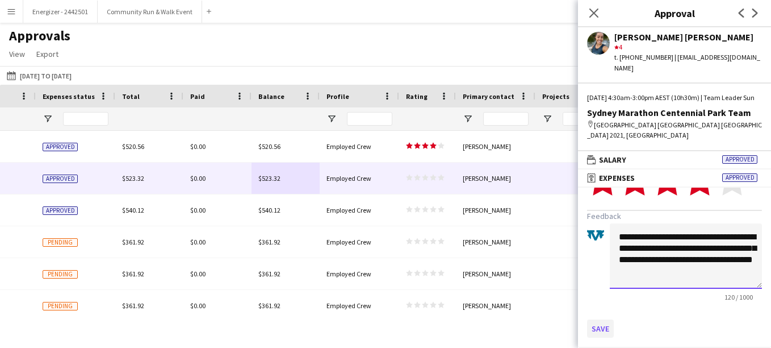
type textarea "**********"
click at [600, 325] on button "Save" at bounding box center [600, 328] width 27 height 18
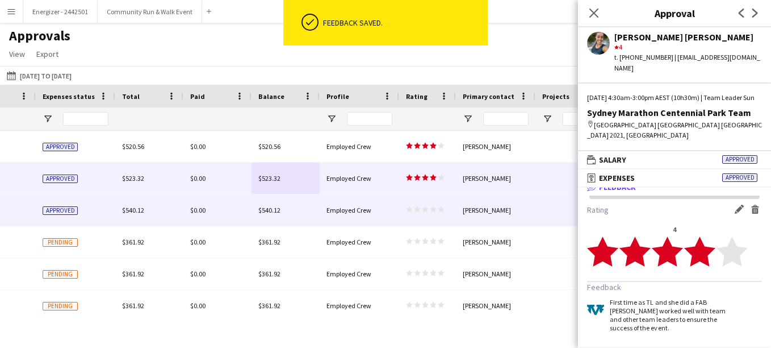
click at [312, 215] on div "$540.12" at bounding box center [286, 209] width 68 height 31
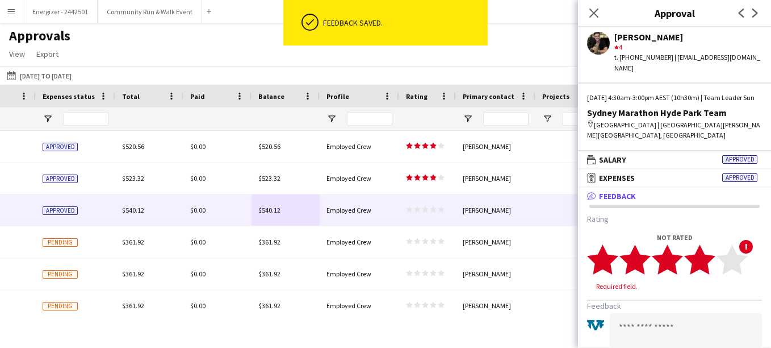
click at [701, 267] on polygon at bounding box center [699, 259] width 31 height 30
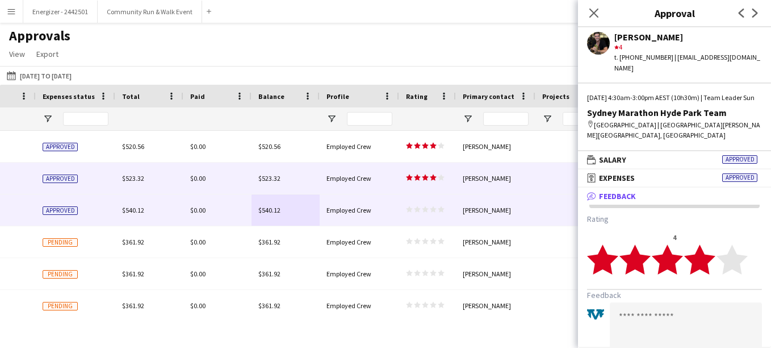
click at [380, 183] on div "Employed Crew" at bounding box center [360, 177] width 80 height 31
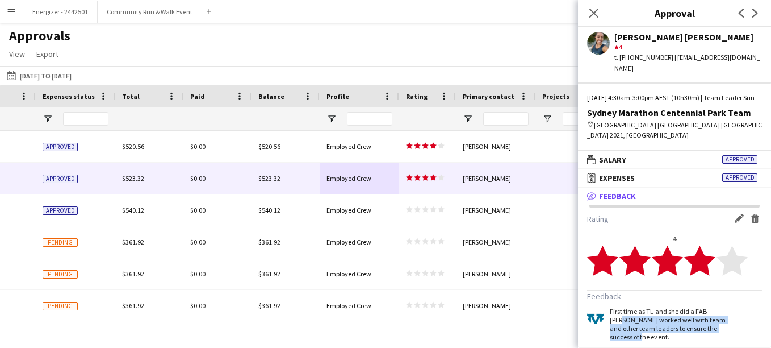
drag, startPoint x: 632, startPoint y: 335, endPoint x: 609, endPoint y: 319, distance: 27.7
click at [609, 319] on div "First time as TL and she did a FAB Job worked well with team and other team lea…" at bounding box center [657, 324] width 140 height 34
copy div "worked well with team and other team leaders to ensure the success of the event."
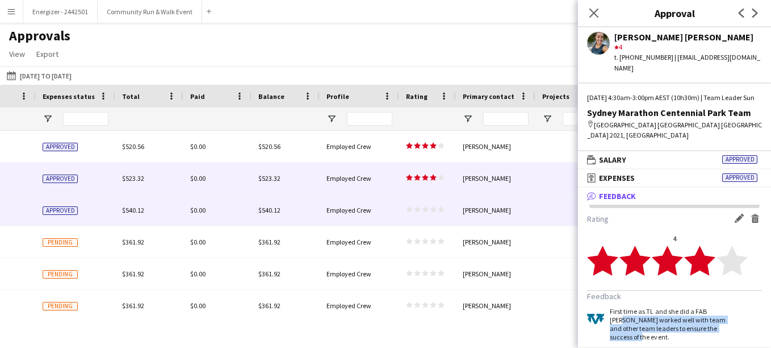
click at [328, 207] on span "Employed Crew" at bounding box center [349, 210] width 45 height 9
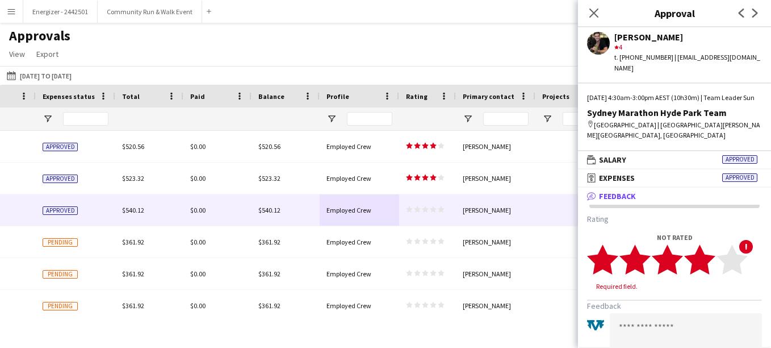
click at [705, 266] on polygon at bounding box center [699, 259] width 31 height 30
click at [627, 325] on textarea at bounding box center [686, 334] width 152 height 65
click at [642, 312] on textarea at bounding box center [686, 334] width 152 height 65
paste textarea "**********"
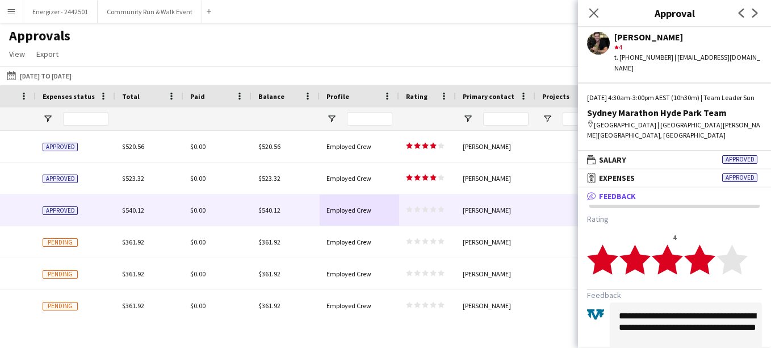
click at [618, 315] on textarea "**********" at bounding box center [686, 334] width 152 height 65
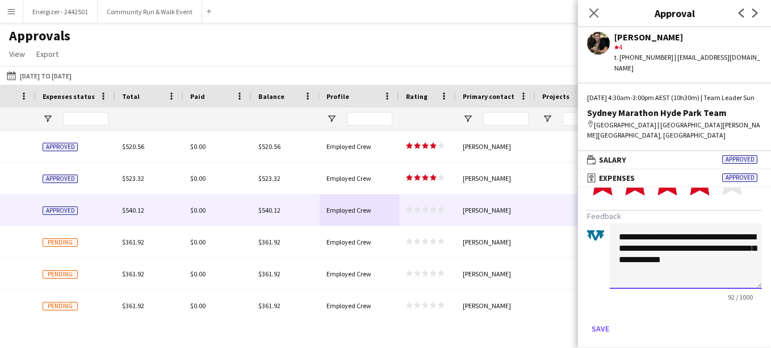
click at [713, 256] on textarea "**********" at bounding box center [686, 255] width 152 height 65
type textarea "**********"
click at [602, 331] on button "Save" at bounding box center [600, 328] width 27 height 18
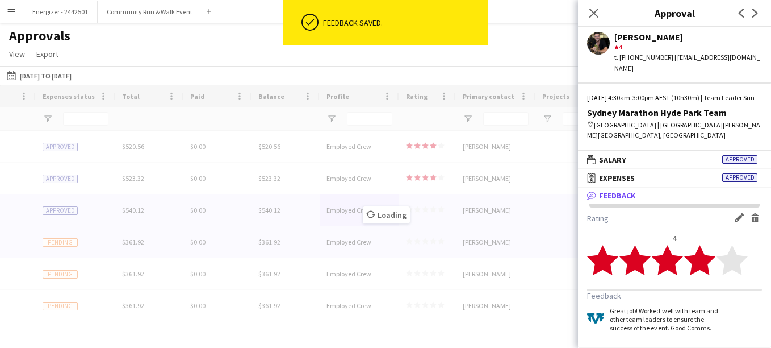
scroll to position [1, 0]
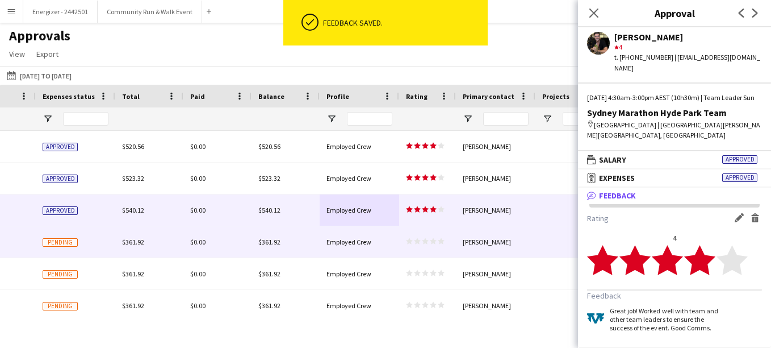
click at [321, 240] on div "Employed Crew" at bounding box center [360, 241] width 80 height 31
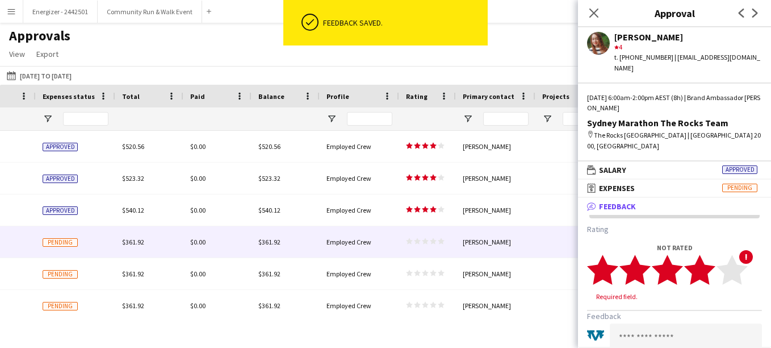
click at [710, 257] on icon "star" at bounding box center [699, 269] width 31 height 31
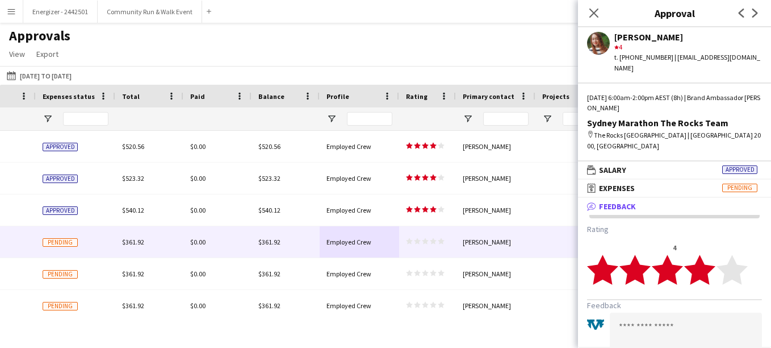
scroll to position [68, 0]
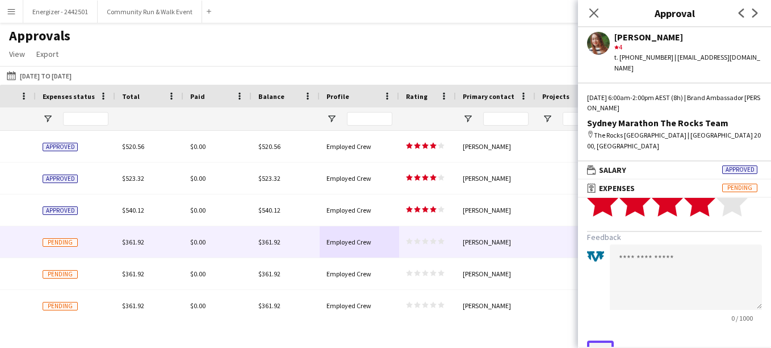
click at [598, 340] on button "Save" at bounding box center [600, 349] width 27 height 18
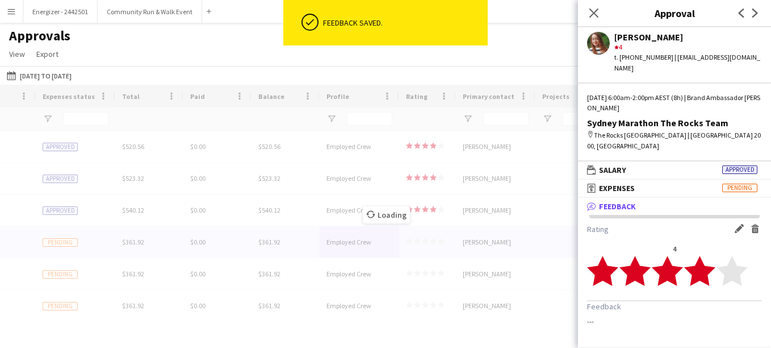
scroll to position [0, 0]
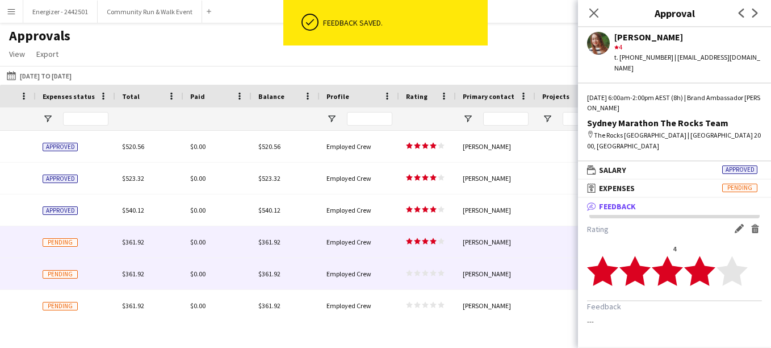
click at [356, 276] on span "Employed Crew" at bounding box center [349, 273] width 45 height 9
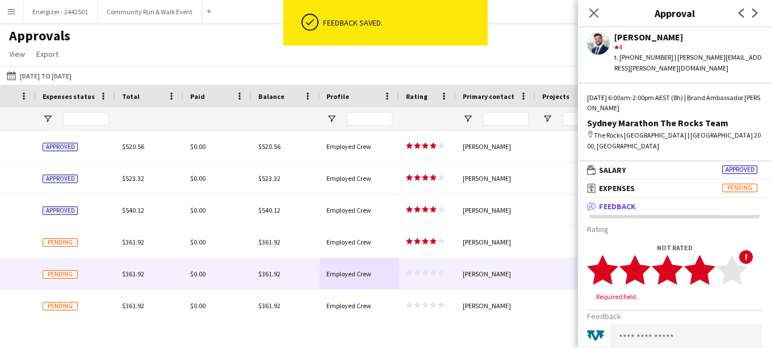
click at [708, 254] on icon "star" at bounding box center [699, 269] width 31 height 31
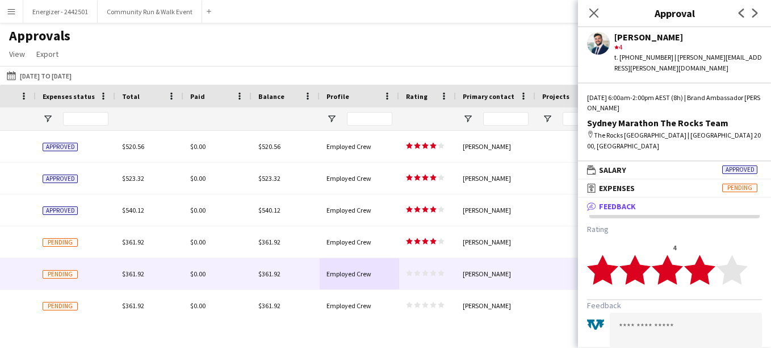
scroll to position [68, 0]
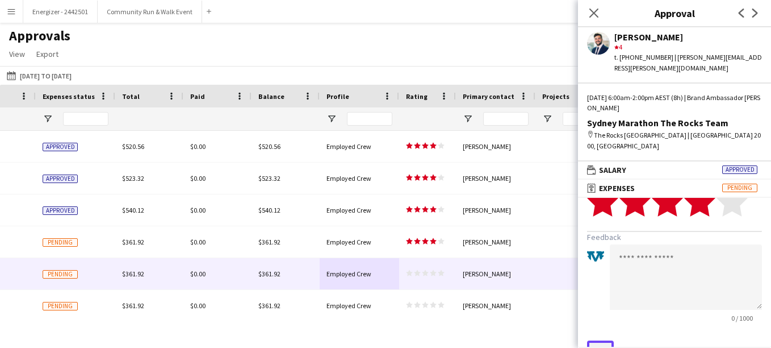
click at [591, 340] on button "Save" at bounding box center [600, 349] width 27 height 18
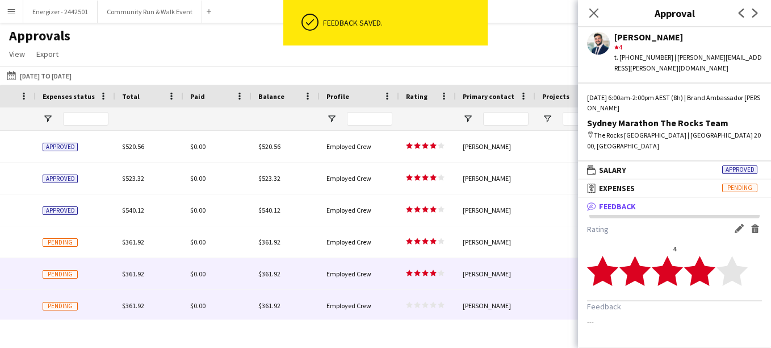
click at [378, 294] on div "Employed Crew" at bounding box center [360, 305] width 80 height 31
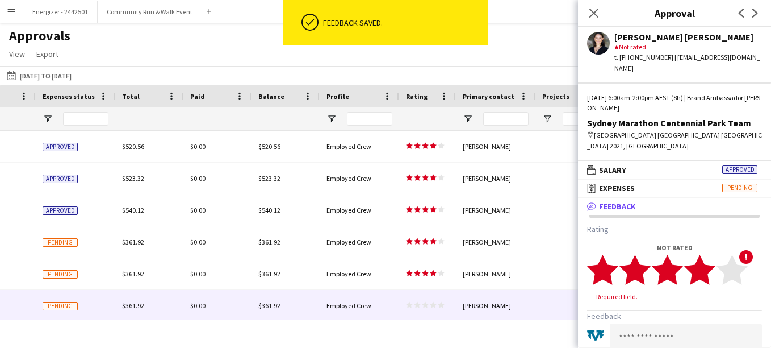
click at [710, 261] on icon "star" at bounding box center [699, 269] width 31 height 31
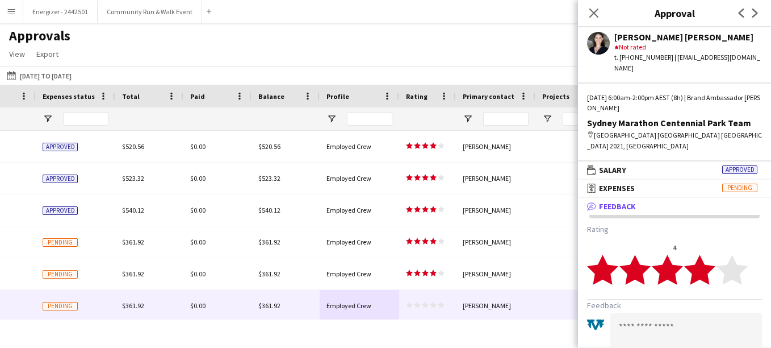
scroll to position [79, 0]
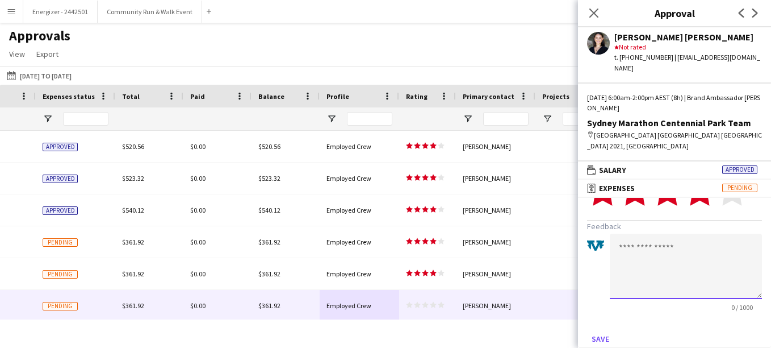
click at [674, 275] on textarea at bounding box center [686, 265] width 152 height 65
type textarea "*"
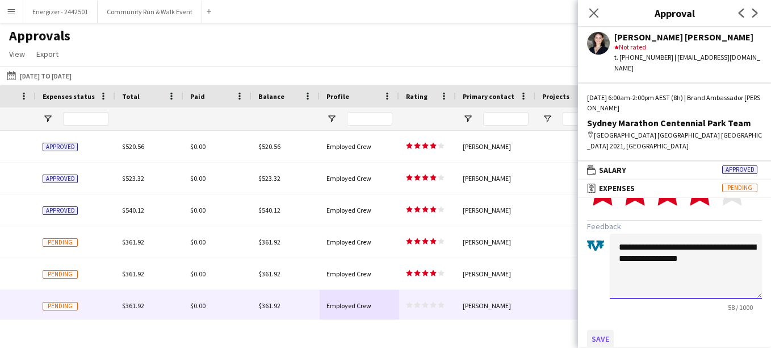
type textarea "**********"
click at [604, 329] on button "Save" at bounding box center [600, 338] width 27 height 18
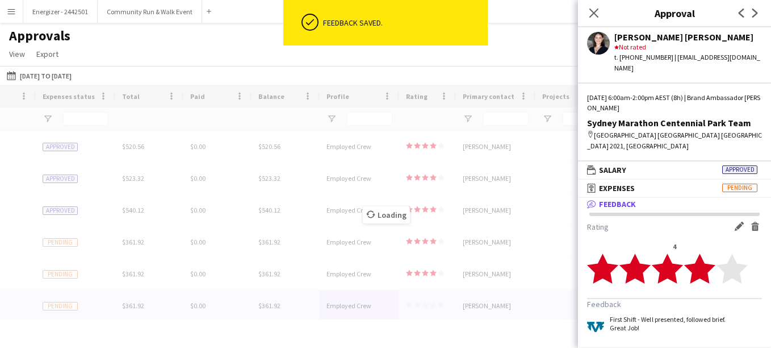
scroll to position [0, 0]
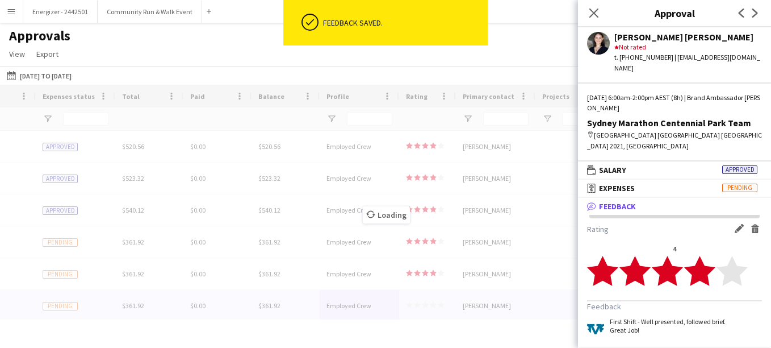
click at [379, 310] on div "Loading" at bounding box center [385, 206] width 771 height 243
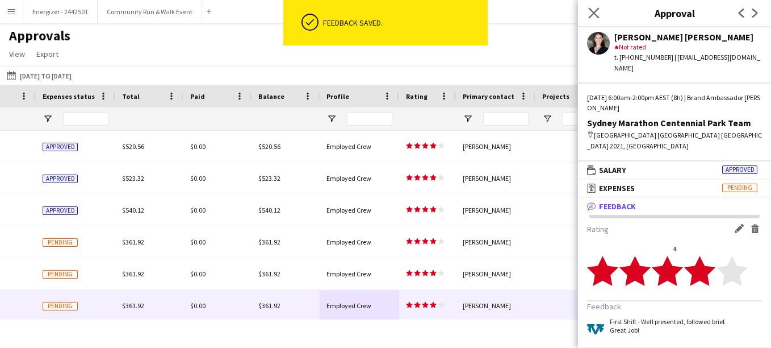
click at [587, 12] on app-icon "Close pop-in" at bounding box center [594, 13] width 16 height 16
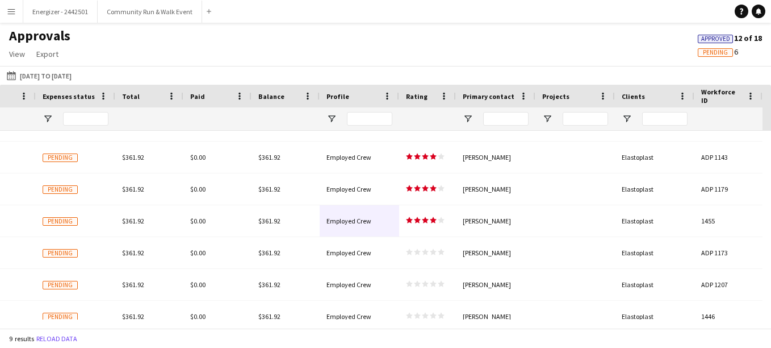
scroll to position [98, 0]
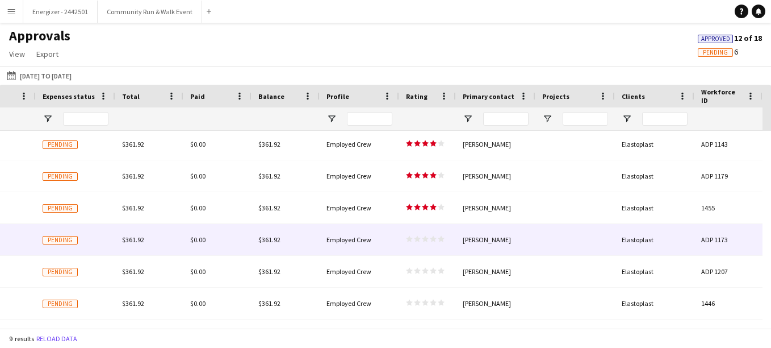
click at [382, 238] on div "Employed Crew" at bounding box center [360, 239] width 80 height 31
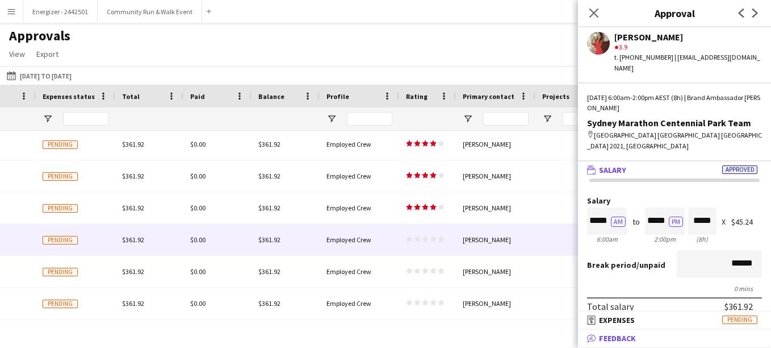
click at [654, 342] on mat-panel-title "bubble-pencil Feedback" at bounding box center [672, 338] width 189 height 10
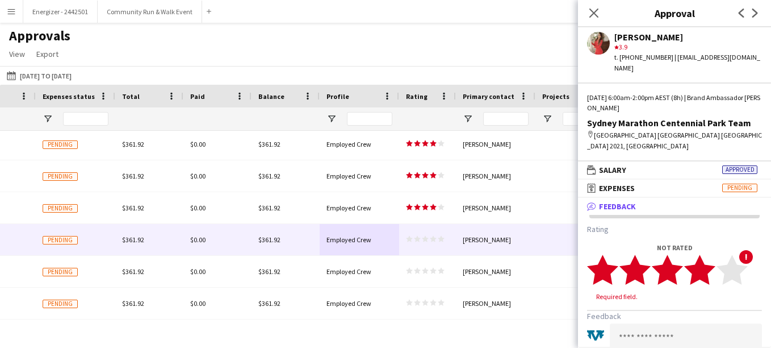
click at [708, 262] on icon "star" at bounding box center [699, 269] width 31 height 31
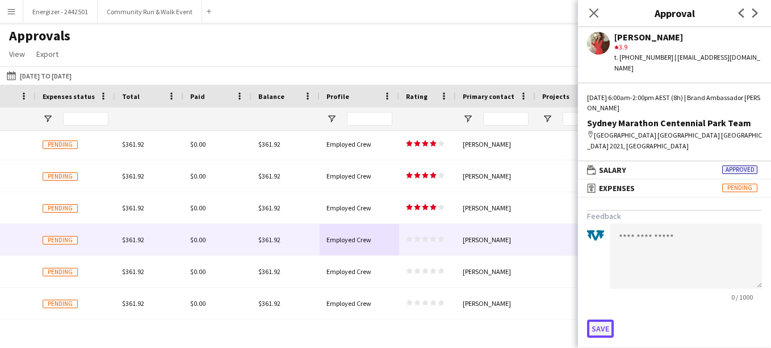
click at [600, 326] on button "Save" at bounding box center [600, 328] width 27 height 18
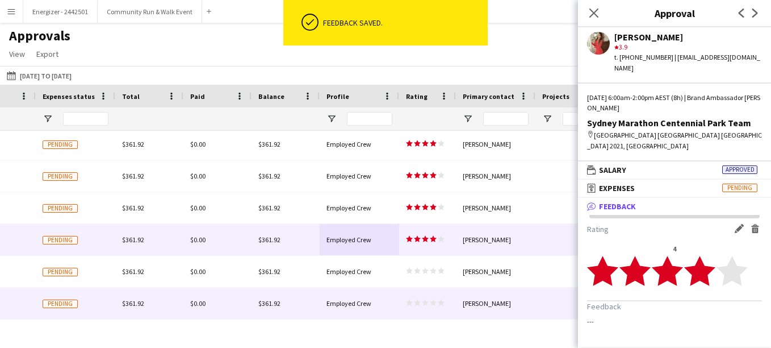
click at [342, 298] on div "Employed Crew" at bounding box center [360, 302] width 80 height 31
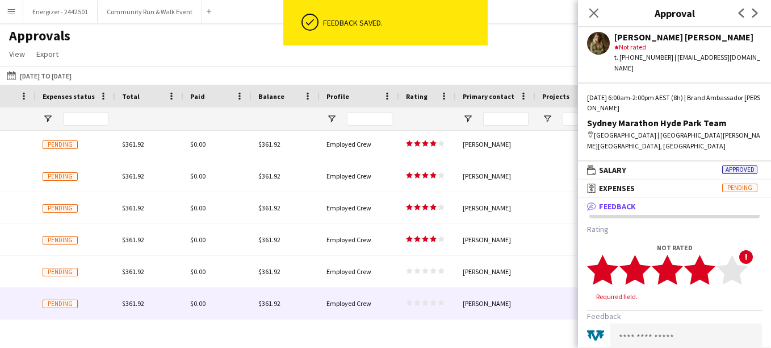
click at [703, 262] on polygon at bounding box center [699, 269] width 31 height 30
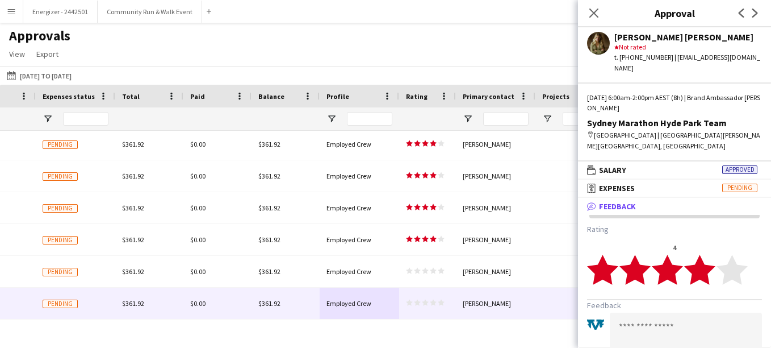
scroll to position [79, 0]
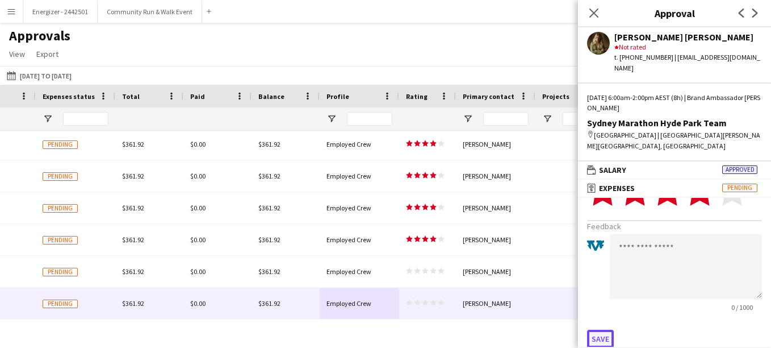
click at [603, 329] on button "Save" at bounding box center [600, 338] width 27 height 18
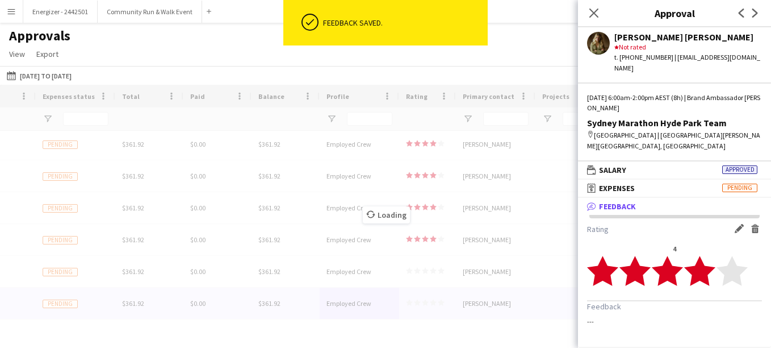
scroll to position [0, 0]
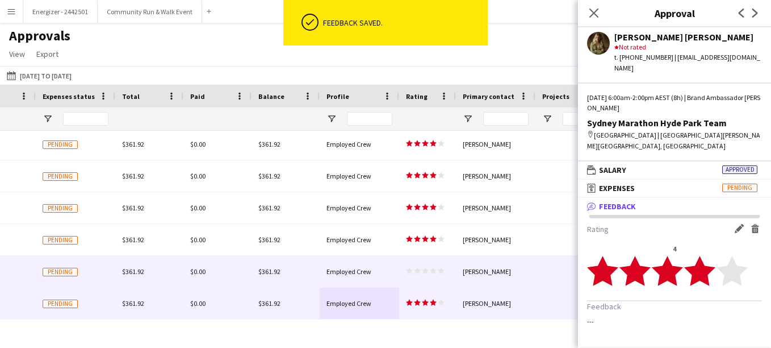
click at [394, 269] on div "Employed Crew" at bounding box center [360, 271] width 80 height 31
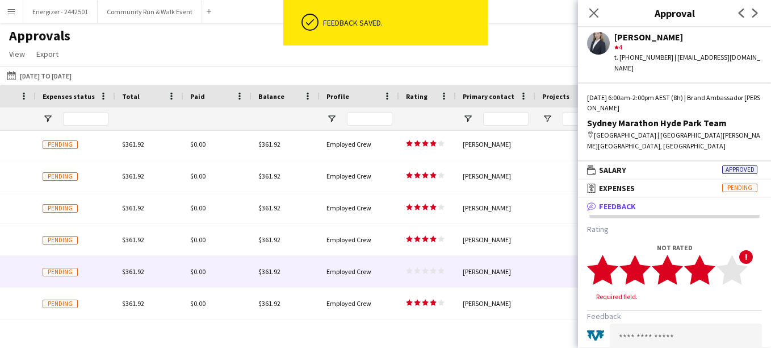
click at [703, 272] on icon "star" at bounding box center [699, 269] width 31 height 31
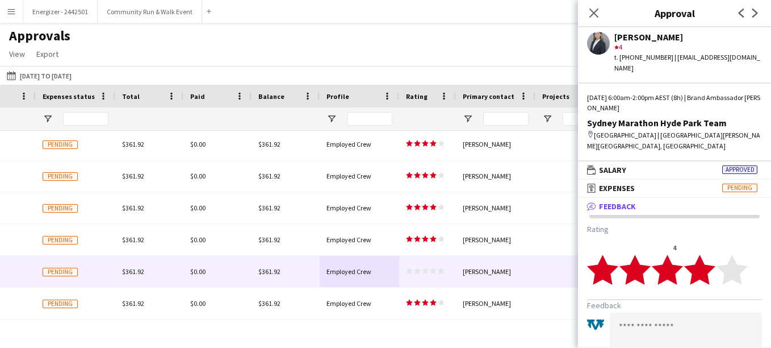
scroll to position [79, 0]
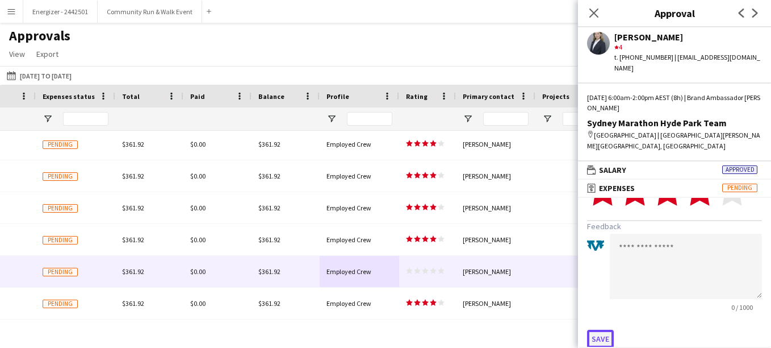
click at [599, 329] on button "Save" at bounding box center [600, 338] width 27 height 18
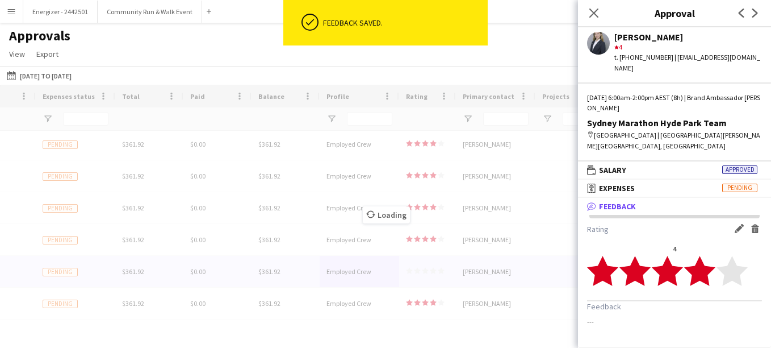
scroll to position [0, 0]
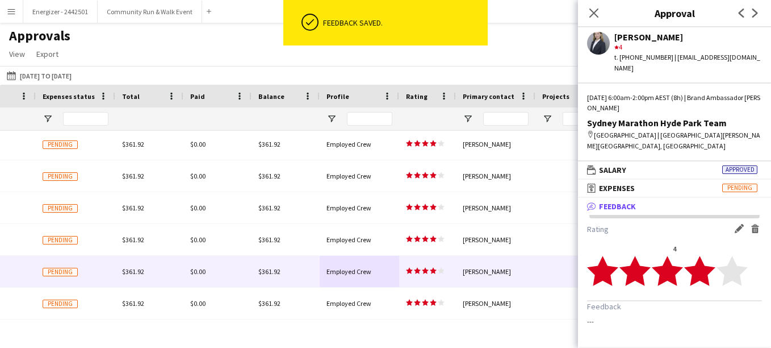
click at [744, 224] on button "Edit feedback" at bounding box center [740, 228] width 11 height 9
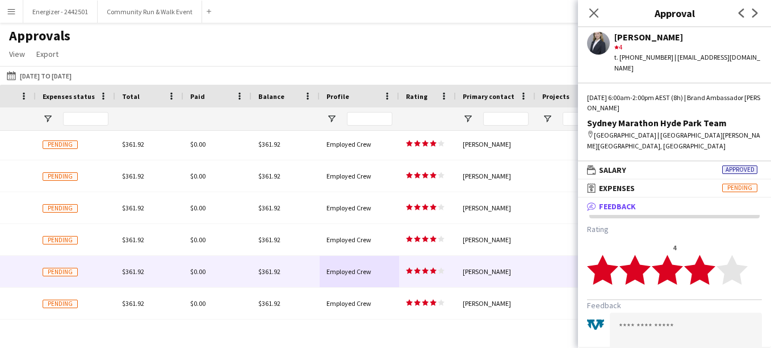
scroll to position [79, 0]
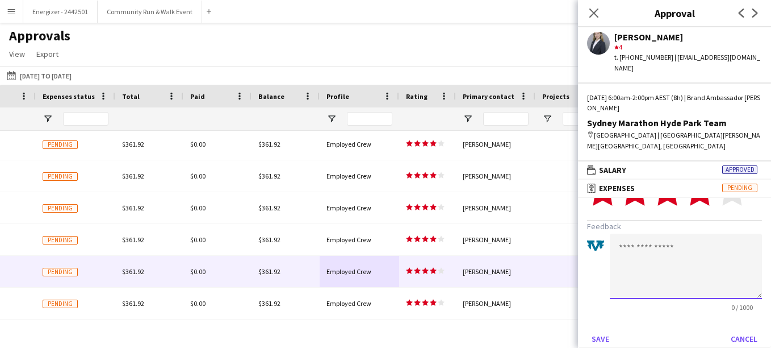
click at [672, 244] on textarea at bounding box center [686, 265] width 152 height 65
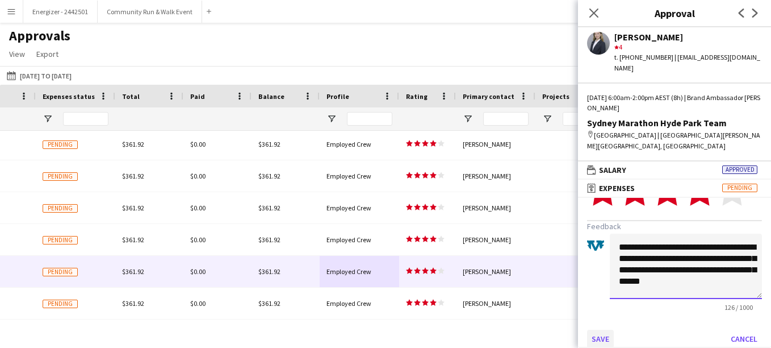
type textarea "**********"
click at [607, 329] on button "Save" at bounding box center [600, 338] width 27 height 18
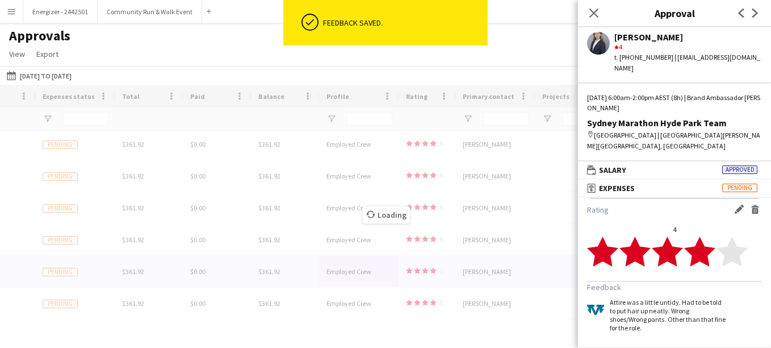
scroll to position [9, 0]
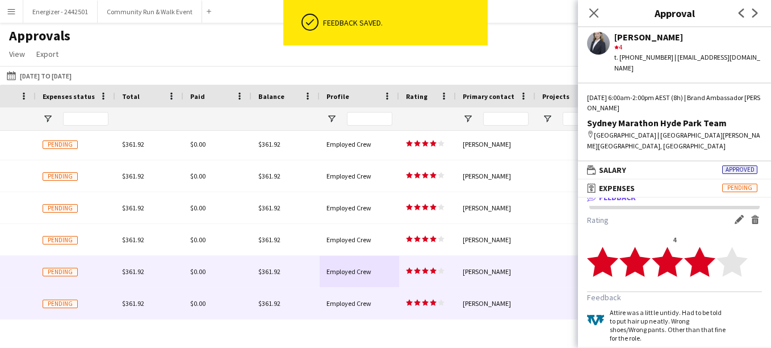
click at [343, 307] on span "Employed Crew" at bounding box center [349, 303] width 45 height 9
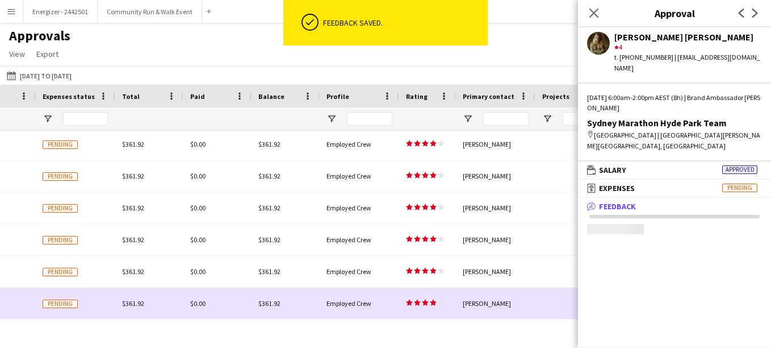
scroll to position [0, 0]
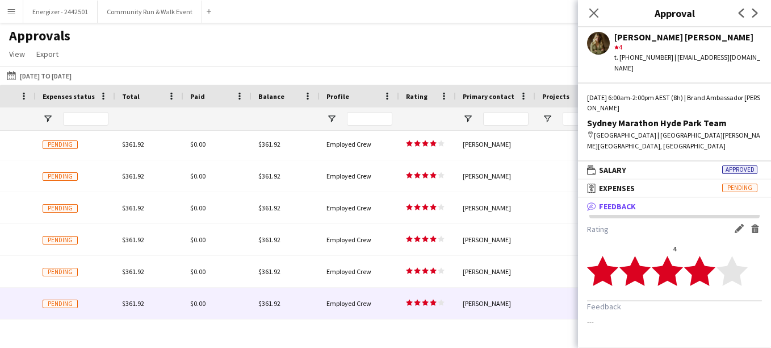
click at [737, 224] on app-icon "Edit feedback" at bounding box center [739, 228] width 9 height 9
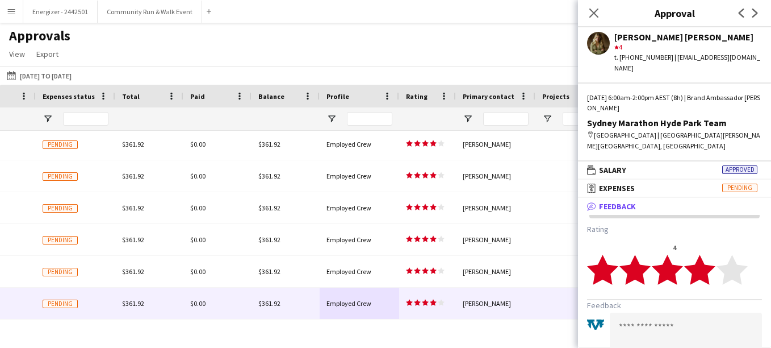
click at [632, 321] on textarea at bounding box center [686, 344] width 152 height 65
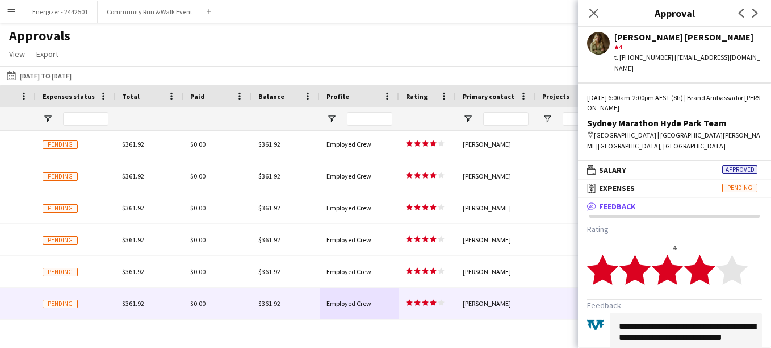
scroll to position [79, 0]
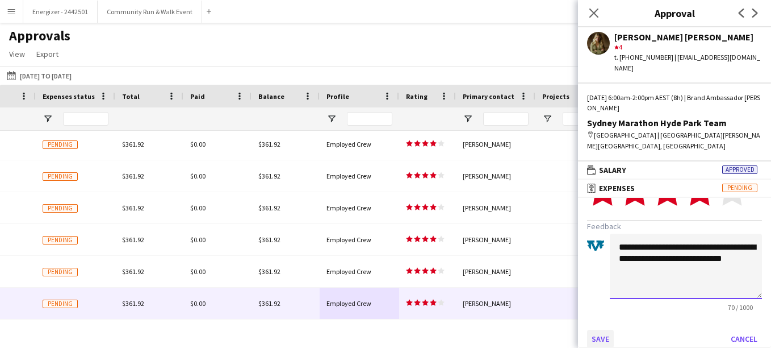
type textarea "**********"
click at [593, 329] on button "Save" at bounding box center [600, 338] width 27 height 18
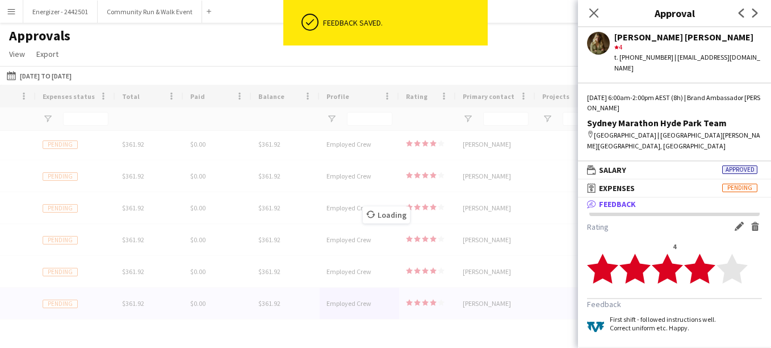
scroll to position [0, 0]
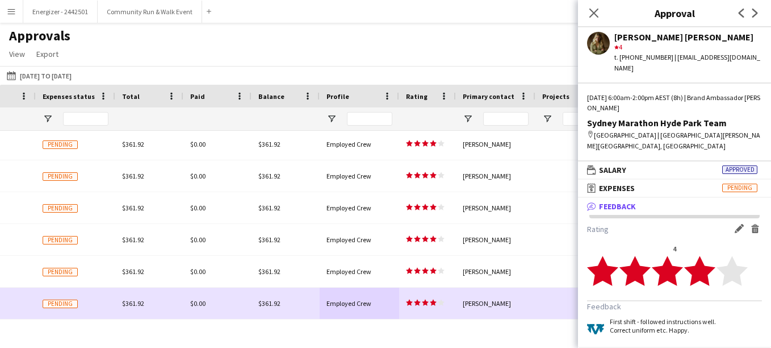
click at [344, 299] on span "Employed Crew" at bounding box center [349, 303] width 45 height 9
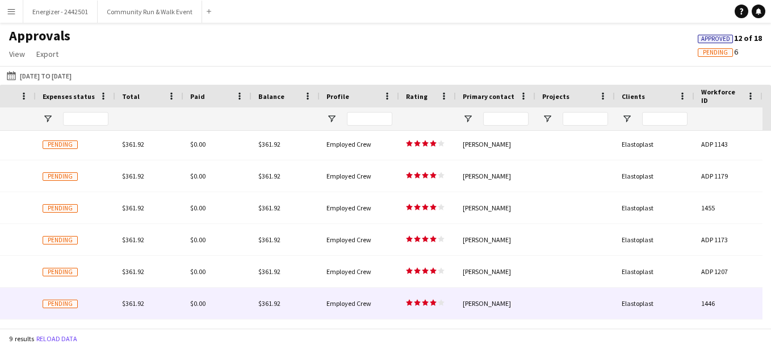
click at [385, 309] on div "Employed Crew" at bounding box center [360, 302] width 80 height 31
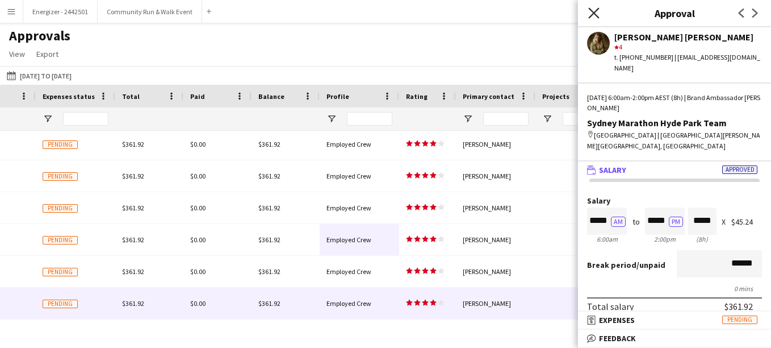
click at [597, 16] on icon at bounding box center [593, 12] width 11 height 11
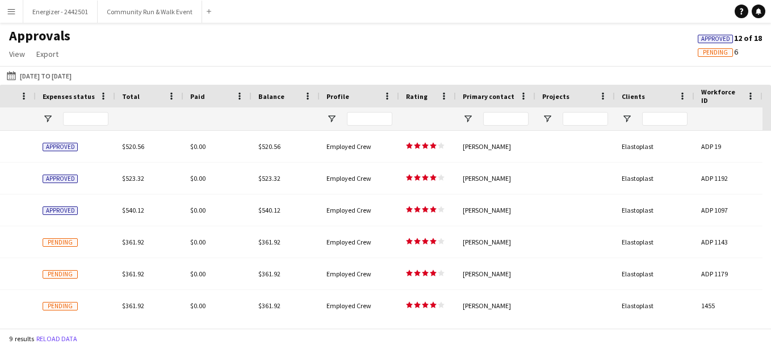
click at [11, 12] on app-icon "Menu" at bounding box center [11, 11] width 9 height 9
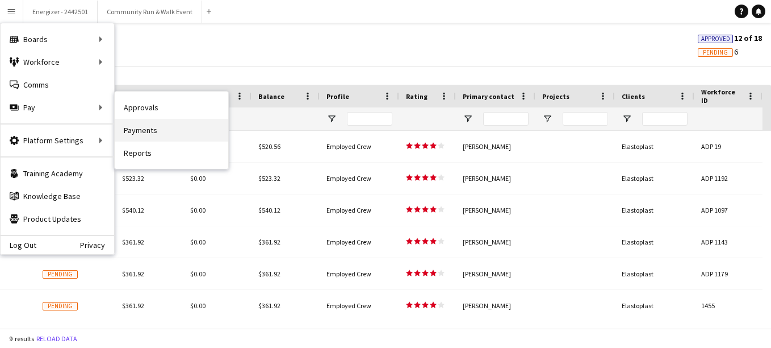
click at [179, 130] on link "Payments" at bounding box center [172, 130] width 114 height 23
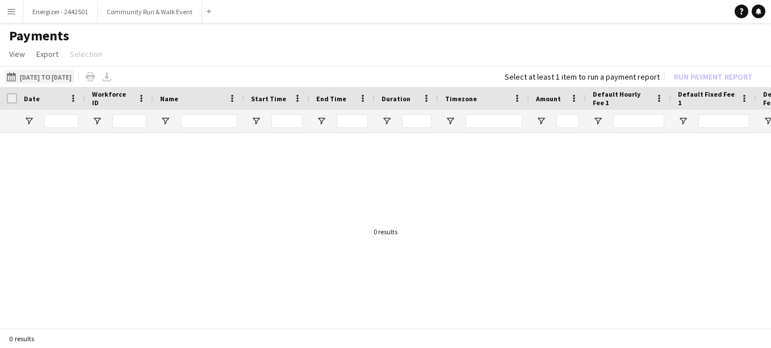
click at [53, 77] on button "11-08-2025 to 24-08-2025 11-08-2025 to 24-08-2025" at bounding box center [39, 77] width 69 height 14
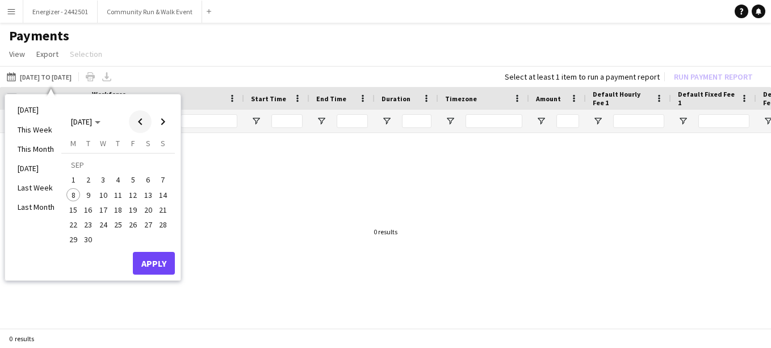
click at [146, 118] on span "Previous month" at bounding box center [140, 121] width 23 height 23
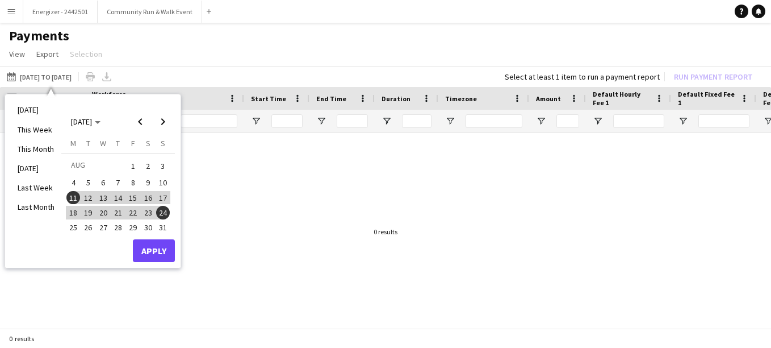
click at [70, 222] on span "25" at bounding box center [73, 227] width 14 height 14
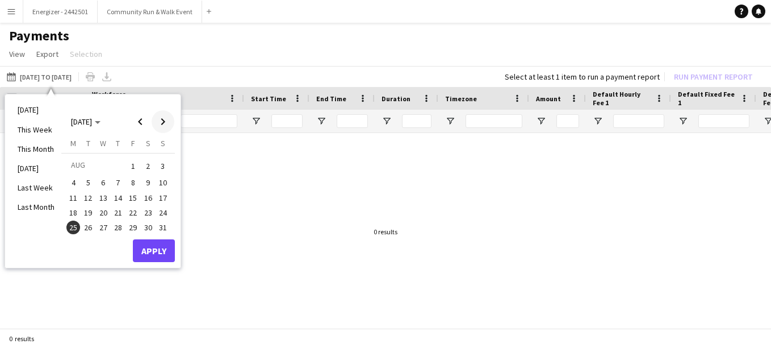
click at [160, 120] on span "Next month" at bounding box center [163, 121] width 23 height 23
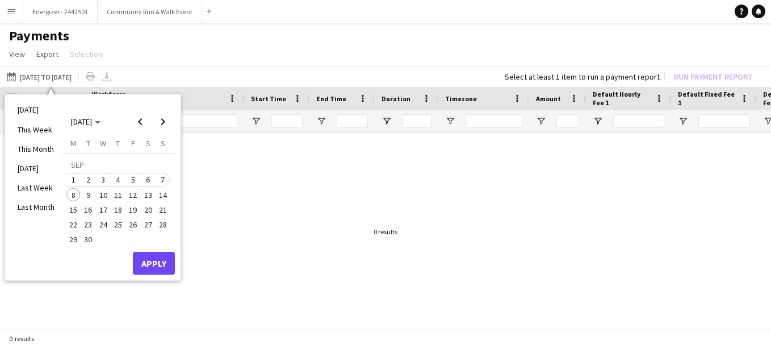
click at [162, 176] on span "7" at bounding box center [163, 180] width 14 height 14
click at [158, 274] on div "Today This Week This Month Yesterday Last Week Last Month SEP 2025 SEP 2025 Mon…" at bounding box center [92, 186] width 175 height 185
click at [150, 266] on button "Apply" at bounding box center [154, 263] width 42 height 23
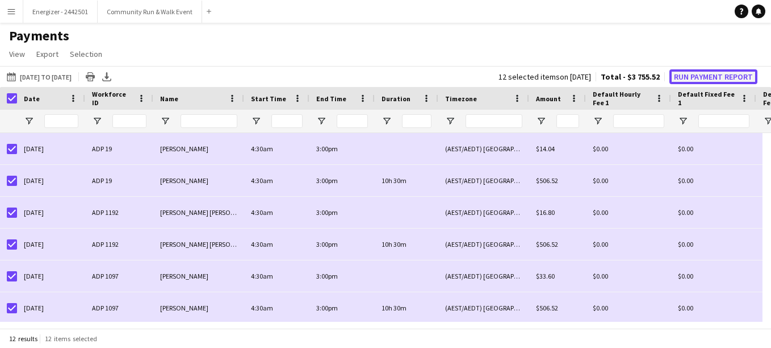
click at [725, 72] on button "Run Payment Report" at bounding box center [714, 76] width 88 height 15
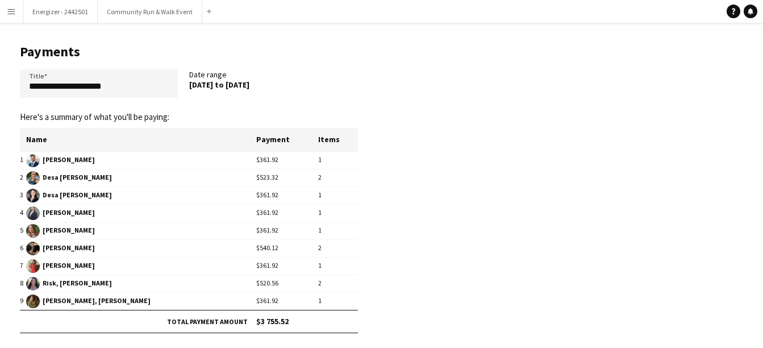
drag, startPoint x: 288, startPoint y: 90, endPoint x: 190, endPoint y: 86, distance: 98.3
click at [190, 86] on div "Date range 31 Aug 2025 to 31 Aug 2025" at bounding box center [273, 85] width 169 height 33
click at [412, 87] on app-pay-new-report "**********" at bounding box center [381, 209] width 763 height 373
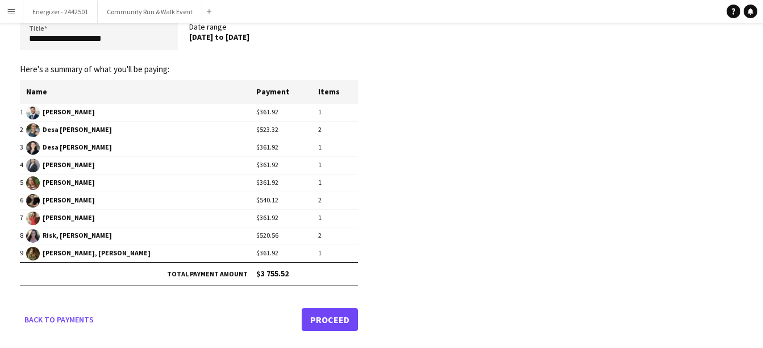
click at [343, 317] on link "Proceed" at bounding box center [330, 319] width 56 height 23
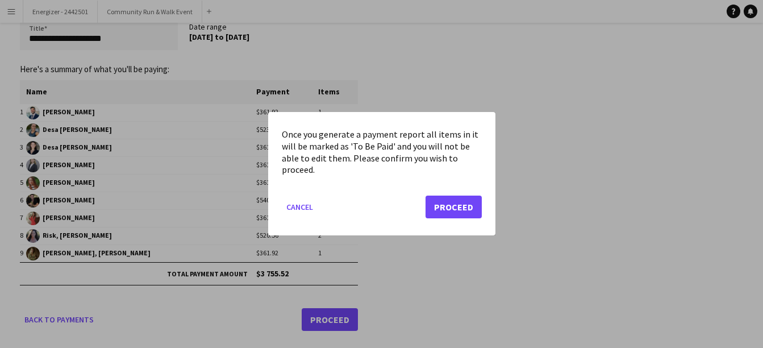
scroll to position [0, 0]
click at [457, 202] on button "Proceed" at bounding box center [453, 207] width 56 height 23
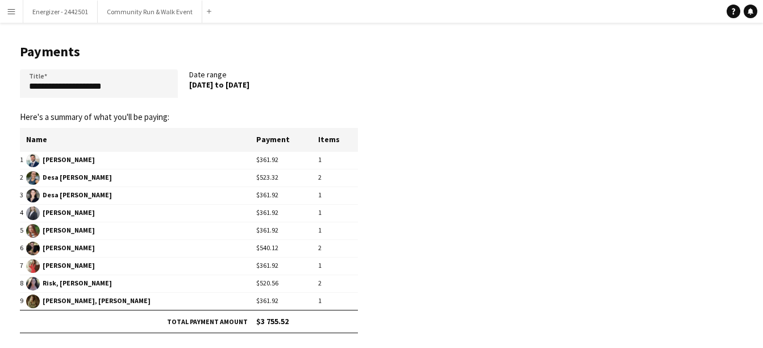
scroll to position [48, 0]
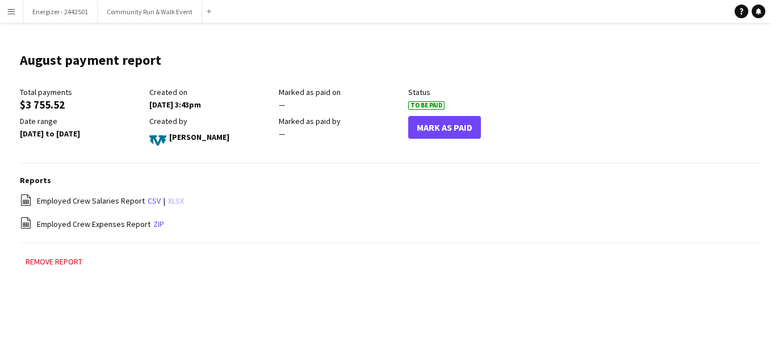
click at [175, 205] on link "xlsx" at bounding box center [176, 200] width 16 height 10
click at [154, 227] on link "zip" at bounding box center [158, 224] width 11 height 10
